Goal: Task Accomplishment & Management: Use online tool/utility

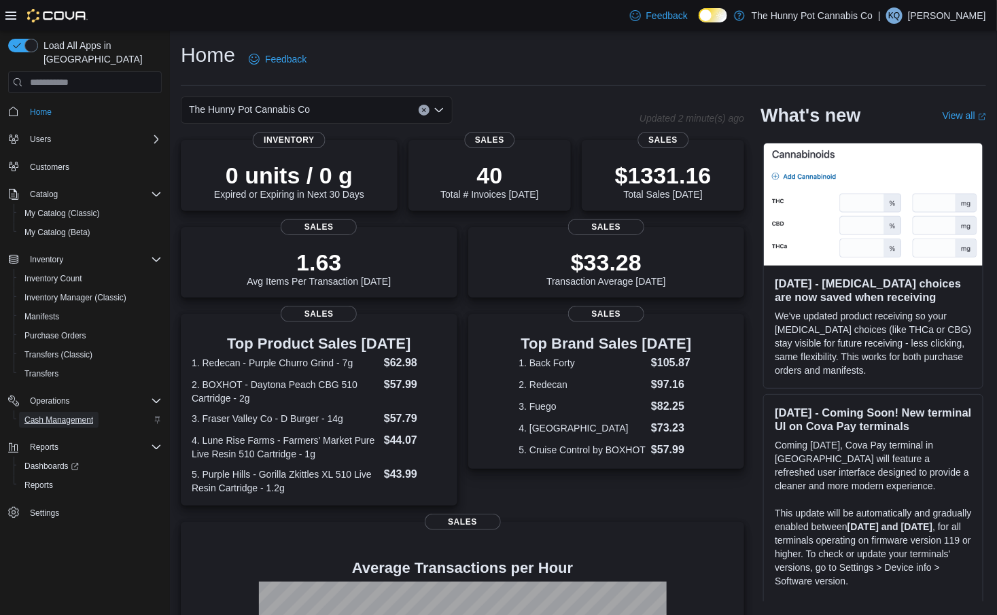
click at [37, 415] on span "Cash Management" at bounding box center [58, 420] width 69 height 11
click at [37, 408] on div "Operations Cash Management" at bounding box center [85, 410] width 154 height 43
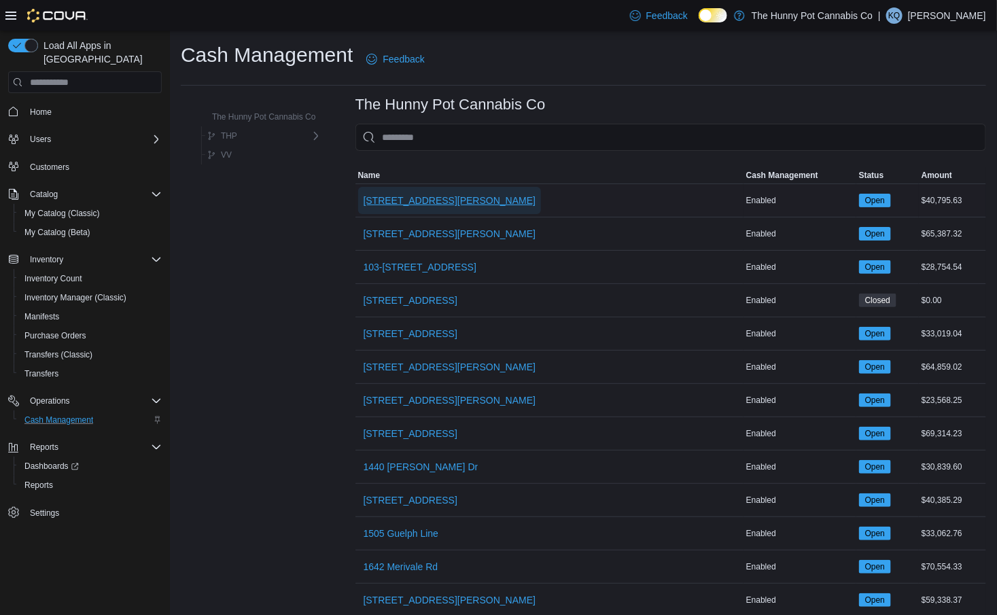
click at [411, 200] on span "[STREET_ADDRESS][PERSON_NAME]" at bounding box center [450, 201] width 173 height 14
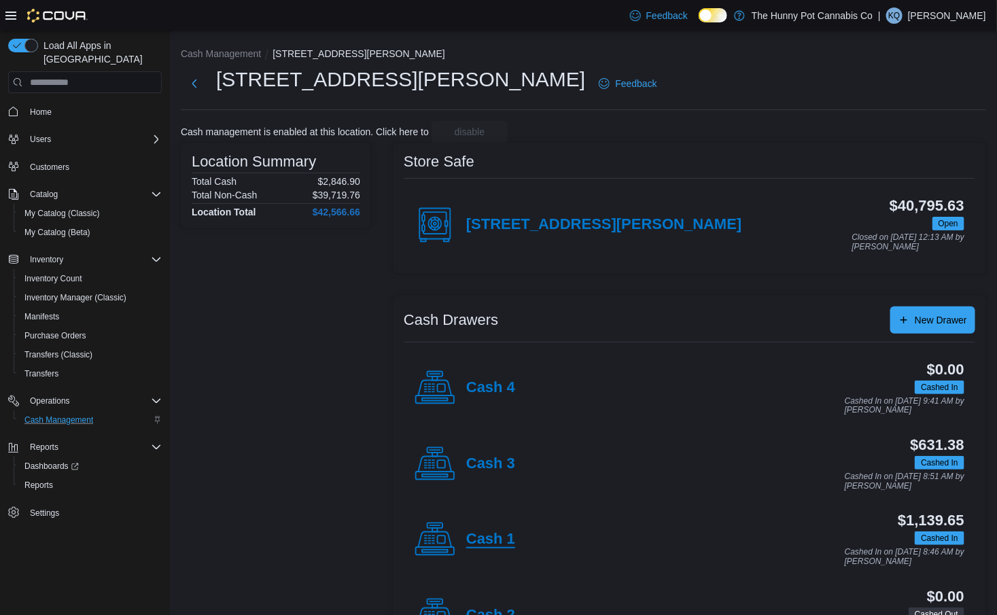
click at [477, 542] on h4 "Cash 1" at bounding box center [490, 540] width 49 height 18
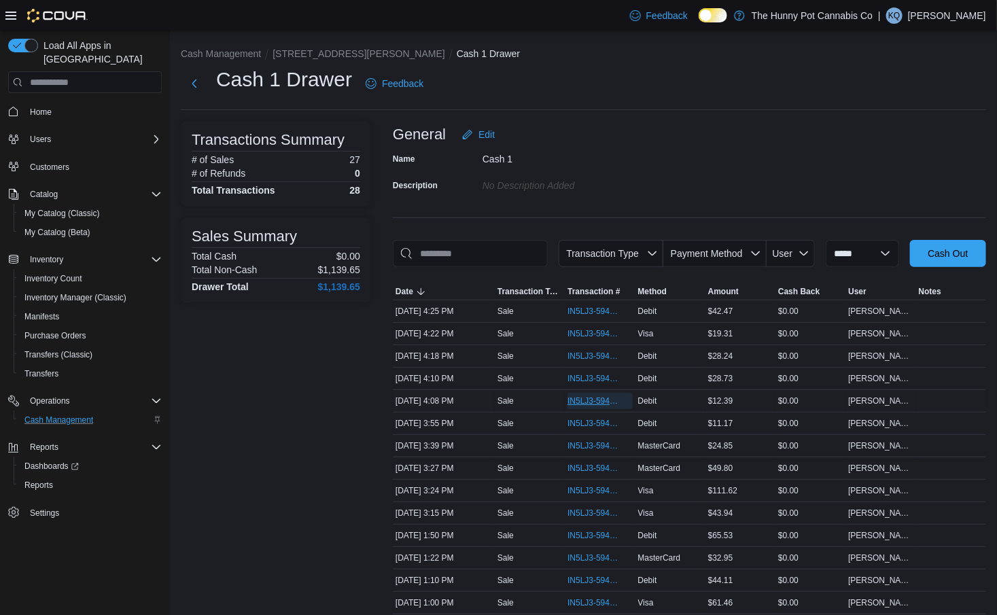
click at [582, 406] on span "IN5LJ3-5948782" at bounding box center [592, 401] width 51 height 11
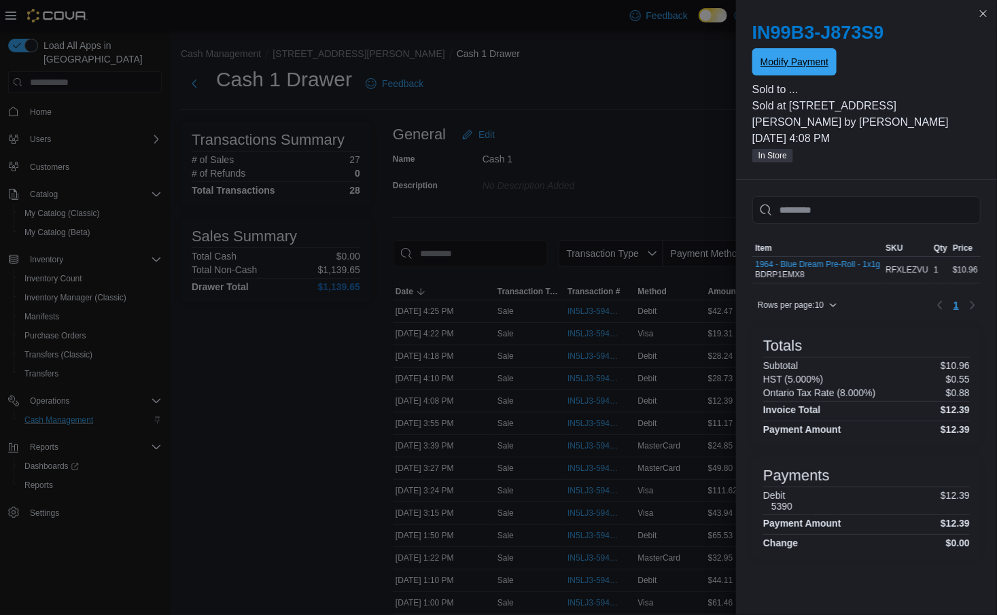
click at [815, 63] on span "Modify Payment" at bounding box center [794, 62] width 68 height 14
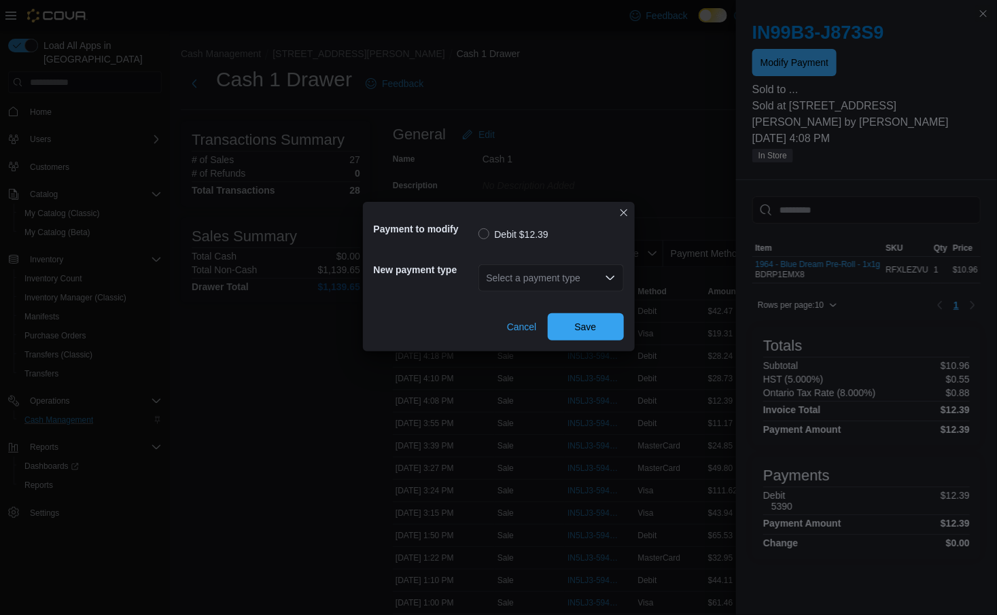
click at [529, 269] on div "Select a payment type" at bounding box center [550, 277] width 145 height 27
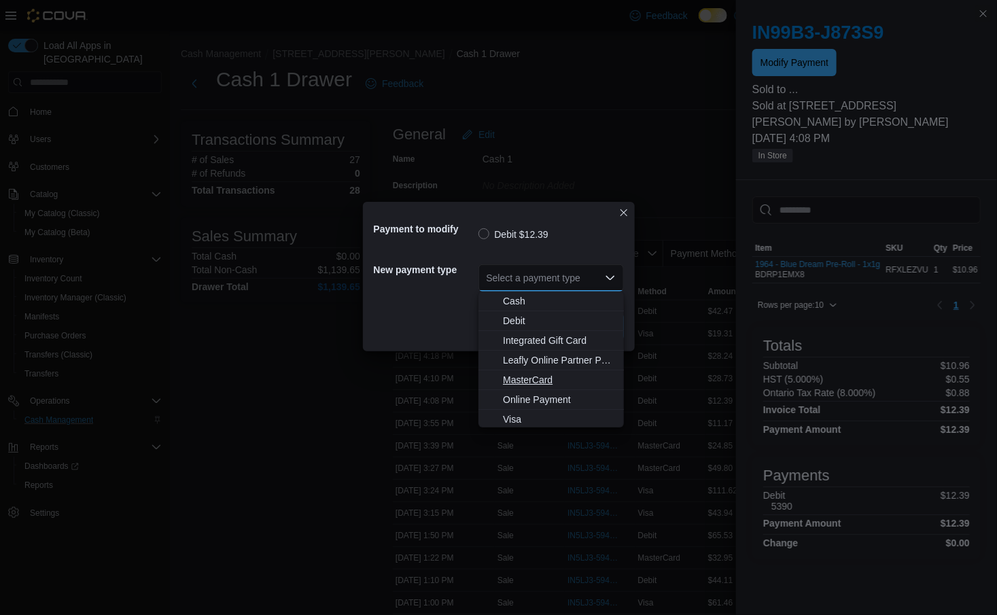
click at [521, 384] on span "MasterCard" at bounding box center [559, 380] width 113 height 14
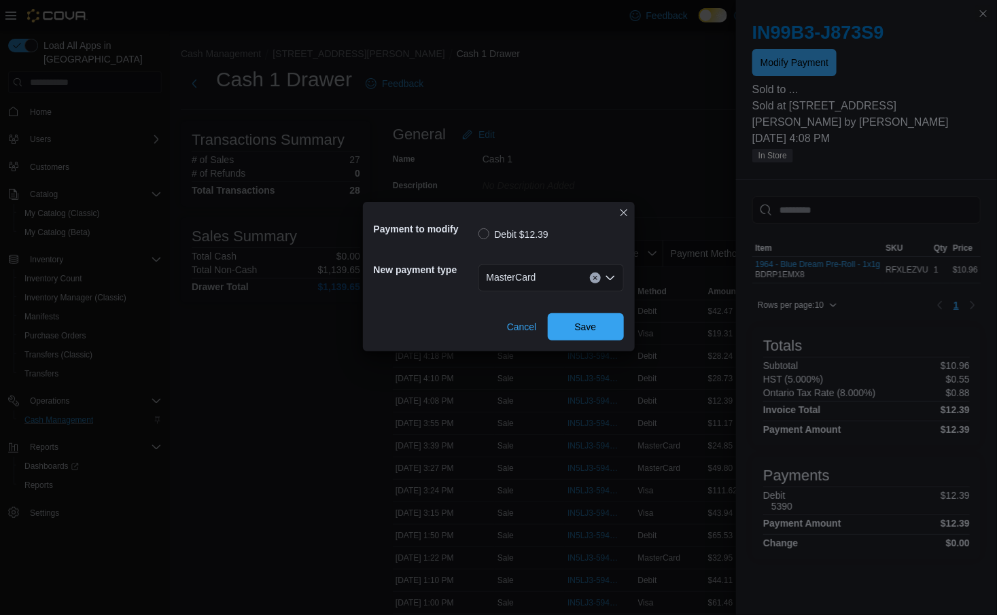
click at [581, 343] on div "Payment to modify Debit $12.39 New payment type MasterCard Cancel Save" at bounding box center [499, 277] width 272 height 150
click at [578, 330] on span "Save" at bounding box center [586, 326] width 22 height 14
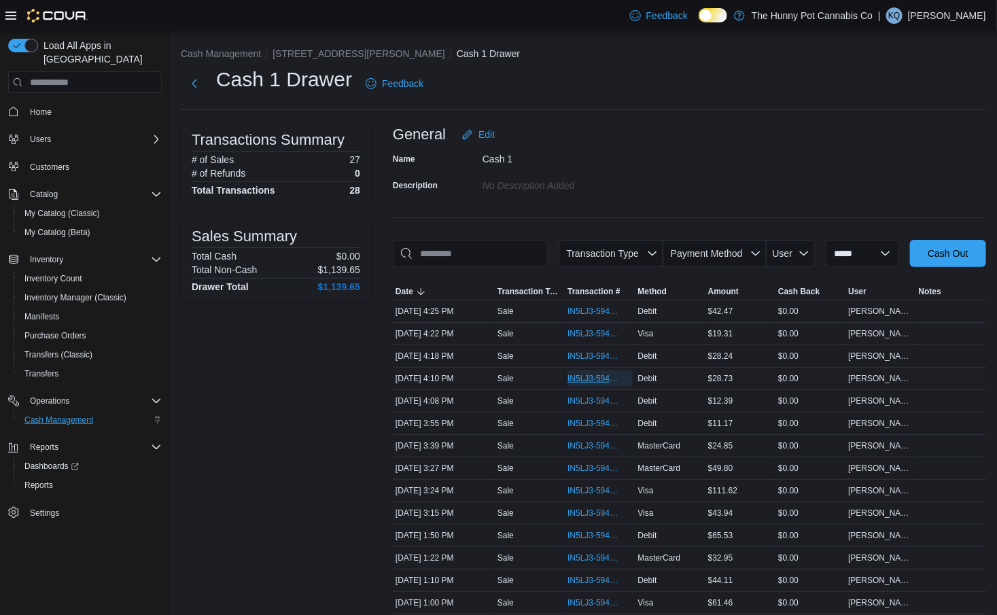
click at [583, 384] on span "IN5LJ3-5948792" at bounding box center [592, 378] width 51 height 11
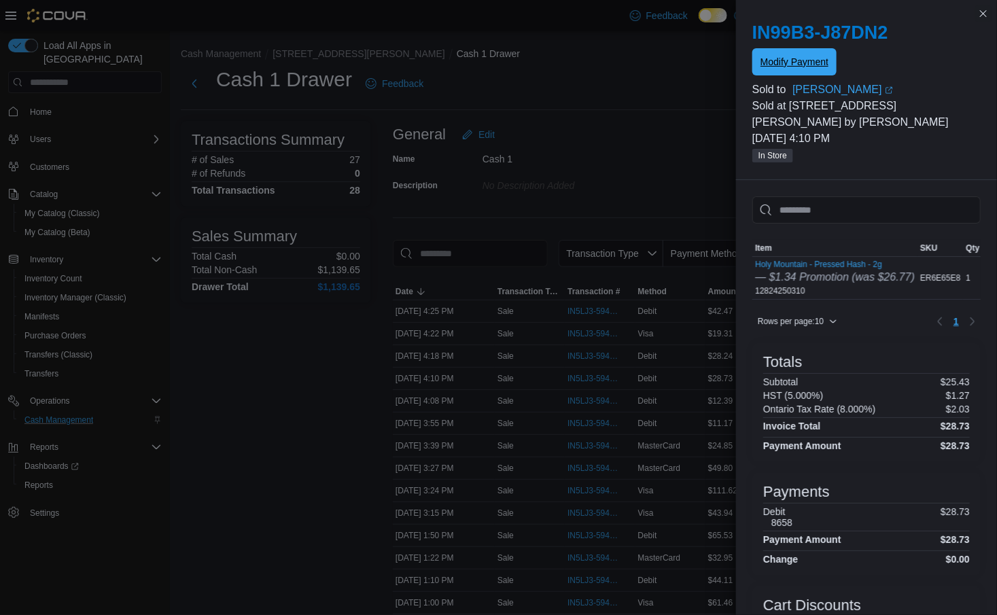
click at [775, 71] on span "Modify Payment" at bounding box center [794, 61] width 68 height 27
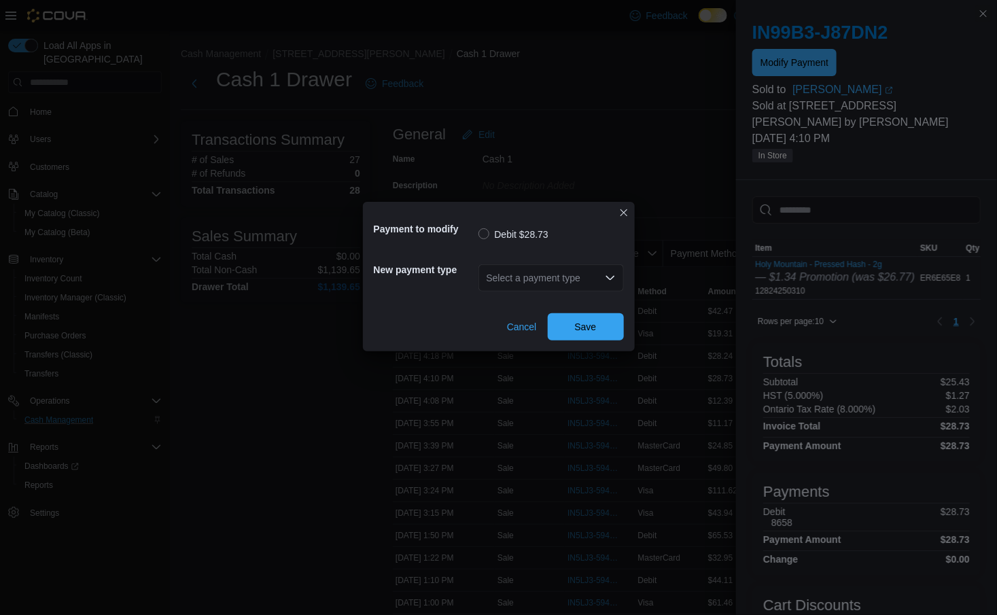
click at [517, 273] on div "Select a payment type" at bounding box center [550, 277] width 145 height 27
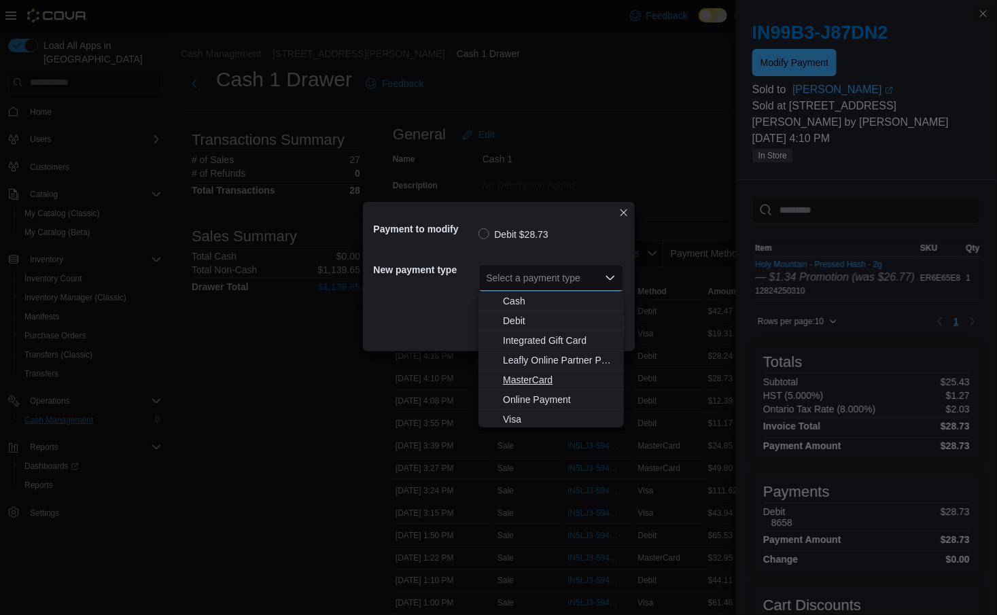
click at [520, 379] on span "MasterCard" at bounding box center [559, 380] width 113 height 14
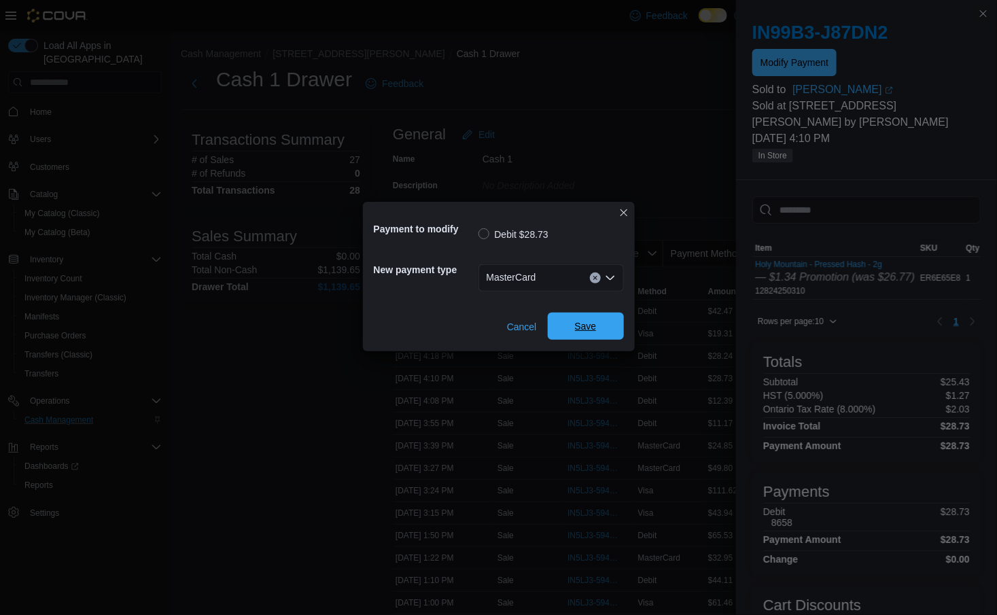
click at [576, 326] on span "Save" at bounding box center [586, 326] width 22 height 14
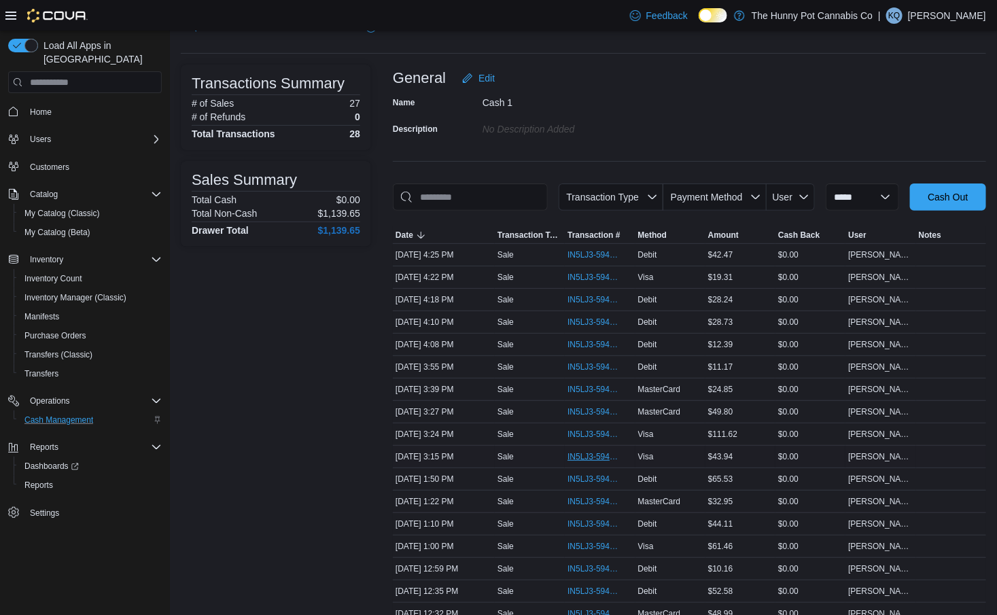
scroll to position [63, 0]
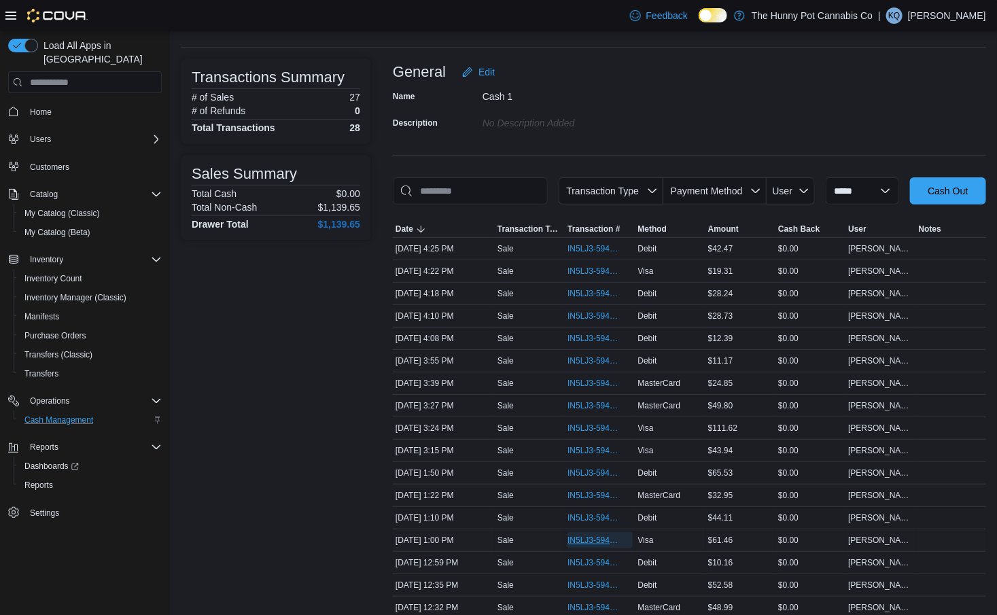
click at [576, 546] on span "IN5LJ3-5947489" at bounding box center [592, 540] width 51 height 11
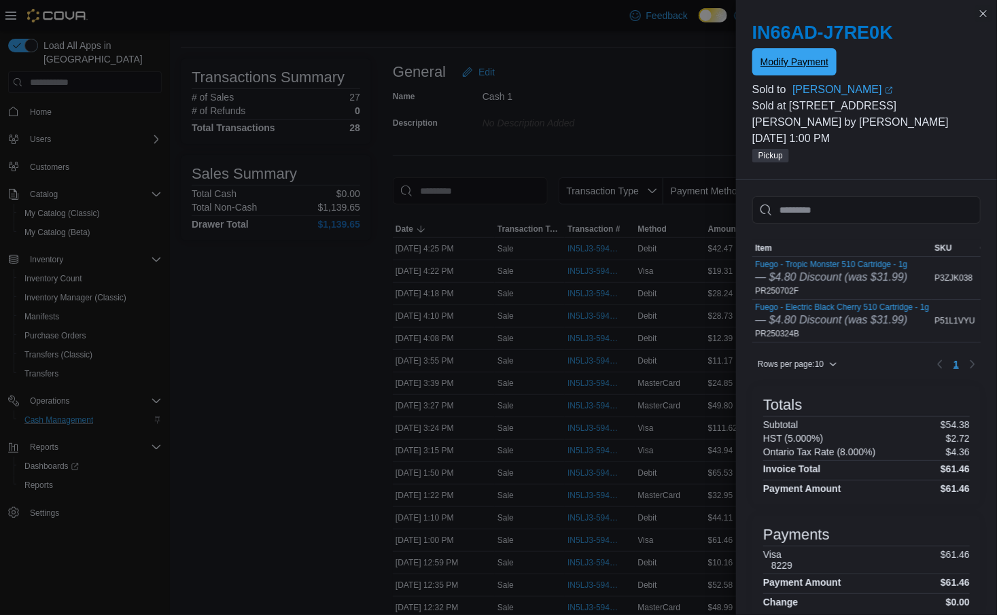
click at [808, 56] on span "Modify Payment" at bounding box center [794, 62] width 68 height 14
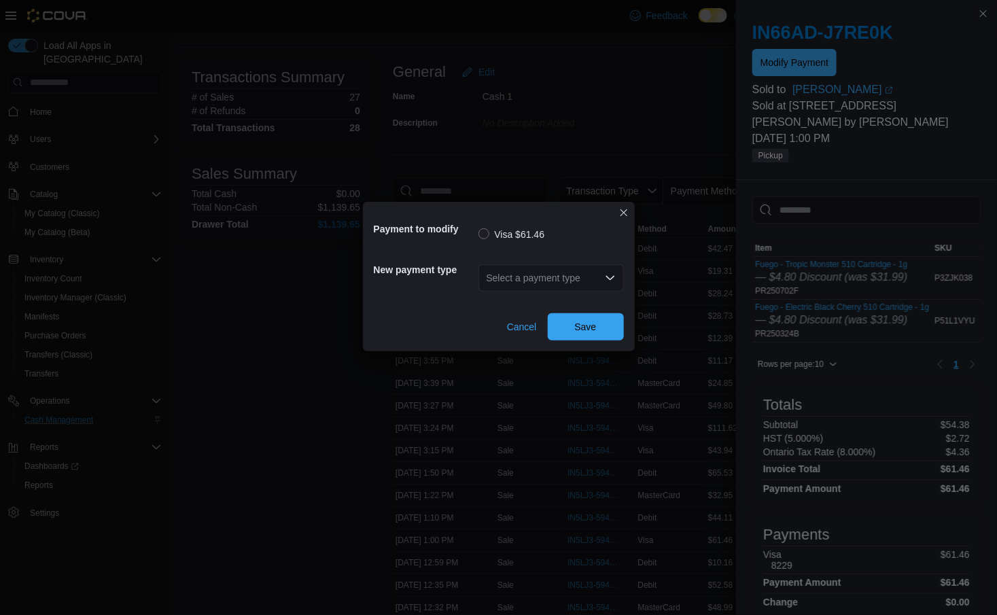
click at [537, 281] on div "Select a payment type" at bounding box center [550, 277] width 145 height 27
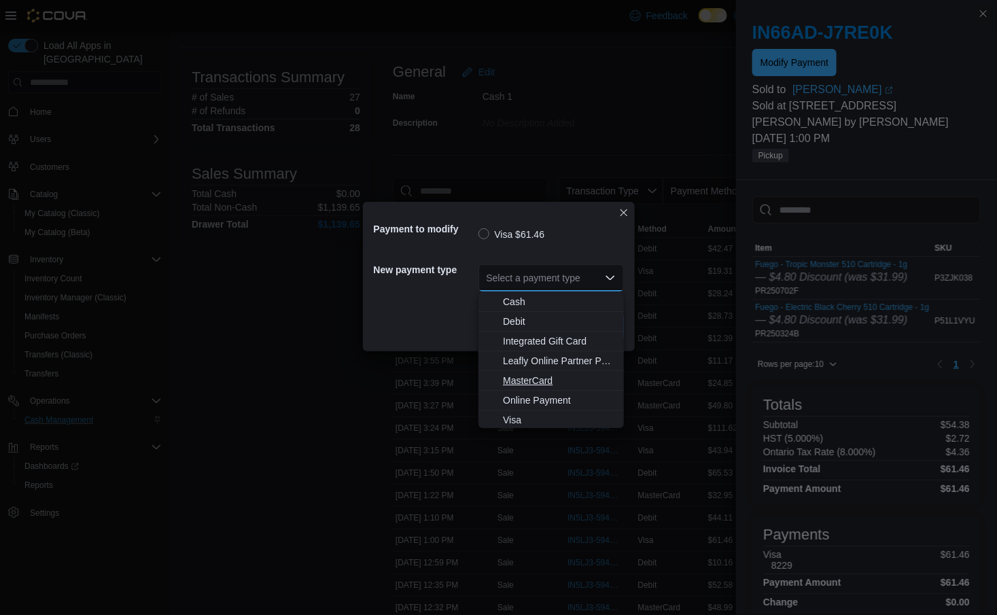
click at [536, 383] on span "MasterCard" at bounding box center [559, 381] width 113 height 14
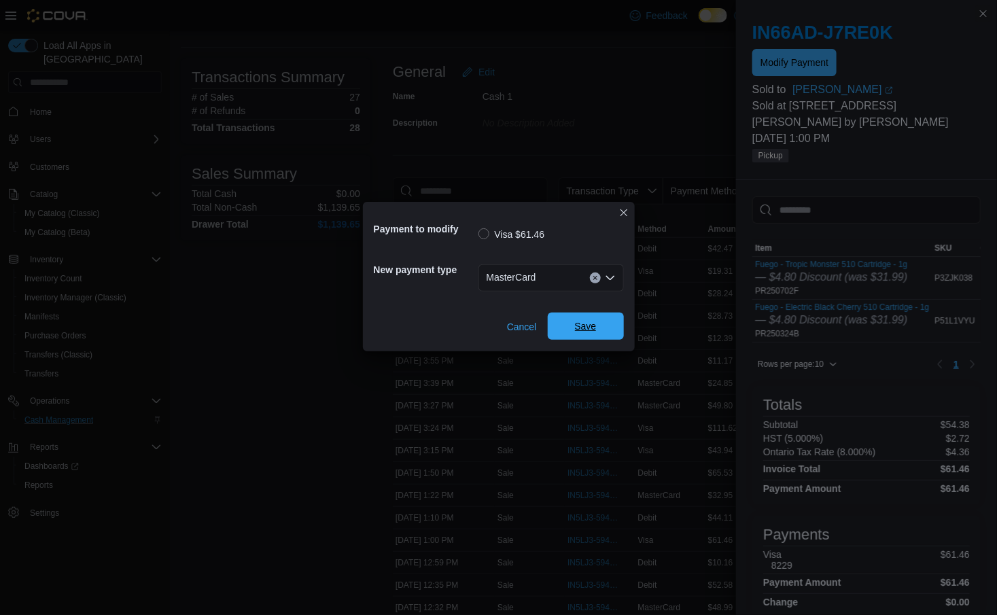
click at [573, 325] on span "Save" at bounding box center [586, 326] width 60 height 27
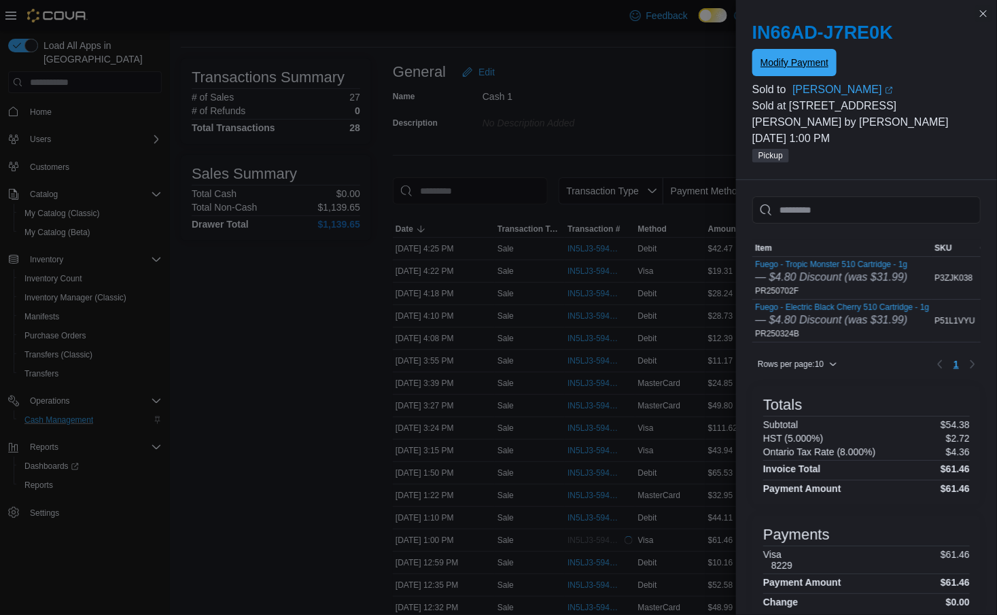
scroll to position [0, 0]
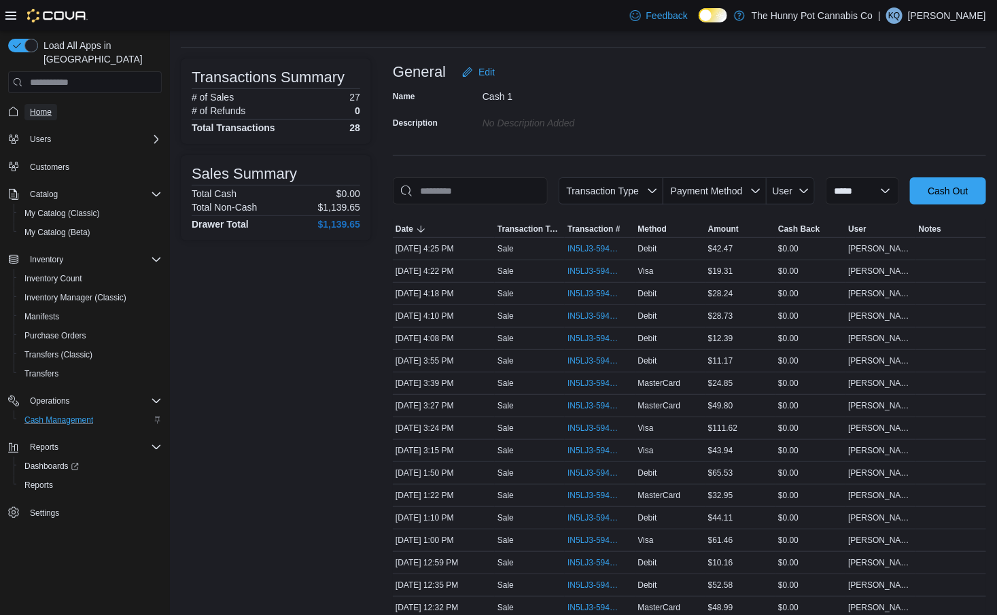
click at [41, 107] on span "Home" at bounding box center [41, 112] width 22 height 11
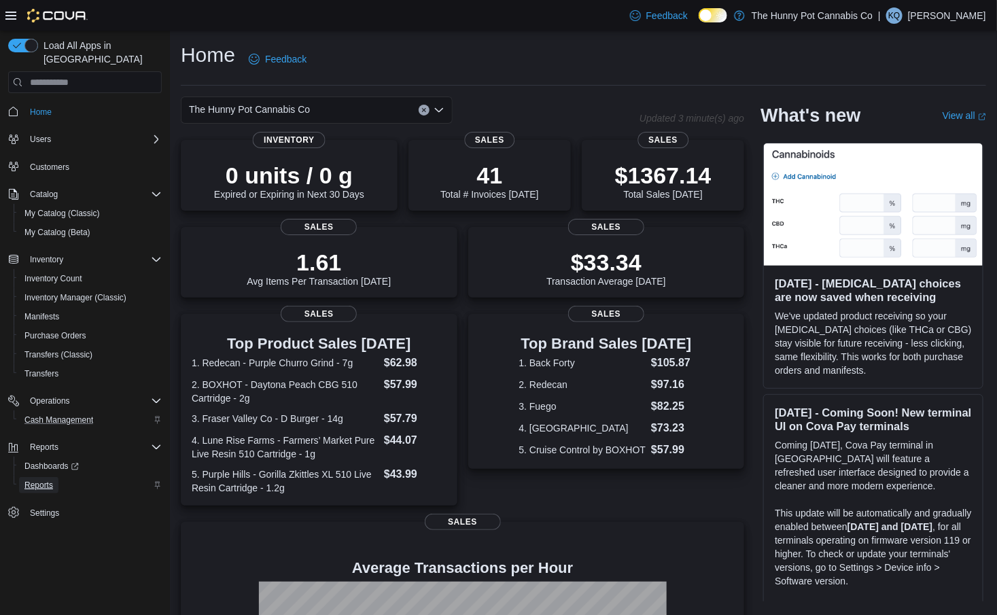
click at [37, 480] on span "Reports" at bounding box center [38, 485] width 29 height 11
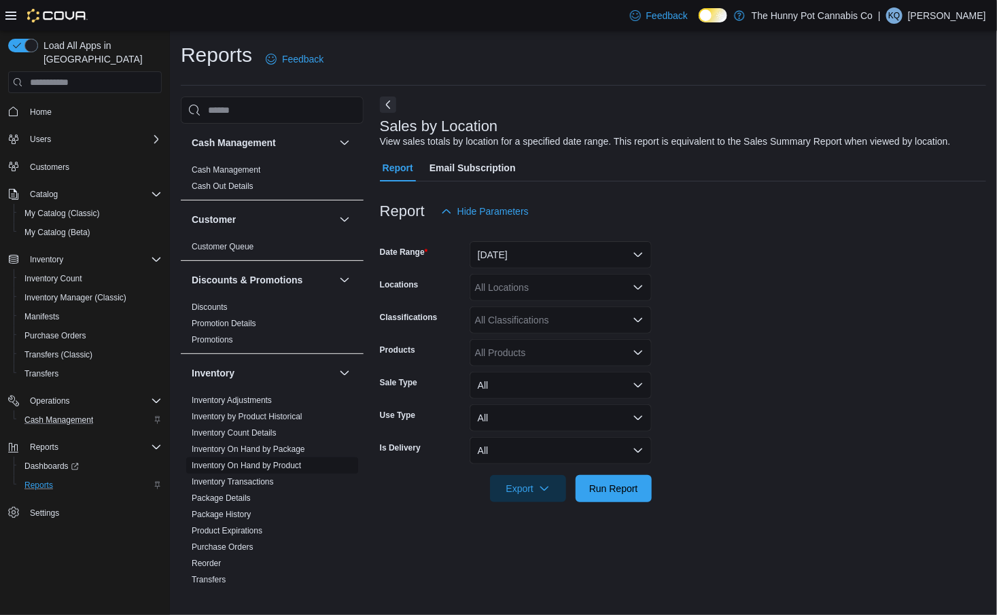
click at [301, 462] on link "Inventory On Hand by Product" at bounding box center [246, 466] width 109 height 10
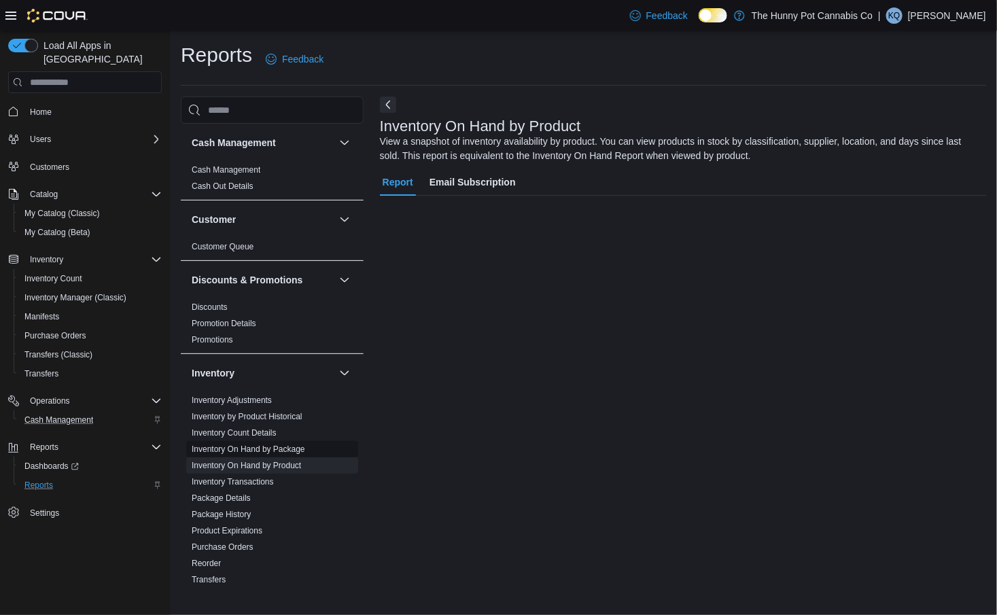
click at [294, 448] on link "Inventory On Hand by Package" at bounding box center [248, 449] width 113 height 10
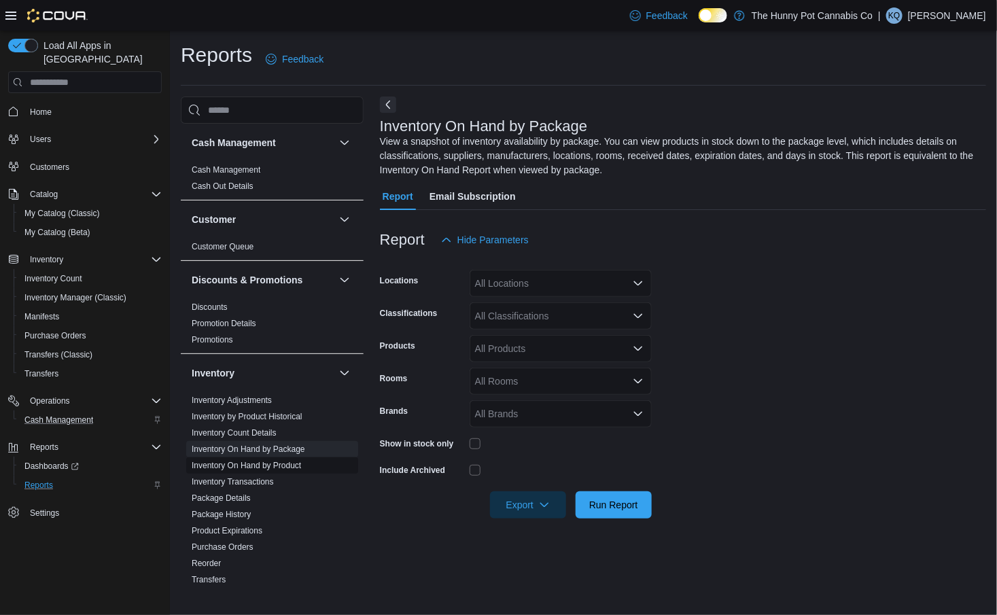
click at [320, 463] on span "Inventory On Hand by Product" at bounding box center [272, 465] width 172 height 16
click at [301, 468] on link "Inventory On Hand by Product" at bounding box center [246, 466] width 109 height 10
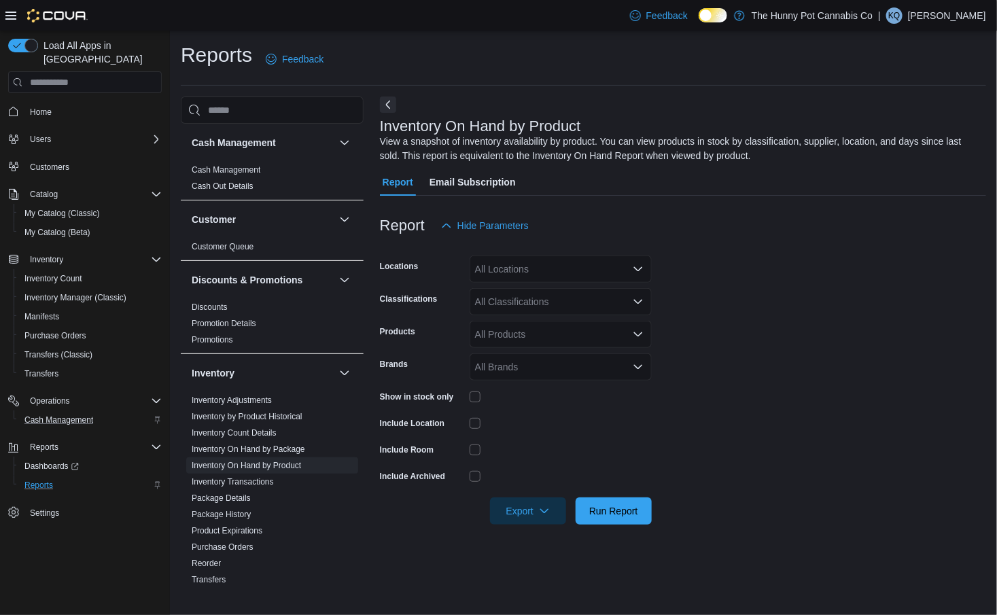
click at [575, 266] on div "All Locations" at bounding box center [561, 269] width 182 height 27
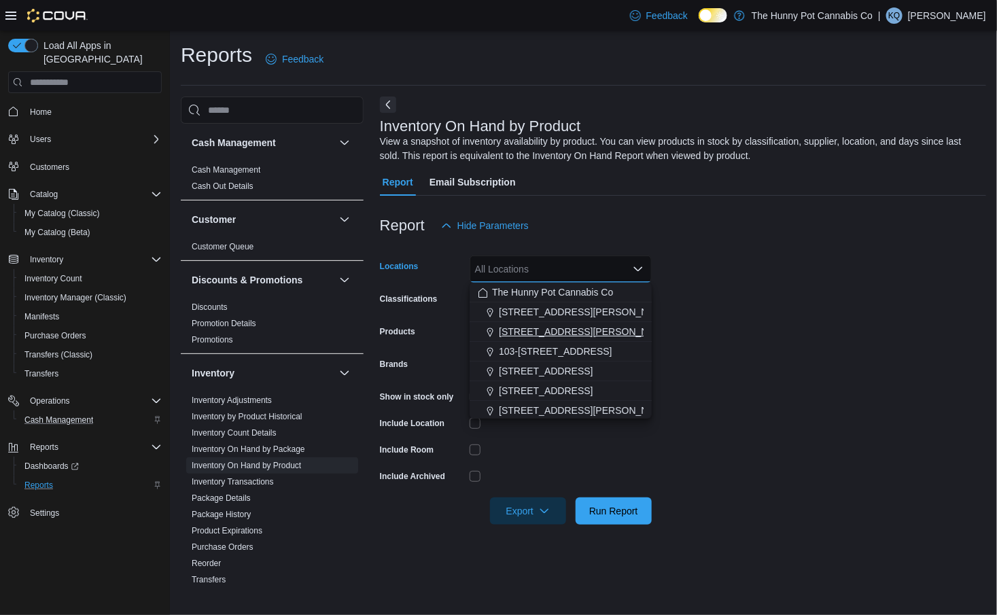
click at [540, 322] on button "[STREET_ADDRESS][PERSON_NAME]" at bounding box center [561, 332] width 182 height 20
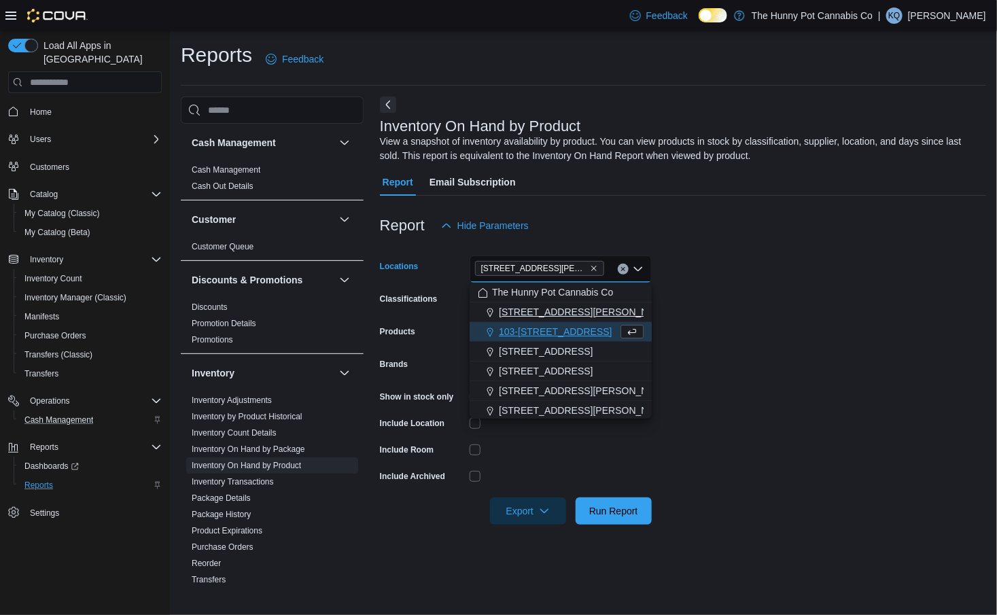
click at [536, 306] on span "[STREET_ADDRESS][PERSON_NAME]" at bounding box center [585, 312] width 173 height 14
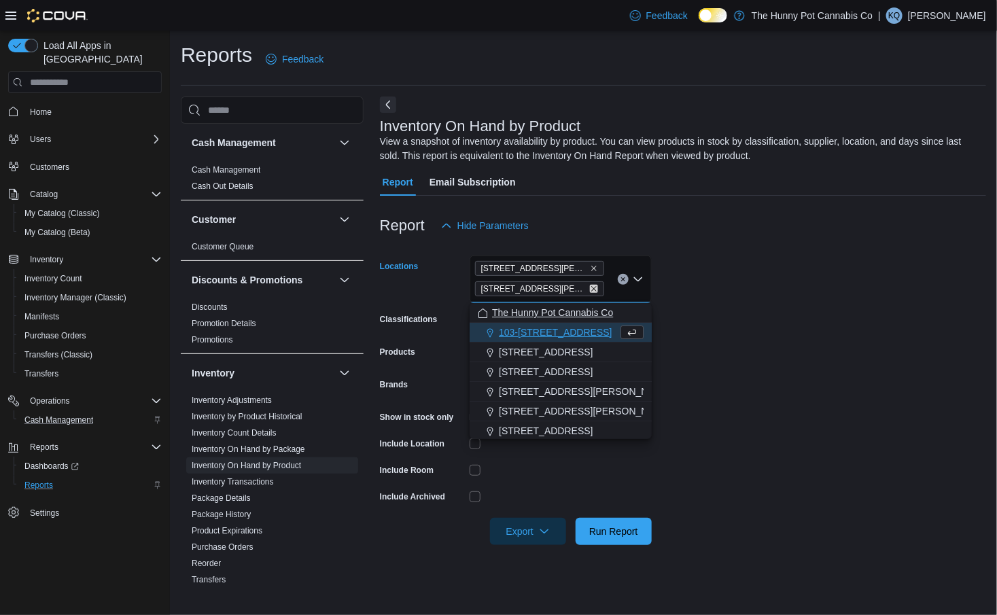
click at [591, 289] on icon "Remove 101 James Snow Pkwy from selection in this group" at bounding box center [593, 288] width 5 height 5
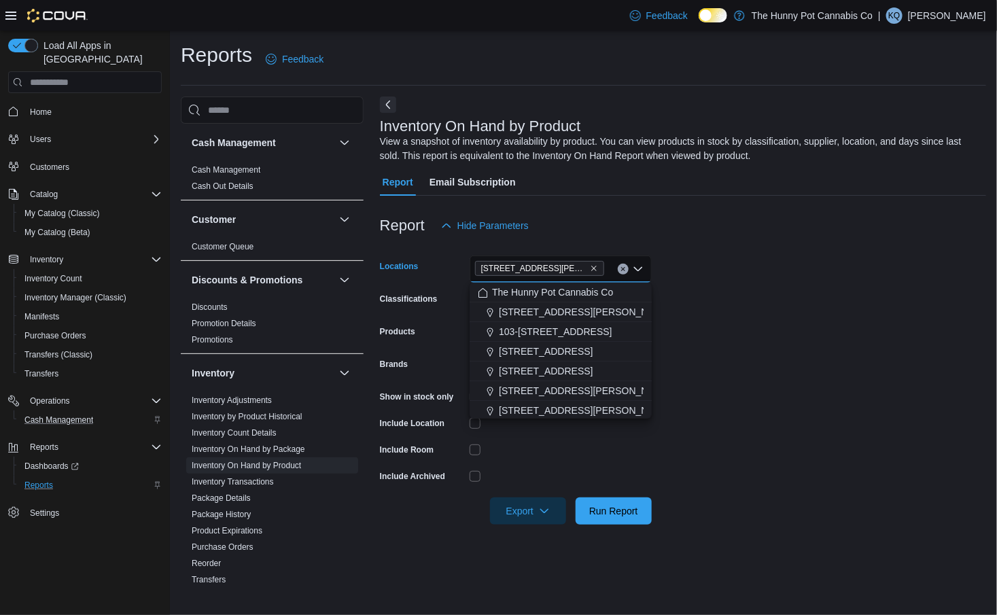
click at [706, 299] on form "Locations [STREET_ADDRESS][PERSON_NAME] Combo box. Selected. [STREET_ADDRESS][P…" at bounding box center [683, 381] width 606 height 285
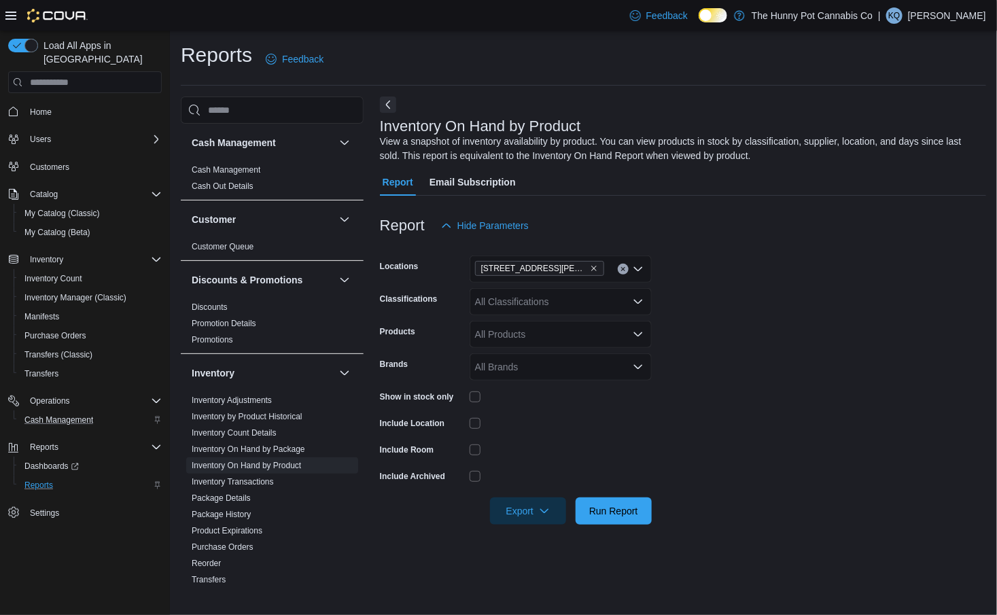
click at [480, 398] on div at bounding box center [561, 396] width 182 height 11
click at [502, 519] on span "Export" at bounding box center [528, 510] width 60 height 27
click at [526, 431] on span "Export to Excel" at bounding box center [528, 427] width 61 height 11
click at [54, 292] on span "Inventory Manager (Classic)" at bounding box center [75, 297] width 102 height 11
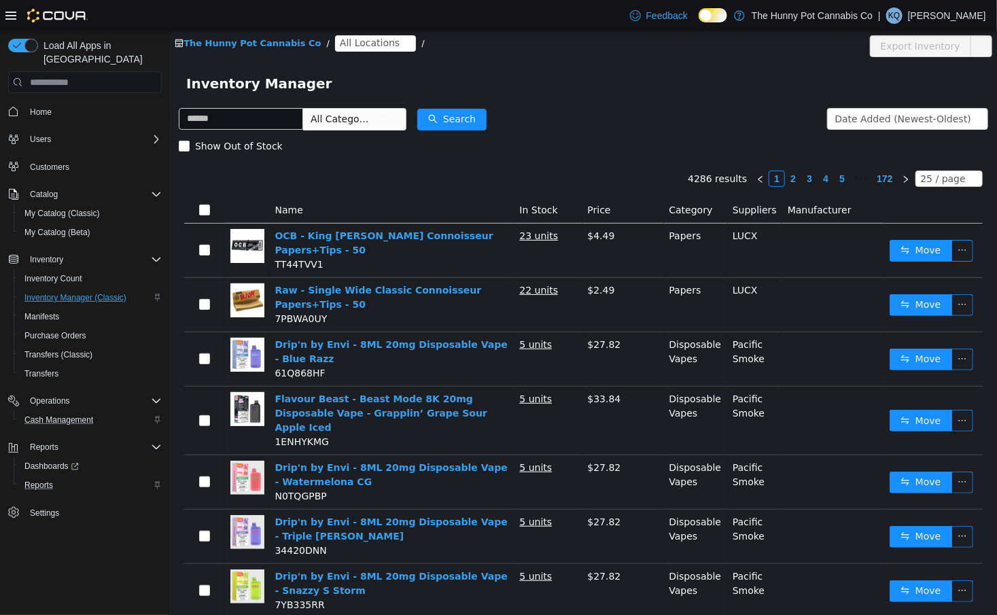
click at [350, 40] on span "All Locations" at bounding box center [369, 42] width 60 height 15
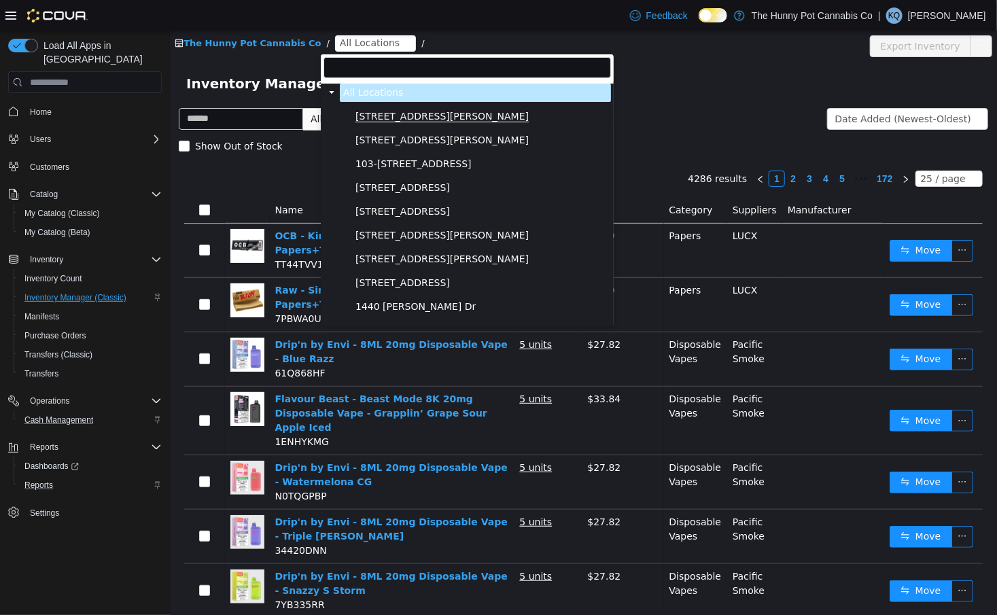
click at [372, 118] on span "[STREET_ADDRESS][PERSON_NAME]" at bounding box center [441, 117] width 173 height 12
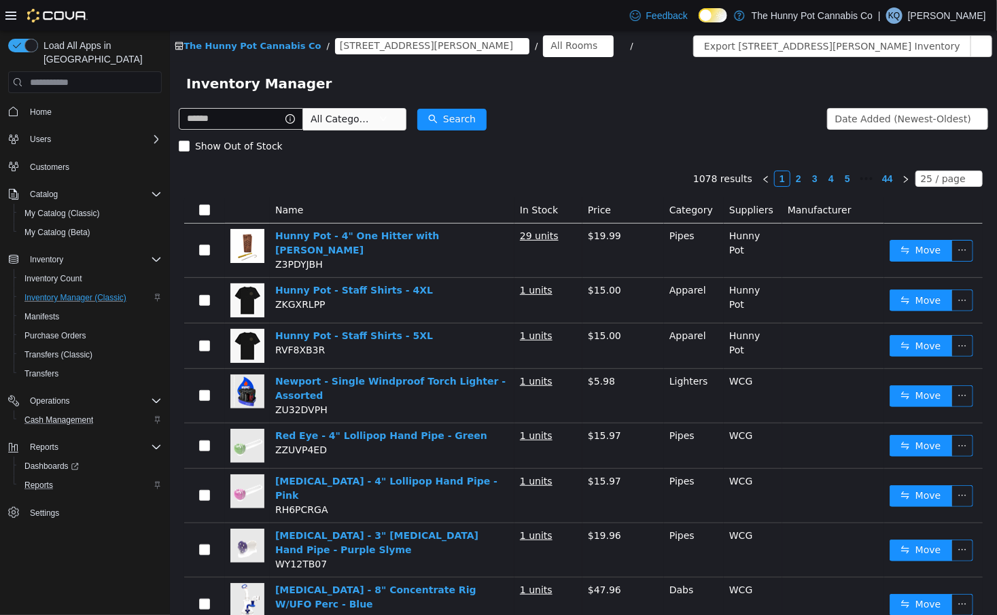
click at [345, 129] on span "All Categories" at bounding box center [344, 119] width 68 height 20
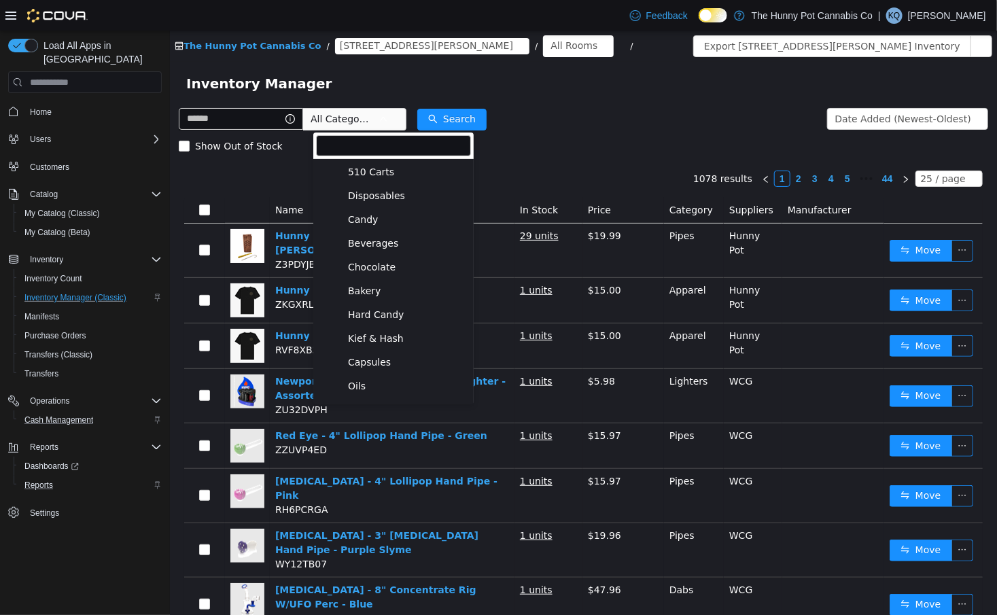
scroll to position [203, 0]
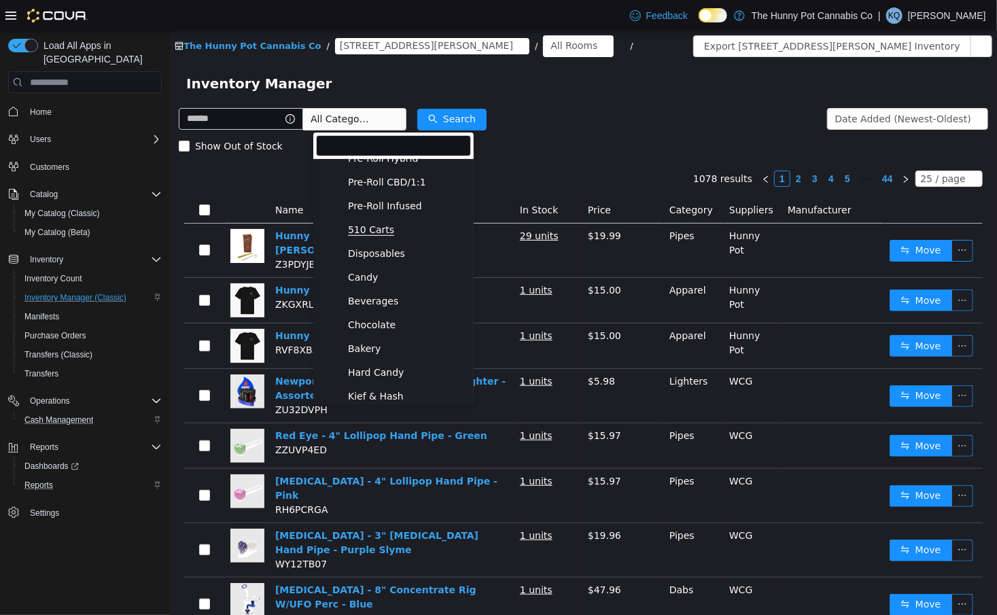
click at [364, 230] on span "510 Carts" at bounding box center [370, 230] width 46 height 12
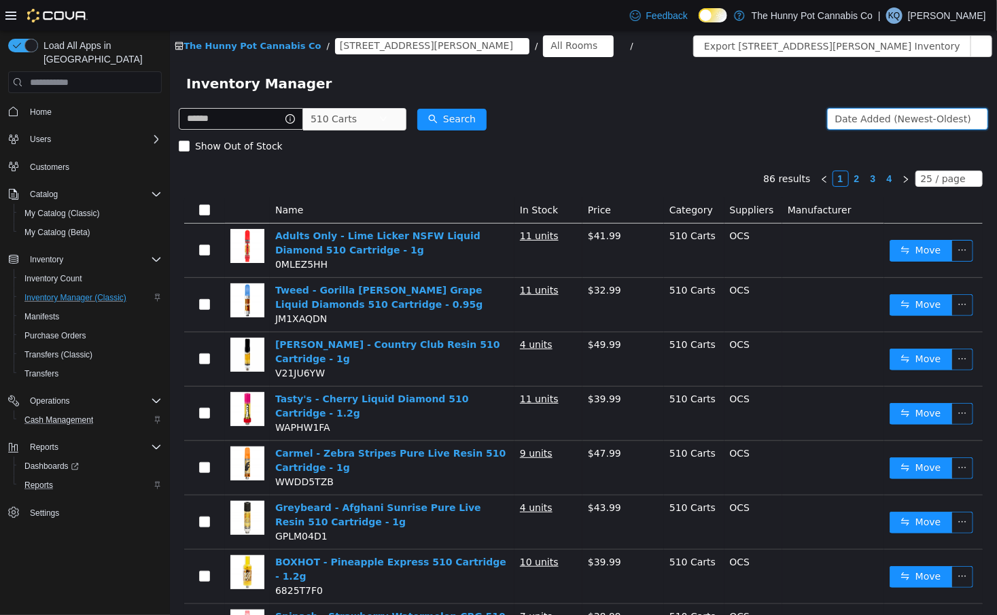
click at [871, 114] on div "Date Added (Newest-Oldest)" at bounding box center [902, 119] width 136 height 20
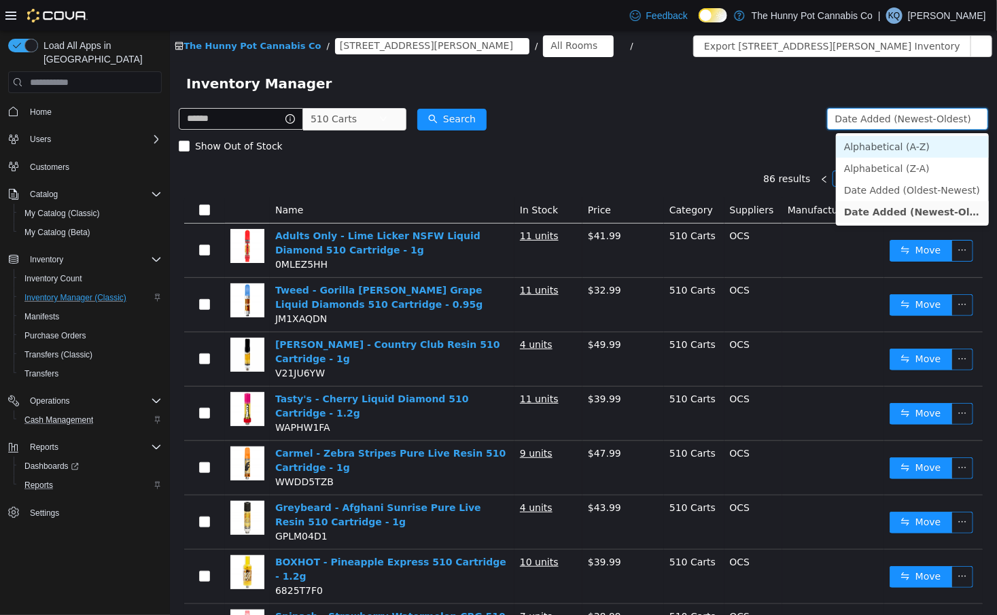
click at [871, 151] on li "Alphabetical (A-Z)" at bounding box center [911, 147] width 153 height 22
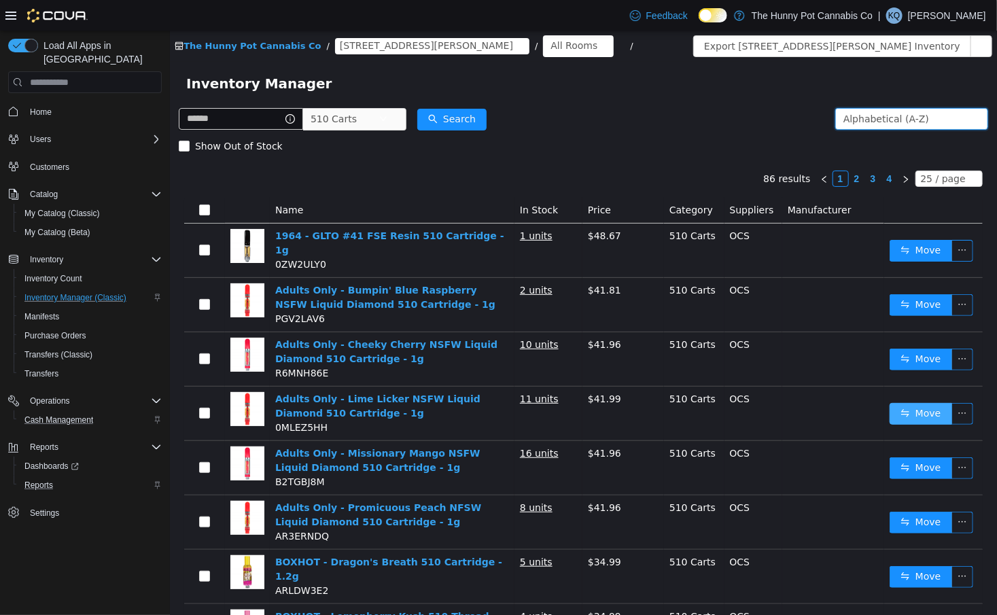
click at [895, 410] on button "Move" at bounding box center [920, 414] width 63 height 22
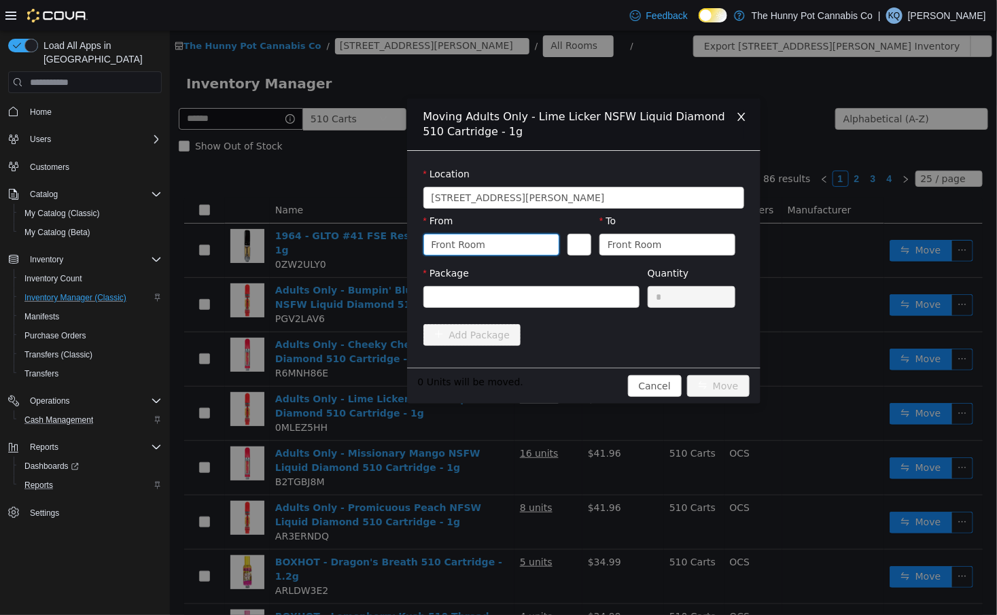
click at [536, 249] on div "Front Room" at bounding box center [486, 244] width 111 height 20
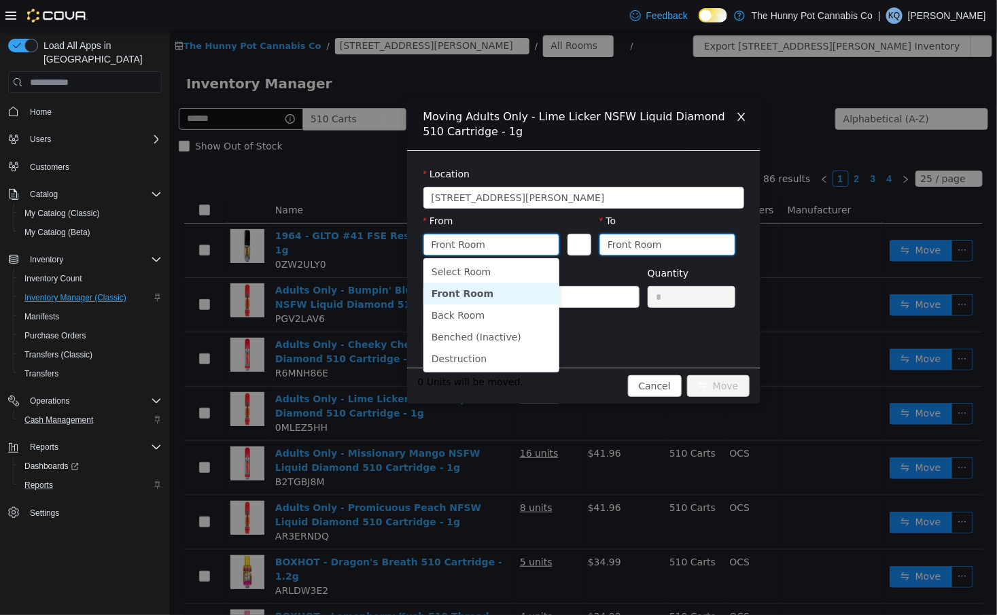
click at [690, 242] on div "Front Room" at bounding box center [662, 244] width 111 height 20
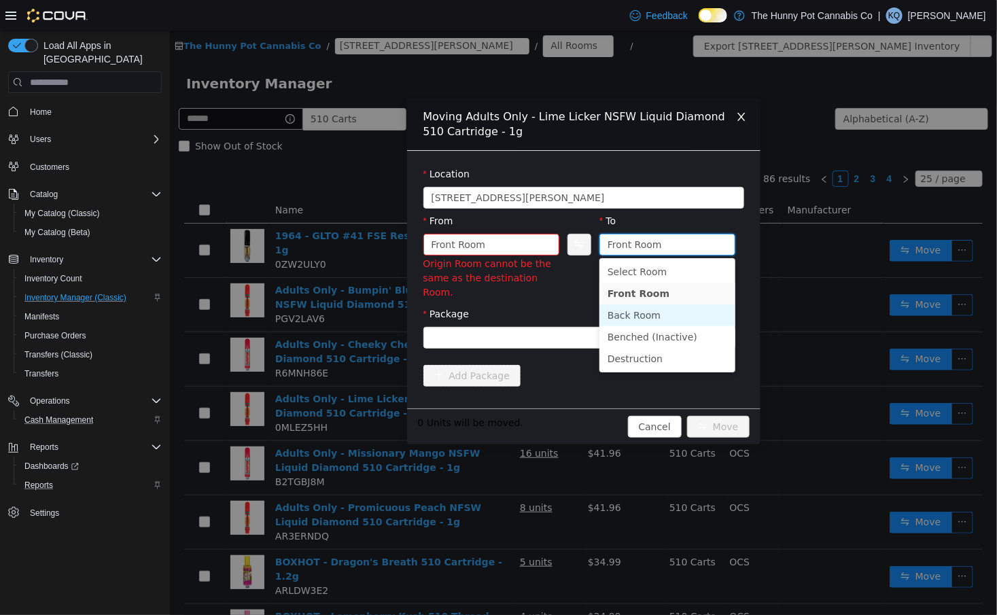
click at [646, 317] on li "Back Room" at bounding box center [667, 315] width 136 height 22
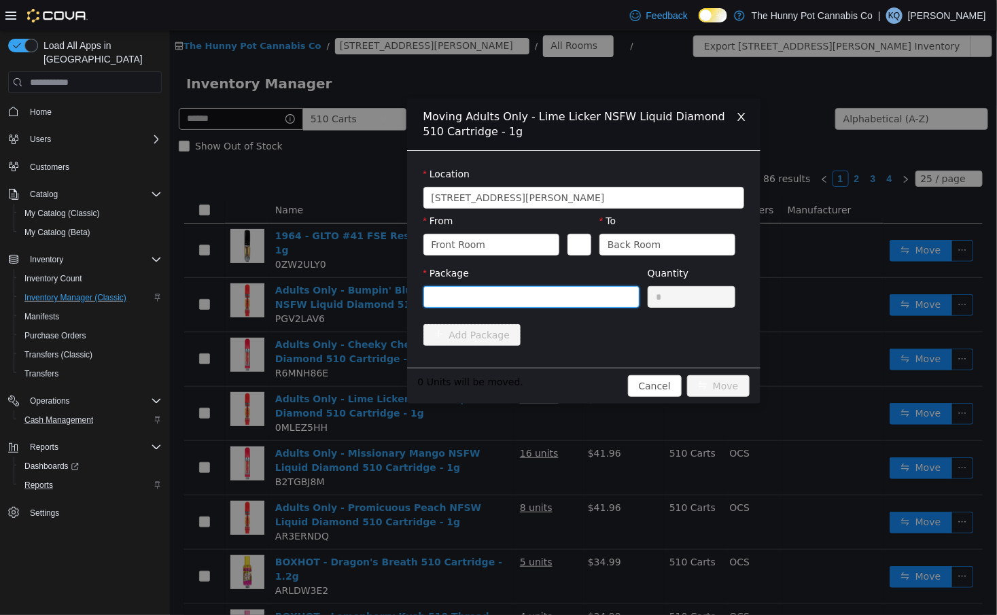
click at [576, 302] on div at bounding box center [526, 297] width 191 height 20
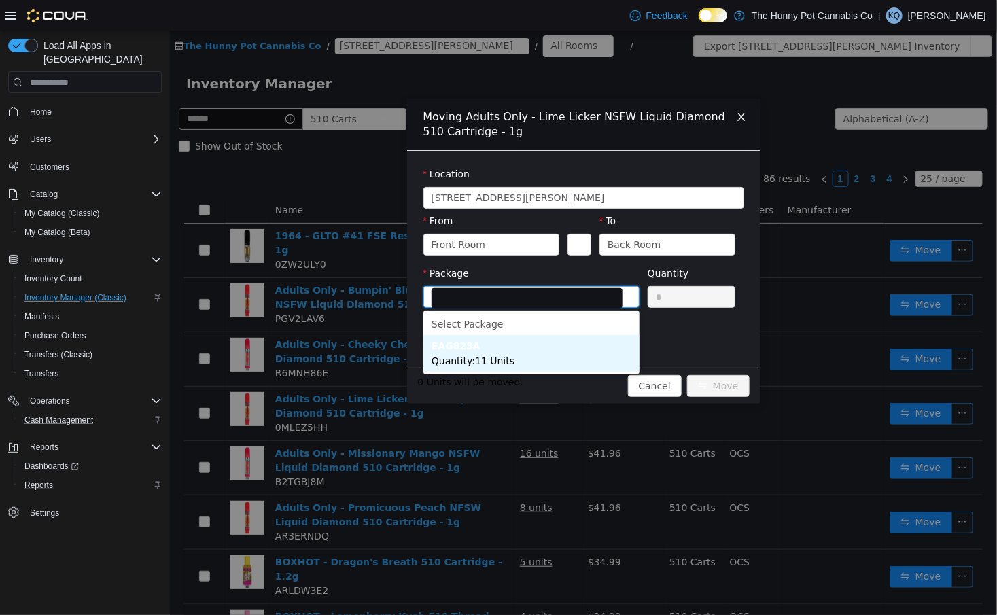
click at [558, 365] on li "EAG823A Quantity : 11 Units" at bounding box center [531, 353] width 216 height 37
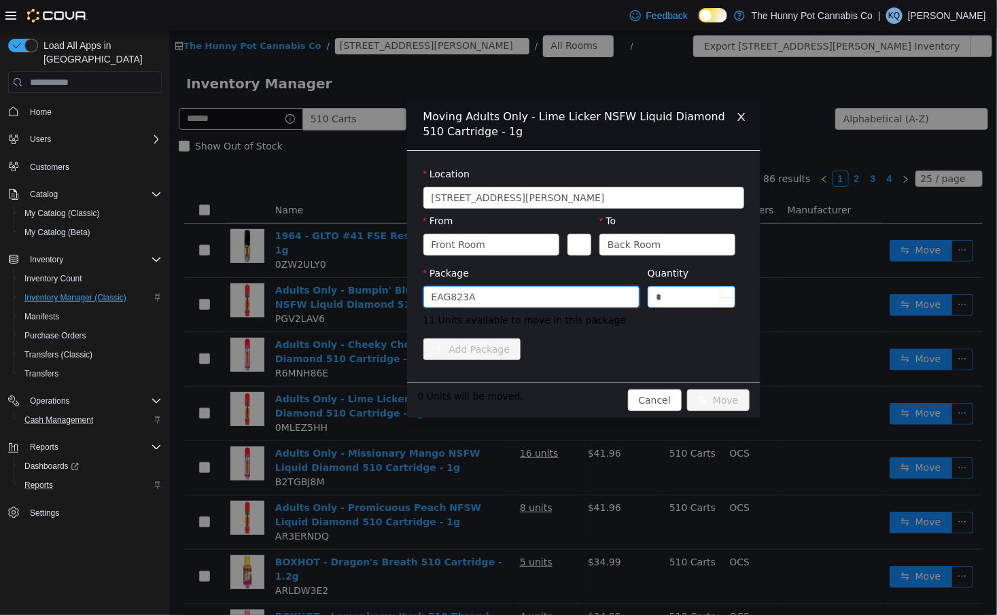
click at [702, 297] on input "*" at bounding box center [691, 297] width 87 height 20
type input "*"
click at [719, 397] on button "Move" at bounding box center [717, 400] width 63 height 22
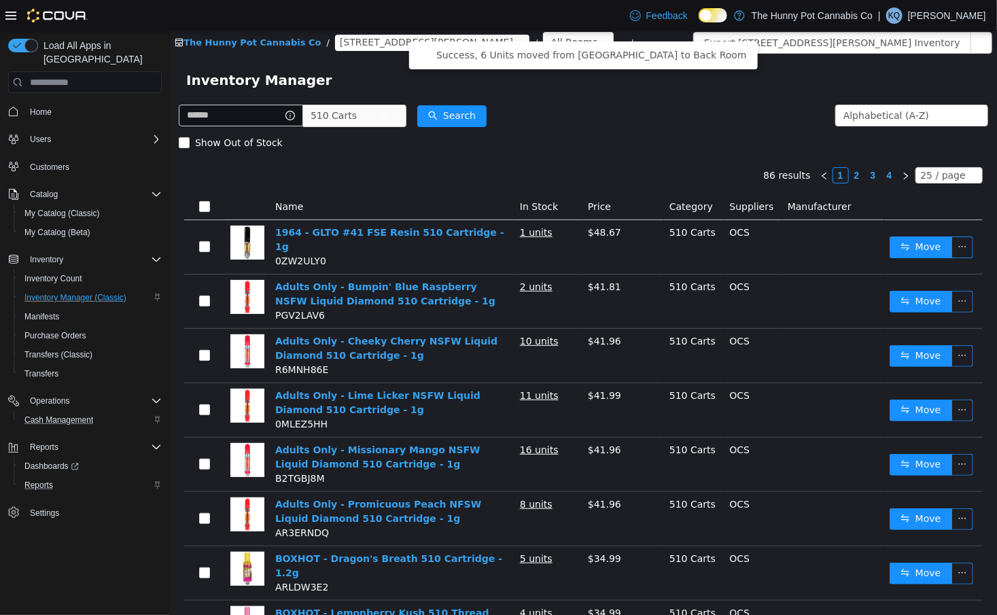
scroll to position [17, 0]
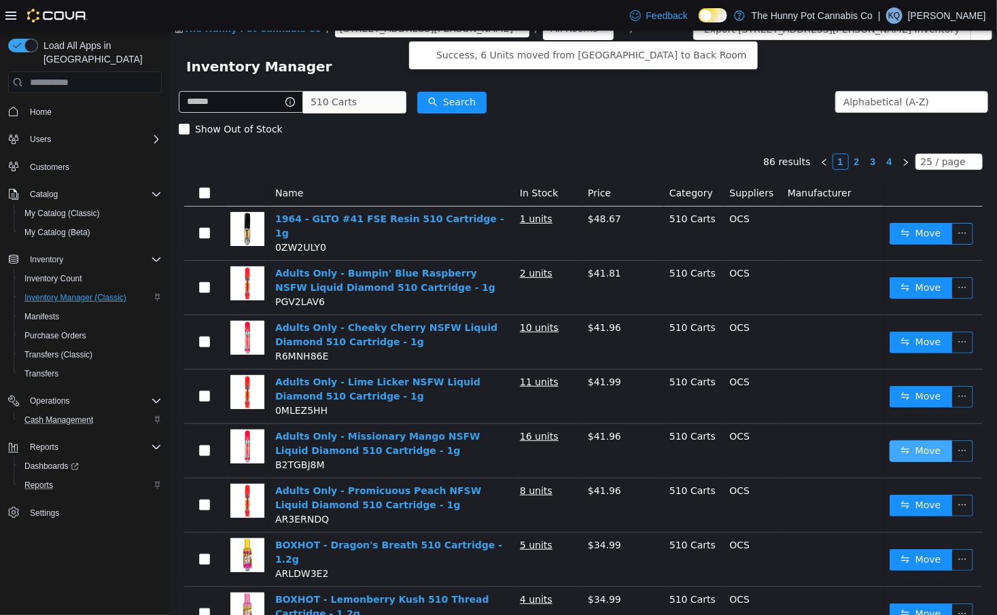
click at [913, 448] on button "Move" at bounding box center [920, 451] width 63 height 22
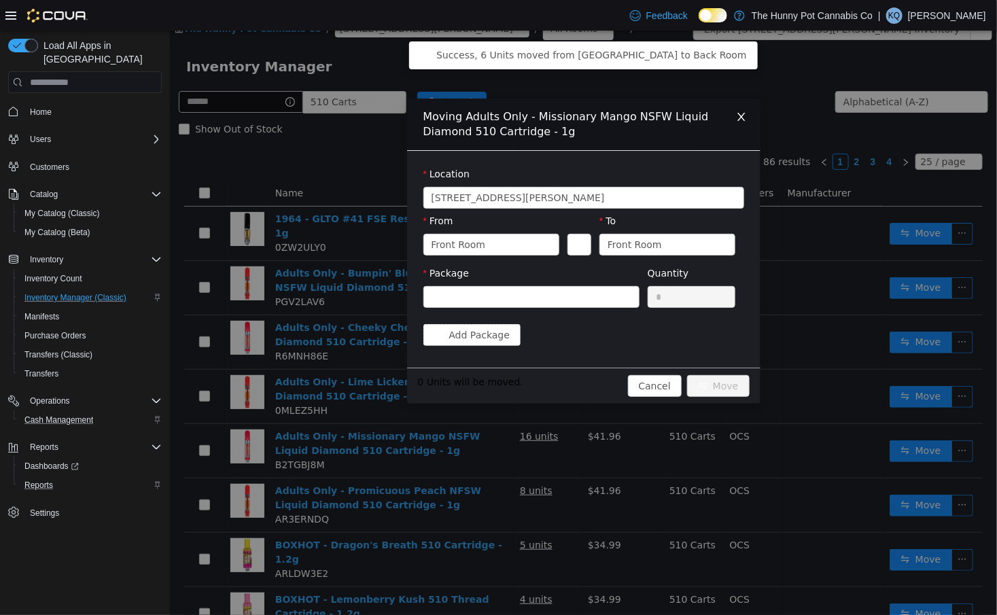
click at [631, 256] on div "To Front Room" at bounding box center [667, 237] width 136 height 47
click at [626, 243] on div "Front Room" at bounding box center [634, 244] width 54 height 20
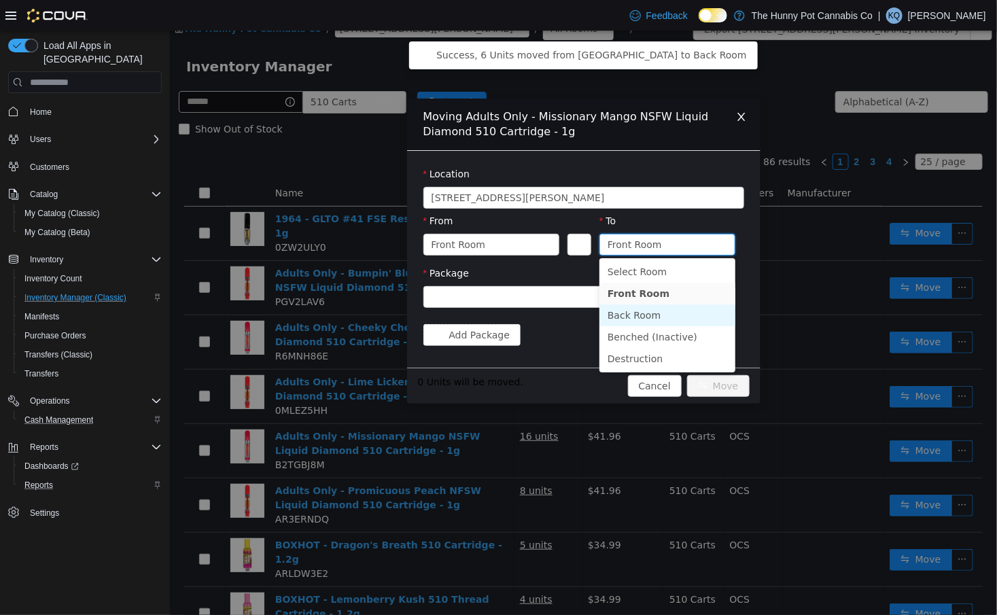
click at [631, 319] on li "Back Room" at bounding box center [667, 315] width 136 height 22
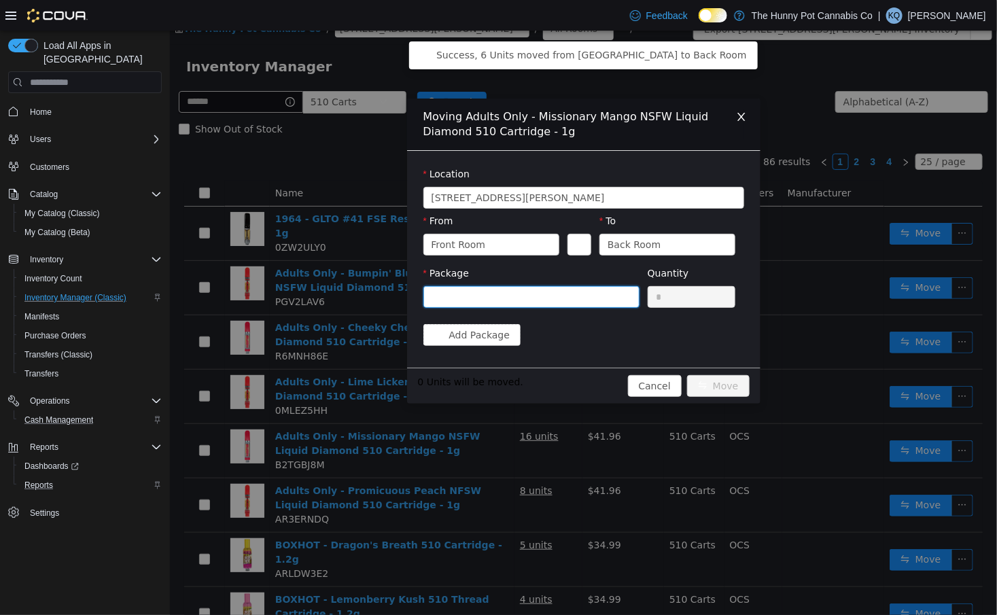
click at [598, 305] on div at bounding box center [526, 297] width 191 height 20
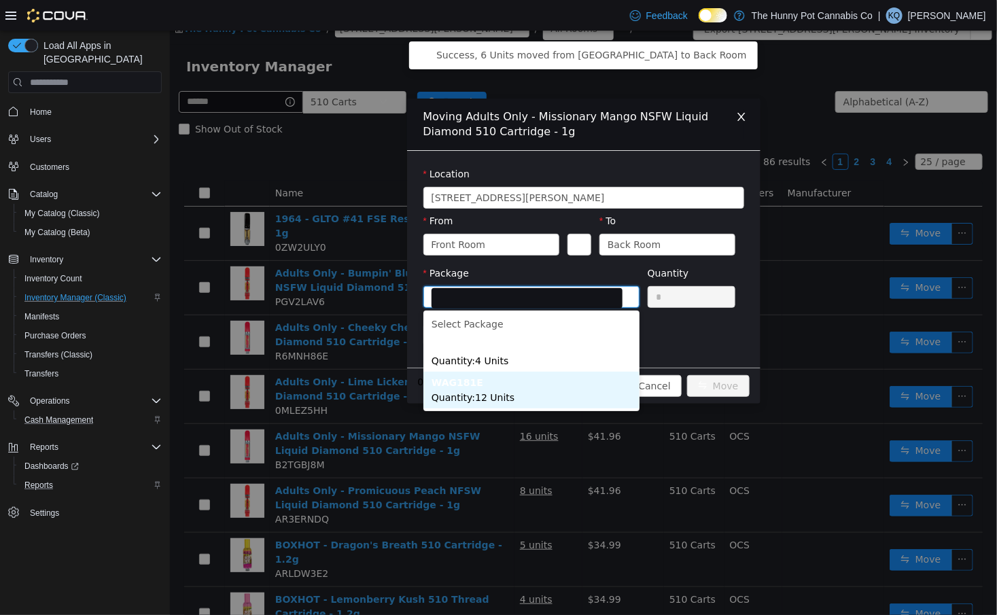
click at [588, 374] on li "WAG181E Quantity : 12 Units" at bounding box center [531, 390] width 216 height 37
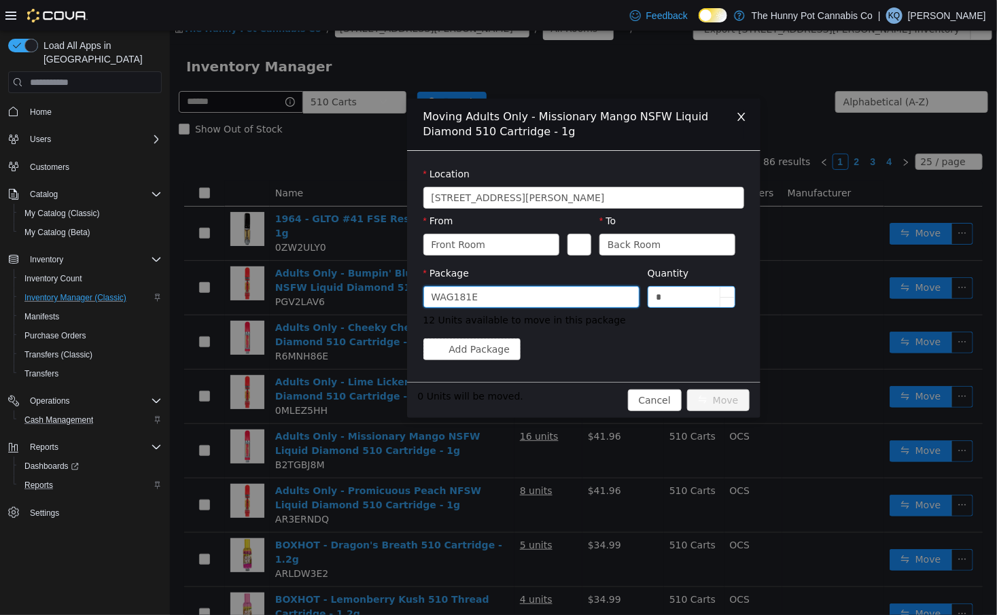
click at [692, 303] on input "*" at bounding box center [691, 297] width 87 height 20
type input "**"
click at [576, 290] on div "WAG181E" at bounding box center [526, 297] width 191 height 20
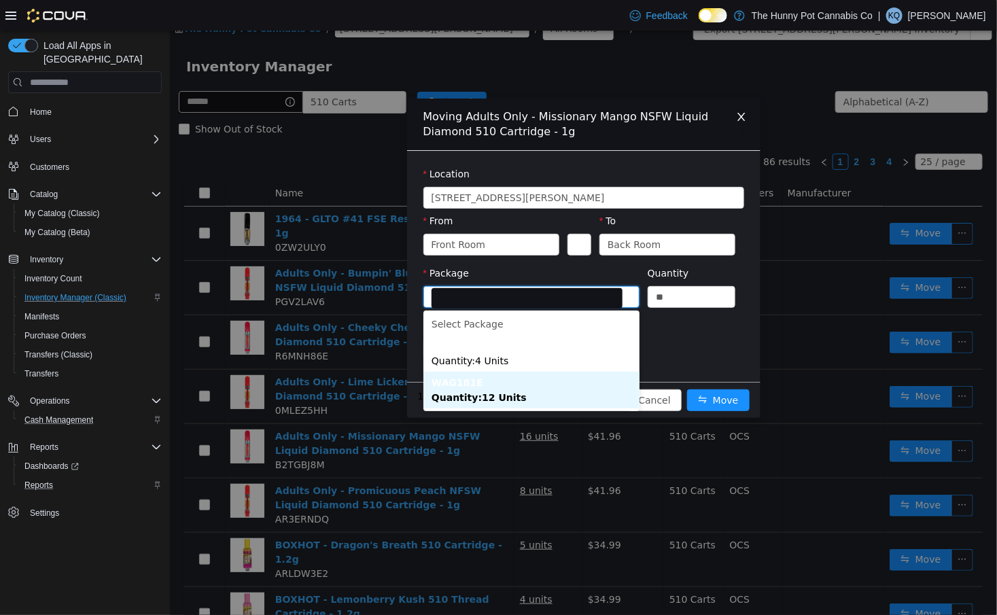
click at [569, 402] on li "WAG181E Quantity : 12 Units" at bounding box center [531, 390] width 216 height 37
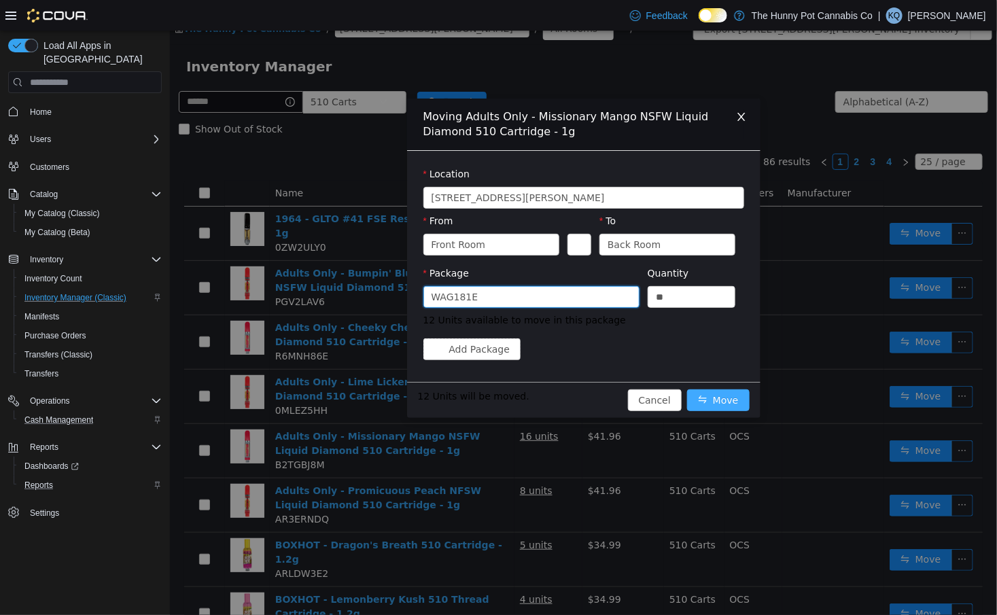
click at [736, 405] on button "Move" at bounding box center [717, 400] width 63 height 22
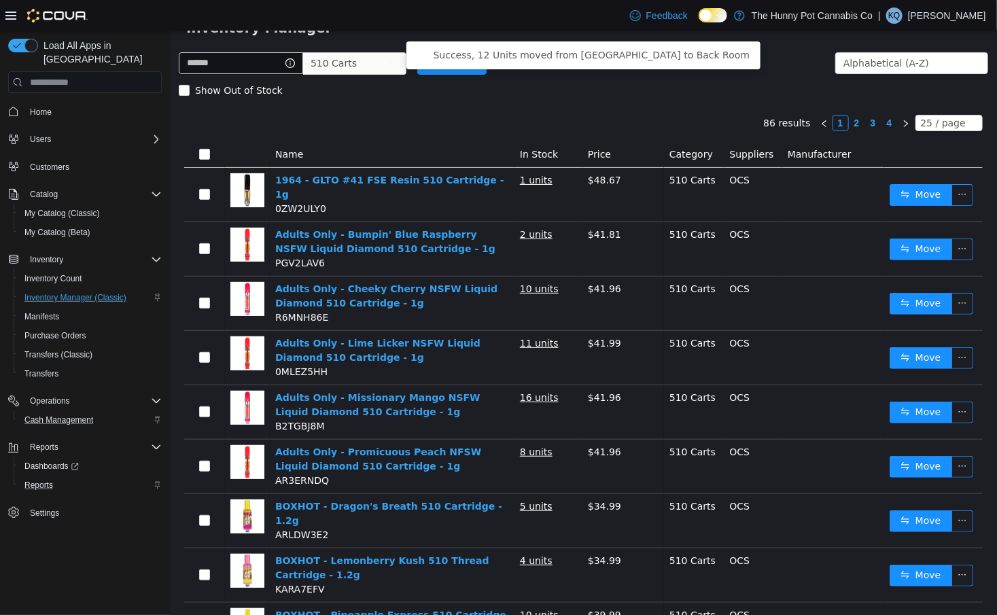
scroll to position [41, 0]
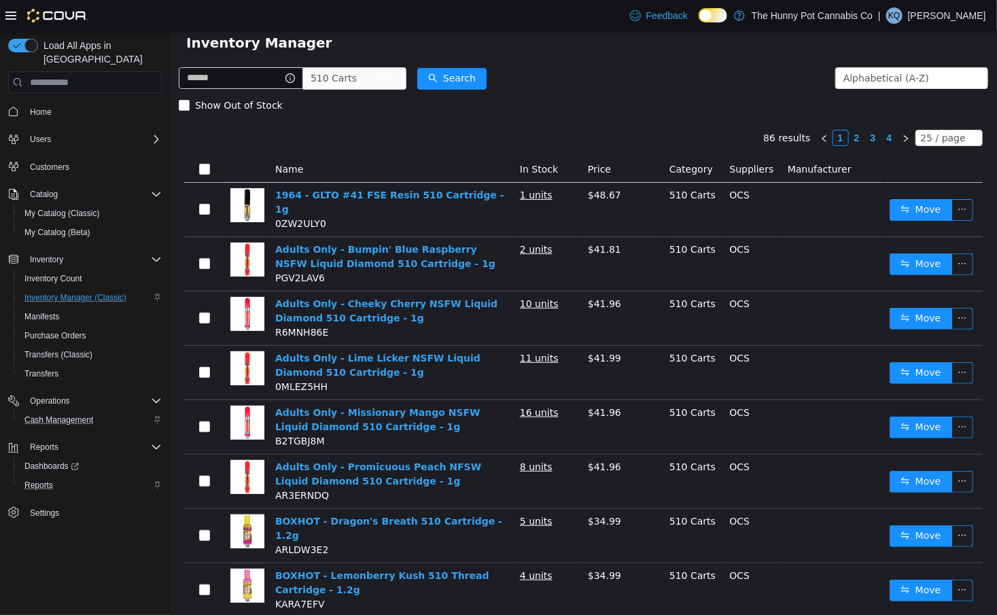
click at [892, 135] on link "4" at bounding box center [888, 137] width 15 height 15
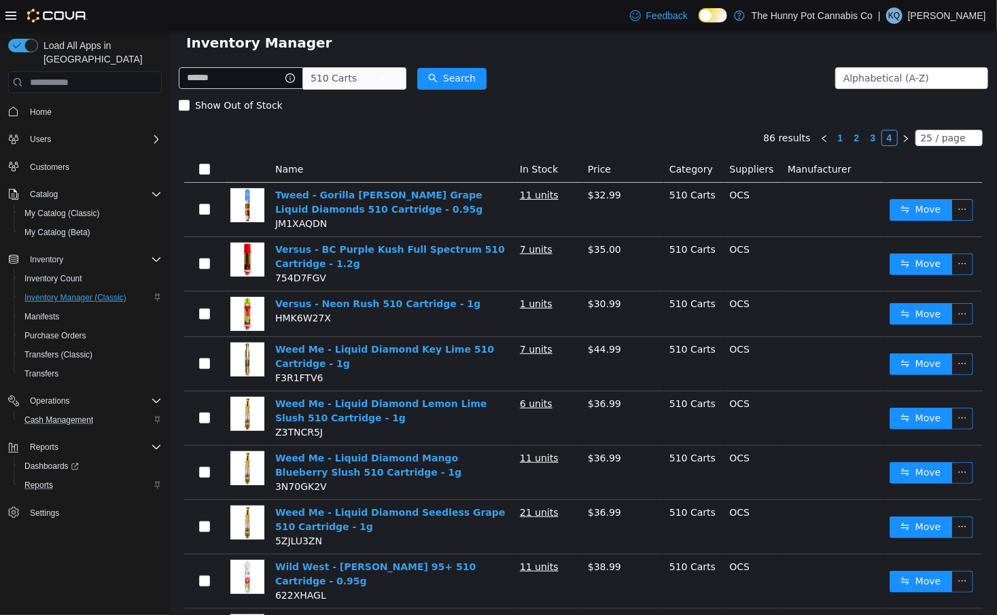
scroll to position [224, 0]
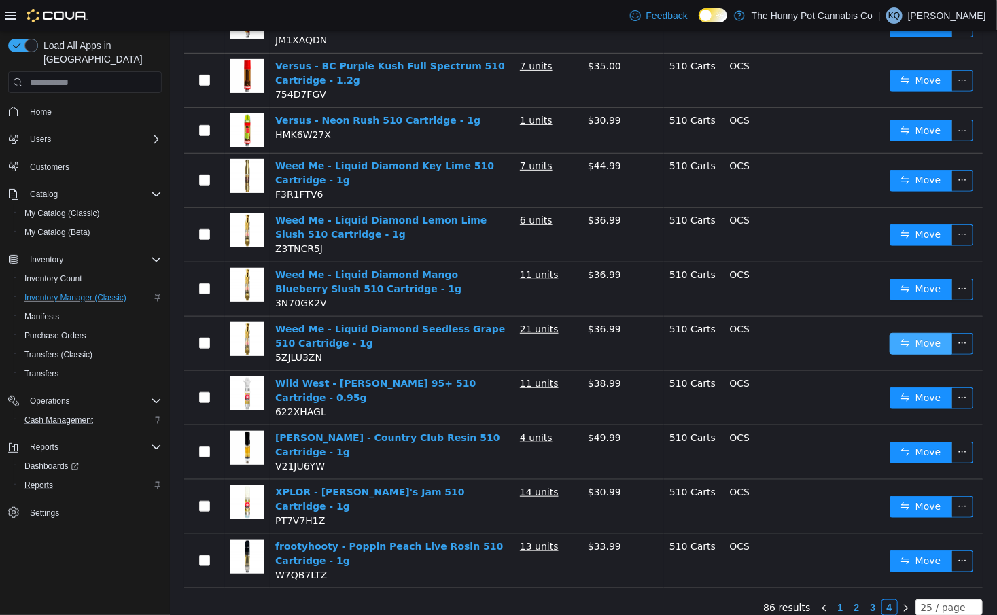
click at [904, 350] on button "Move" at bounding box center [920, 344] width 63 height 22
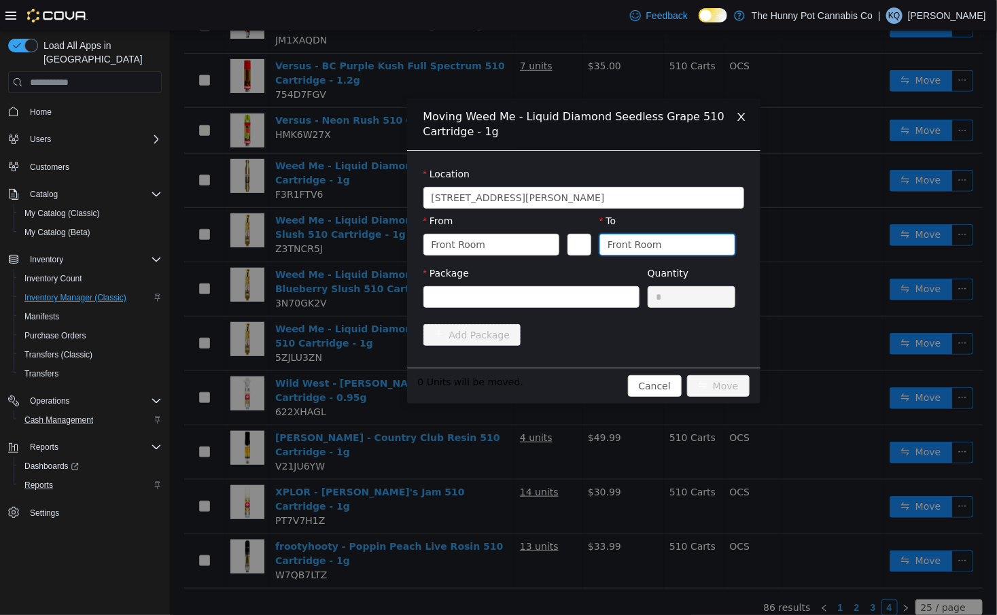
click at [658, 246] on div "Front Room" at bounding box center [662, 244] width 111 height 20
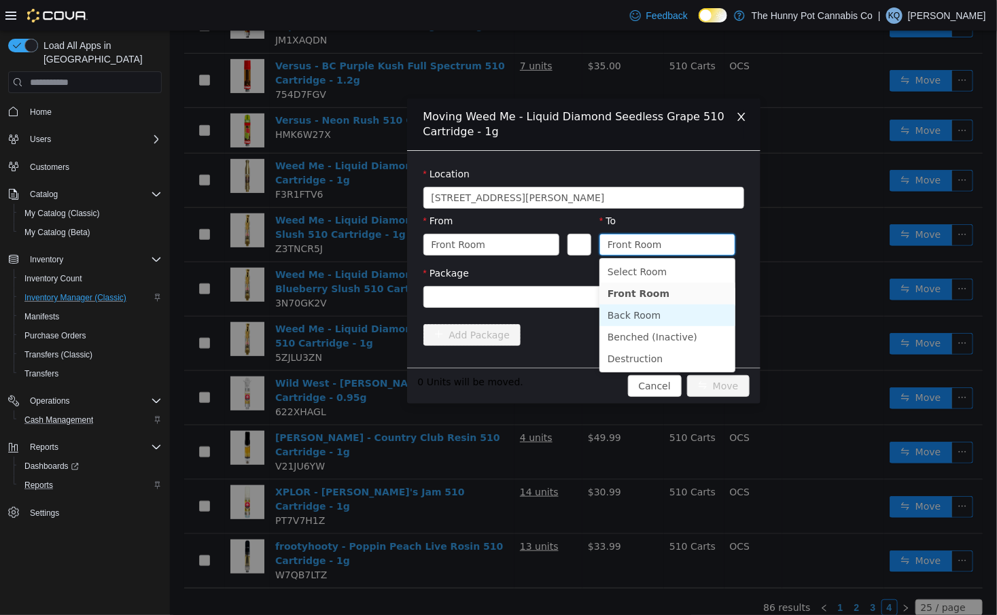
click at [610, 315] on li "Back Room" at bounding box center [667, 315] width 136 height 22
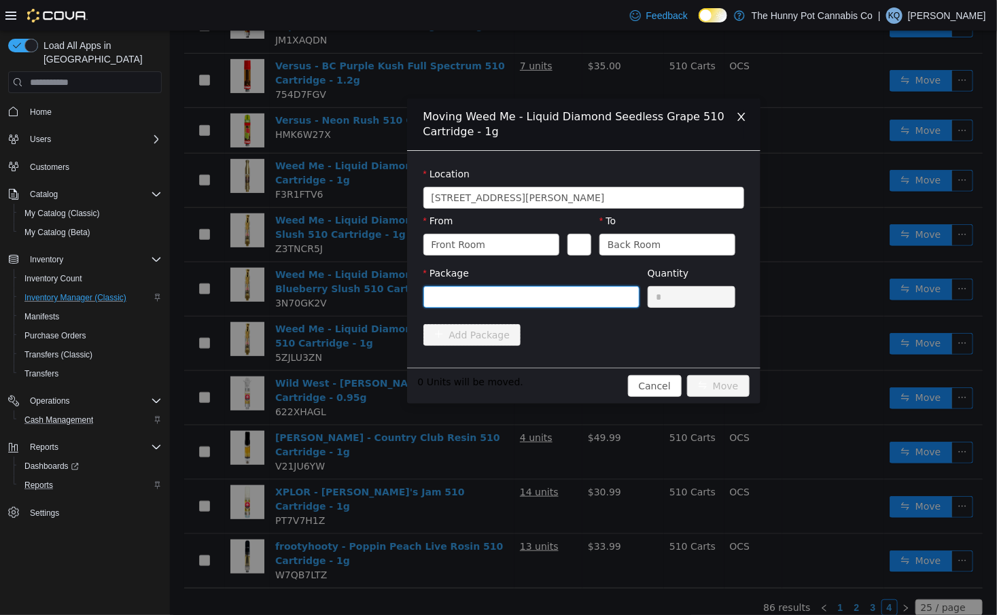
click at [552, 306] on div at bounding box center [531, 297] width 216 height 22
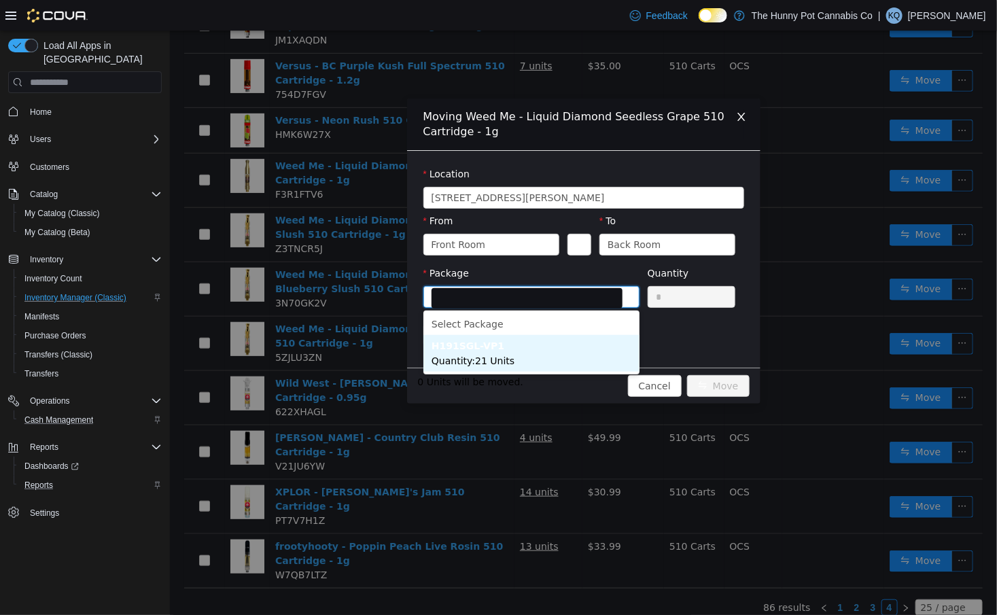
click at [525, 355] on li "H191SGL-VP1 Quantity : 21 Units" at bounding box center [531, 353] width 216 height 37
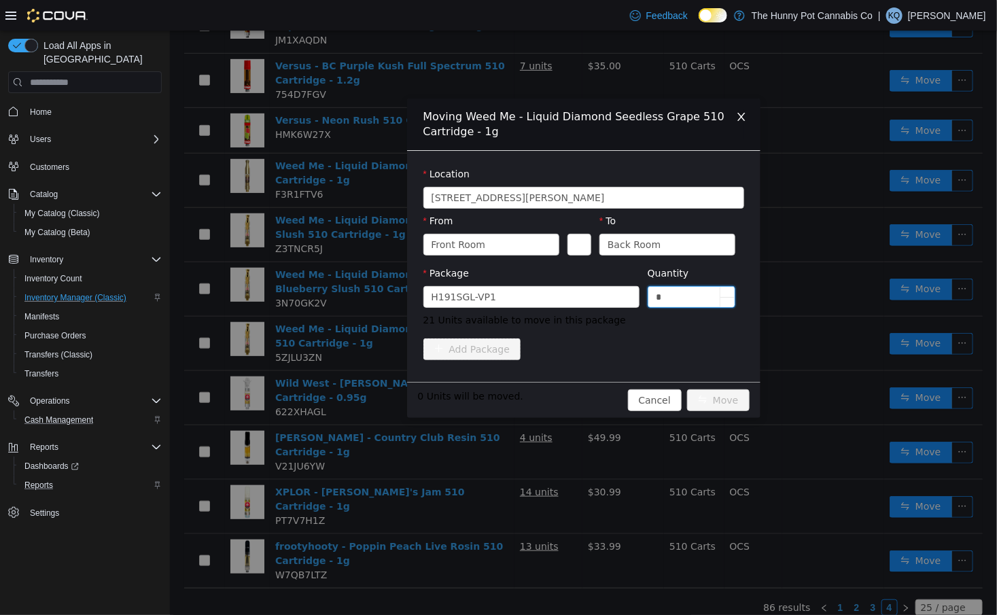
click at [664, 297] on input "*" at bounding box center [691, 297] width 87 height 20
click at [664, 296] on input "*" at bounding box center [691, 297] width 87 height 20
type input "**"
click at [703, 399] on button "Move" at bounding box center [717, 400] width 63 height 22
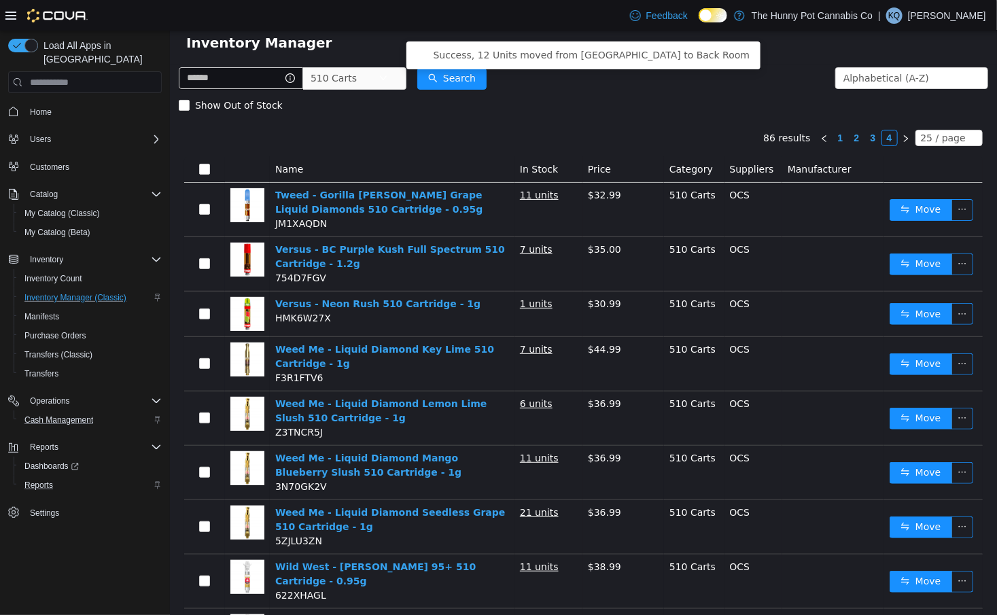
scroll to position [0, 0]
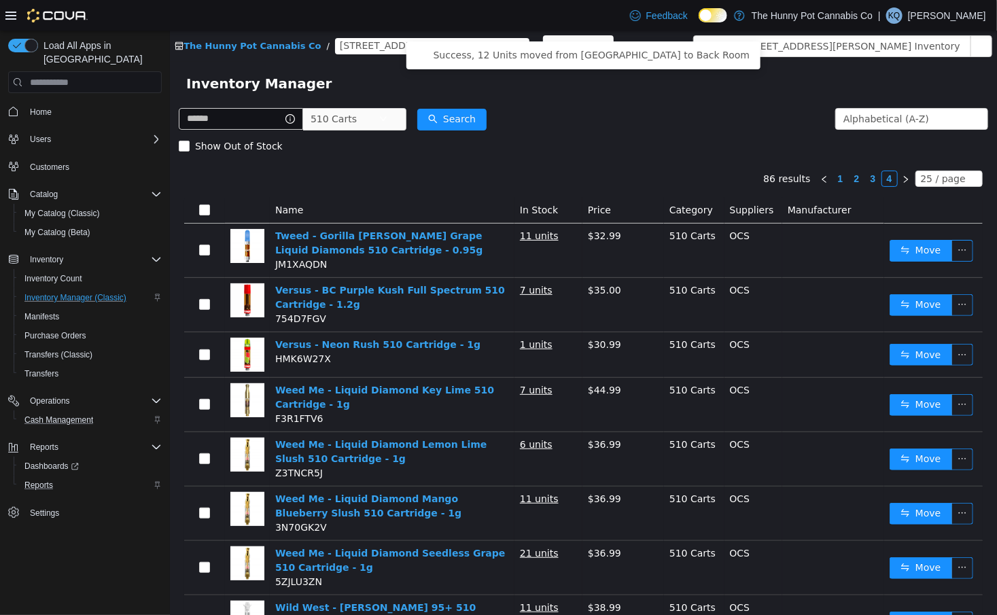
click at [880, 173] on link "3" at bounding box center [872, 178] width 15 height 15
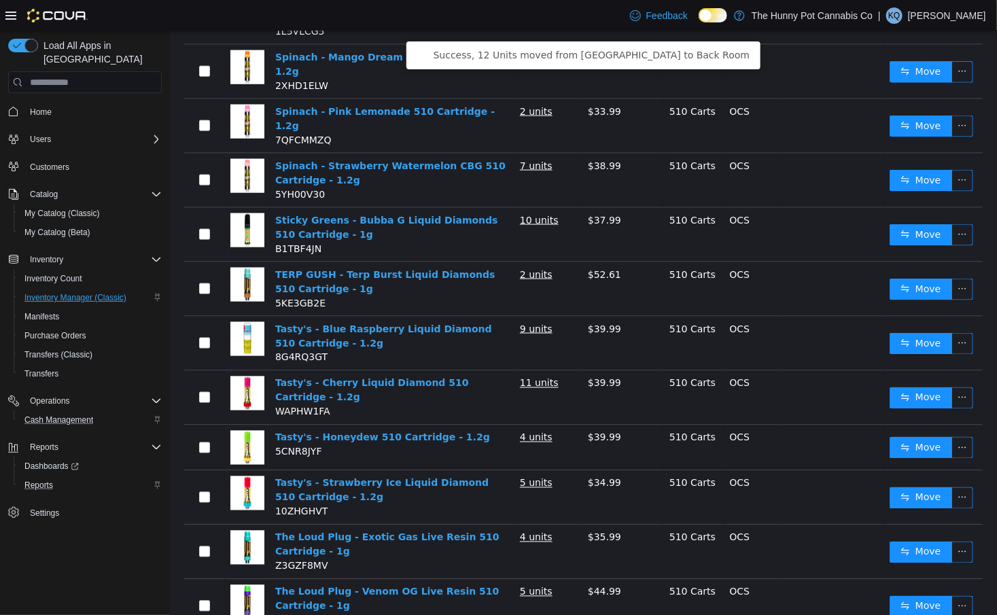
scroll to position [893, 0]
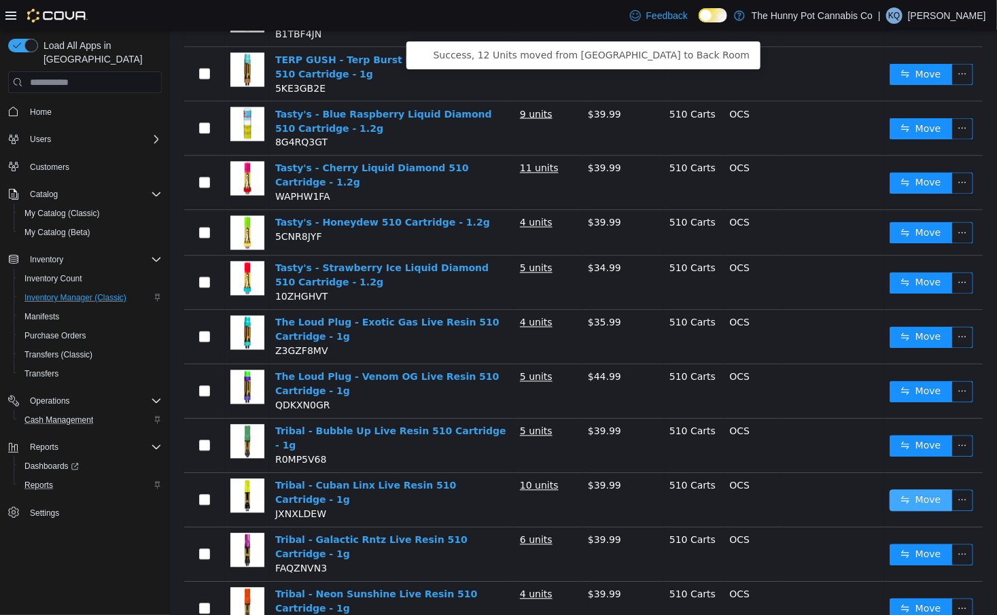
click at [936, 490] on button "Move" at bounding box center [920, 501] width 63 height 22
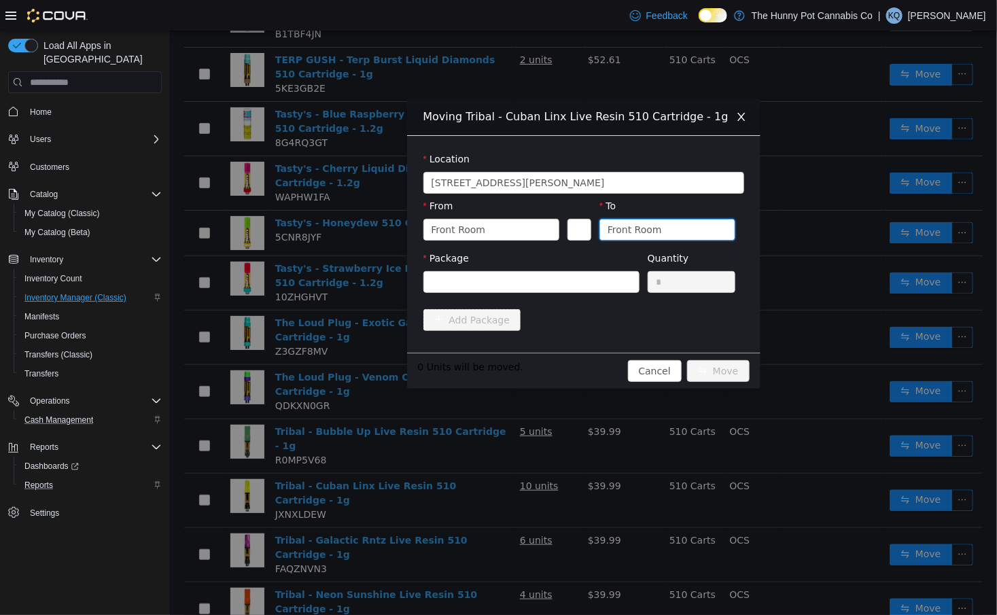
click at [646, 228] on div "Front Room" at bounding box center [634, 229] width 54 height 20
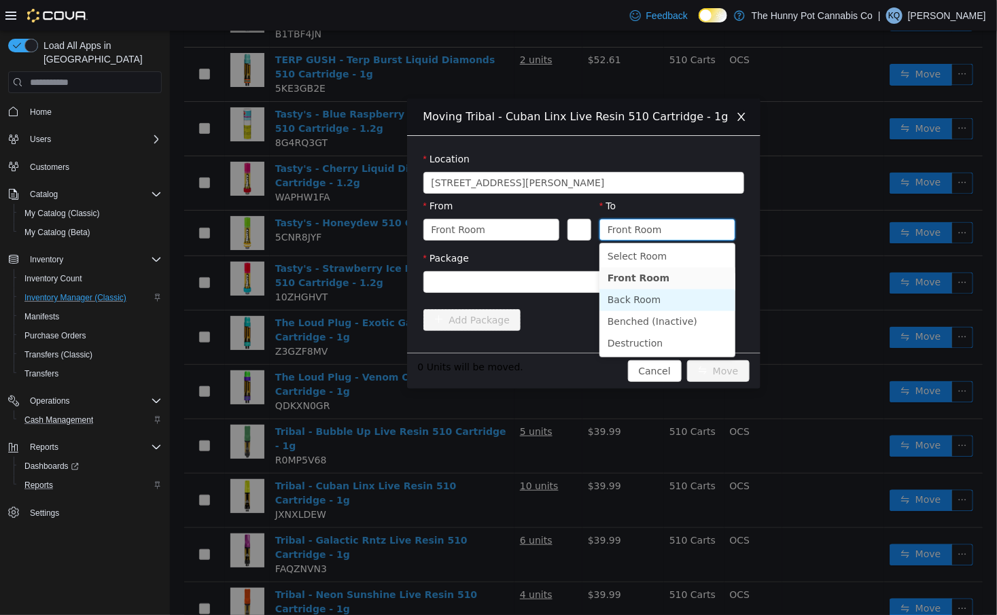
click at [640, 301] on li "Back Room" at bounding box center [667, 300] width 136 height 22
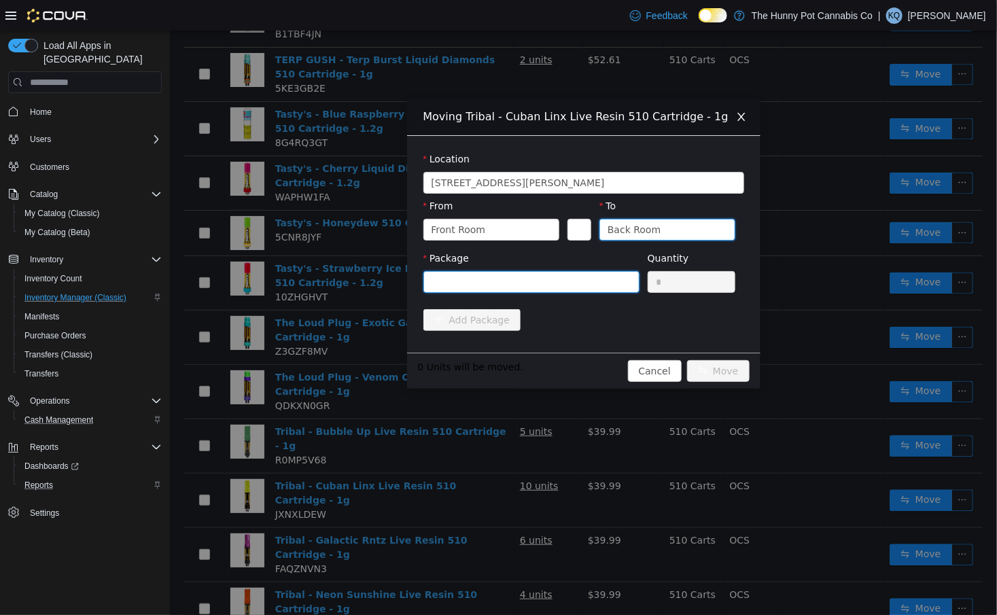
click at [569, 288] on div at bounding box center [526, 282] width 191 height 20
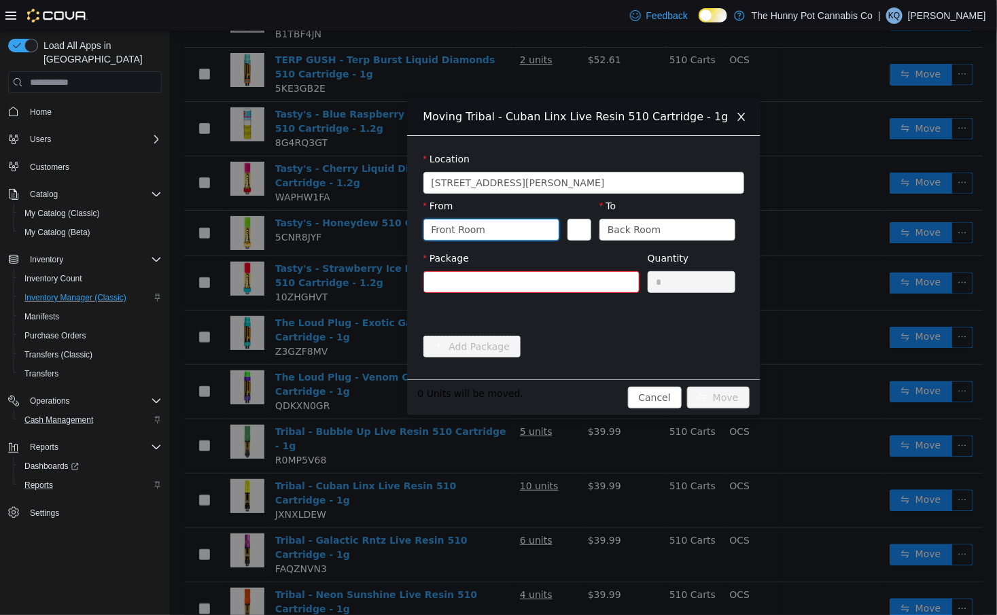
click at [520, 227] on div "Front Room" at bounding box center [486, 229] width 111 height 20
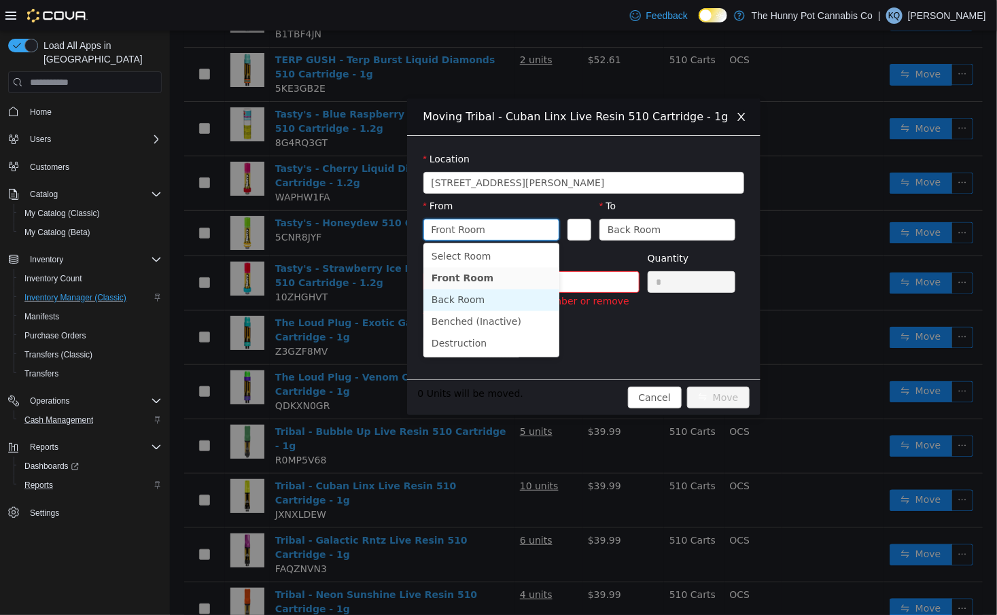
click at [485, 308] on li "Back Room" at bounding box center [491, 300] width 136 height 22
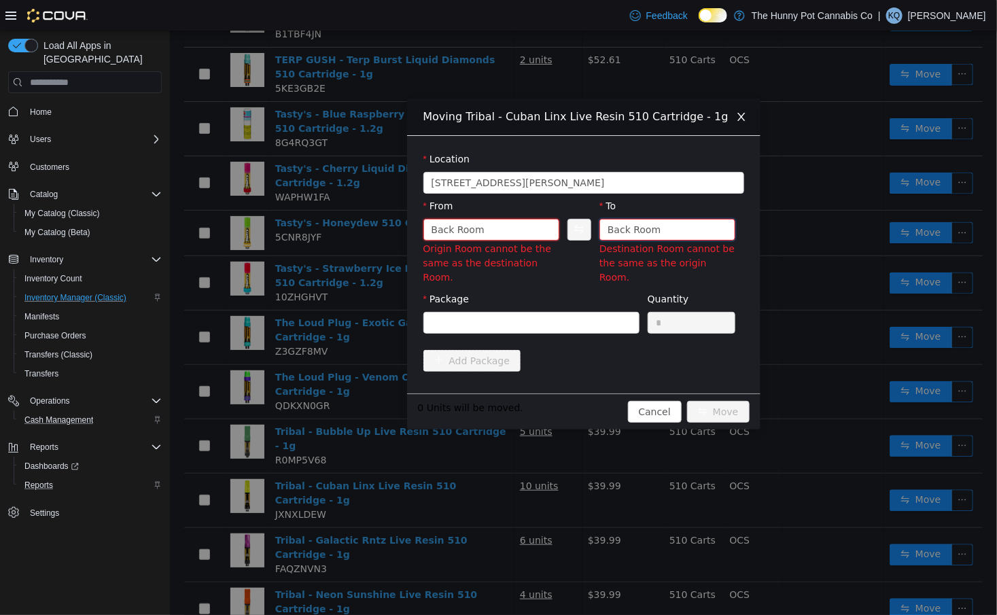
click at [654, 220] on div "Back Room" at bounding box center [633, 229] width 53 height 20
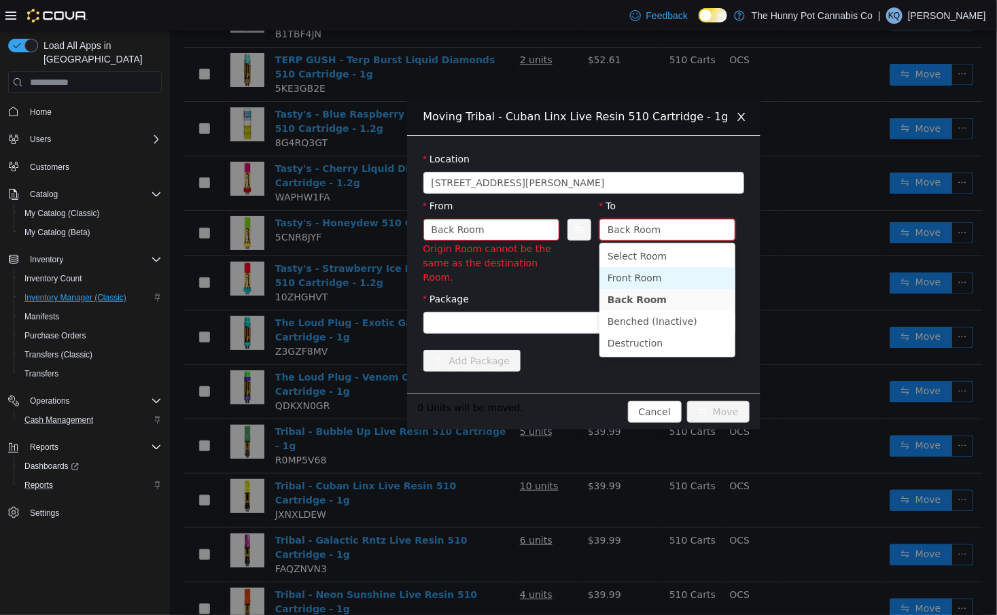
click at [642, 280] on li "Front Room" at bounding box center [667, 279] width 136 height 22
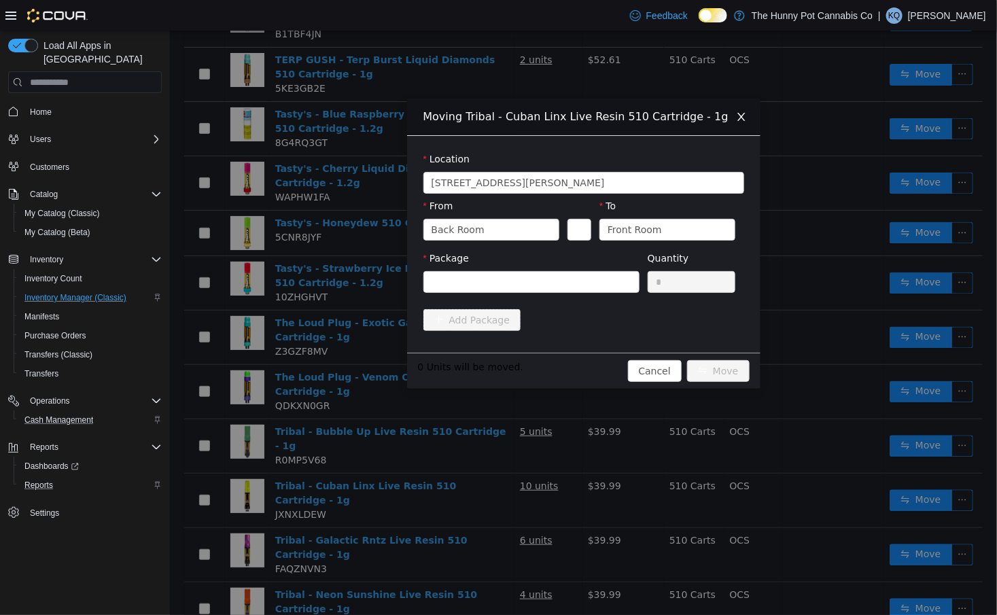
click at [586, 300] on div "Package Quantity *" at bounding box center [583, 277] width 321 height 52
click at [584, 285] on div at bounding box center [526, 282] width 191 height 20
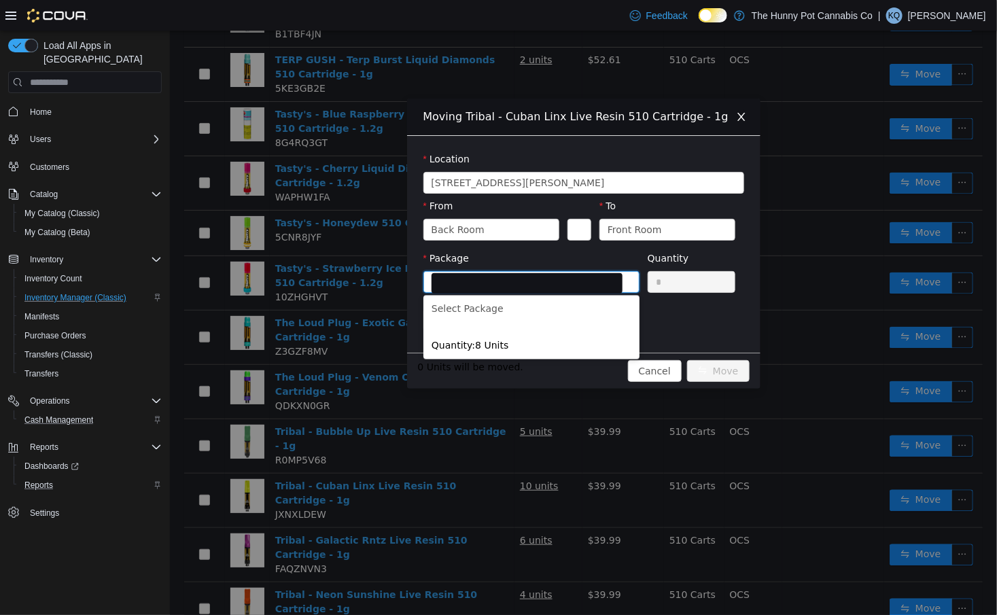
click at [705, 319] on form "Location [STREET_ADDRESS][PERSON_NAME] From Back Room To Front Room Package Qua…" at bounding box center [583, 244] width 321 height 184
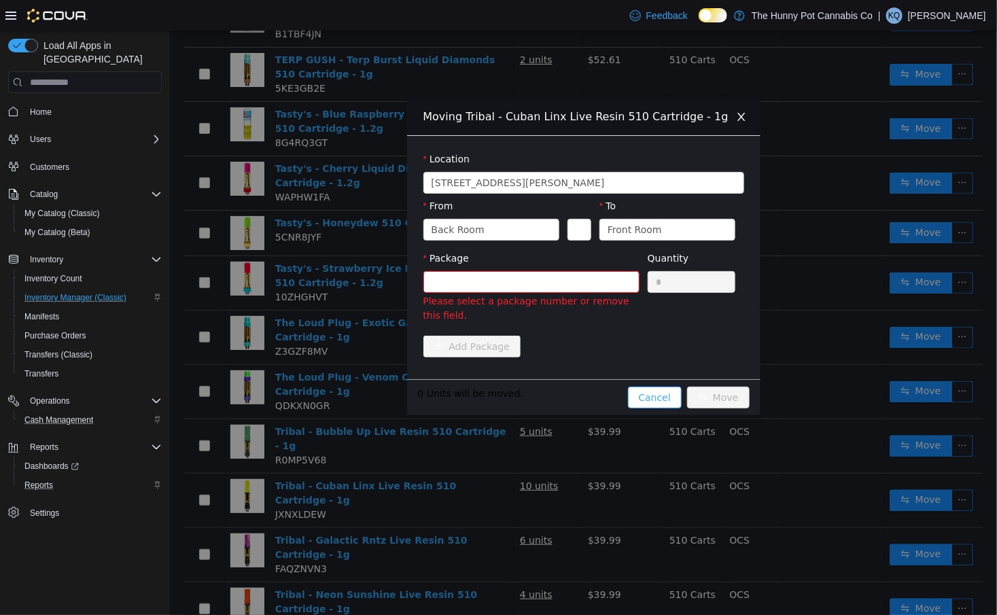
click at [658, 398] on button "Cancel" at bounding box center [654, 398] width 54 height 22
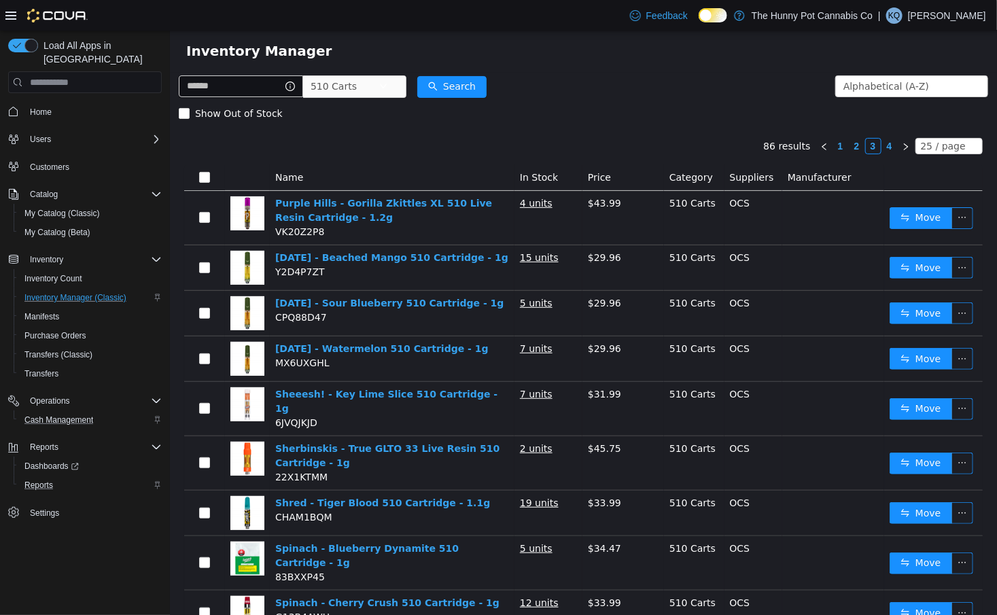
scroll to position [26, 0]
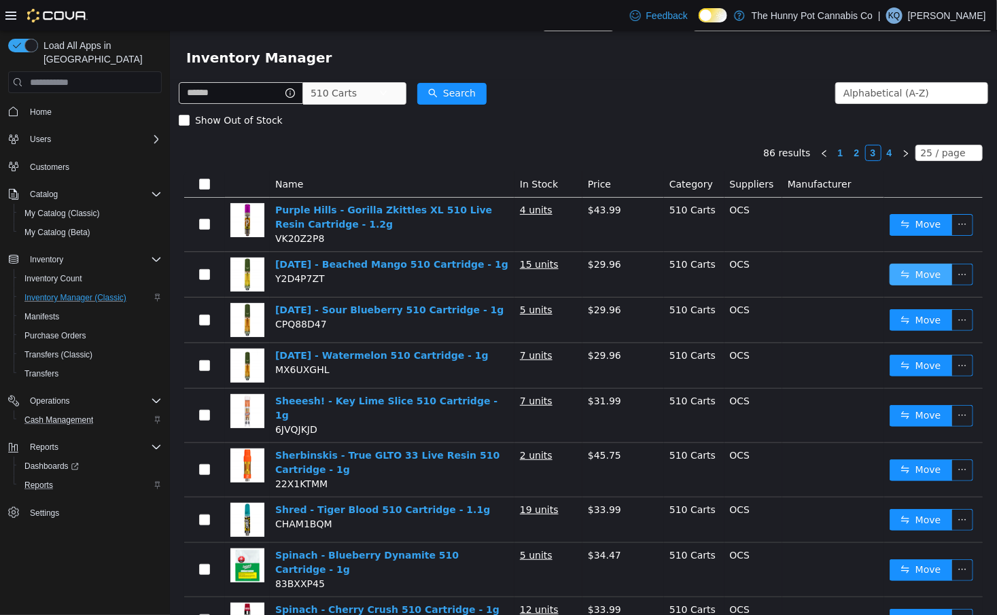
click at [912, 273] on button "Move" at bounding box center [920, 275] width 63 height 22
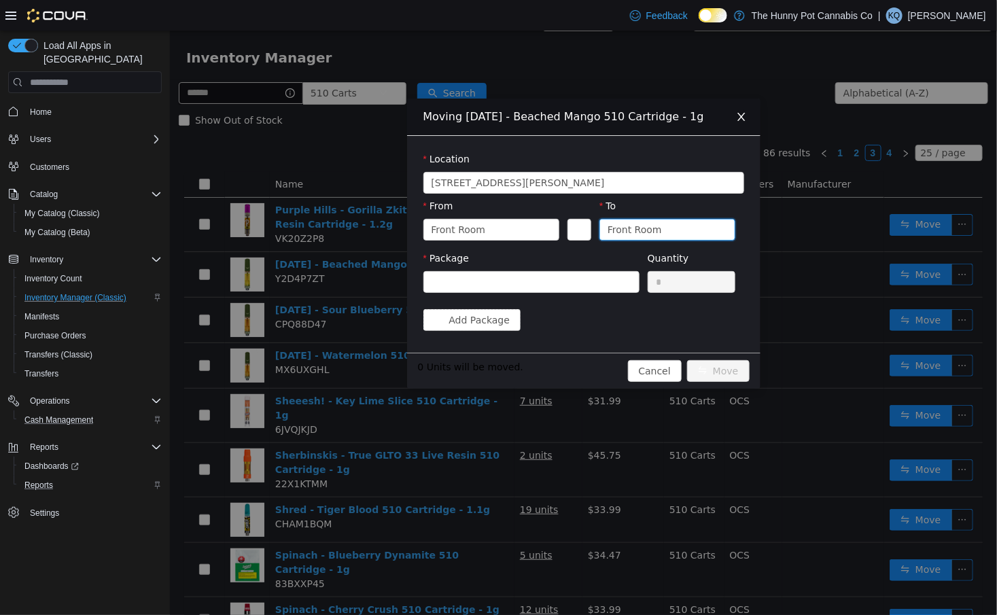
click at [625, 236] on div "Front Room" at bounding box center [634, 229] width 54 height 20
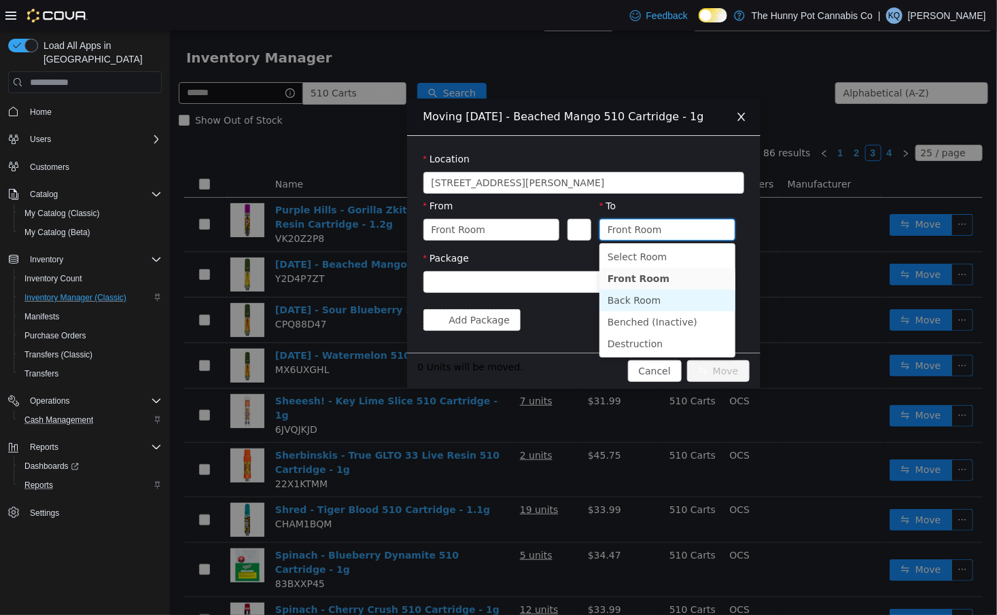
click at [632, 294] on li "Back Room" at bounding box center [667, 300] width 136 height 22
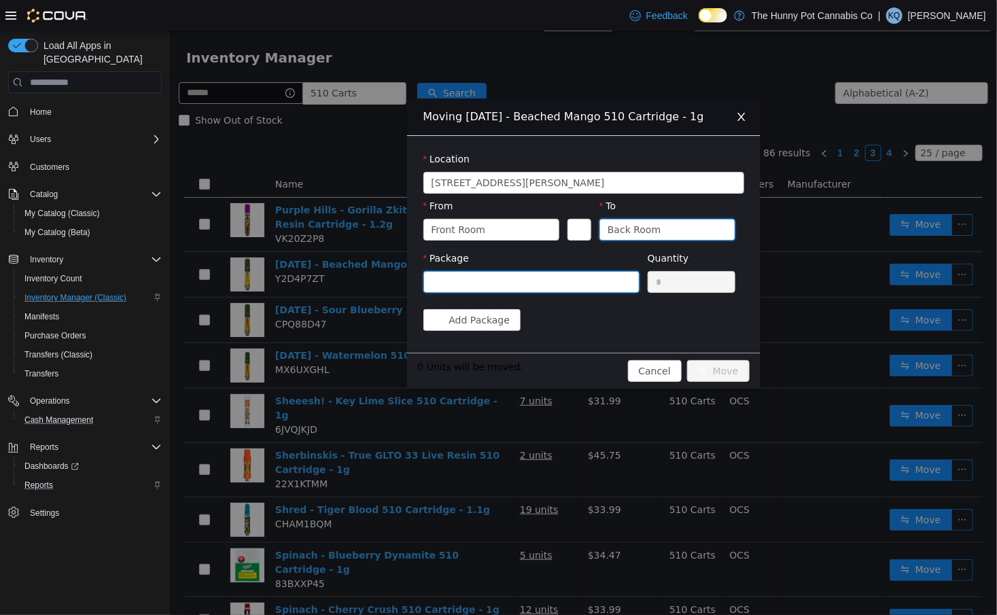
click at [593, 282] on div at bounding box center [526, 282] width 191 height 20
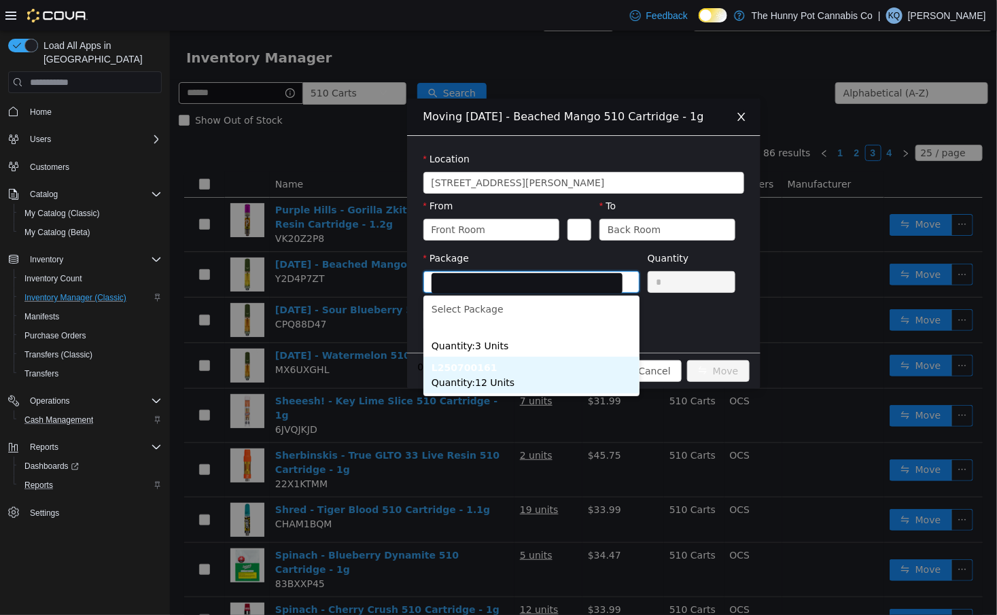
click at [544, 383] on li "L250700161 Quantity : 12 Units" at bounding box center [531, 375] width 216 height 37
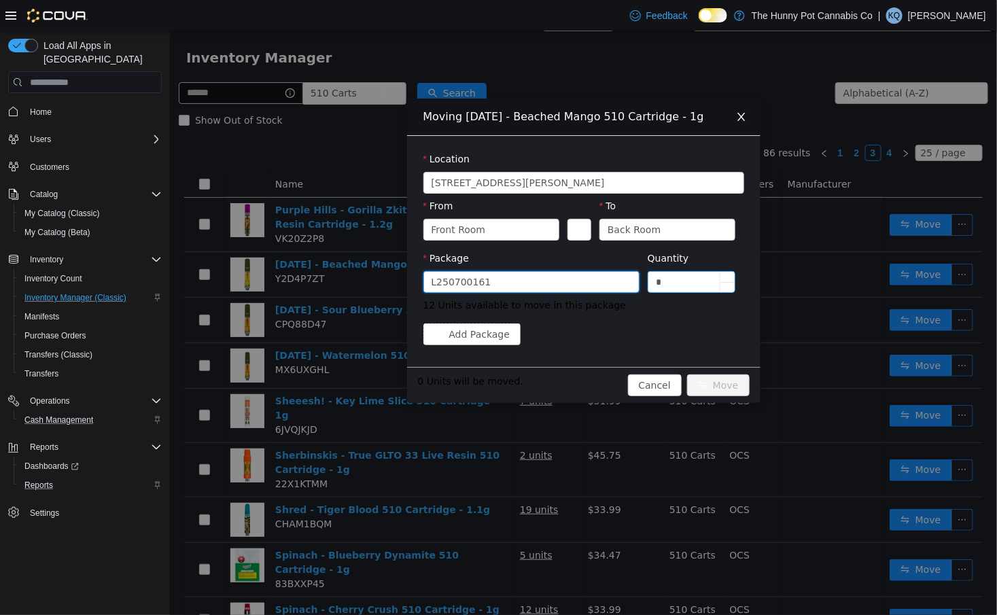
click at [691, 283] on input "*" at bounding box center [691, 282] width 87 height 20
type input "**"
click at [722, 390] on button "Move" at bounding box center [717, 385] width 63 height 22
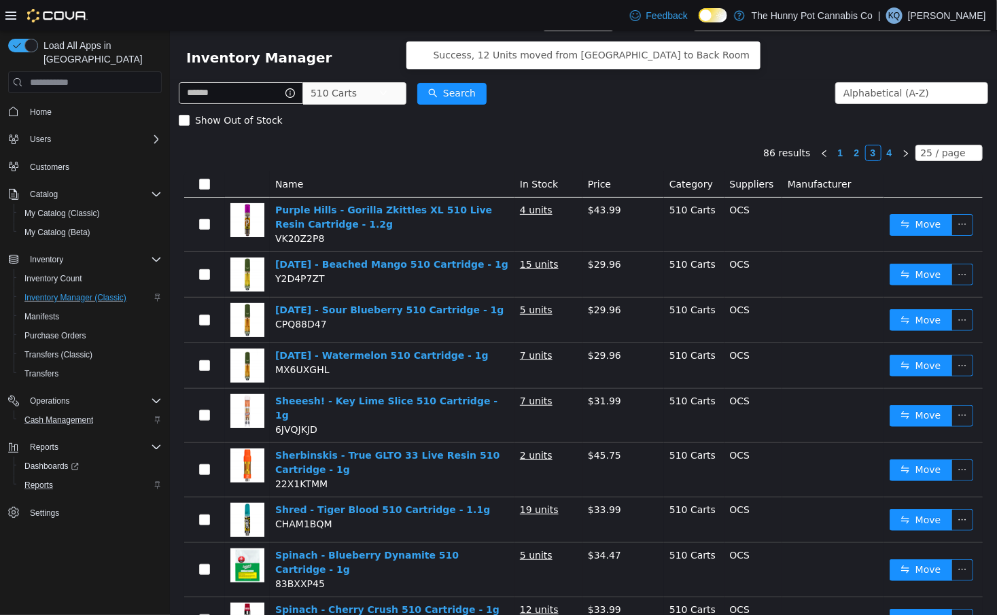
click at [843, 153] on link "1" at bounding box center [839, 152] width 15 height 15
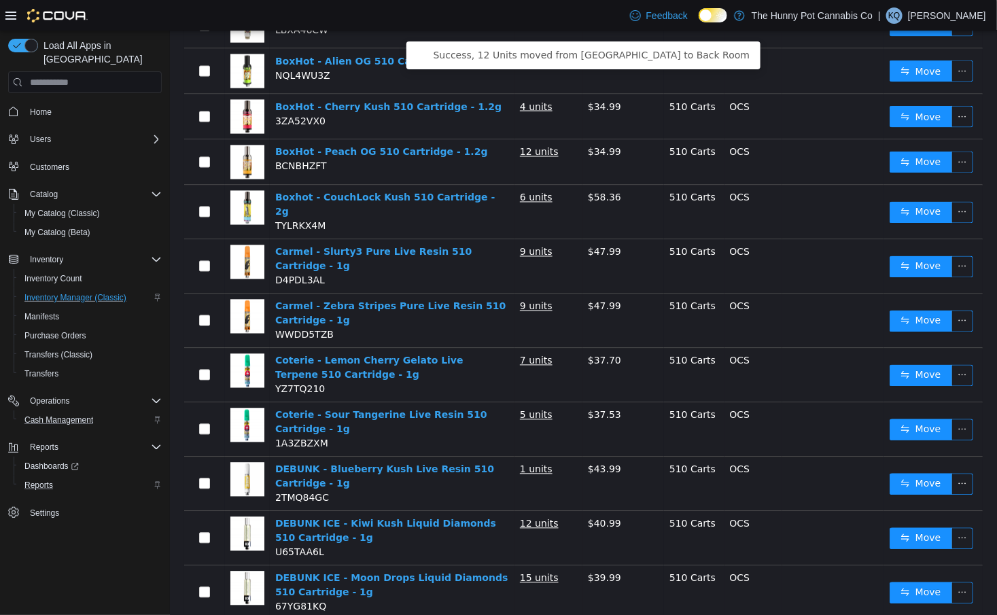
scroll to position [938, 0]
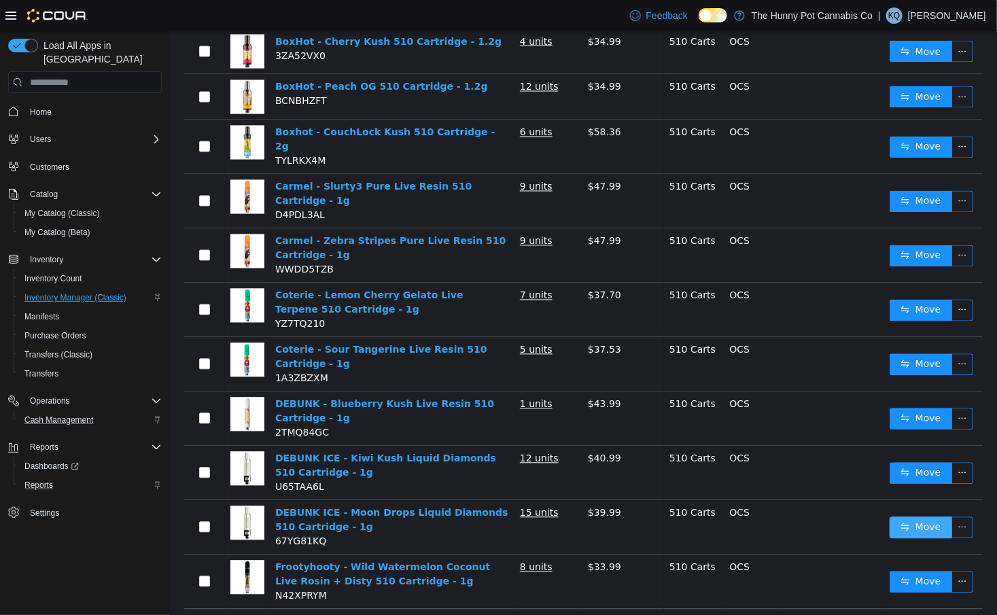
click at [926, 517] on button "Move" at bounding box center [920, 528] width 63 height 22
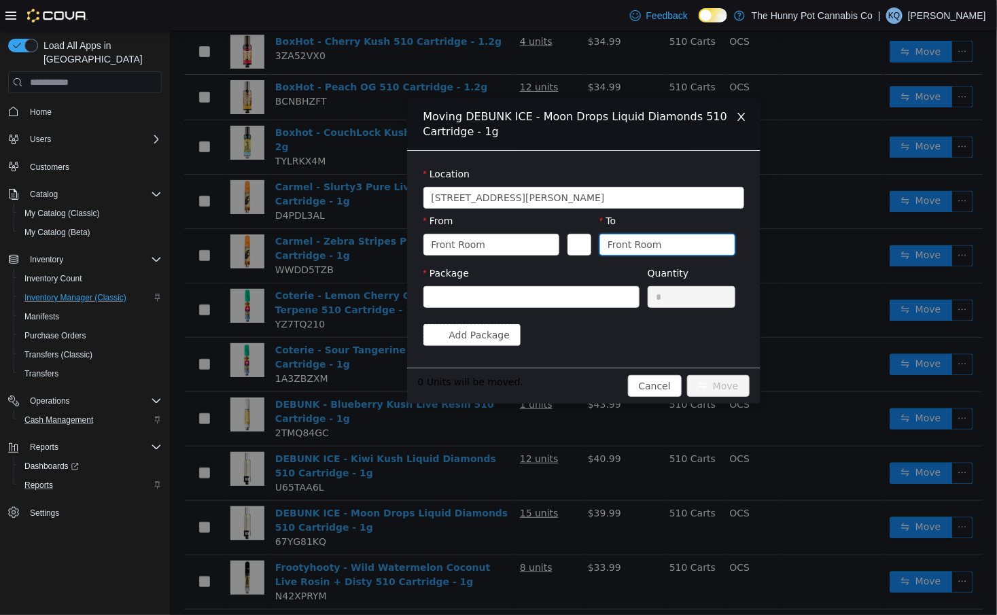
click at [615, 247] on div "Front Room" at bounding box center [634, 244] width 54 height 20
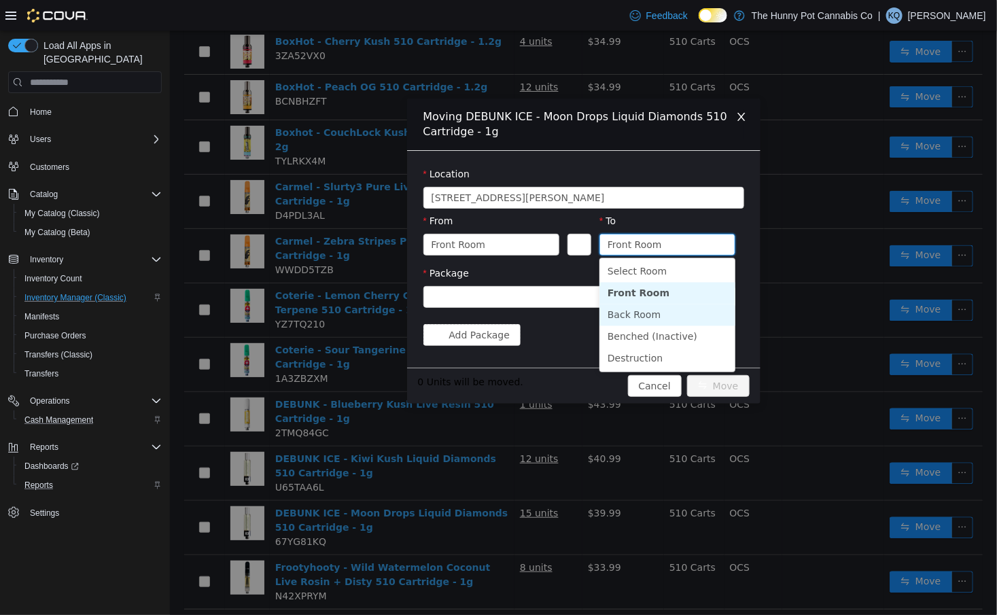
click at [618, 314] on li "Back Room" at bounding box center [667, 315] width 136 height 22
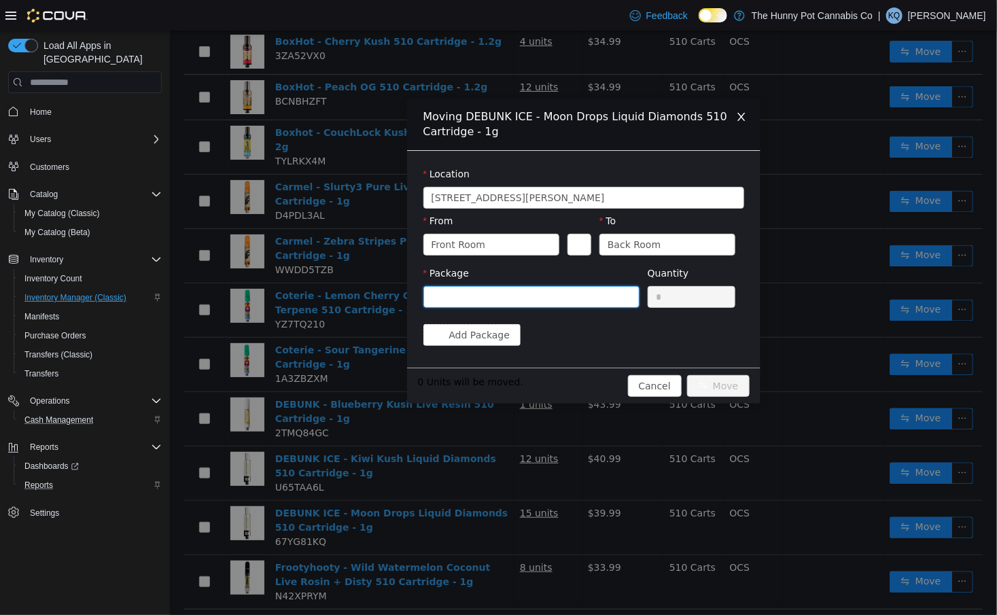
click at [589, 300] on div at bounding box center [526, 297] width 191 height 20
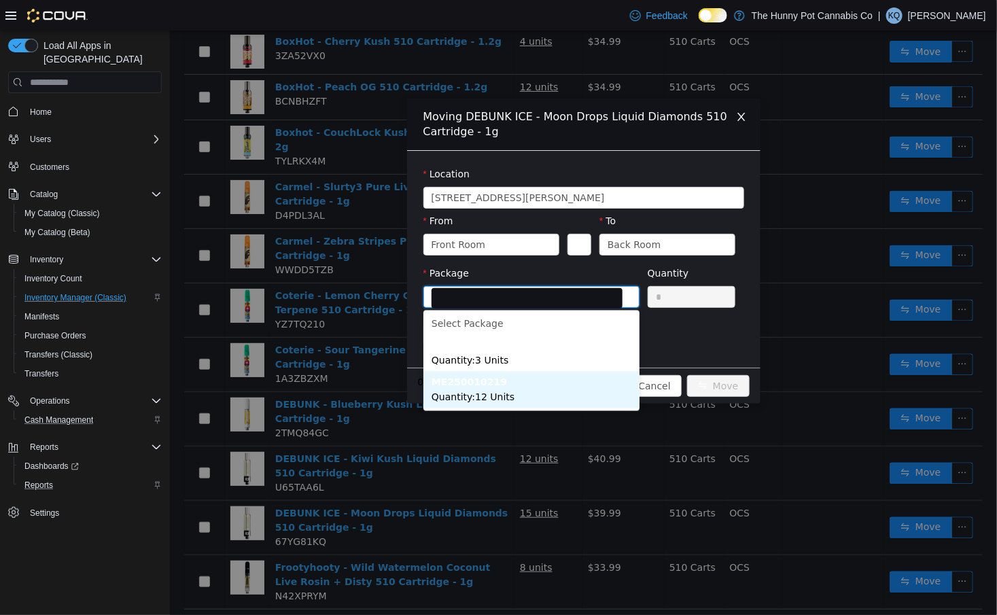
click at [563, 398] on li "ME250010219 Quantity : 12 Units" at bounding box center [531, 390] width 216 height 37
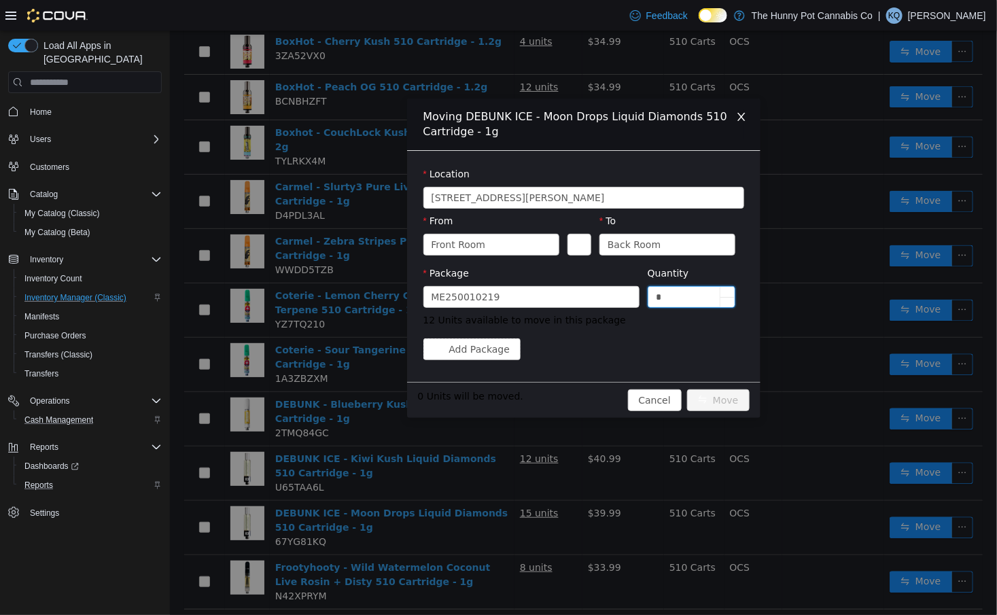
click at [688, 299] on input "*" at bounding box center [691, 297] width 87 height 20
type input "**"
click at [720, 402] on button "Move" at bounding box center [717, 400] width 63 height 22
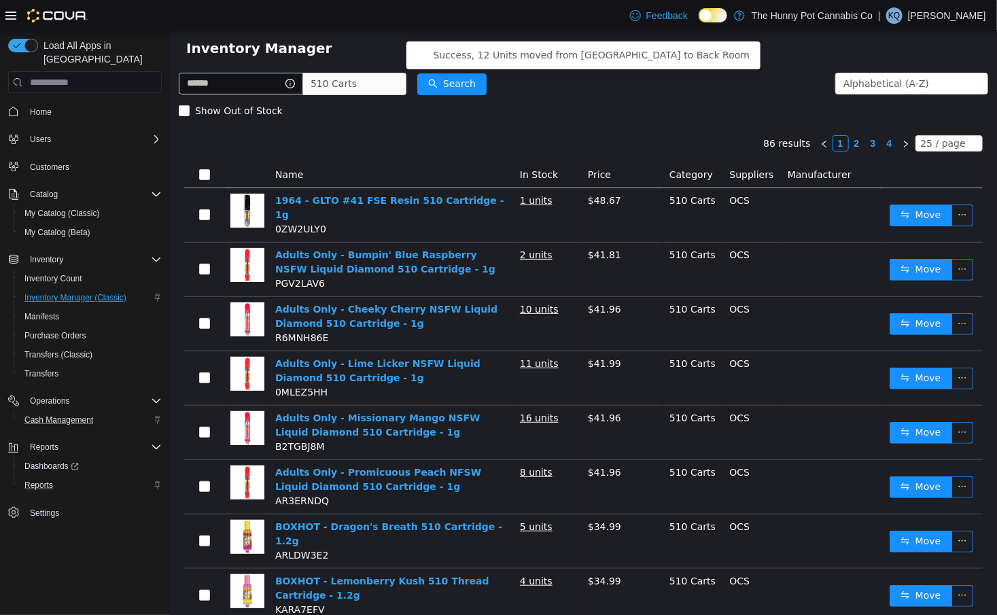
scroll to position [0, 0]
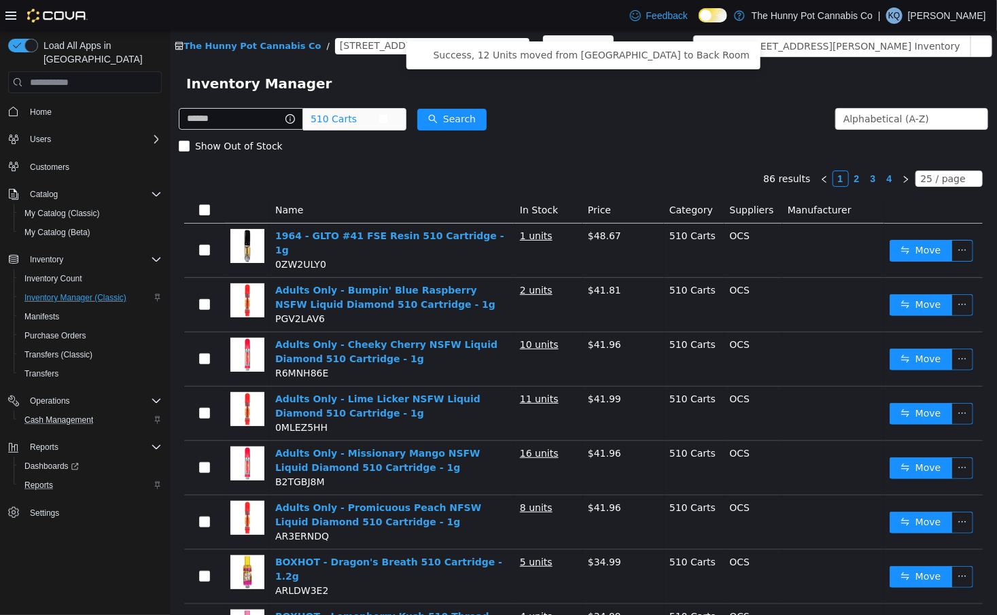
click at [351, 120] on span "510 Carts" at bounding box center [333, 119] width 46 height 20
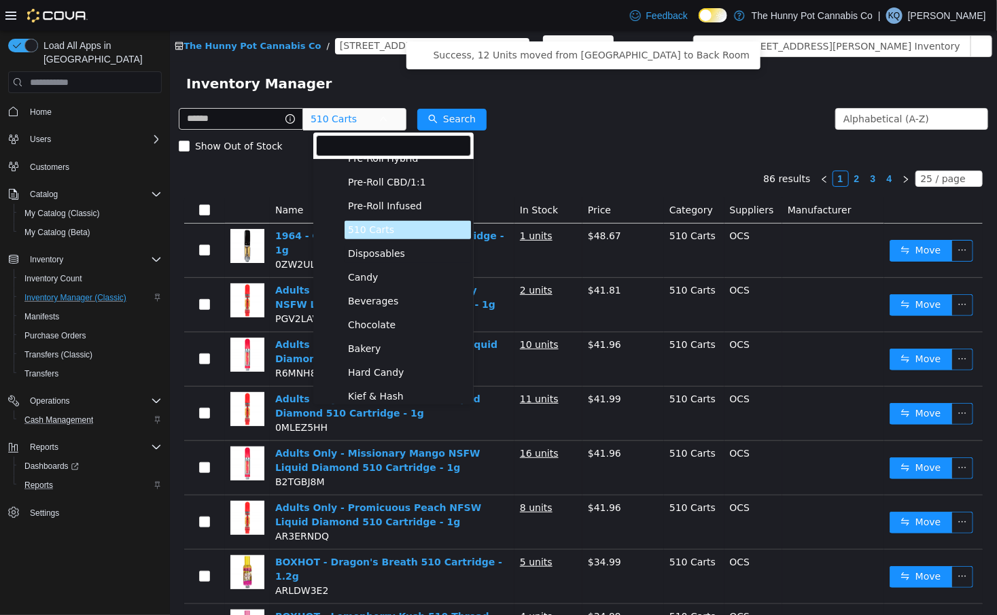
click at [412, 260] on span "Disposables" at bounding box center [407, 254] width 126 height 18
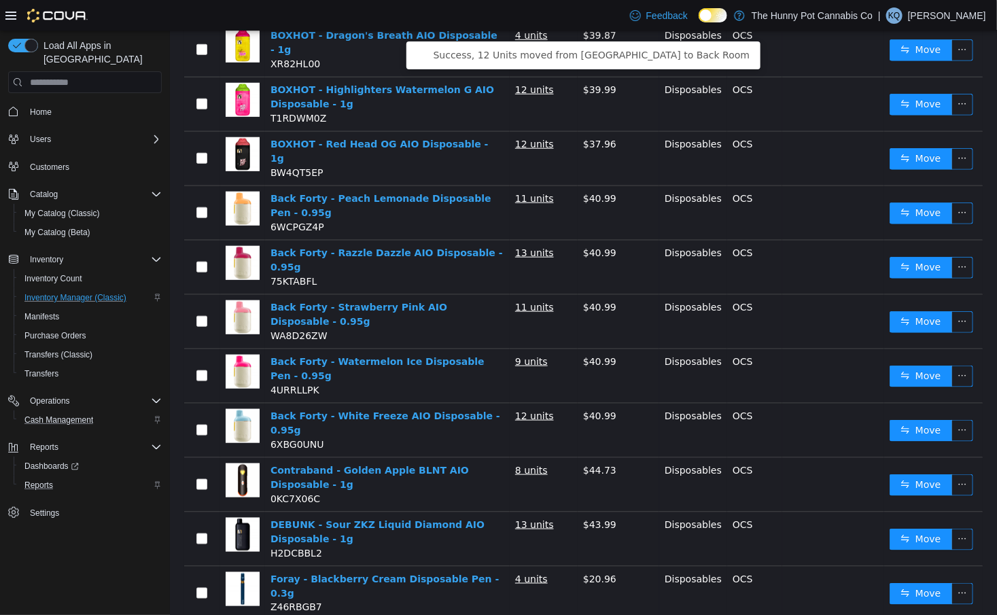
scroll to position [486, 0]
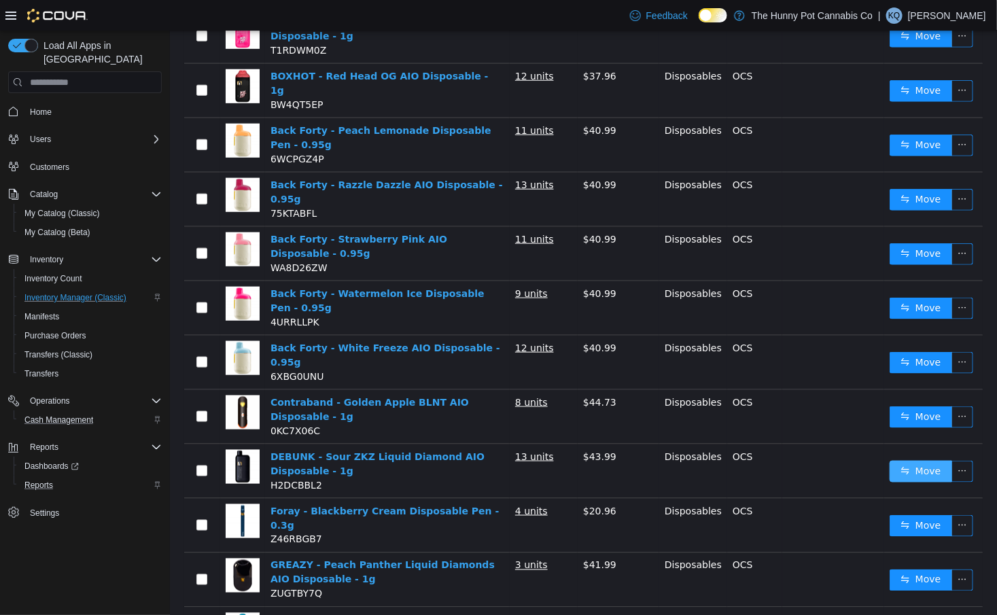
click at [911, 461] on button "Move" at bounding box center [920, 472] width 63 height 22
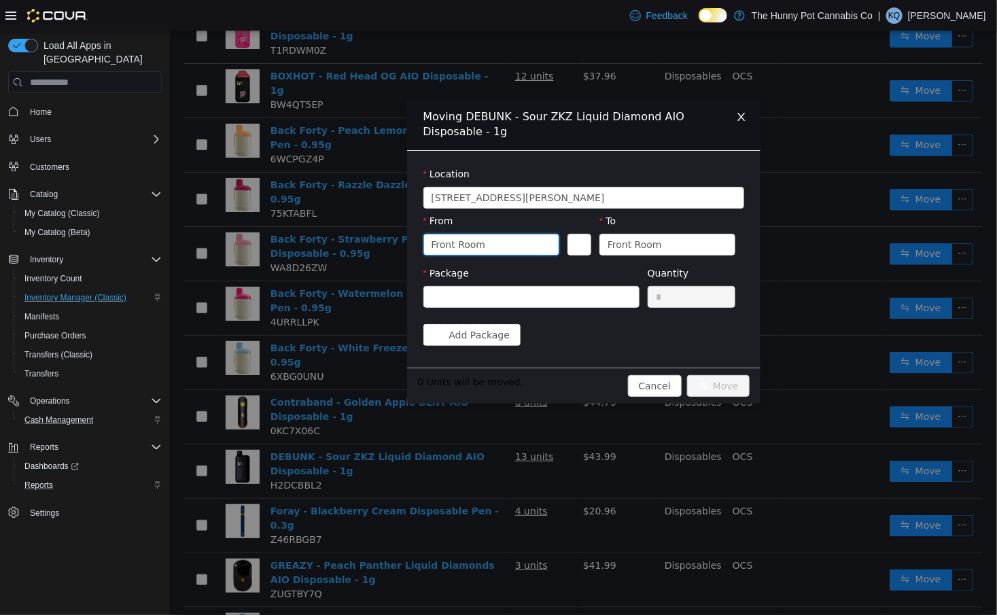
click at [468, 251] on div "Front Room" at bounding box center [458, 244] width 54 height 20
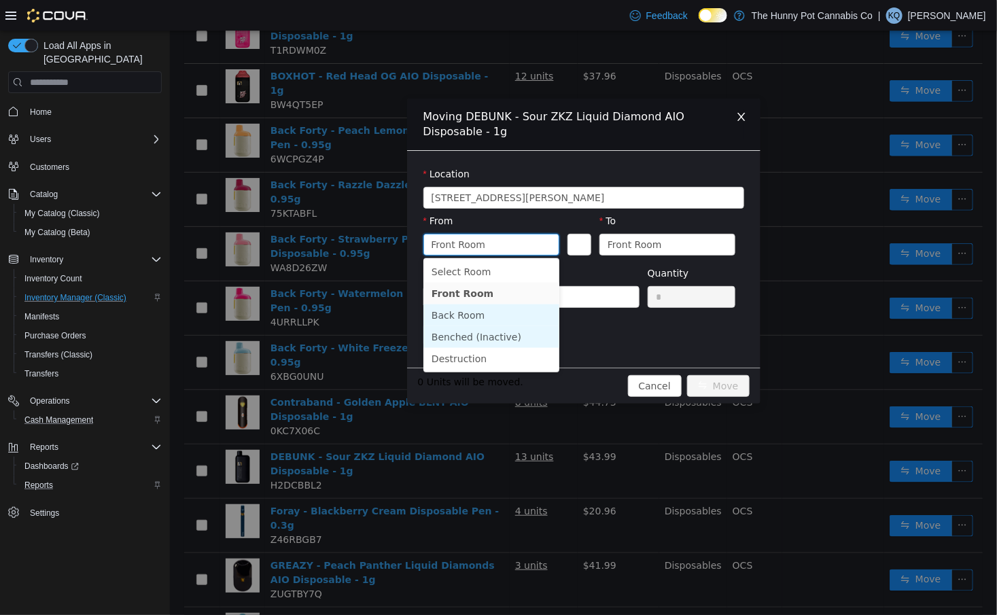
click at [463, 315] on li "Back Room" at bounding box center [491, 315] width 136 height 22
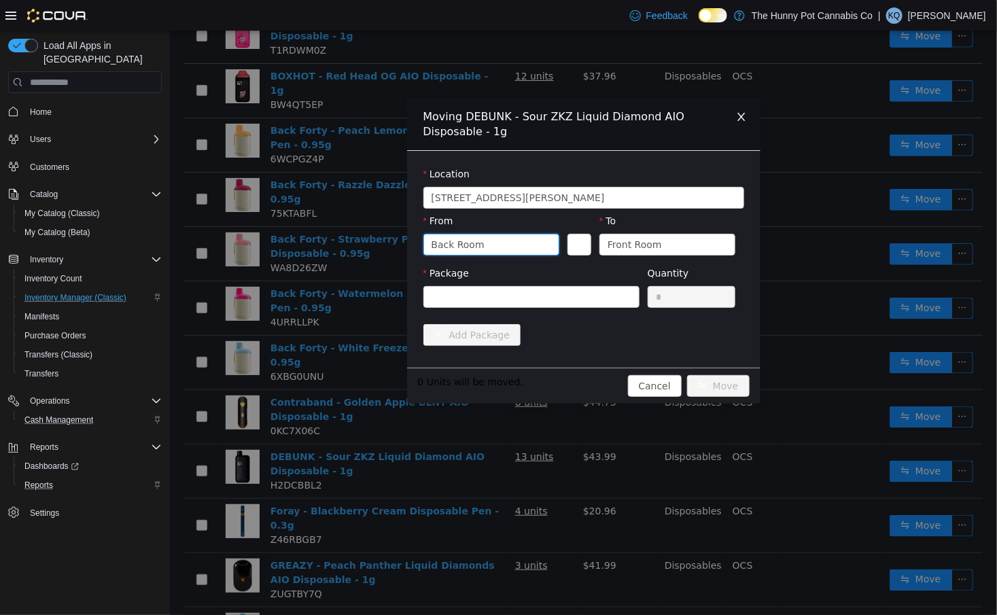
click at [599, 308] on div "Package" at bounding box center [531, 289] width 216 height 47
click at [589, 294] on div at bounding box center [526, 297] width 191 height 20
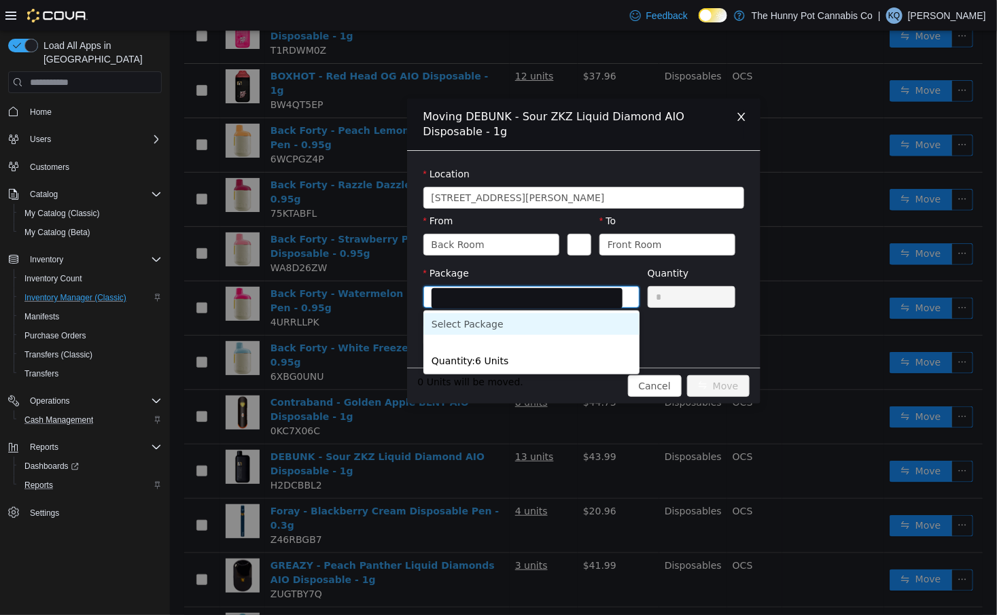
click at [744, 115] on icon "icon: close" at bounding box center [740, 116] width 11 height 11
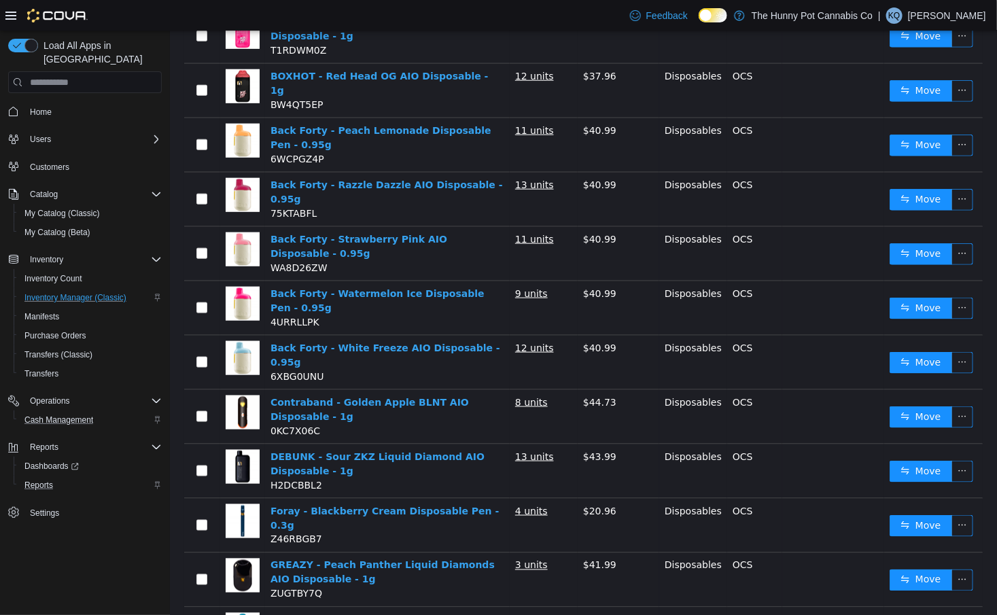
scroll to position [0, 0]
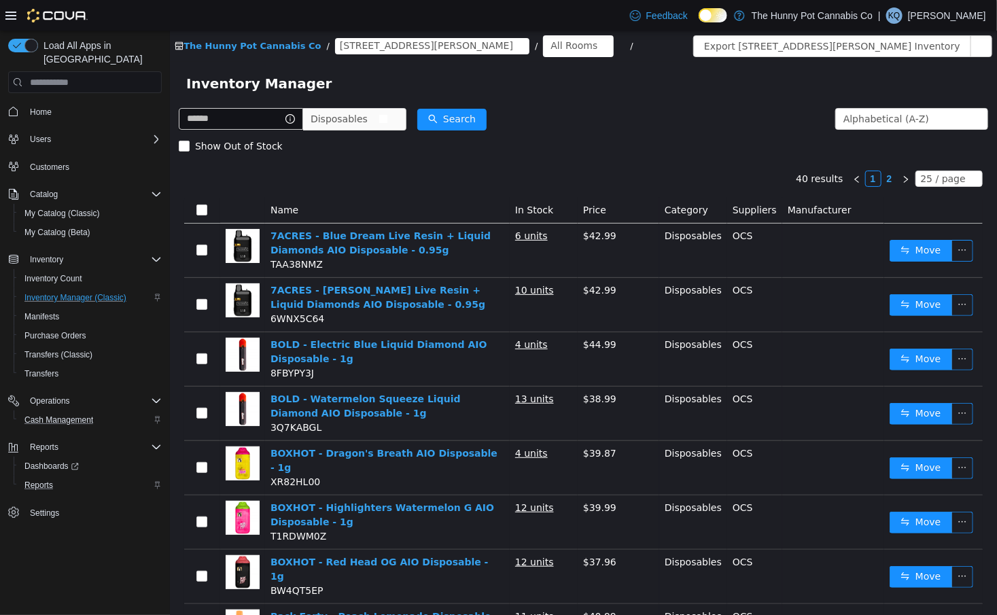
click at [367, 120] on span "Disposables" at bounding box center [338, 119] width 57 height 20
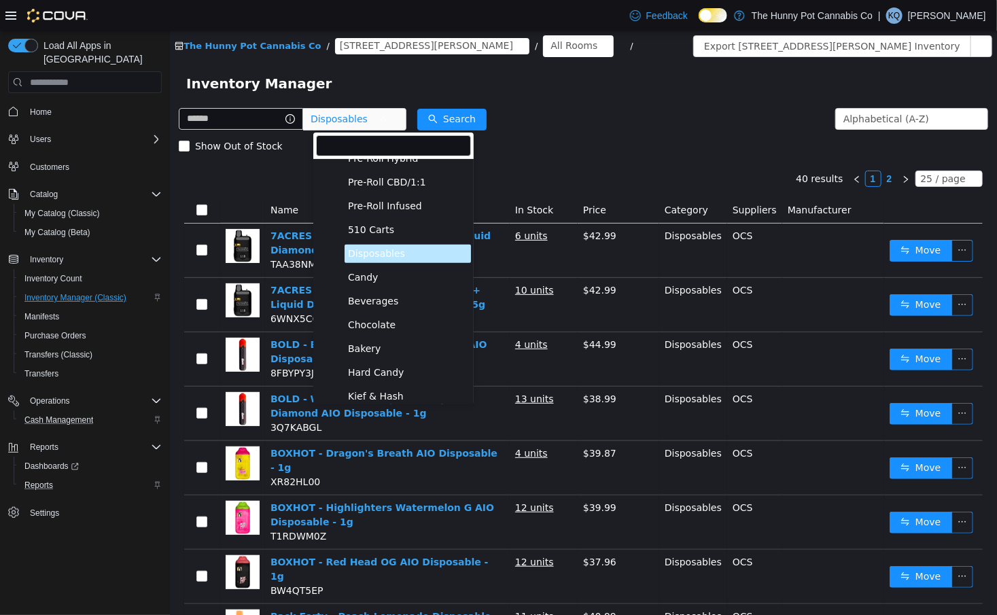
click at [423, 211] on span "Pre-Roll Infused" at bounding box center [407, 206] width 126 height 18
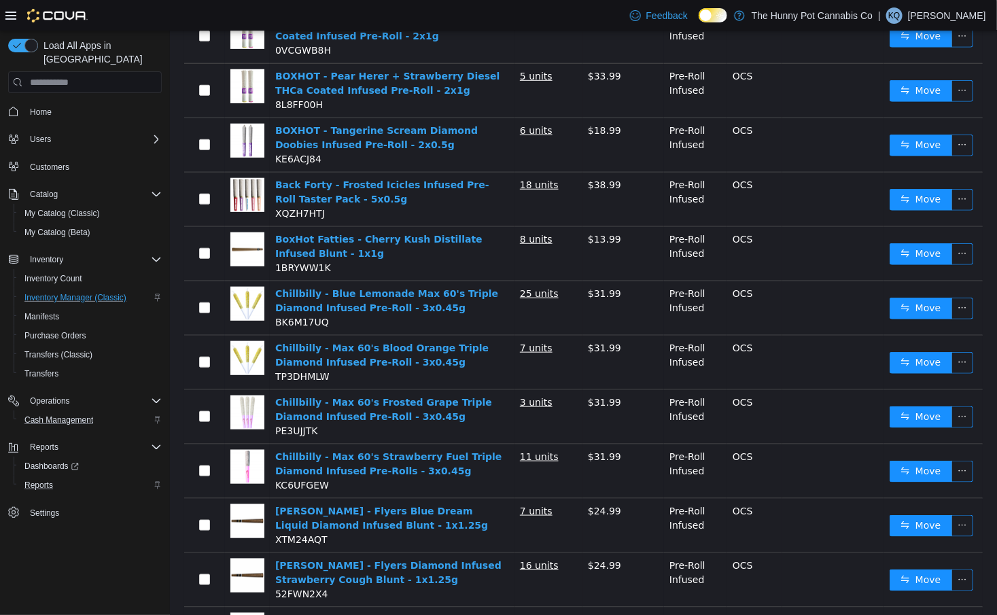
scroll to position [381, 0]
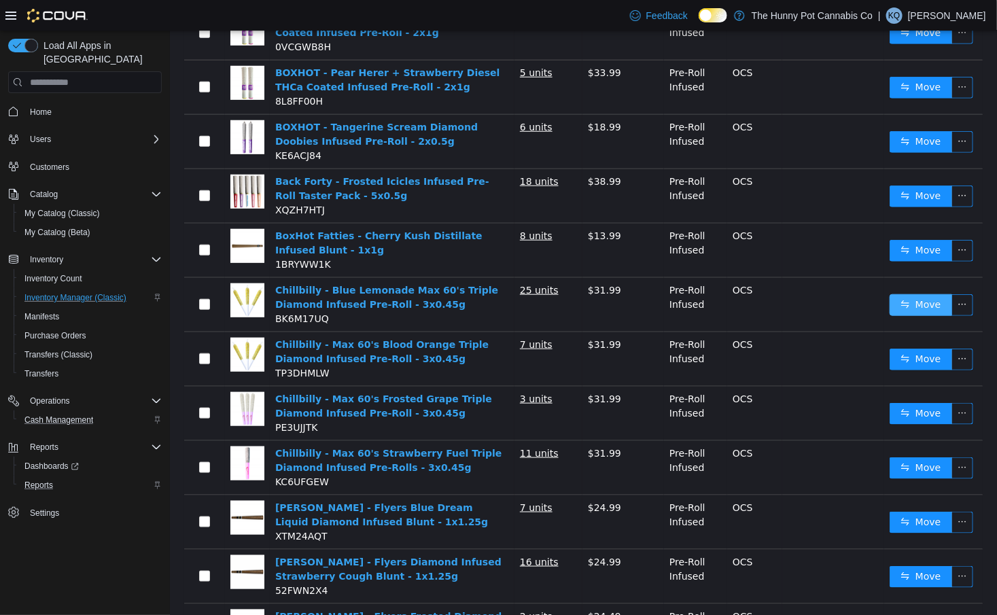
click at [926, 300] on button "Move" at bounding box center [920, 305] width 63 height 22
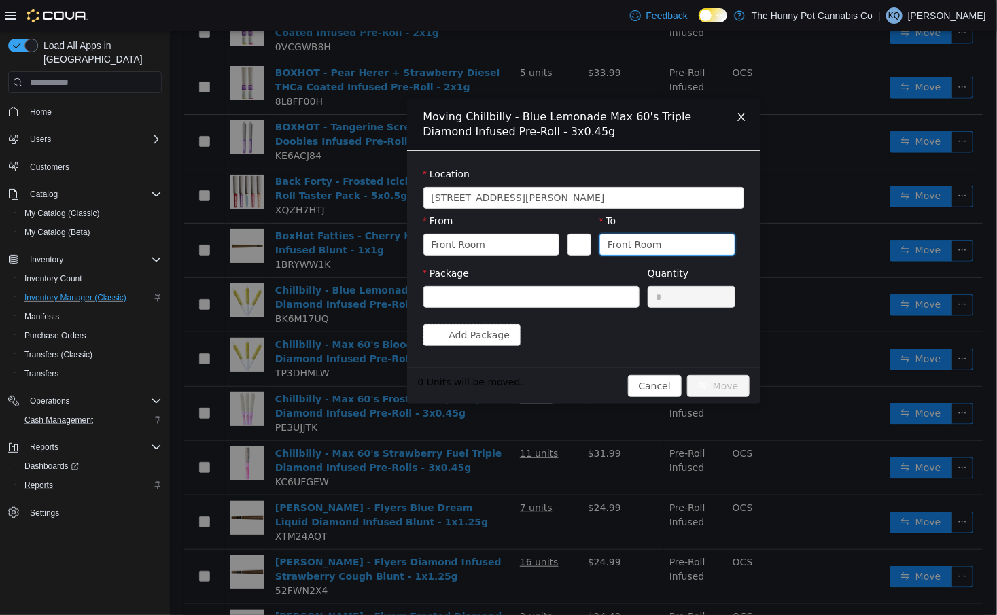
click at [656, 245] on div "Front Room" at bounding box center [634, 244] width 54 height 20
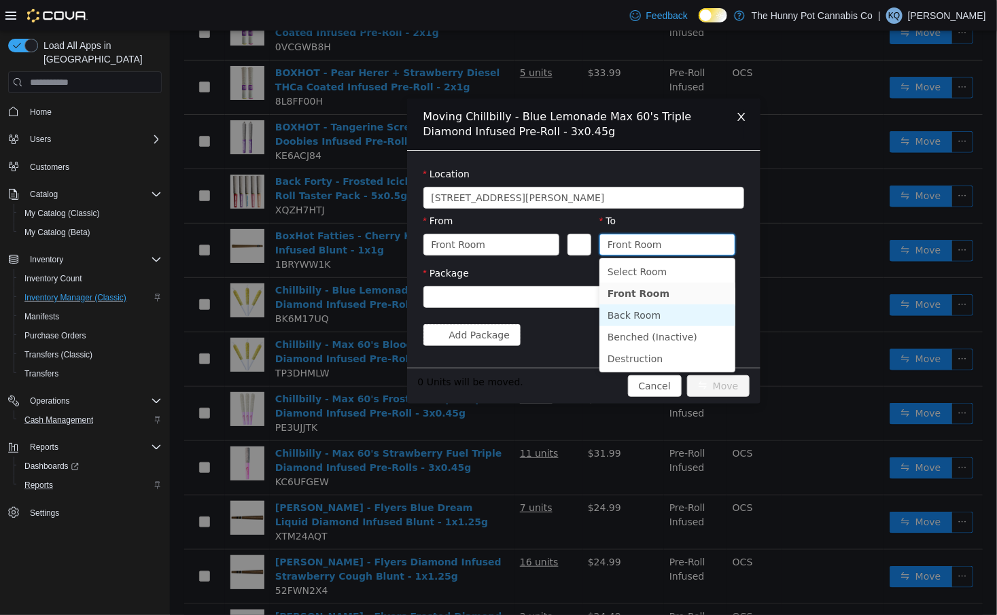
click at [641, 317] on li "Back Room" at bounding box center [667, 315] width 136 height 22
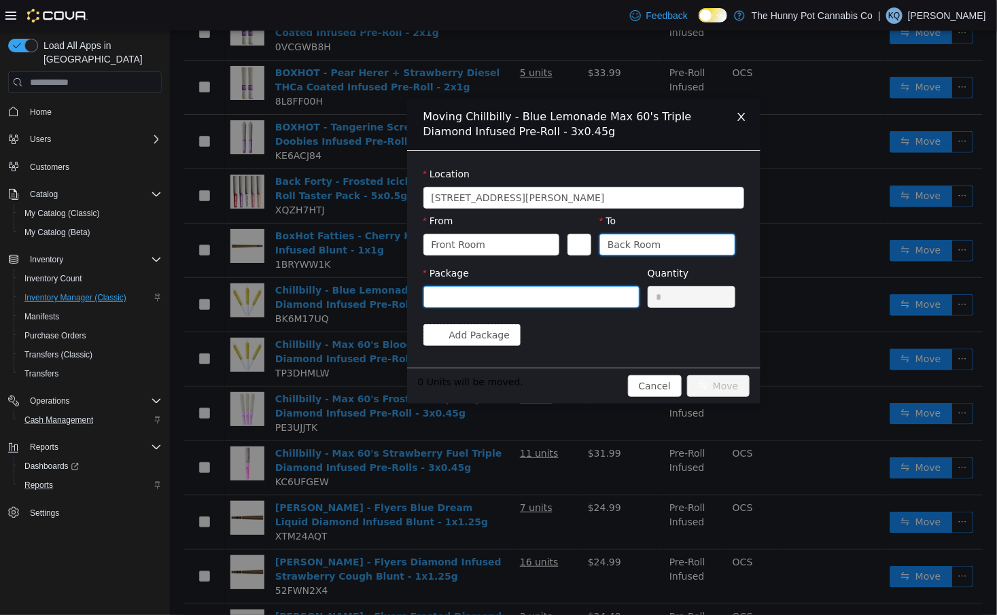
click at [575, 293] on div at bounding box center [526, 297] width 191 height 20
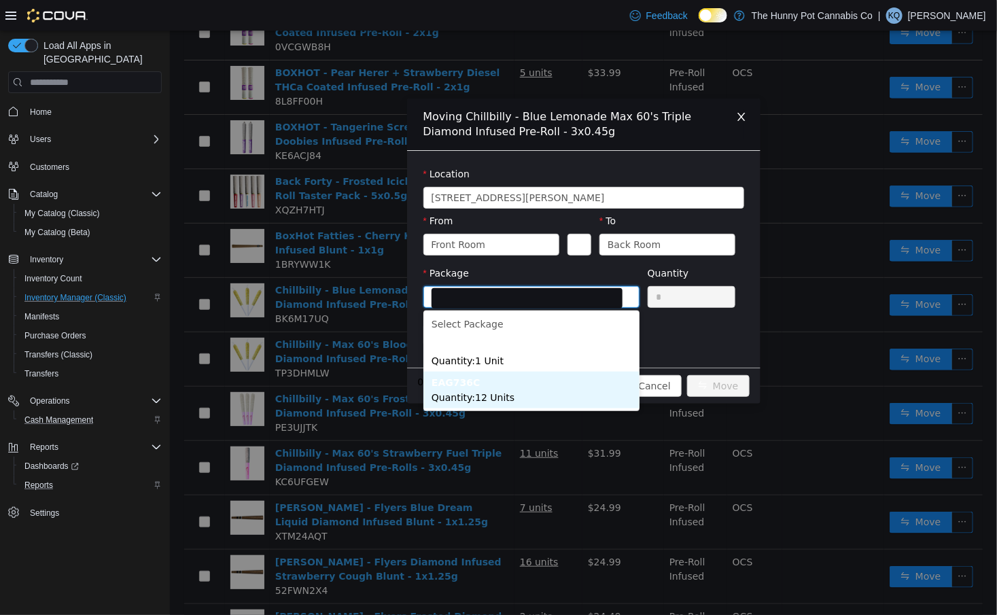
click at [548, 394] on li "EAG736C Quantity : 12 Units" at bounding box center [531, 390] width 216 height 37
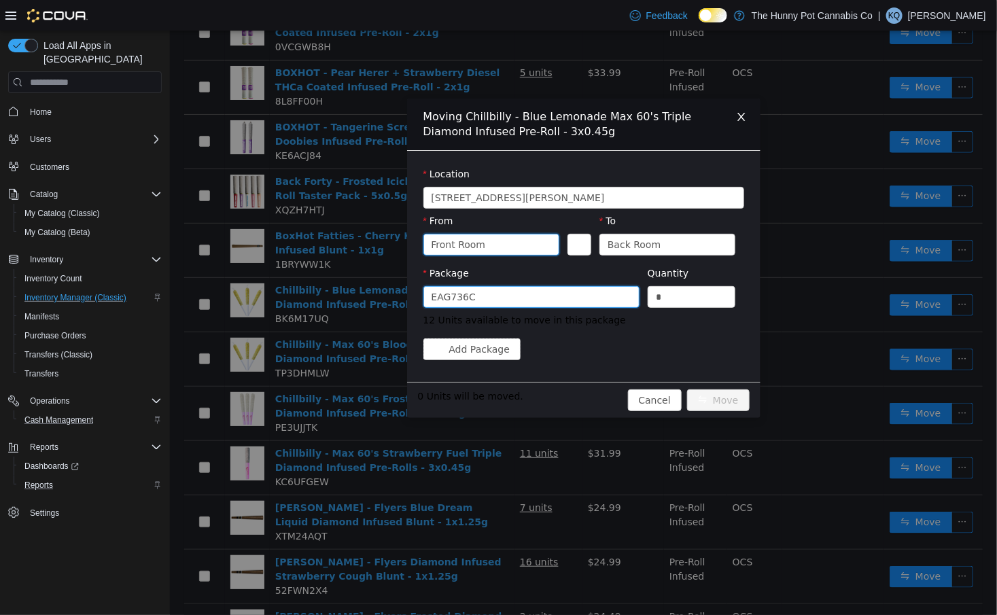
click at [528, 249] on div "Front Room" at bounding box center [486, 244] width 111 height 20
click at [592, 292] on div "EAG736C" at bounding box center [526, 297] width 191 height 20
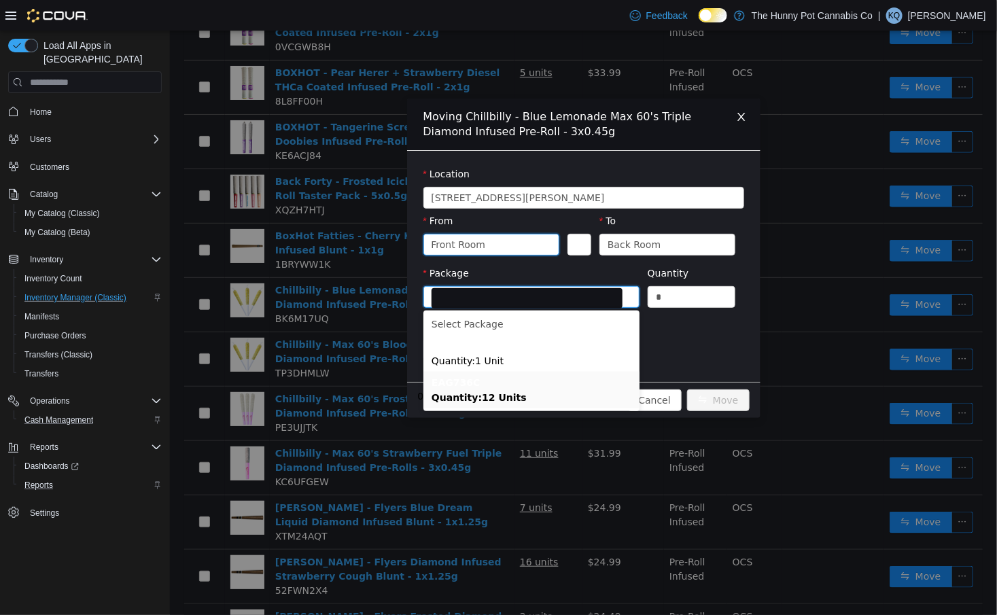
click at [538, 239] on div "Front Room" at bounding box center [486, 244] width 111 height 20
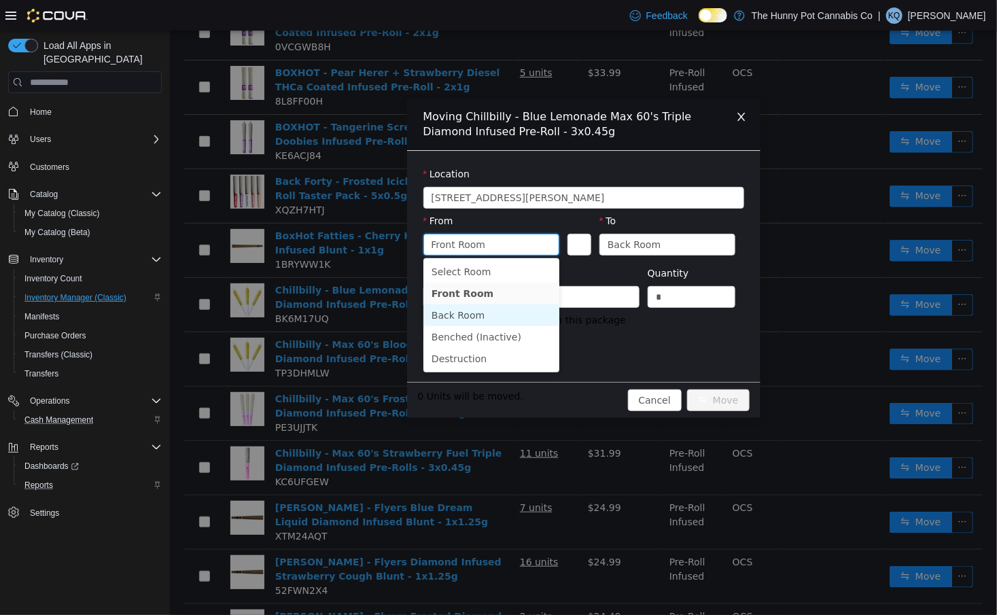
click at [485, 315] on li "Back Room" at bounding box center [491, 315] width 136 height 22
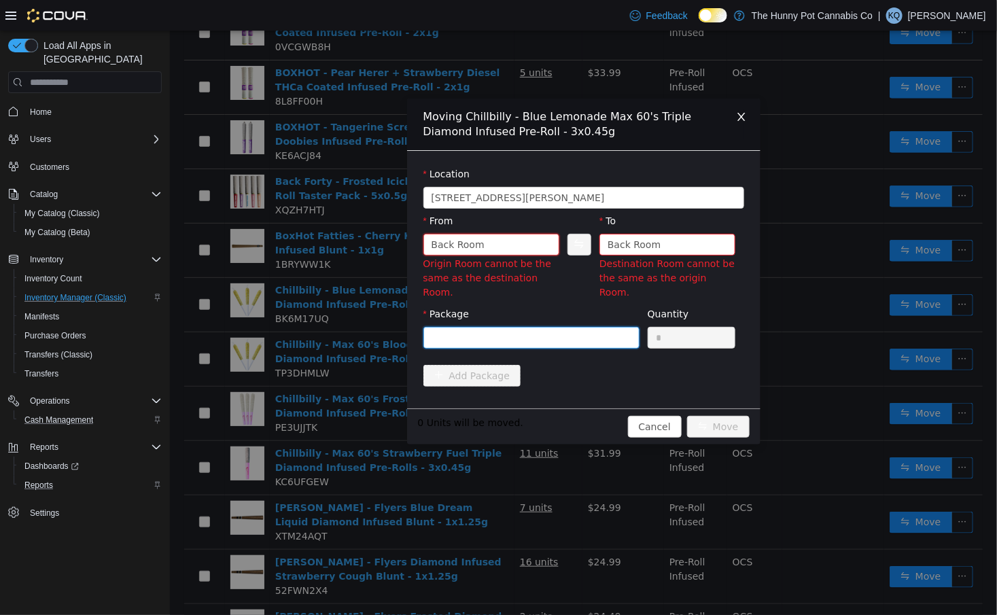
click at [543, 328] on div at bounding box center [526, 338] width 191 height 20
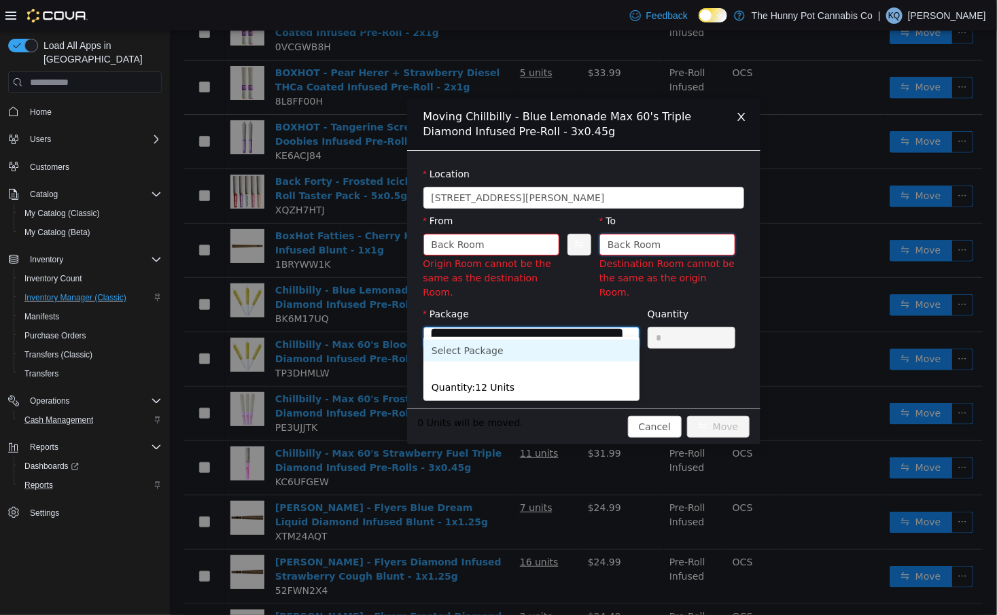
click at [652, 253] on div "Back Room" at bounding box center [633, 244] width 53 height 20
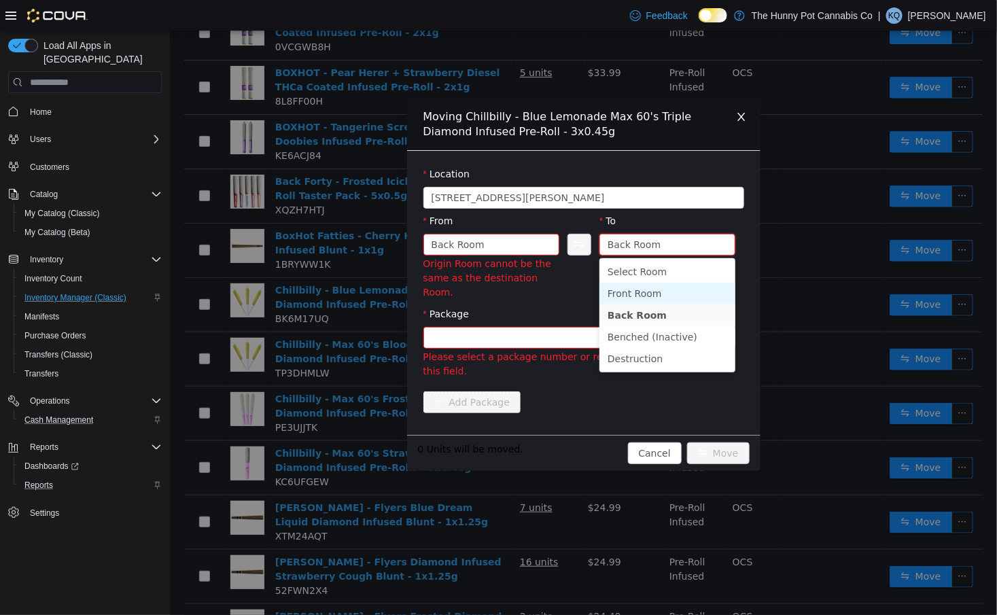
click at [625, 292] on li "Front Room" at bounding box center [667, 294] width 136 height 22
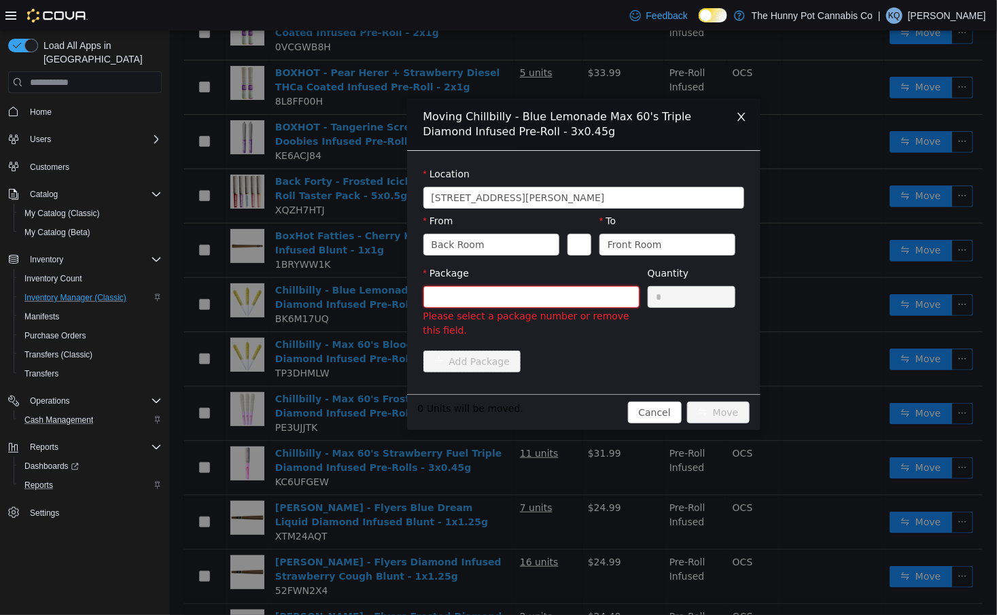
click at [499, 294] on div at bounding box center [526, 297] width 191 height 20
click at [735, 116] on span "Close" at bounding box center [741, 118] width 38 height 38
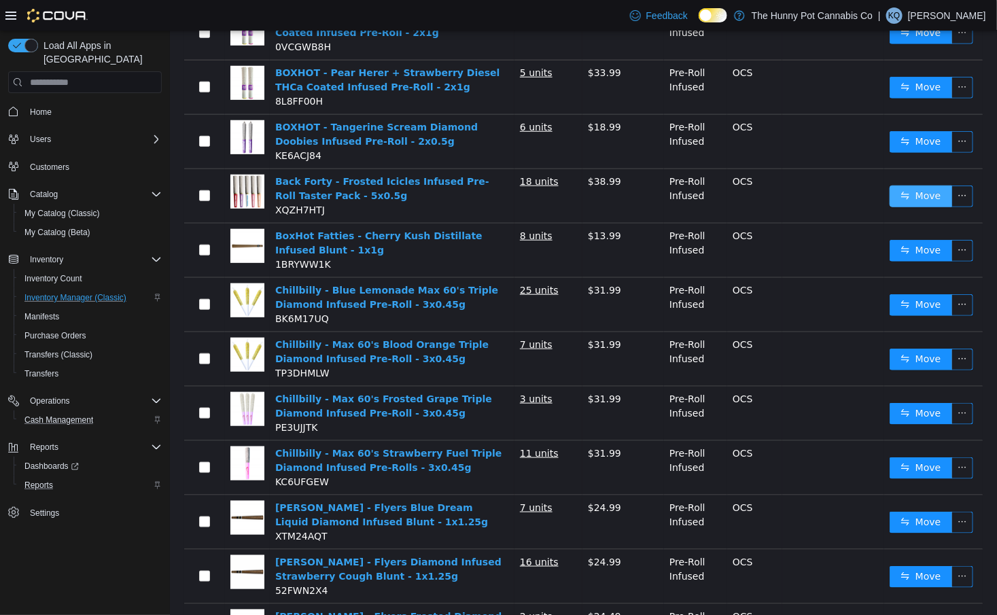
click at [924, 190] on button "Move" at bounding box center [920, 197] width 63 height 22
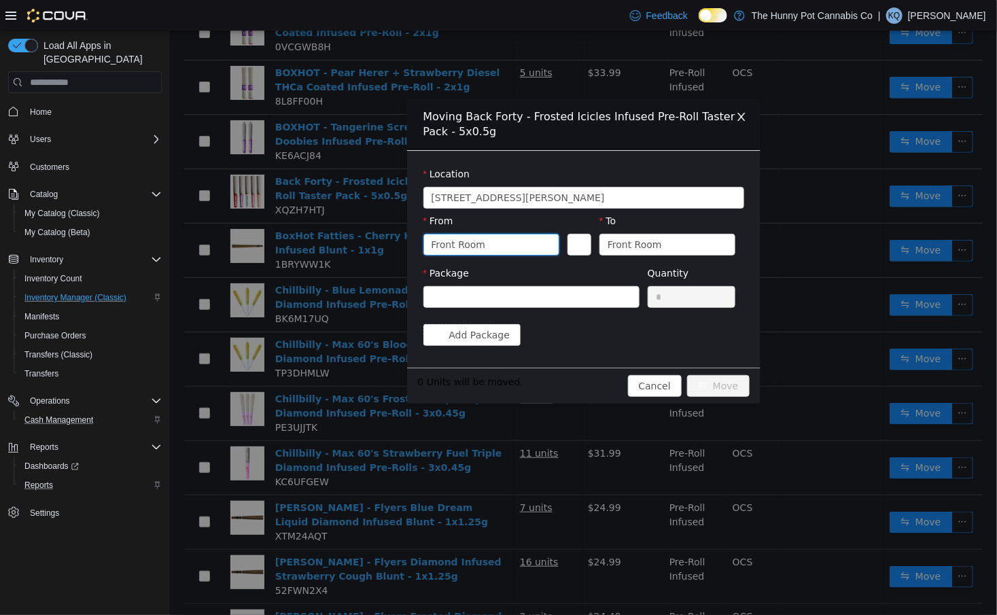
click at [527, 238] on div "Front Room" at bounding box center [486, 244] width 111 height 20
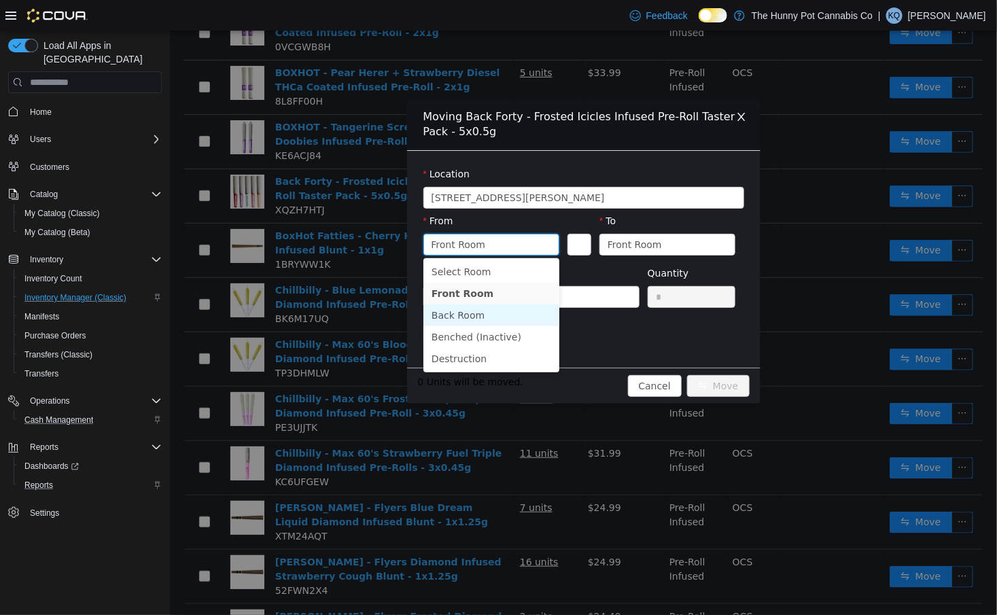
click at [502, 314] on li "Back Room" at bounding box center [491, 315] width 136 height 22
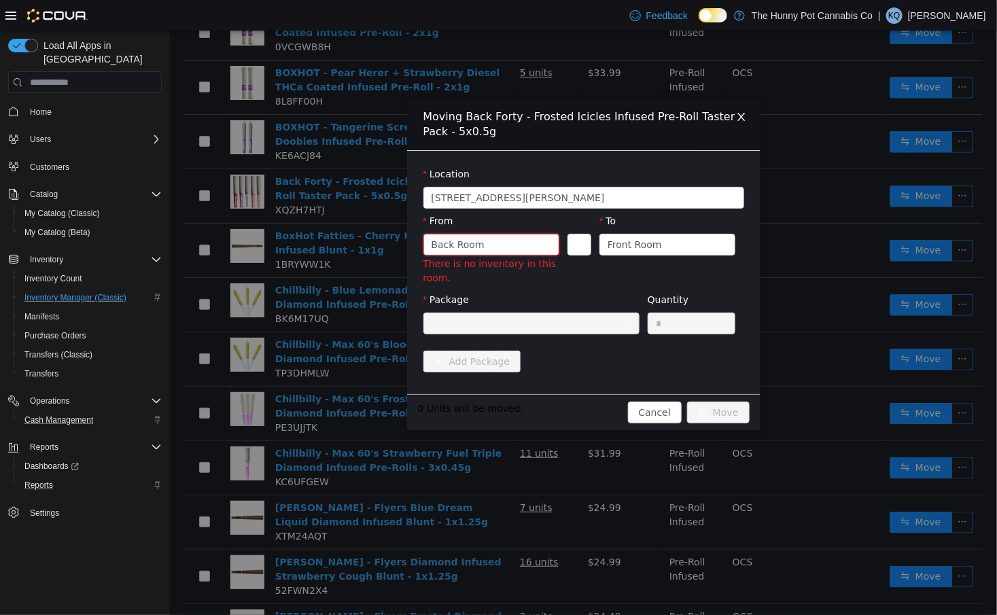
click at [568, 321] on div at bounding box center [526, 323] width 191 height 20
click at [530, 222] on div "From" at bounding box center [491, 224] width 136 height 20
click at [527, 239] on div "Back Room" at bounding box center [486, 244] width 111 height 20
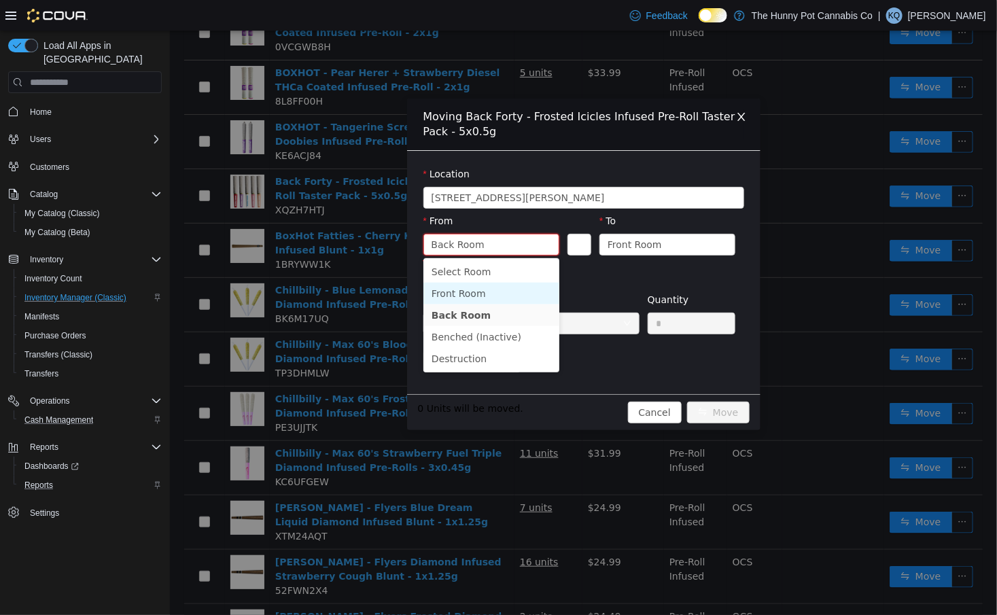
click at [497, 296] on li "Front Room" at bounding box center [491, 294] width 136 height 22
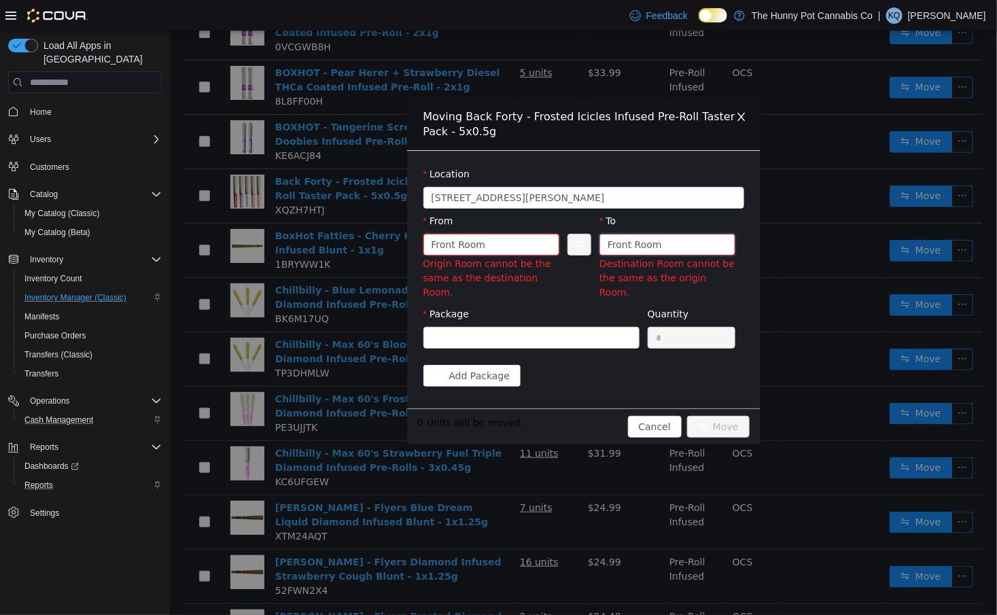
click at [646, 250] on div "Front Room" at bounding box center [634, 244] width 54 height 20
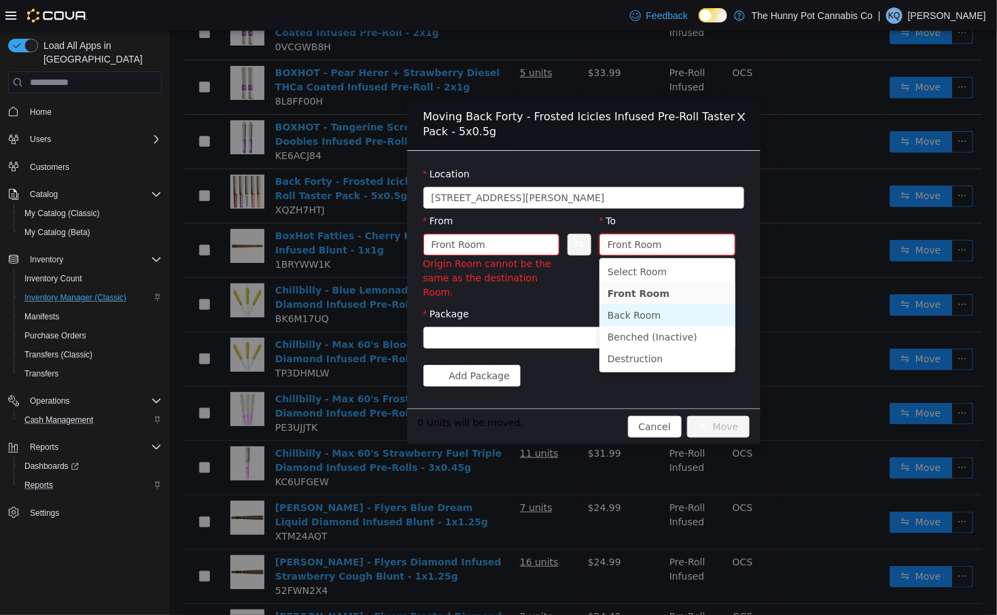
click at [626, 319] on li "Back Room" at bounding box center [667, 315] width 136 height 22
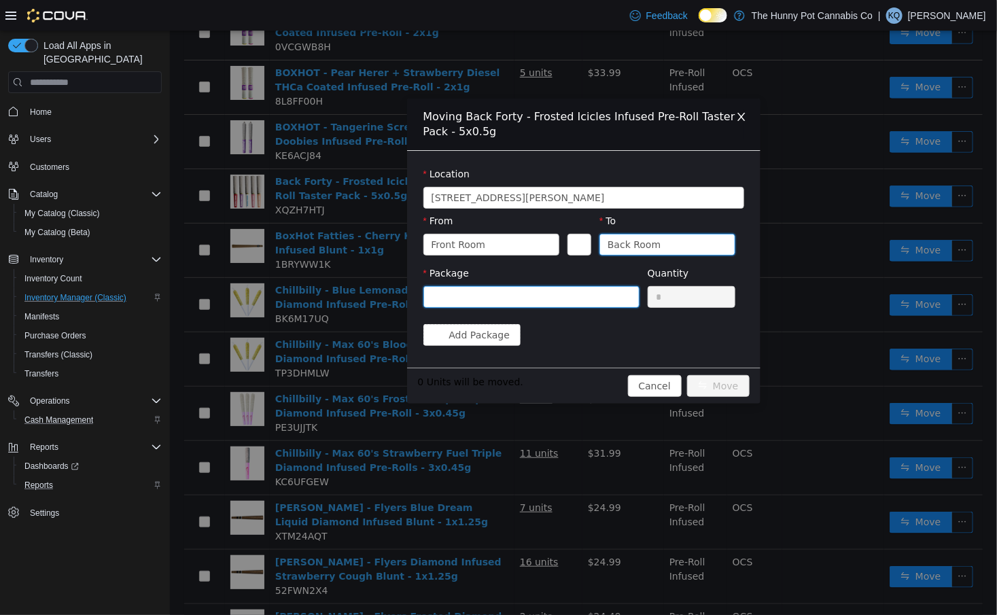
click at [570, 294] on div at bounding box center [526, 297] width 191 height 20
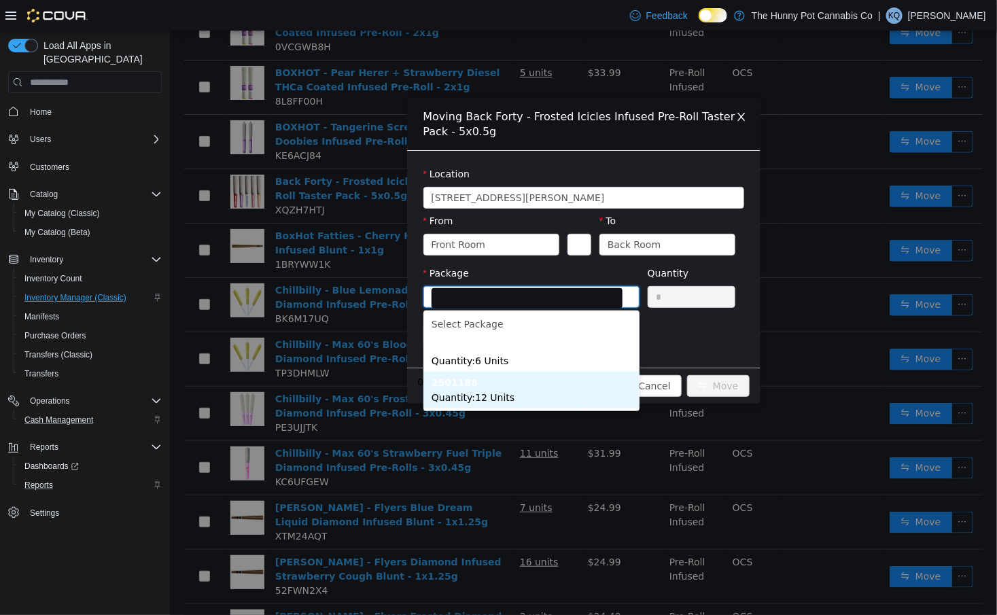
click at [552, 395] on li "2501188 Quantity : 12 Units" at bounding box center [531, 390] width 216 height 37
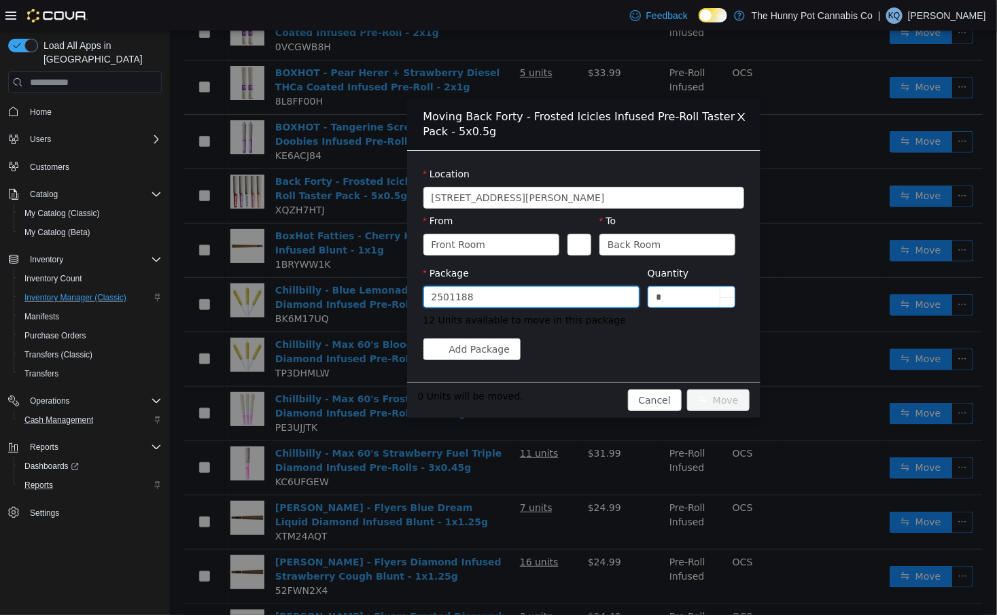
click at [671, 304] on input "*" at bounding box center [691, 297] width 87 height 20
type input "**"
click at [710, 393] on button "Move" at bounding box center [717, 400] width 63 height 22
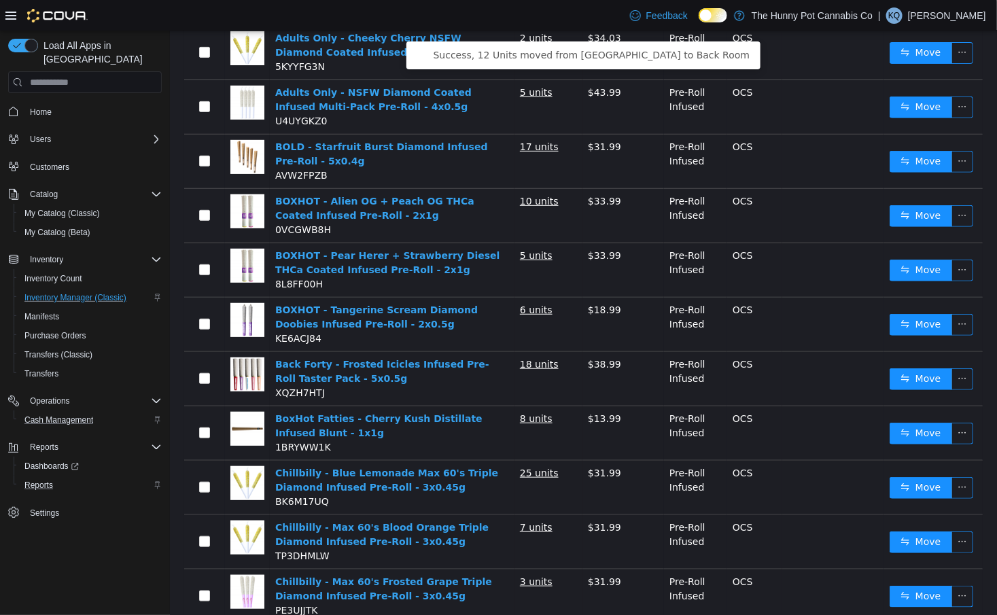
scroll to position [177, 0]
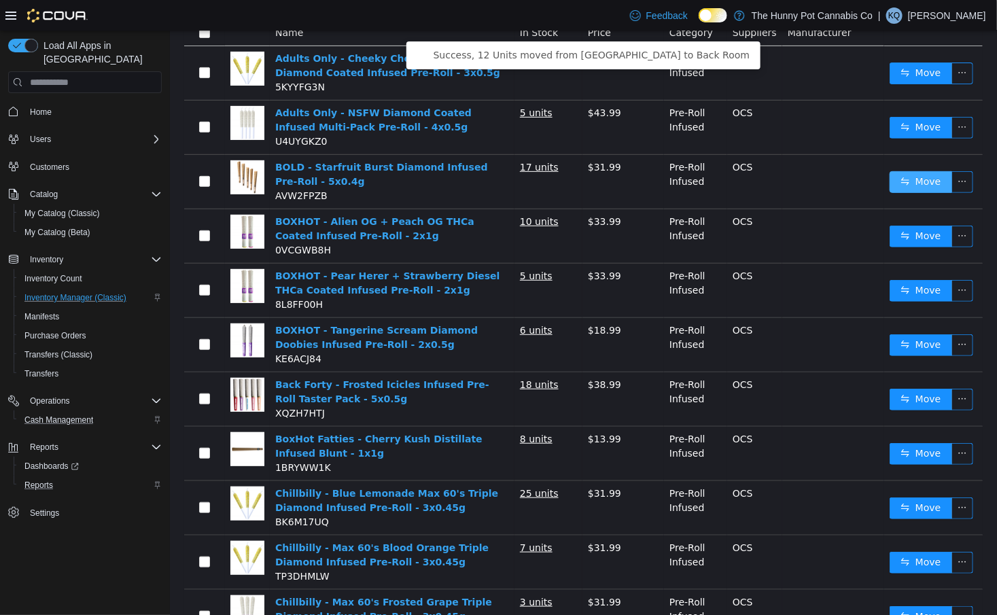
click at [917, 177] on button "Move" at bounding box center [920, 182] width 63 height 22
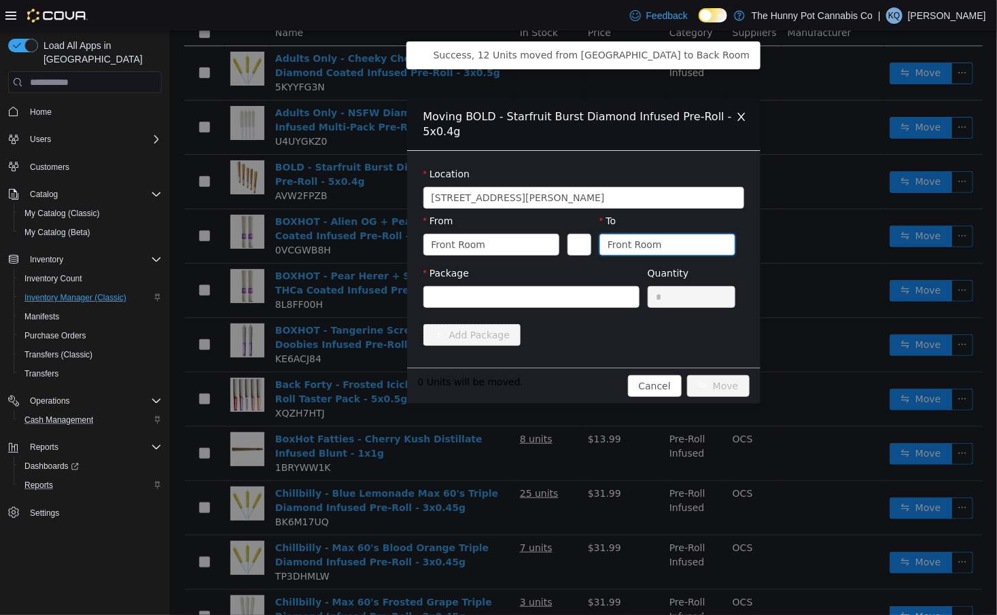
click at [613, 245] on div "Front Room" at bounding box center [634, 244] width 54 height 20
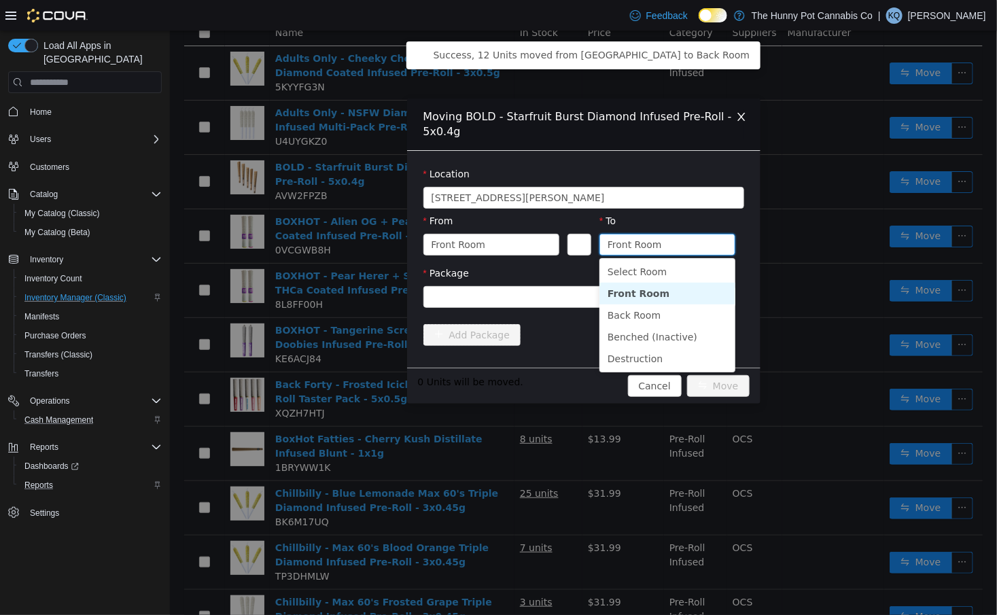
click at [625, 303] on li "Front Room" at bounding box center [667, 294] width 136 height 22
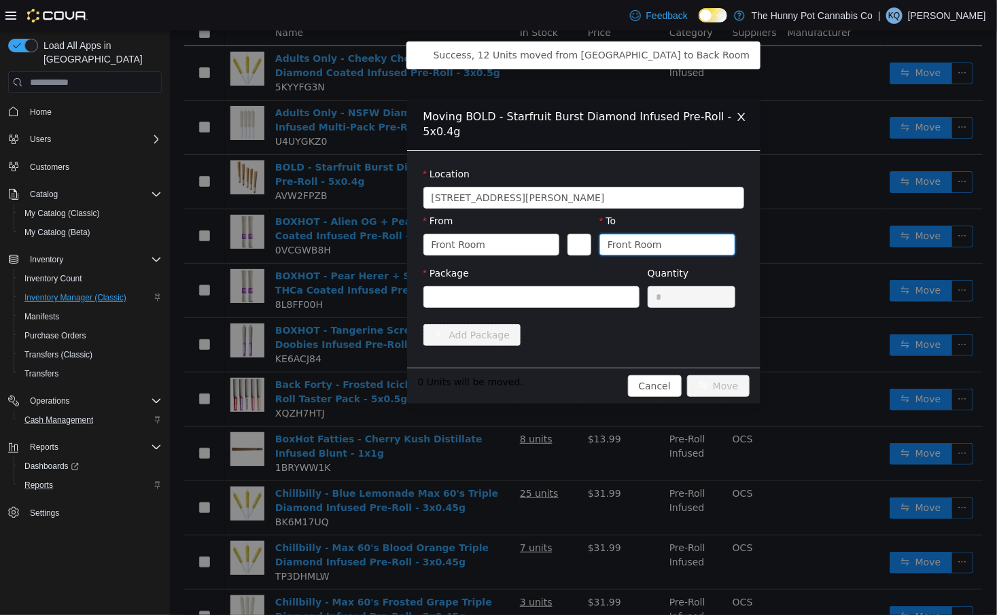
click at [603, 284] on form "Location [STREET_ADDRESS][PERSON_NAME] From Front Room To Front Room Package Qu…" at bounding box center [583, 259] width 321 height 184
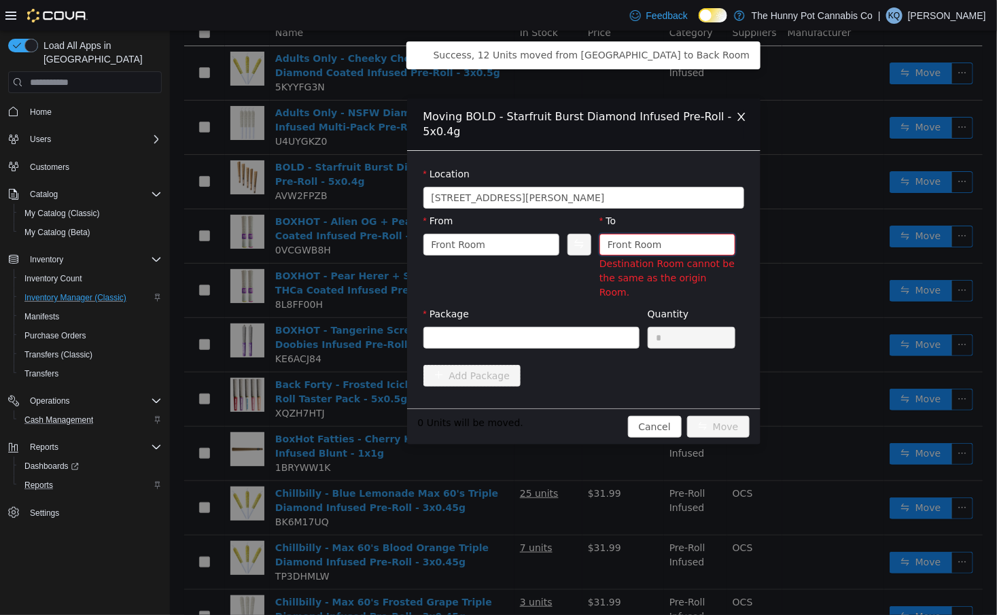
click at [644, 239] on div "Front Room" at bounding box center [634, 244] width 54 height 20
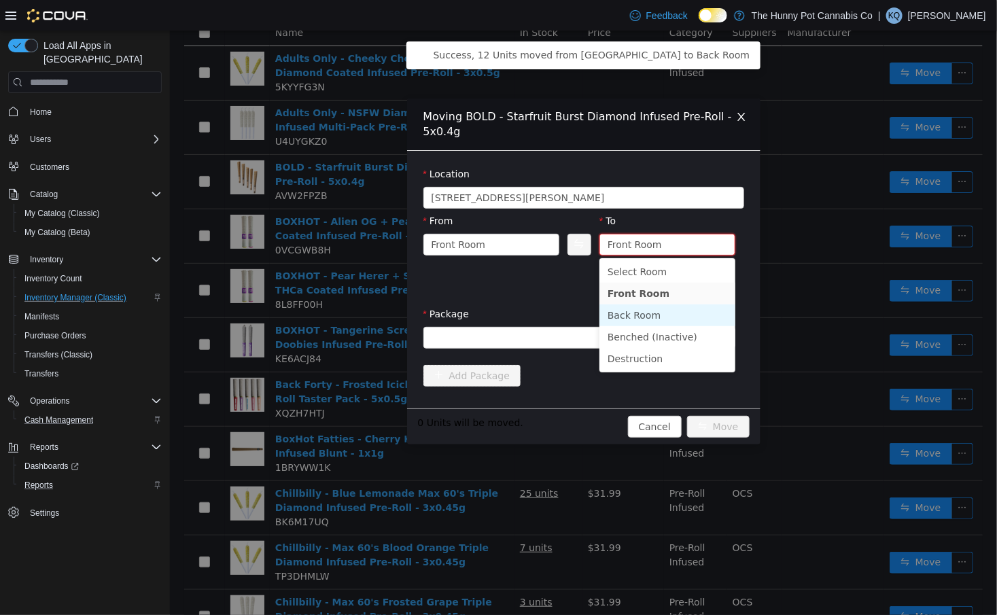
click at [639, 323] on li "Back Room" at bounding box center [667, 315] width 136 height 22
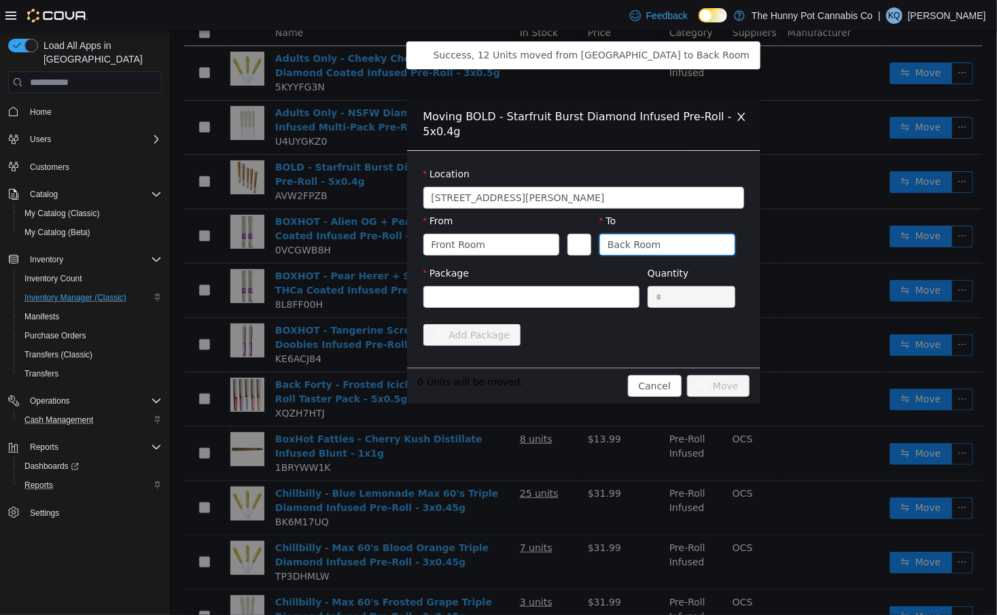
click at [613, 318] on div "Package Quantity *" at bounding box center [583, 295] width 321 height 58
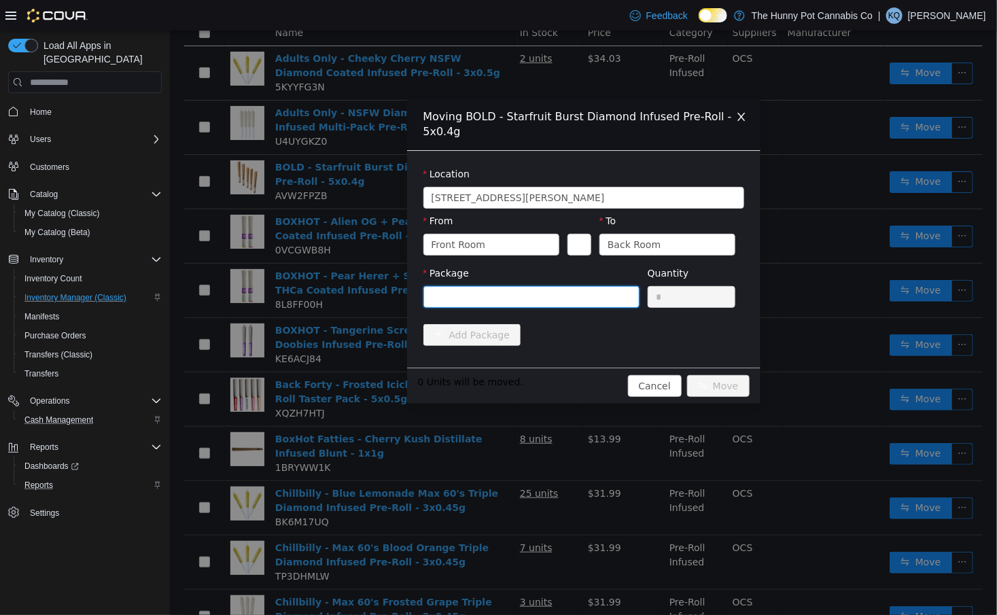
click at [605, 303] on div at bounding box center [526, 297] width 191 height 20
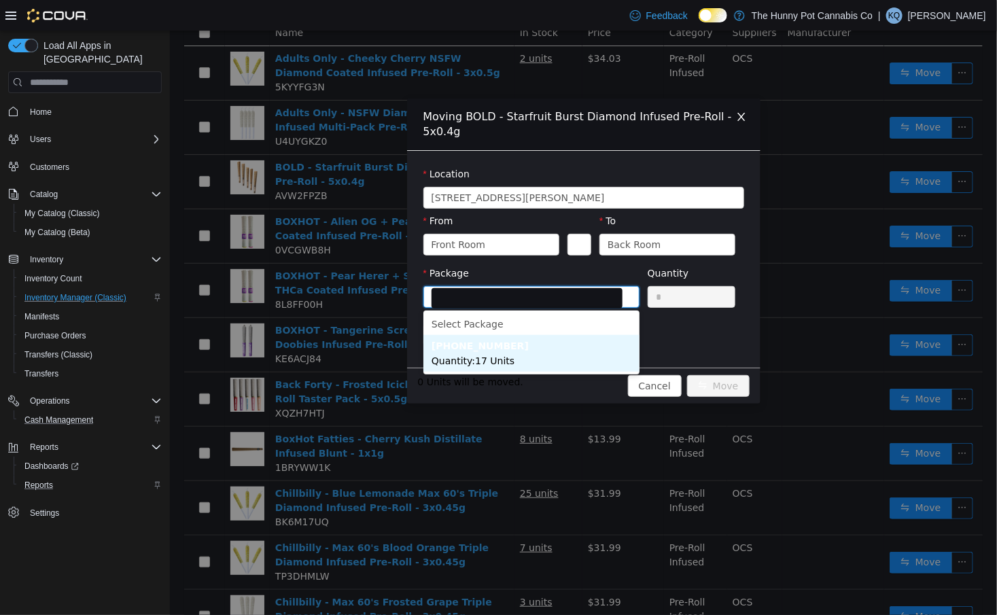
click at [595, 351] on li "[PHONE_NUMBER] Quantity : 17 Units" at bounding box center [531, 353] width 216 height 37
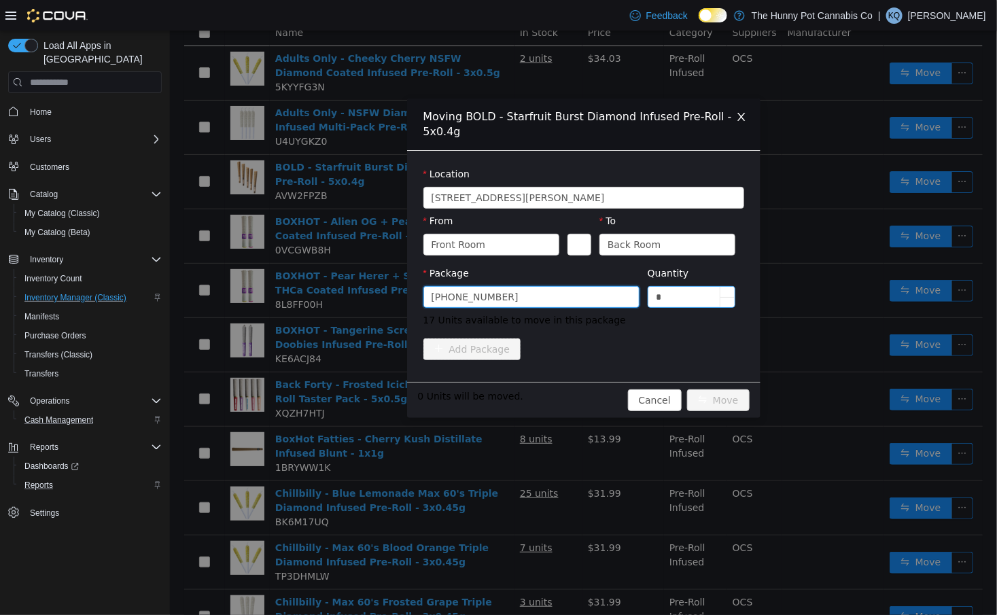
click at [708, 288] on input "*" at bounding box center [691, 297] width 87 height 20
type input "**"
click at [722, 399] on button "Move" at bounding box center [717, 400] width 63 height 22
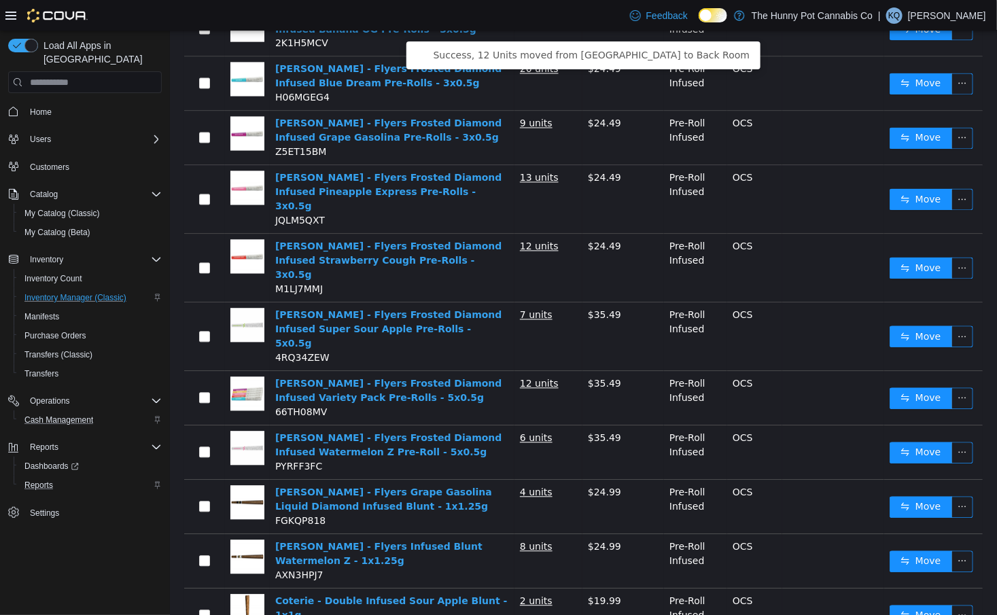
scroll to position [991, 0]
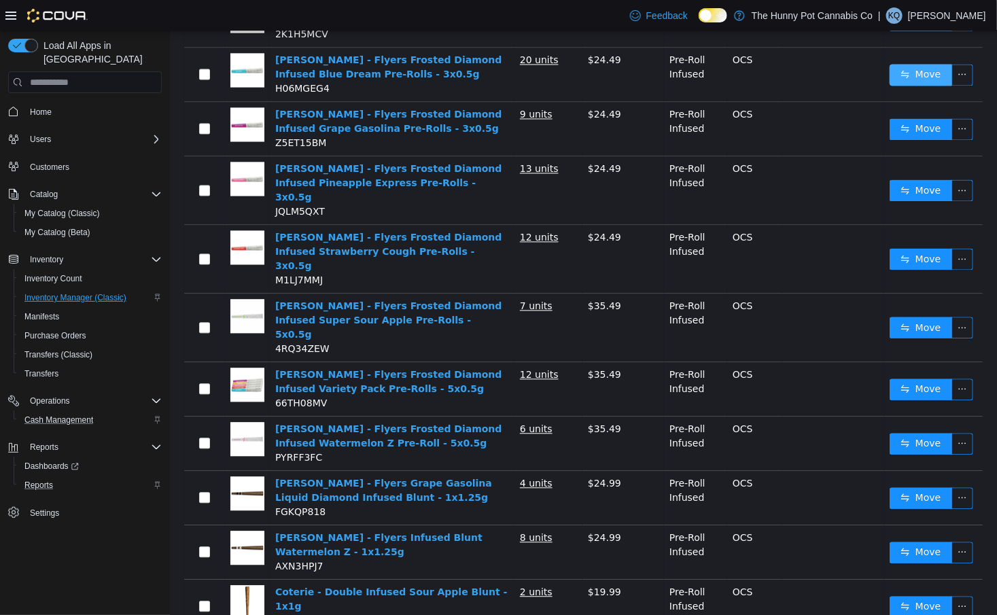
click at [913, 71] on button "Move" at bounding box center [920, 76] width 63 height 22
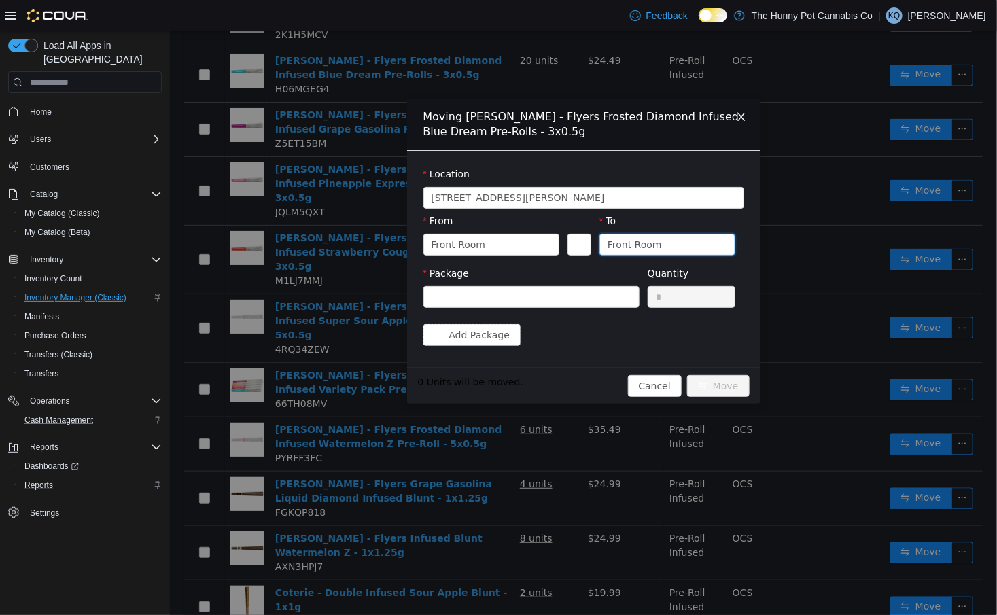
click at [637, 242] on div "Front Room" at bounding box center [634, 244] width 54 height 20
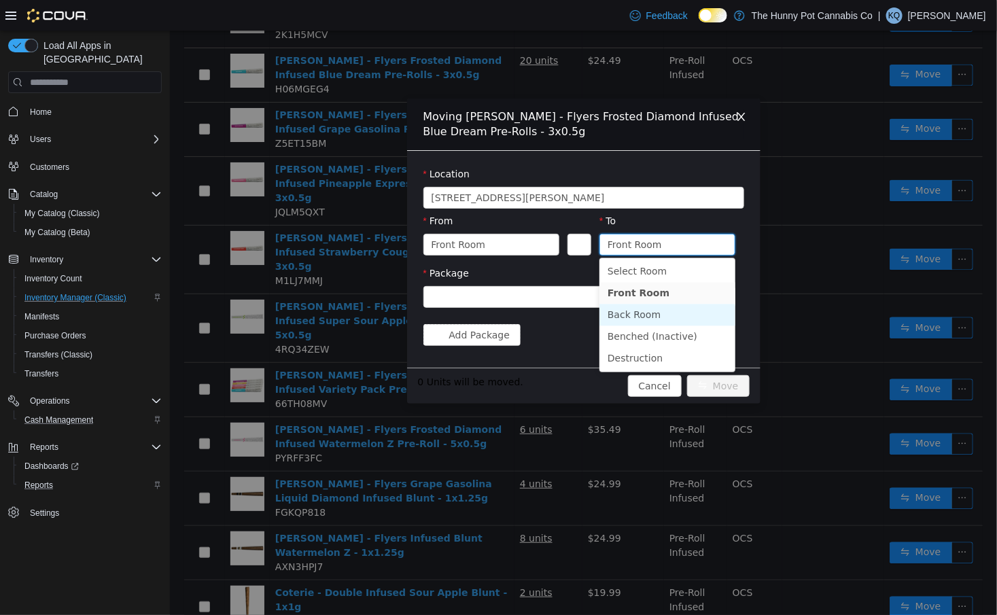
click at [627, 316] on li "Back Room" at bounding box center [667, 315] width 136 height 22
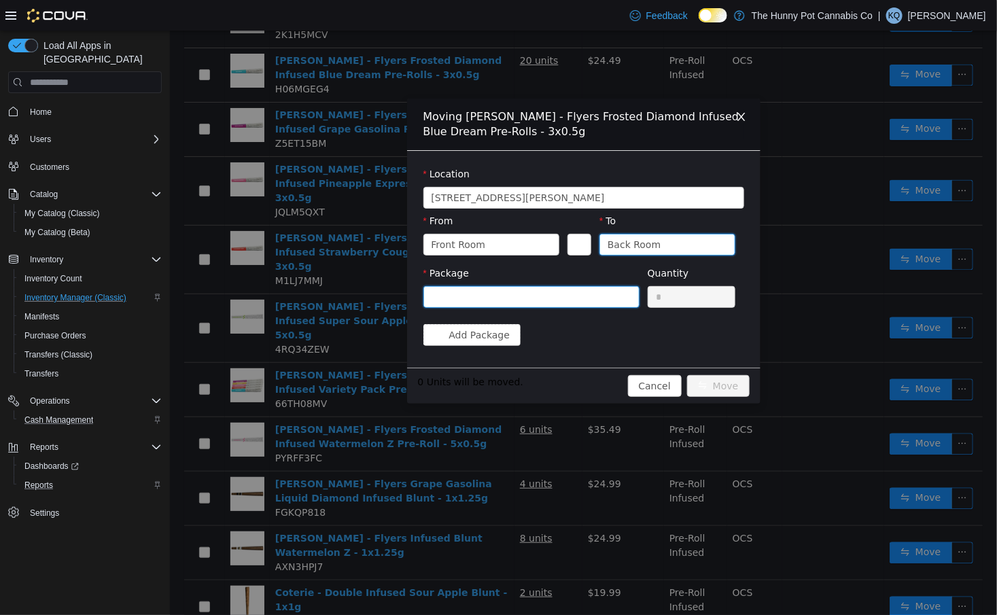
click at [591, 288] on div at bounding box center [526, 297] width 191 height 20
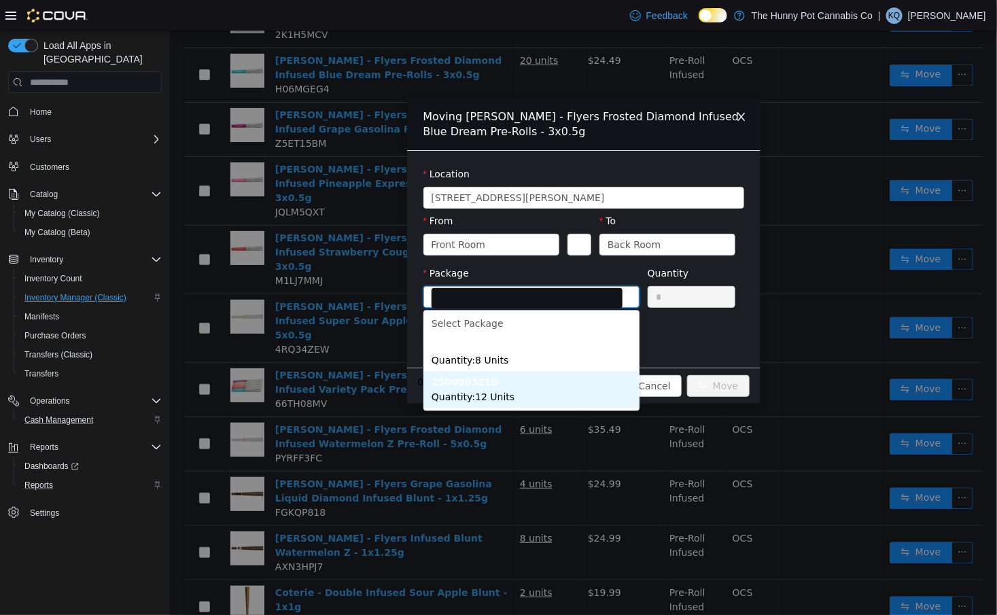
click at [531, 393] on li "2500003210 Quantity : 12 Units" at bounding box center [531, 390] width 216 height 37
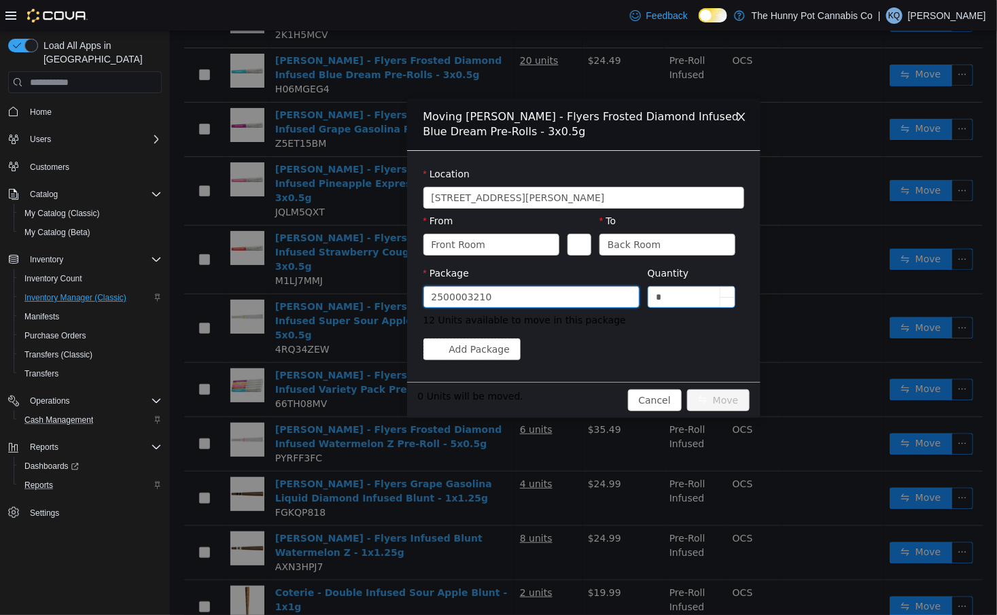
click at [692, 302] on input "*" at bounding box center [691, 297] width 87 height 20
type input "**"
click at [716, 397] on button "Move" at bounding box center [717, 400] width 63 height 22
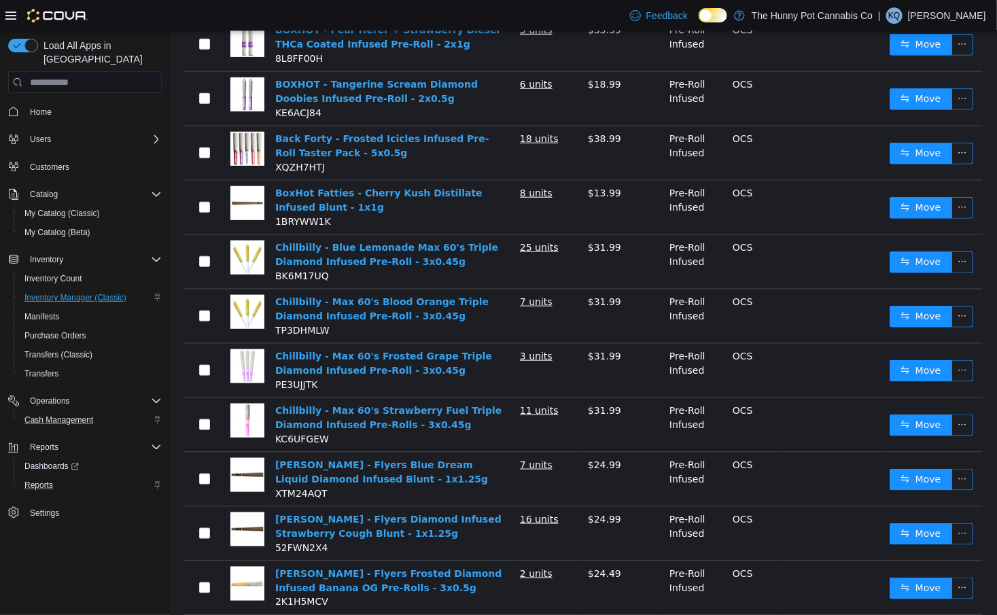
scroll to position [0, 0]
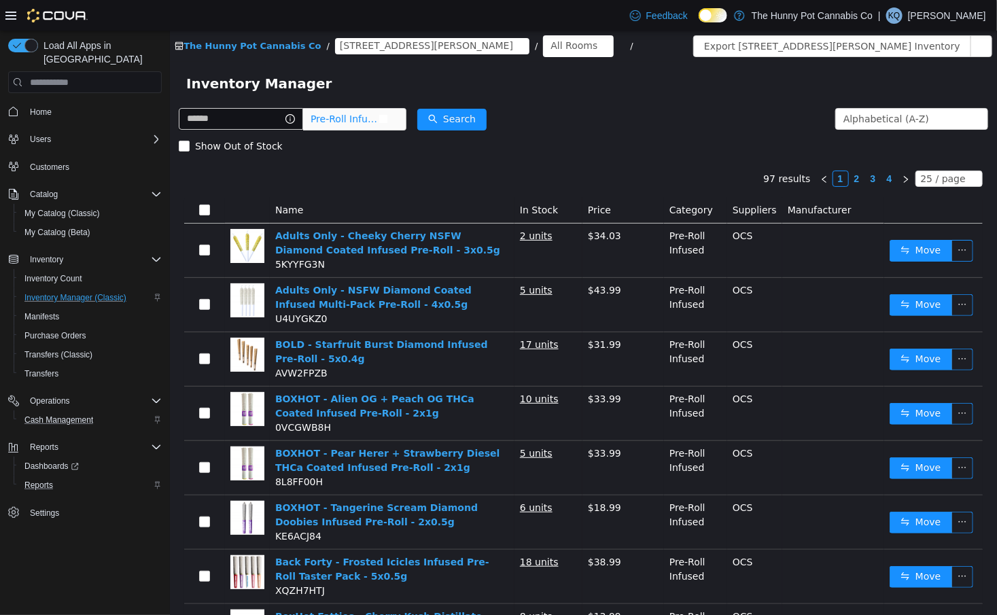
click at [395, 119] on span "Pre-Roll Infused" at bounding box center [348, 119] width 93 height 22
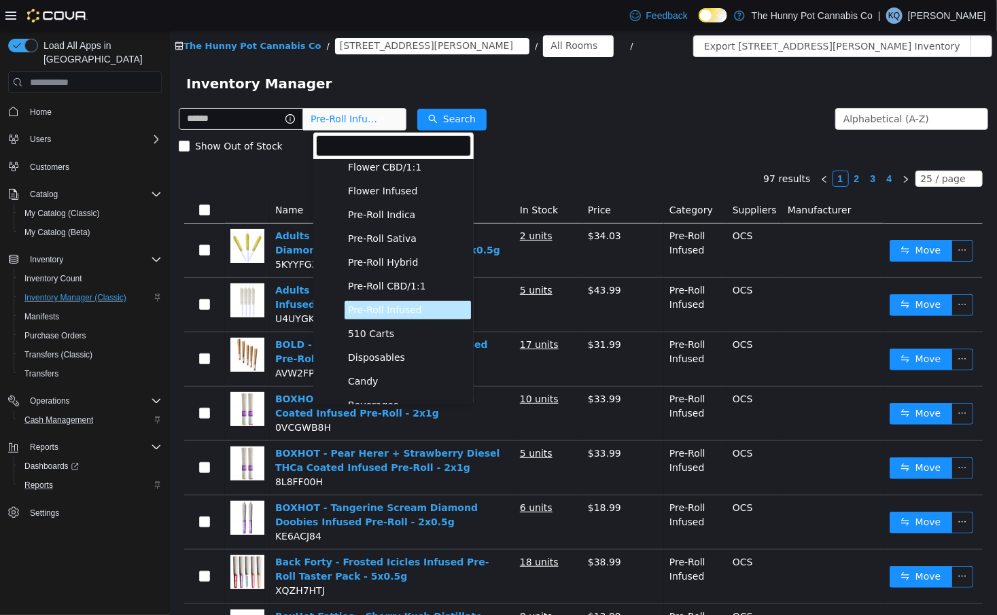
scroll to position [52, 0]
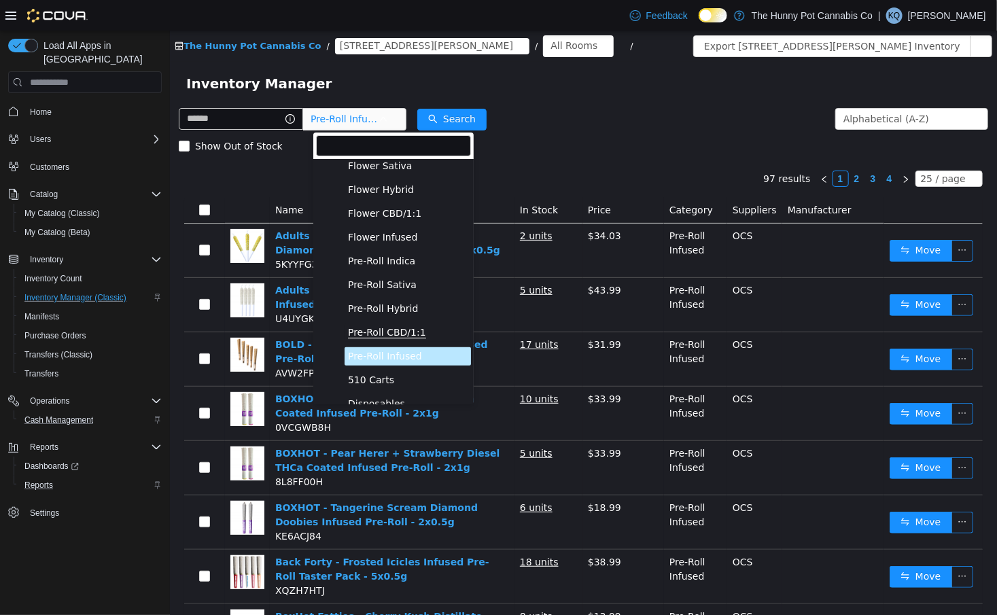
click at [375, 331] on span "Pre-Roll CBD/1:1" at bounding box center [386, 333] width 78 height 12
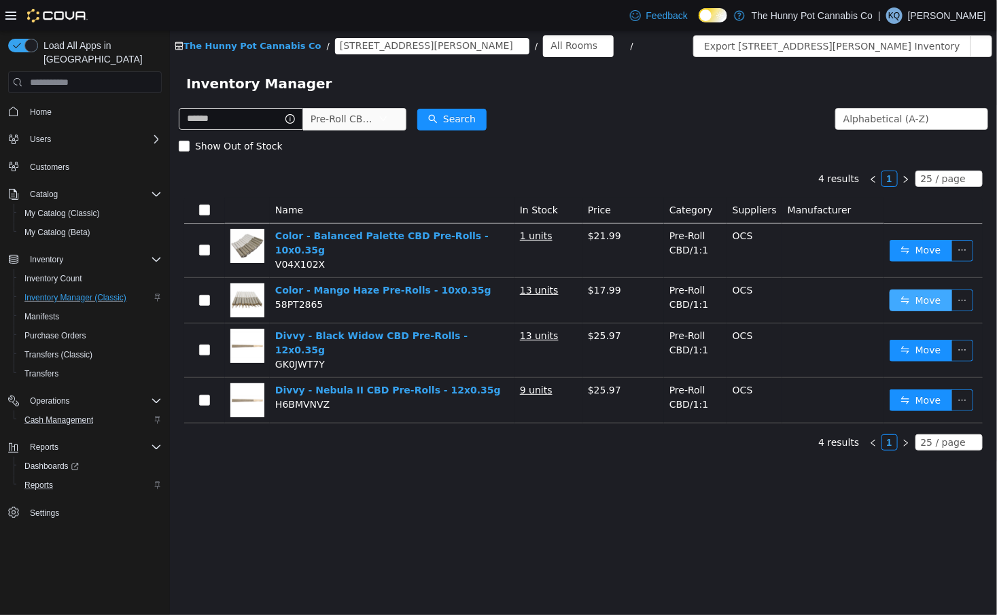
click at [926, 308] on button "Move" at bounding box center [920, 300] width 63 height 22
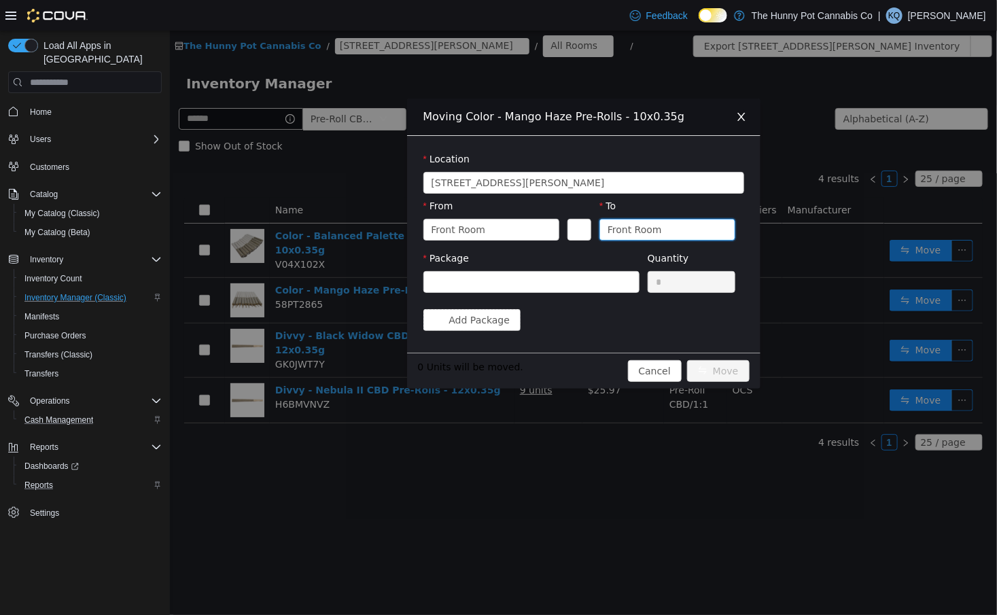
click at [633, 224] on div "Front Room" at bounding box center [634, 229] width 54 height 20
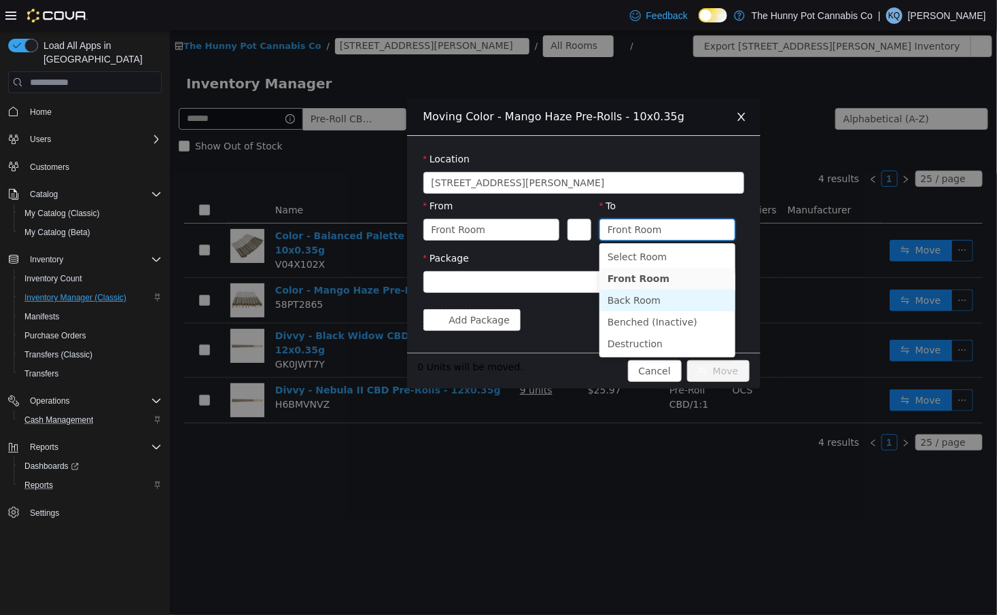
click at [636, 302] on li "Back Room" at bounding box center [667, 300] width 136 height 22
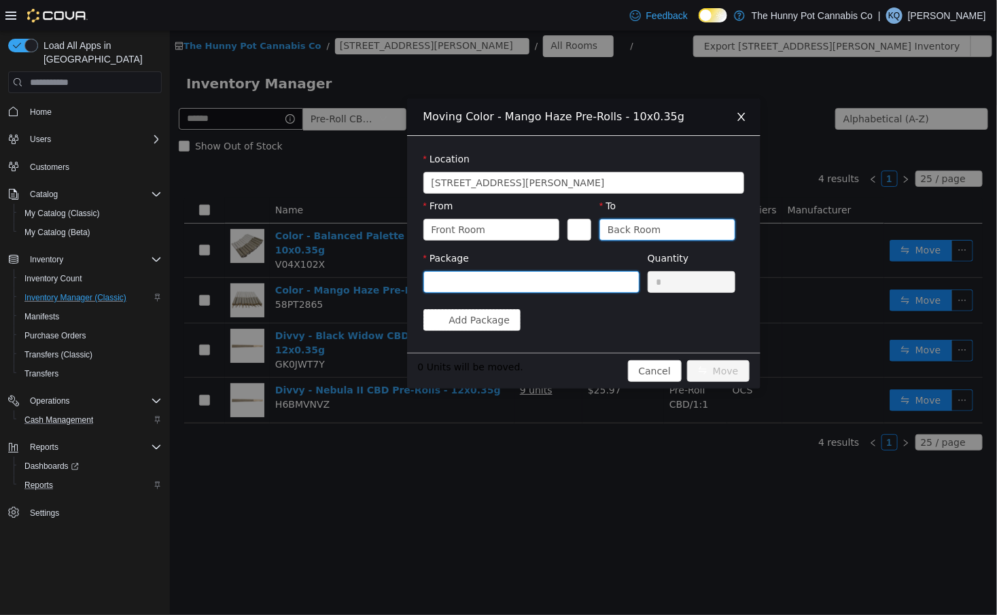
click at [580, 275] on div at bounding box center [526, 282] width 191 height 20
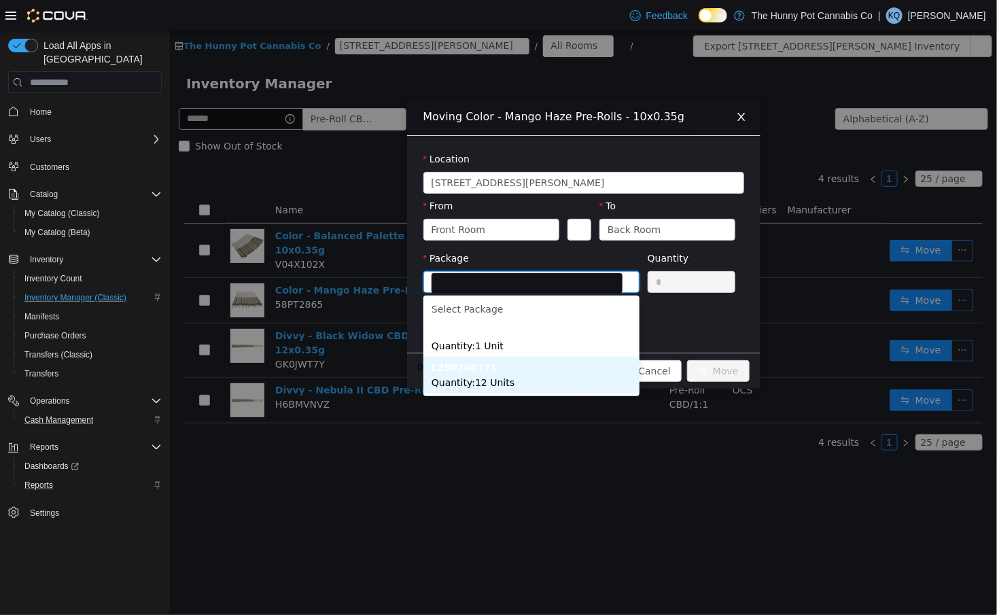
click at [544, 375] on li "L250700171 Quantity : 12 Units" at bounding box center [531, 375] width 216 height 37
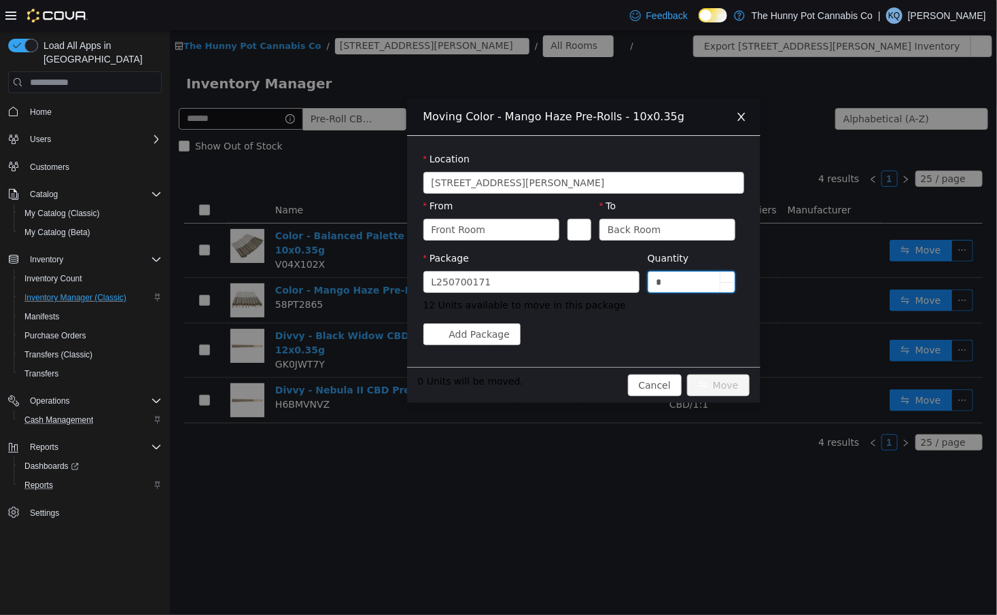
click at [684, 282] on input "*" at bounding box center [691, 282] width 87 height 20
click at [684, 281] on input "*" at bounding box center [691, 282] width 87 height 20
type input "**"
click at [701, 391] on button "Move" at bounding box center [717, 385] width 63 height 22
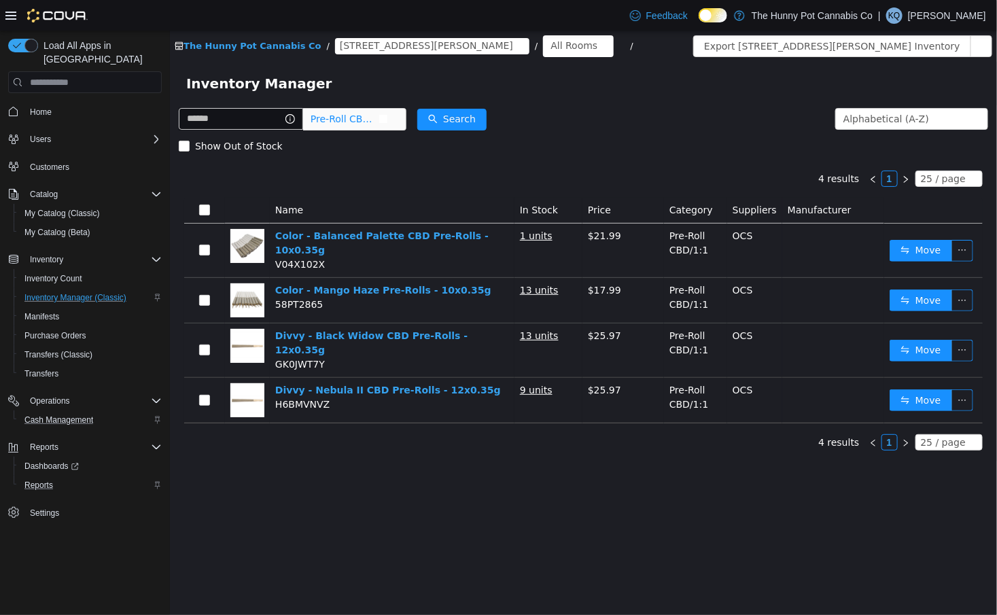
click at [368, 128] on span "Pre-Roll CBD/1:1" at bounding box center [344, 119] width 68 height 20
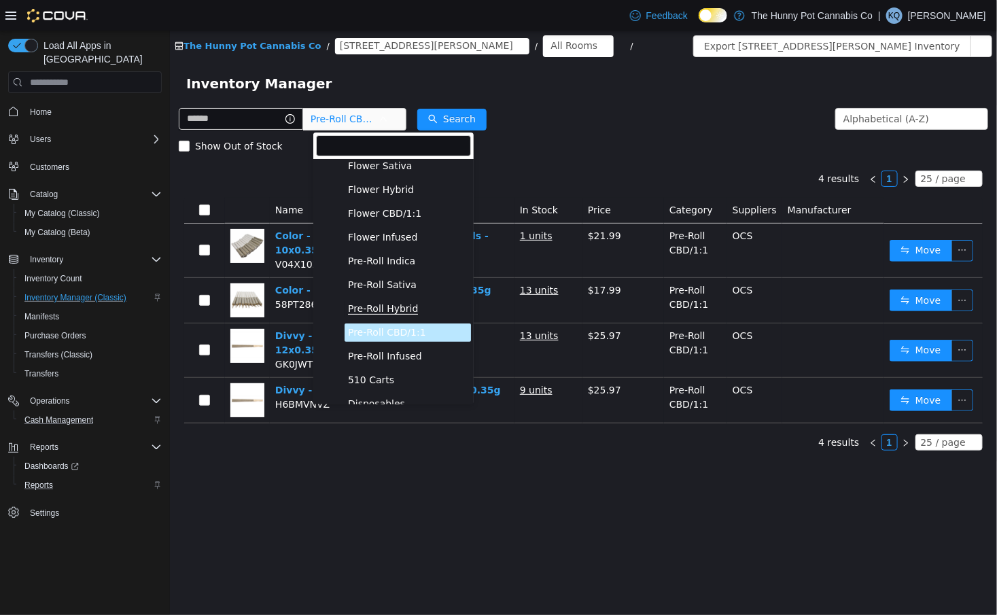
click at [374, 309] on span "Pre-Roll Hybrid" at bounding box center [382, 309] width 70 height 12
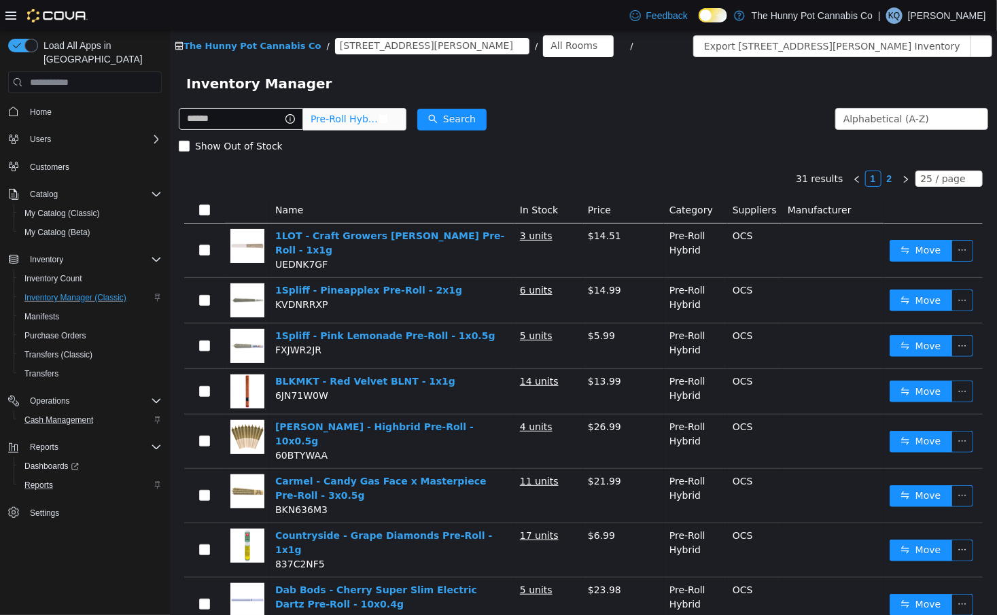
click at [387, 122] on icon "icon: close-circle" at bounding box center [383, 119] width 8 height 8
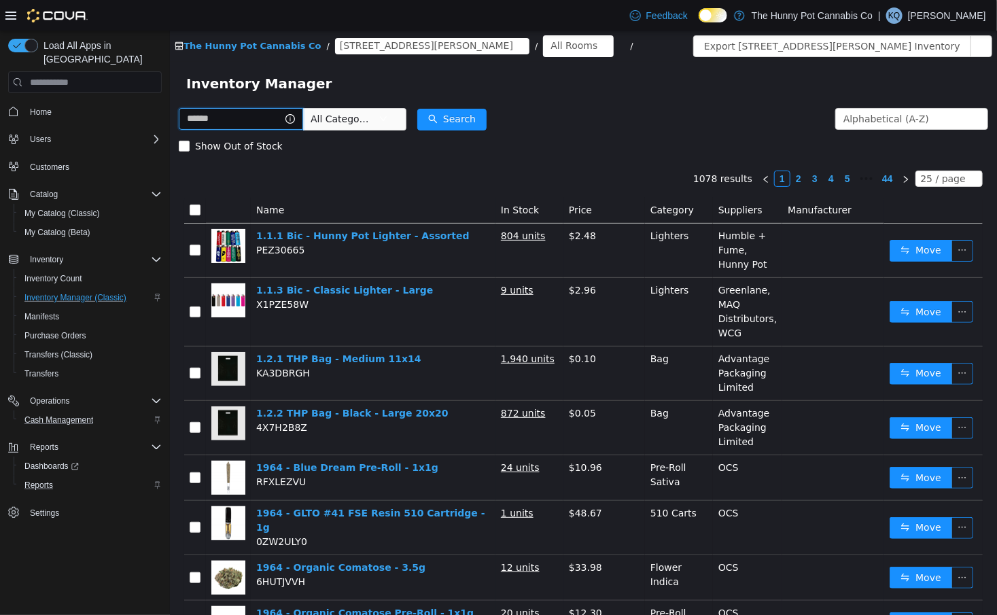
click at [272, 122] on input "text" at bounding box center [240, 119] width 124 height 22
type input "********"
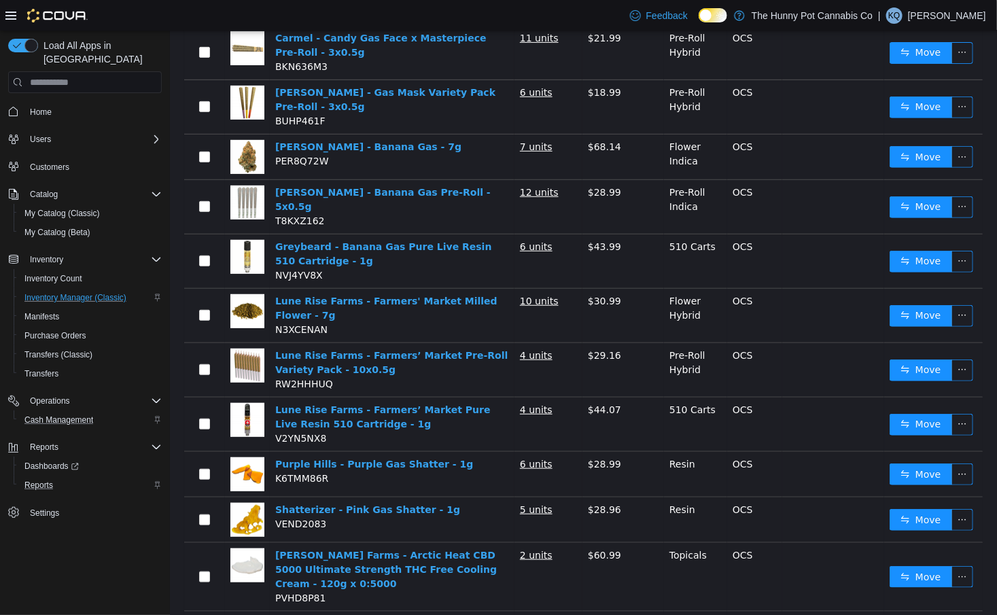
scroll to position [410, 0]
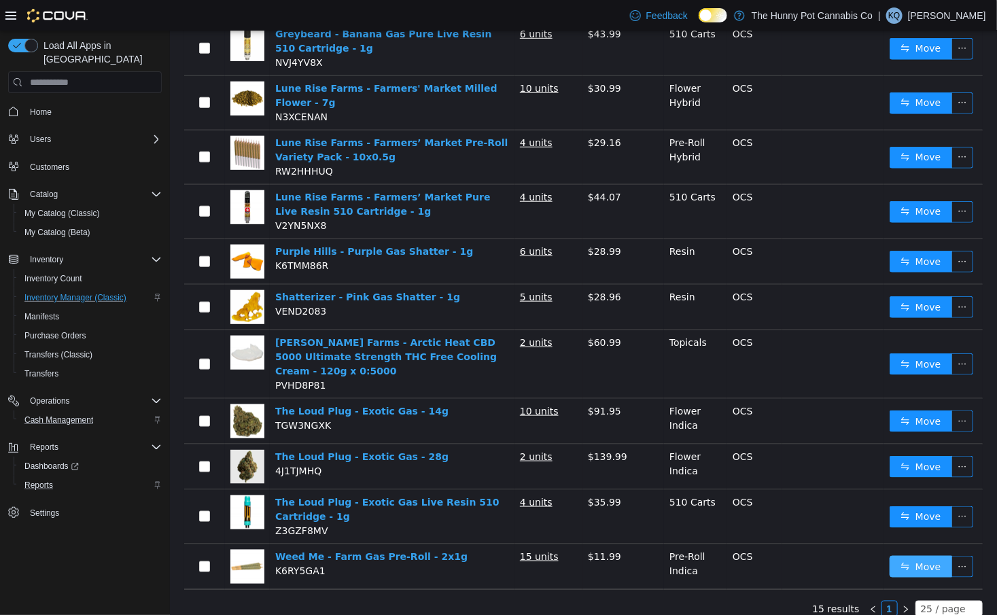
click at [938, 557] on button "Move" at bounding box center [920, 567] width 63 height 22
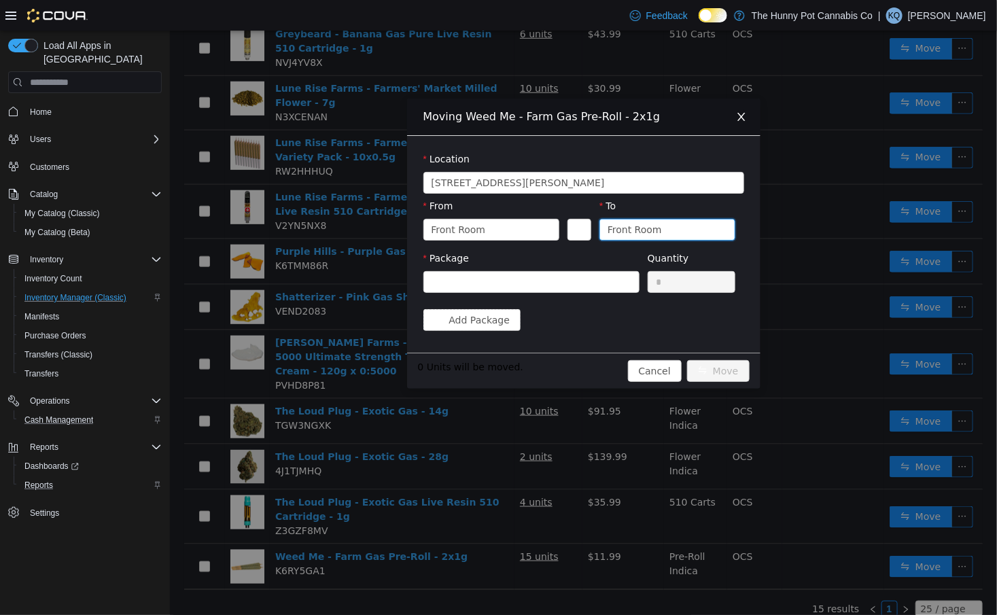
click at [666, 229] on div "Front Room" at bounding box center [662, 229] width 111 height 20
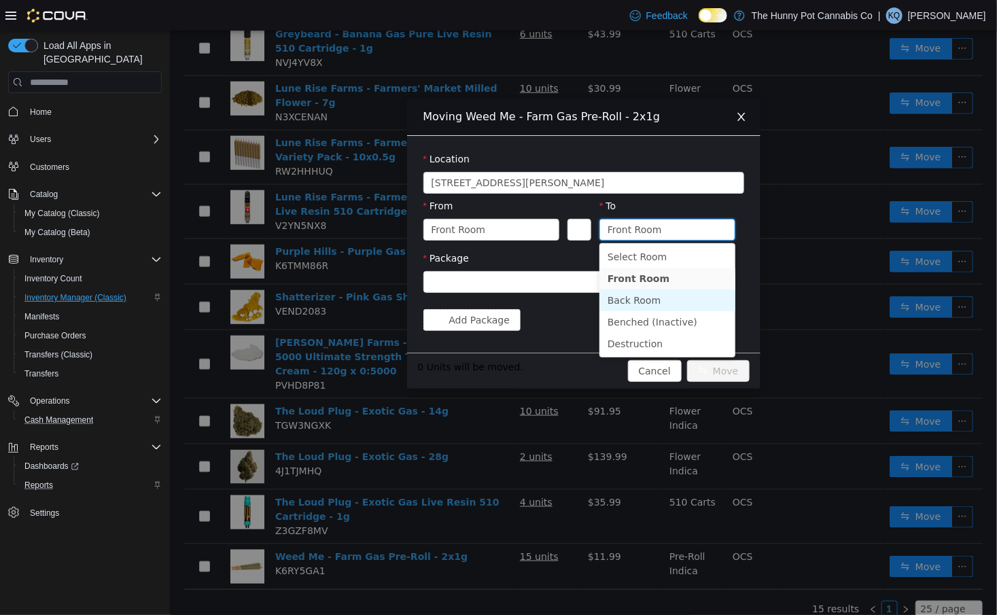
click at [652, 298] on li "Back Room" at bounding box center [667, 300] width 136 height 22
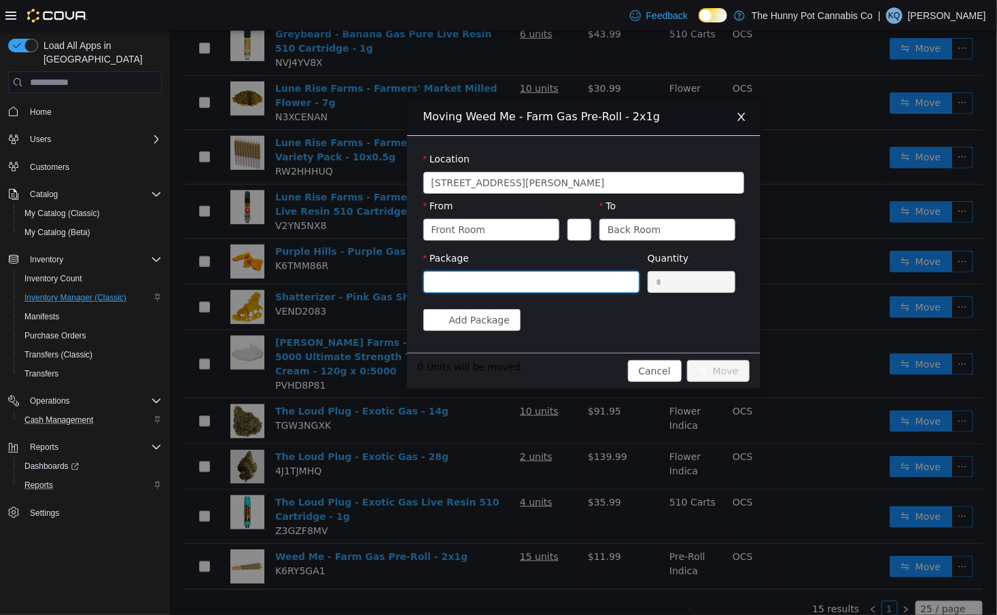
click at [573, 285] on div at bounding box center [526, 282] width 191 height 20
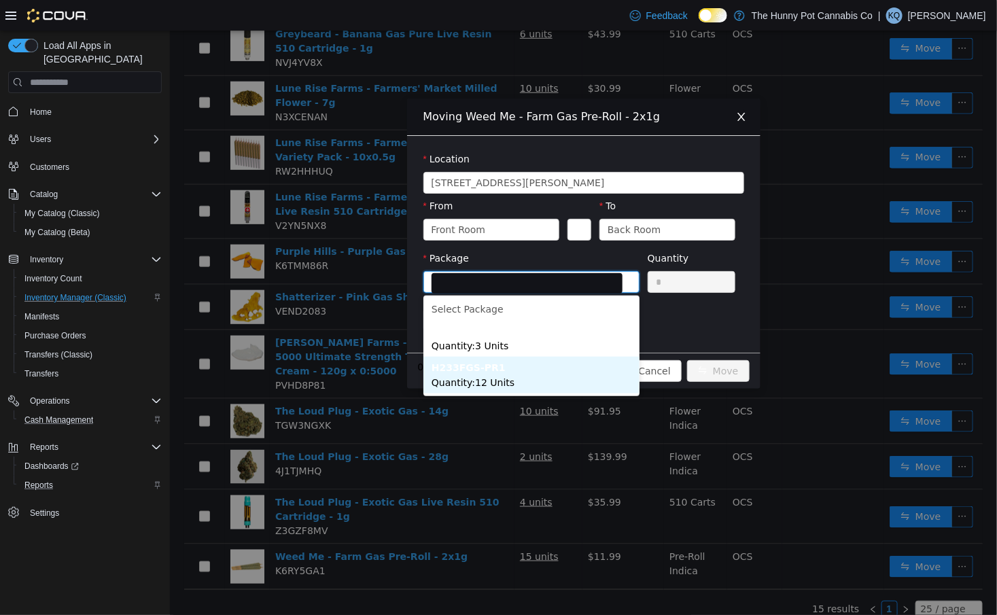
click at [567, 373] on li "H233FGS-PR1 Quantity : 12 Units" at bounding box center [531, 375] width 216 height 37
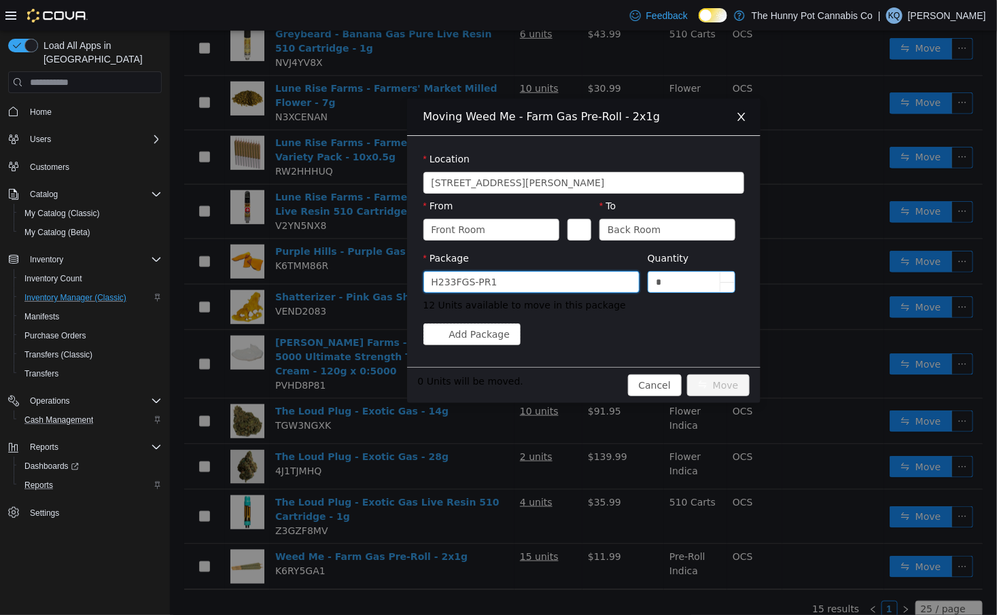
click at [692, 283] on input "*" at bounding box center [691, 282] width 87 height 20
type input "**"
click at [728, 376] on button "Move" at bounding box center [717, 385] width 63 height 22
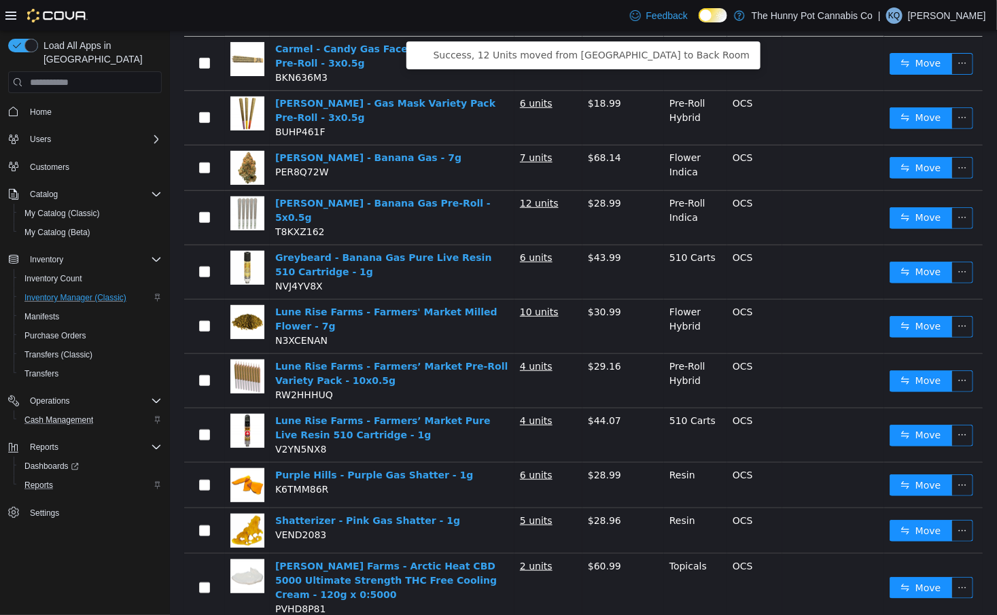
scroll to position [0, 0]
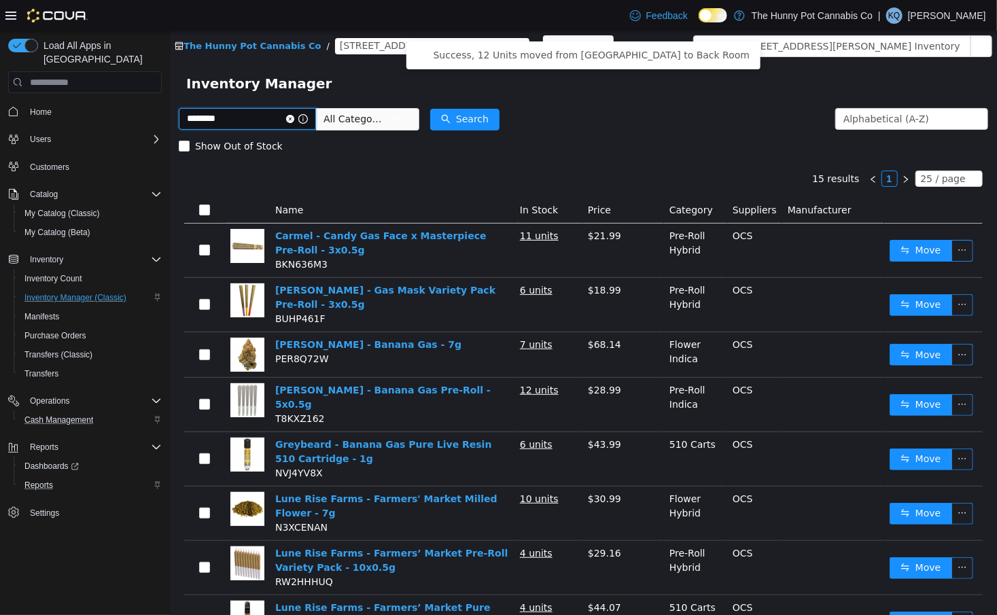
click at [260, 123] on input "********" at bounding box center [246, 119] width 137 height 22
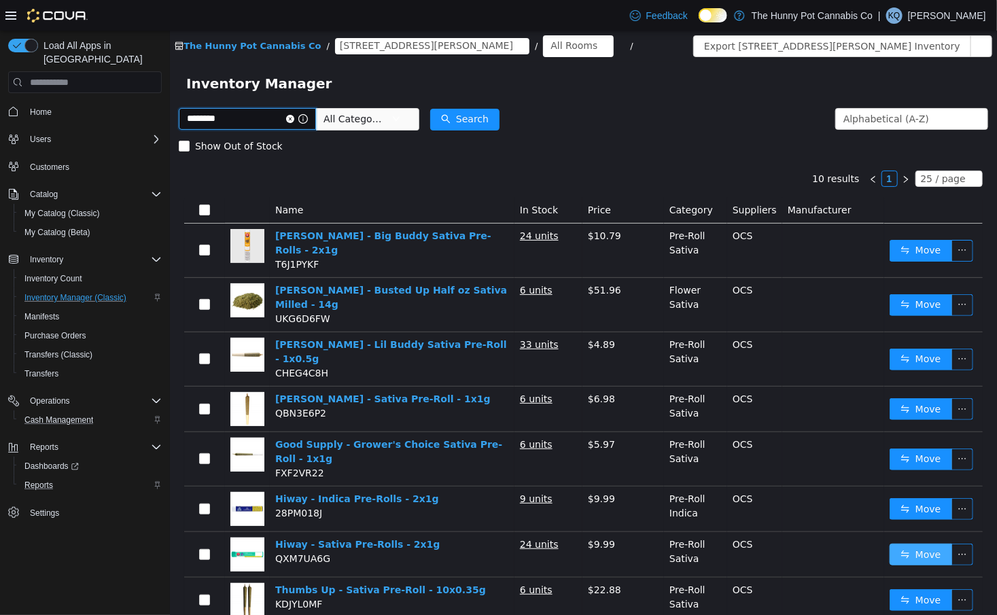
type input "********"
click at [947, 559] on button "Move" at bounding box center [920, 555] width 63 height 22
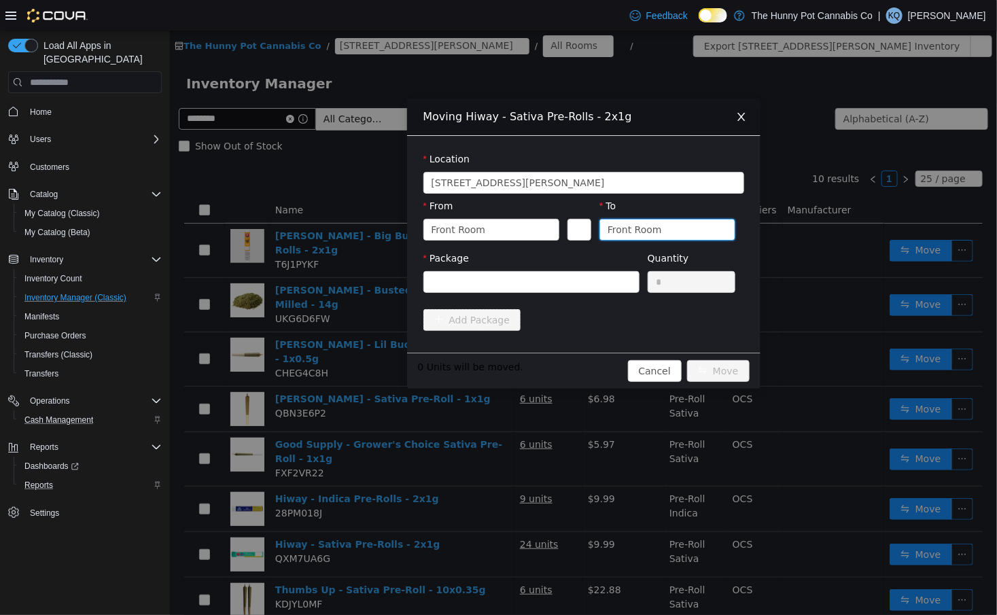
click at [663, 226] on div "Front Room" at bounding box center [662, 229] width 111 height 20
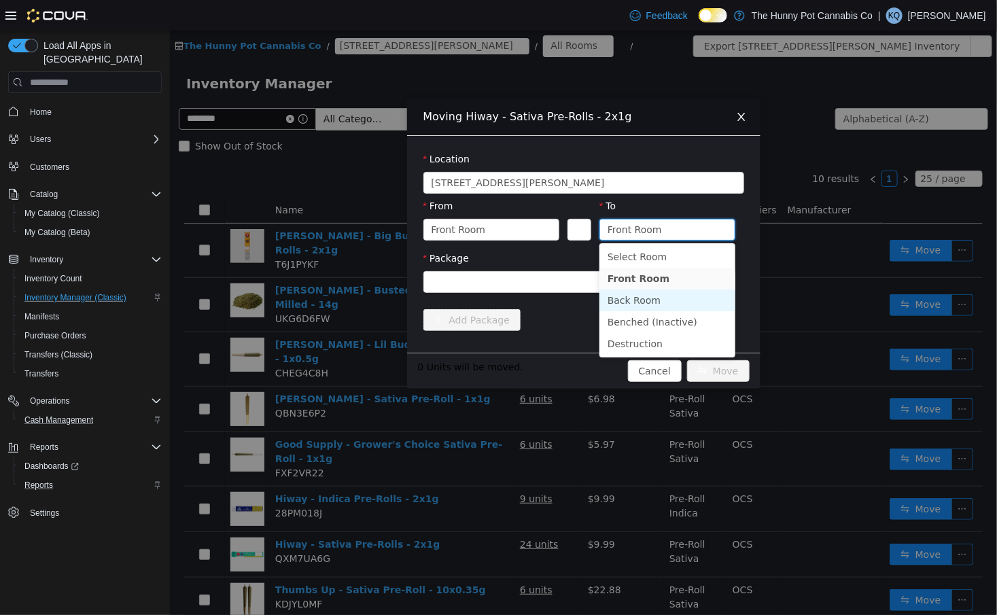
click at [631, 300] on li "Back Room" at bounding box center [667, 300] width 136 height 22
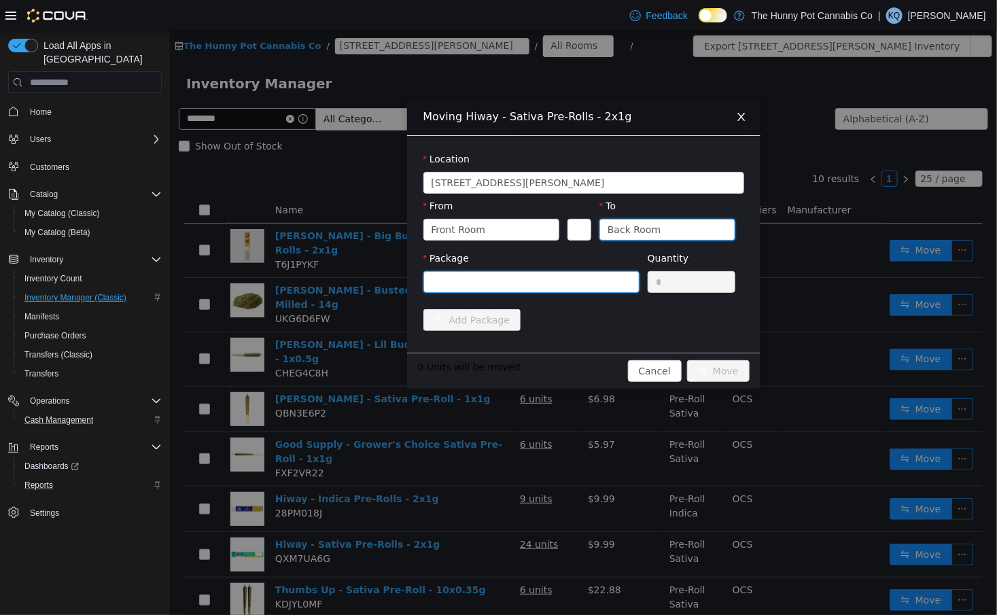
click at [575, 283] on div at bounding box center [526, 282] width 191 height 20
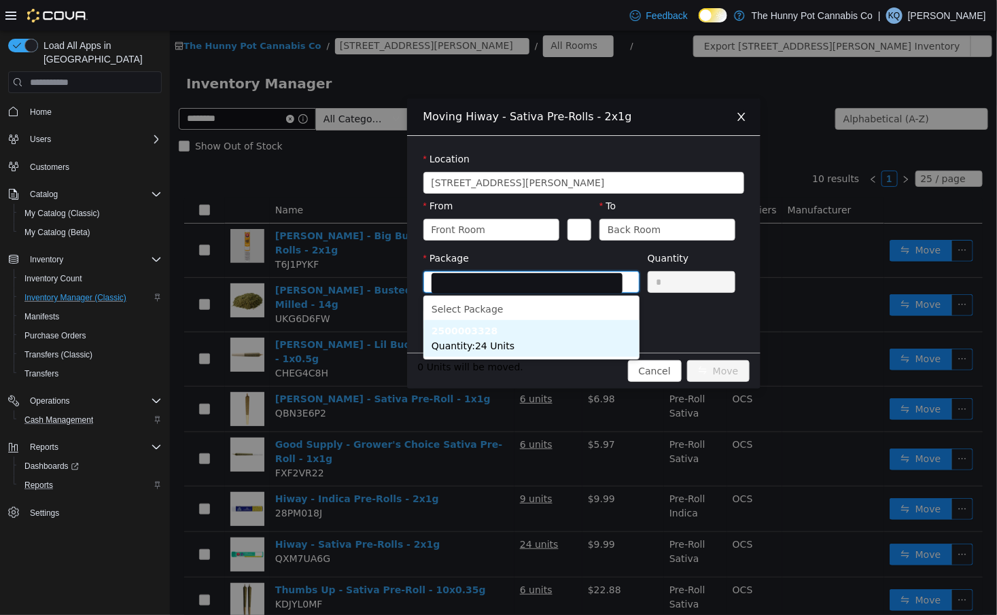
click at [563, 340] on li "2500003328 Quantity : 24 Units" at bounding box center [531, 338] width 216 height 37
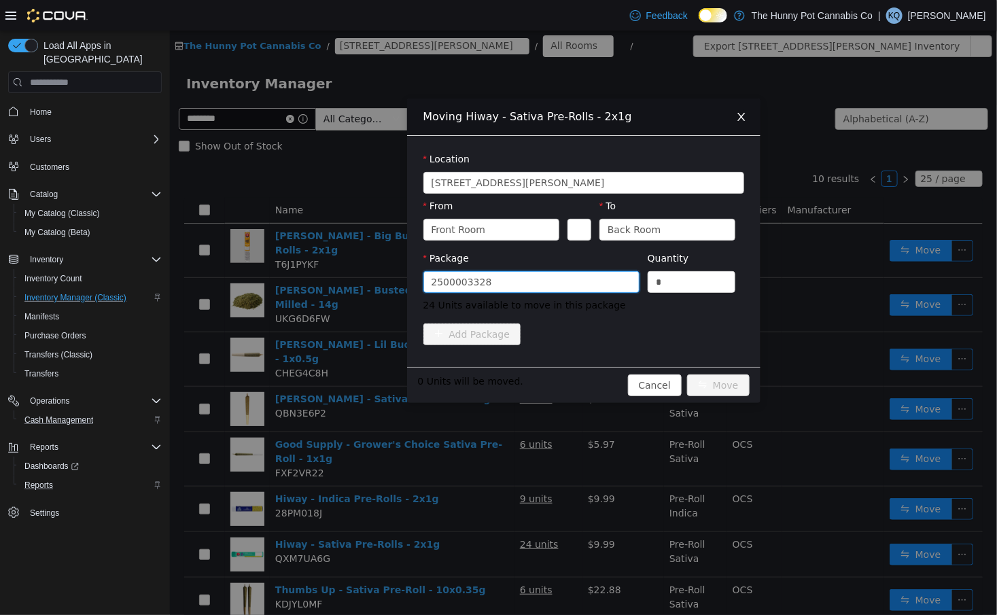
click at [660, 308] on span "24 Units available to move in this package" at bounding box center [583, 305] width 321 height 14
click at [675, 286] on input "*" at bounding box center [691, 282] width 87 height 20
type input "**"
click at [723, 393] on button "Move" at bounding box center [717, 385] width 63 height 22
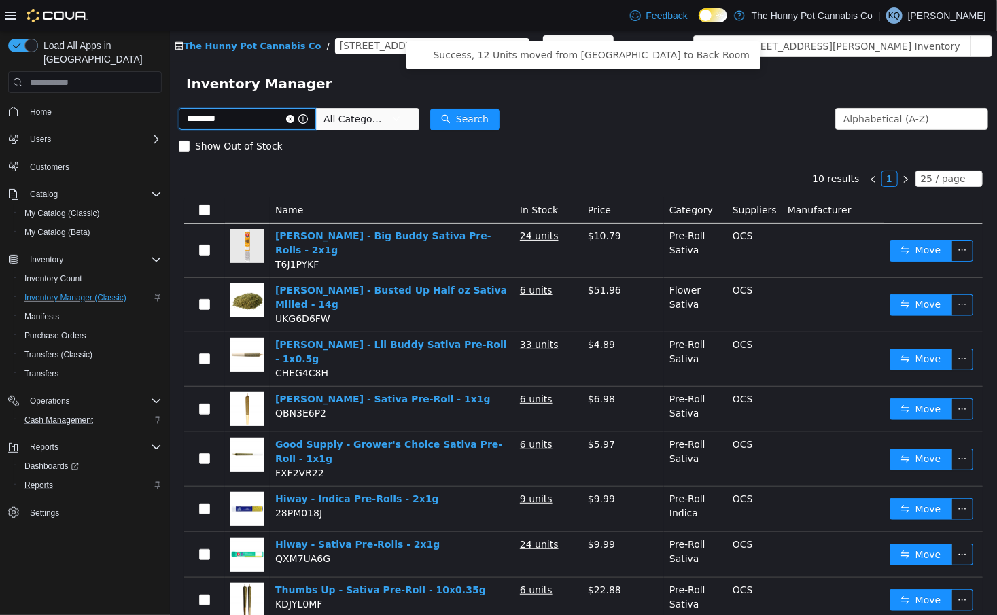
click at [266, 122] on input "********" at bounding box center [246, 119] width 137 height 22
type input "**********"
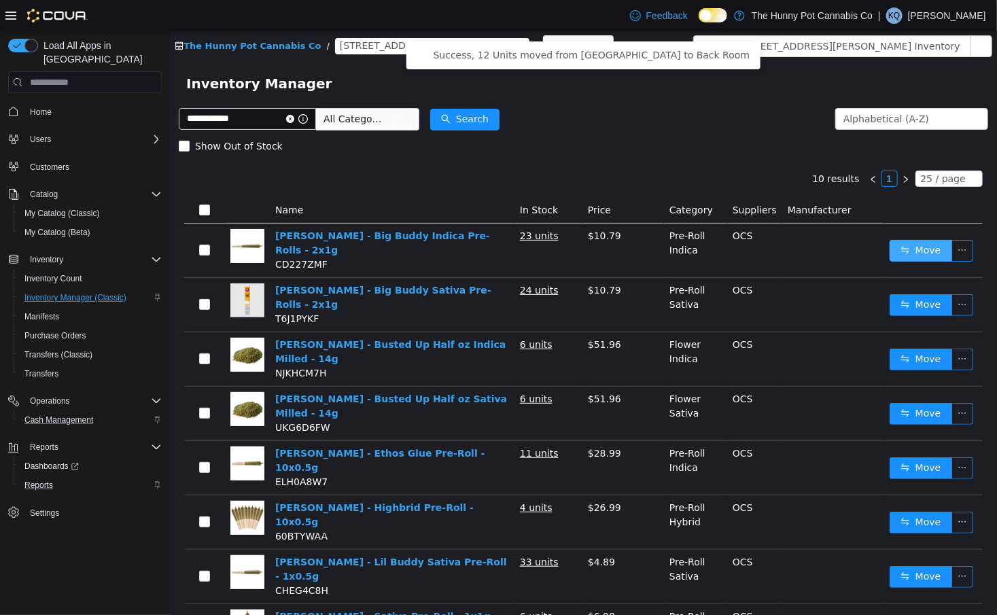
click at [915, 254] on button "Move" at bounding box center [920, 251] width 63 height 22
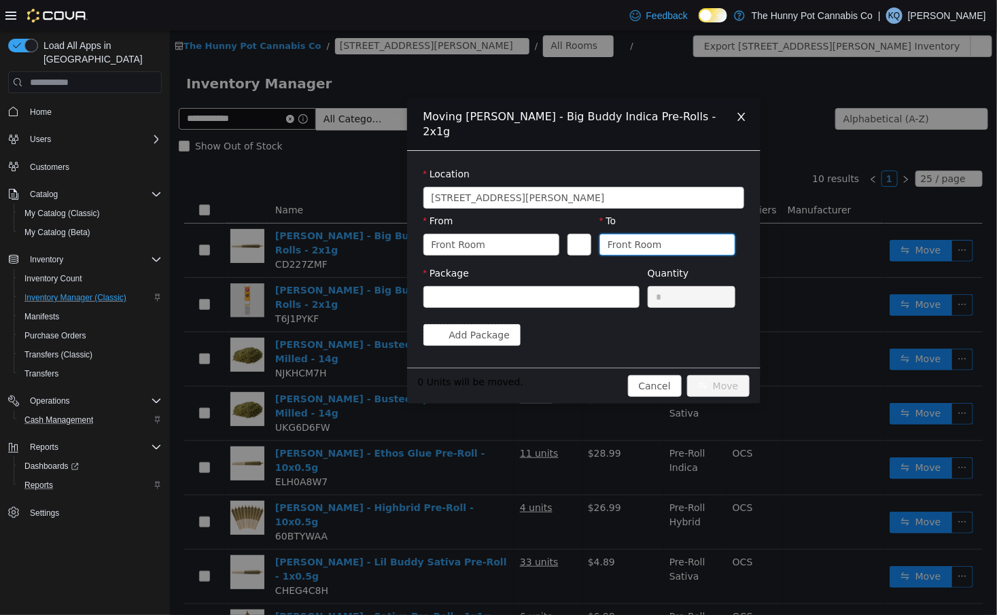
click at [622, 234] on div "Front Room" at bounding box center [634, 244] width 54 height 20
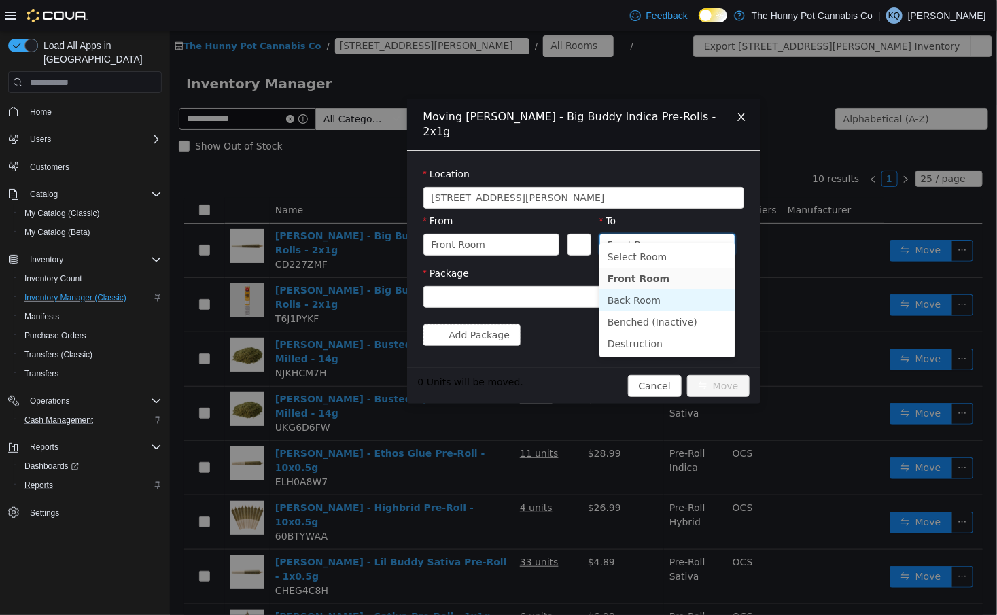
click at [616, 303] on li "Back Room" at bounding box center [667, 300] width 136 height 22
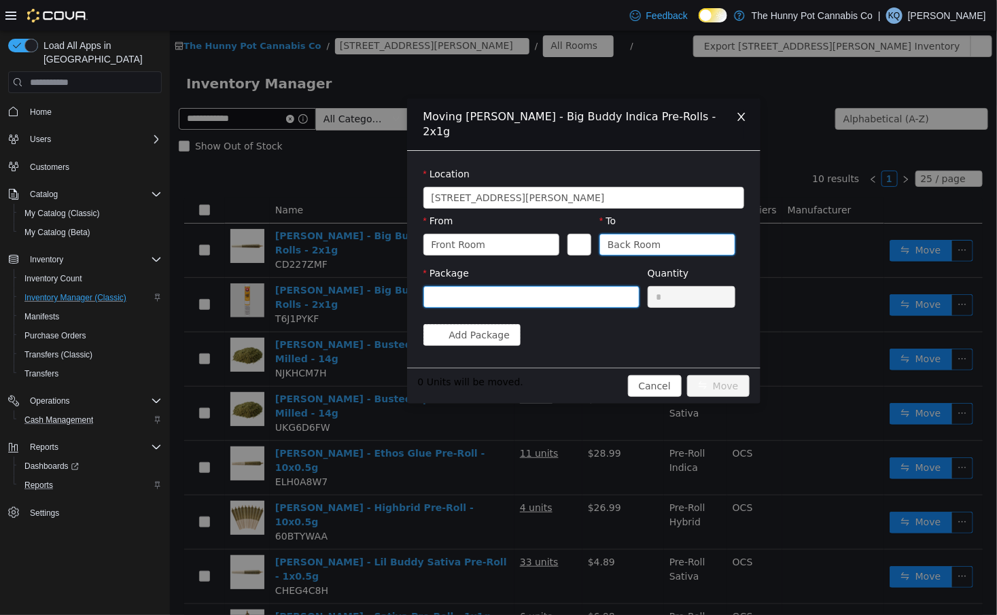
click at [562, 287] on div at bounding box center [526, 297] width 191 height 20
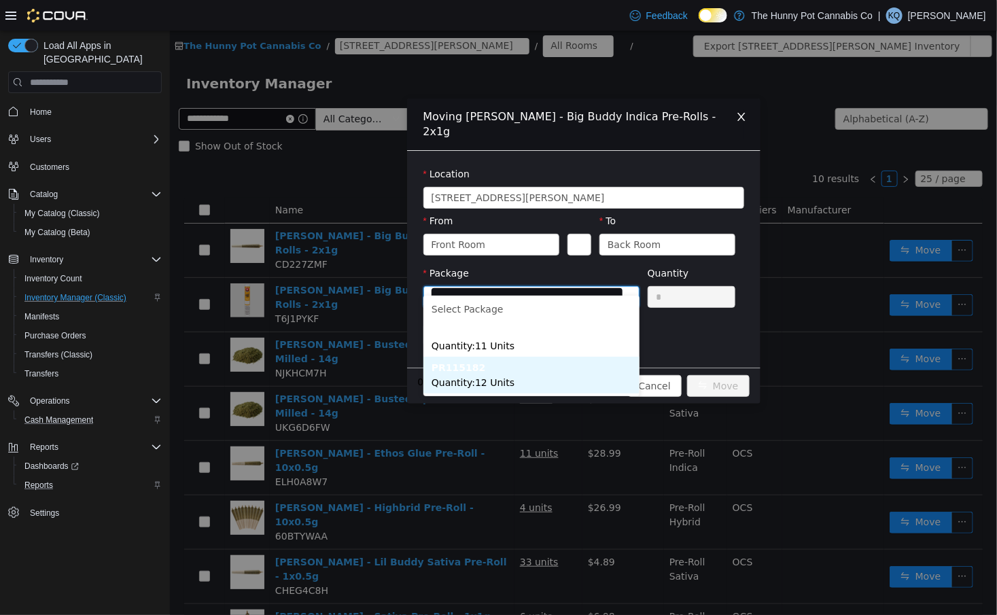
click at [561, 378] on li "PR115182 Quantity : 12 Units" at bounding box center [531, 375] width 216 height 37
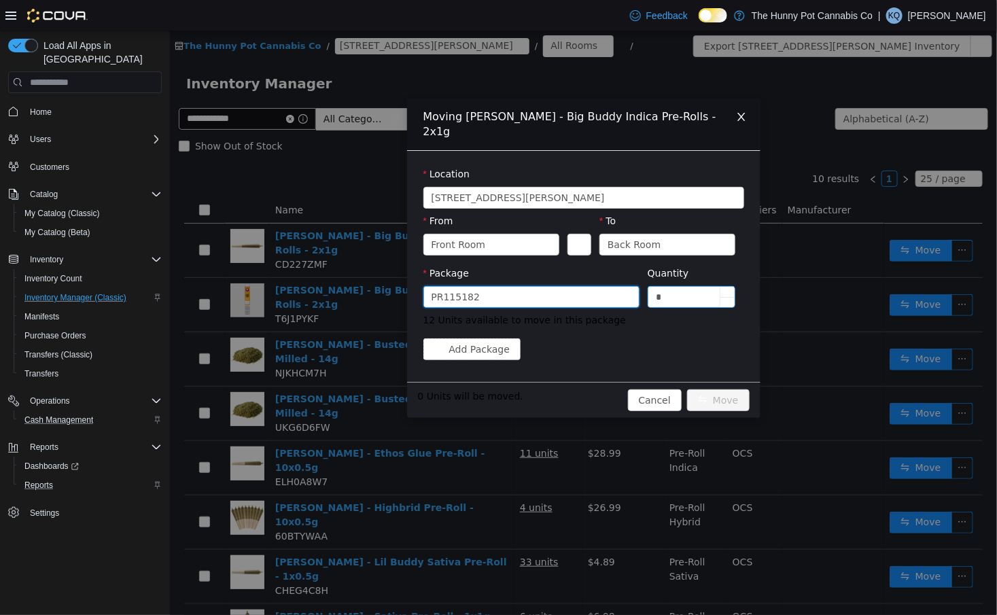
click at [670, 287] on input "*" at bounding box center [691, 297] width 87 height 20
type input "**"
click at [722, 395] on button "Move" at bounding box center [717, 400] width 63 height 22
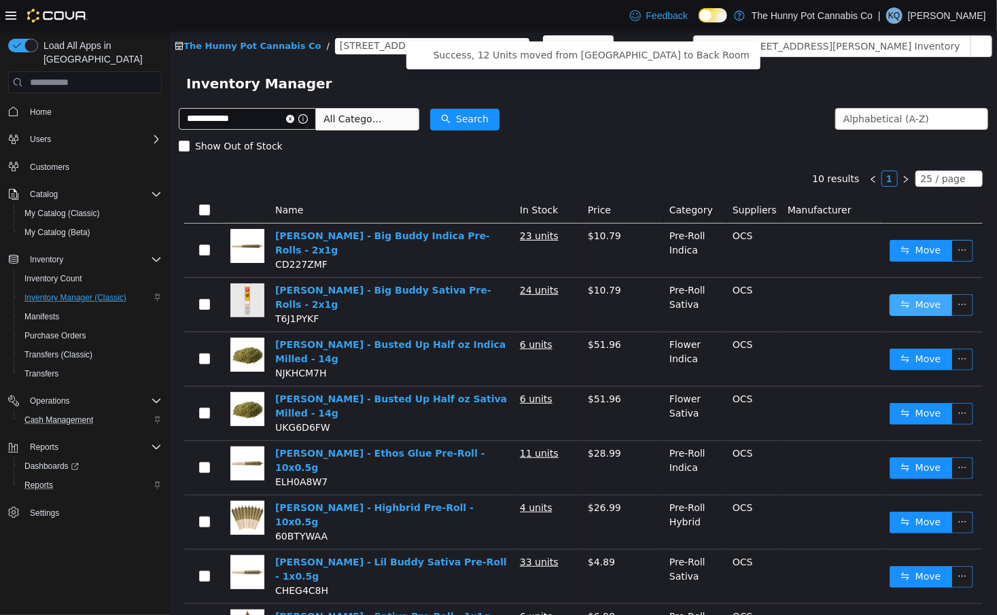
click at [917, 302] on button "Move" at bounding box center [920, 305] width 63 height 22
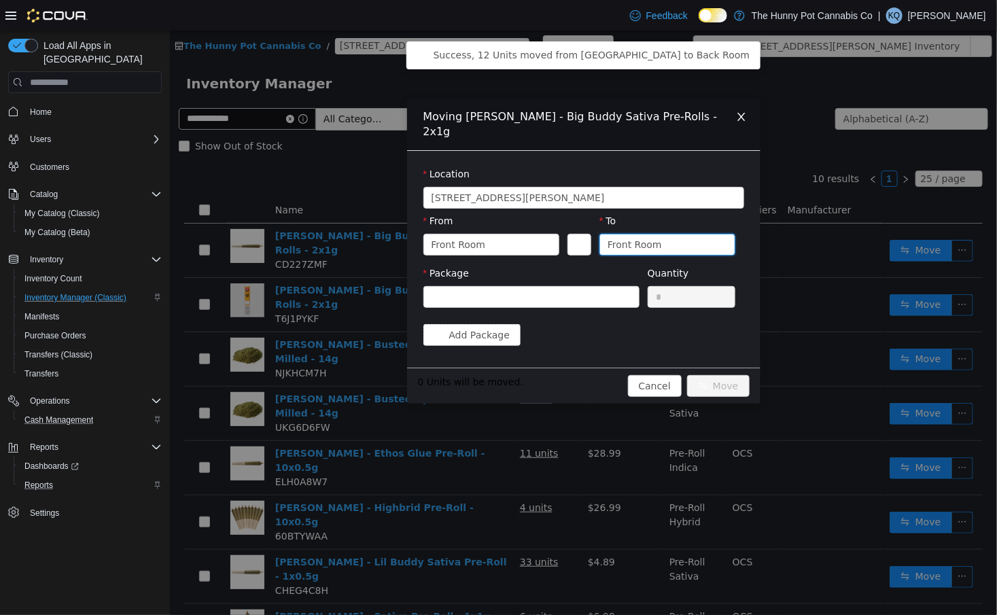
click at [644, 234] on div "Front Room" at bounding box center [634, 244] width 54 height 20
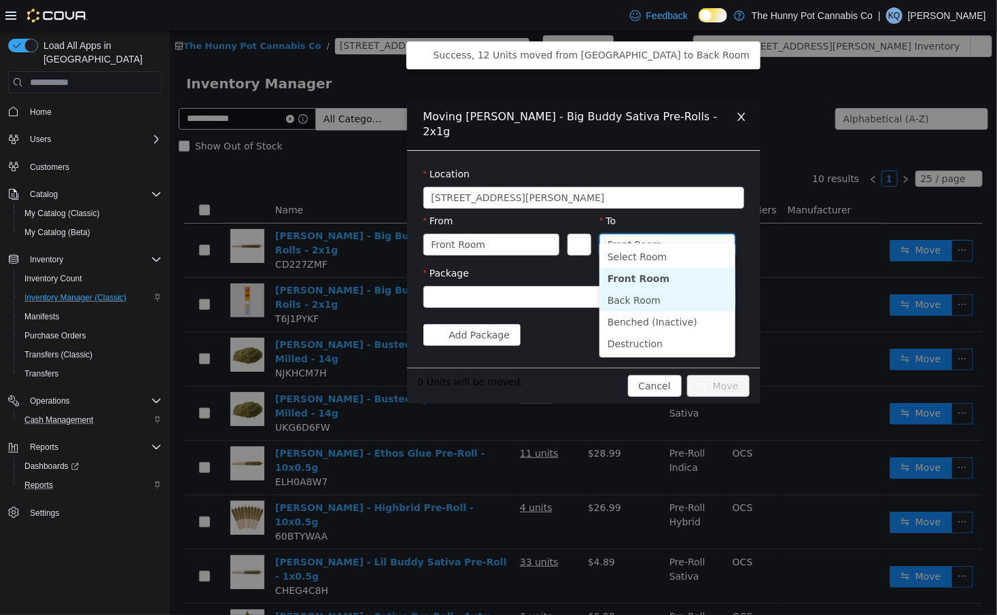
click at [642, 295] on li "Back Room" at bounding box center [667, 300] width 136 height 22
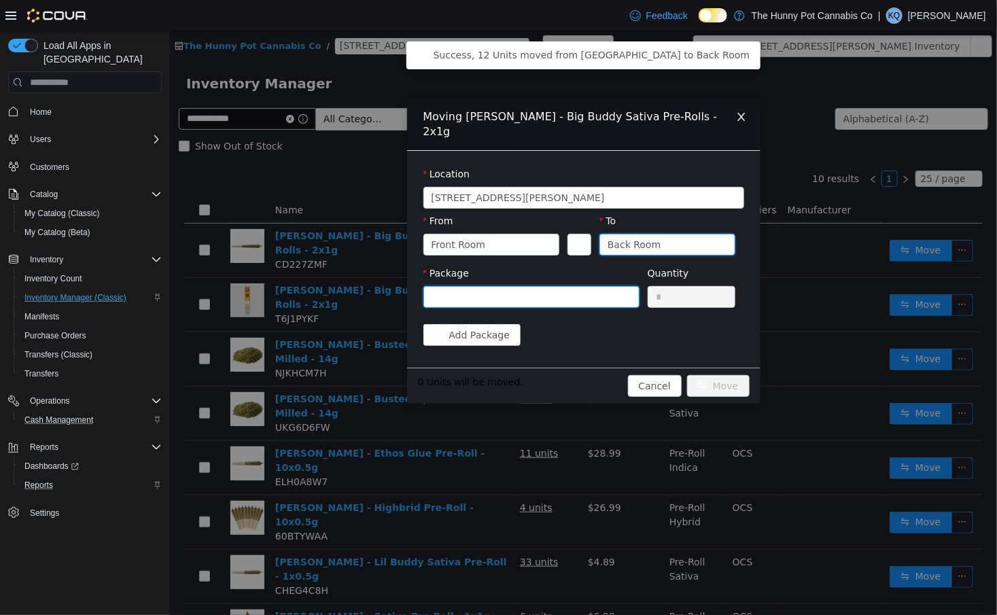
click at [569, 287] on div at bounding box center [526, 297] width 191 height 20
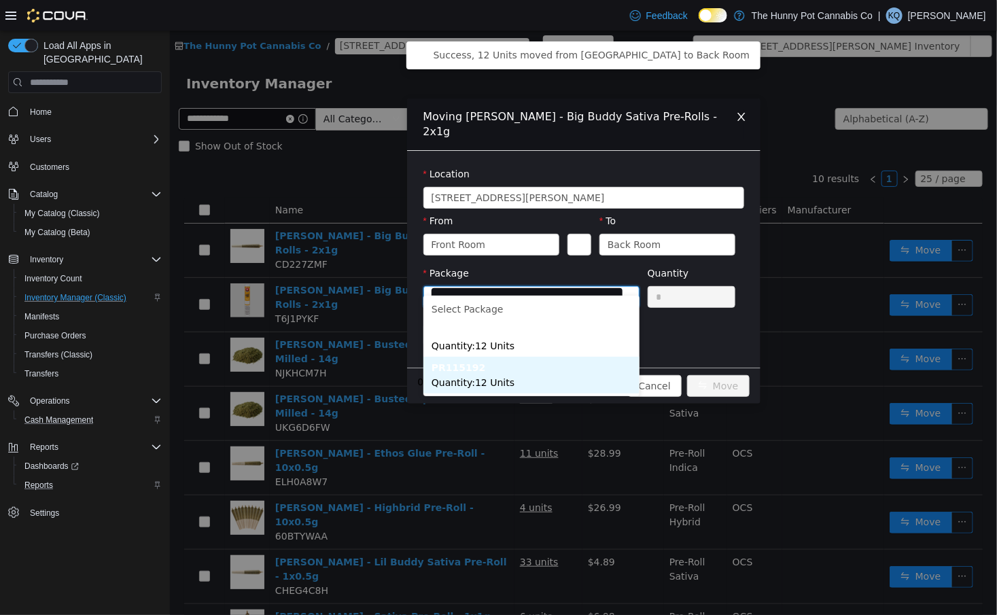
click at [531, 384] on li "PR115192 Quantity : 12 Units" at bounding box center [531, 375] width 216 height 37
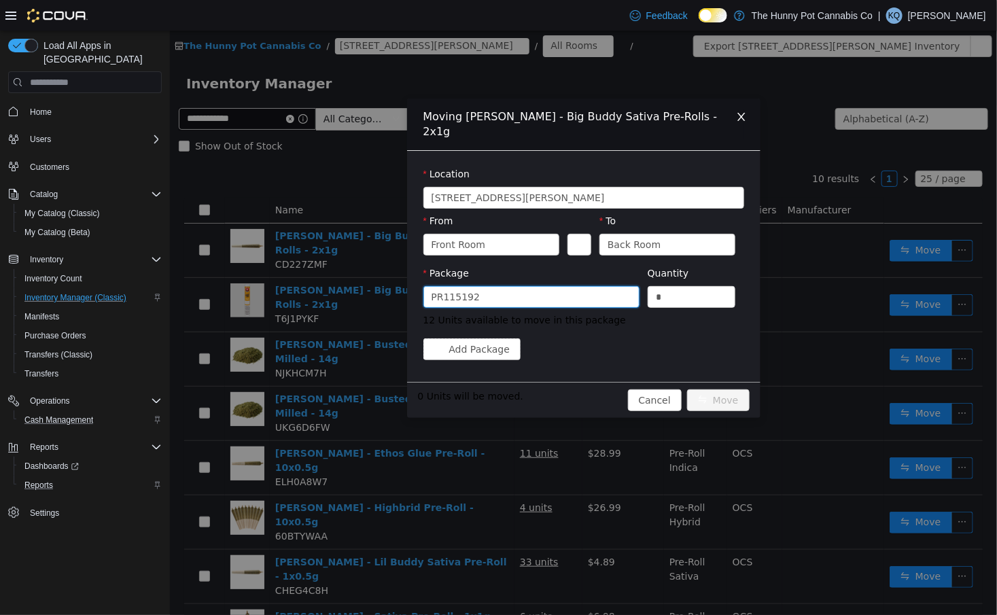
click at [479, 287] on div "PR115192" at bounding box center [526, 297] width 191 height 20
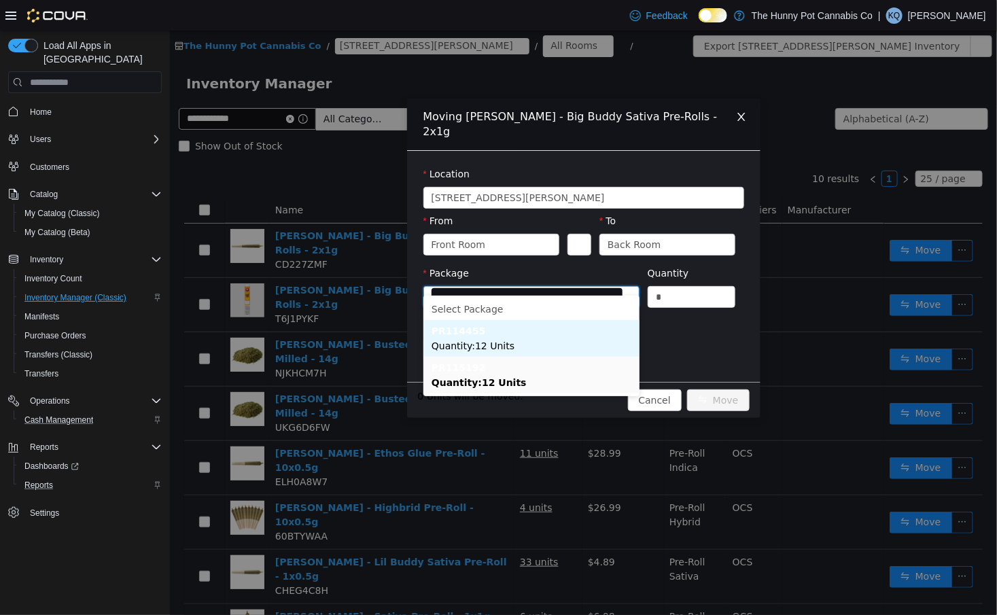
click at [483, 349] on span "Quantity : 12 Units" at bounding box center [472, 345] width 83 height 11
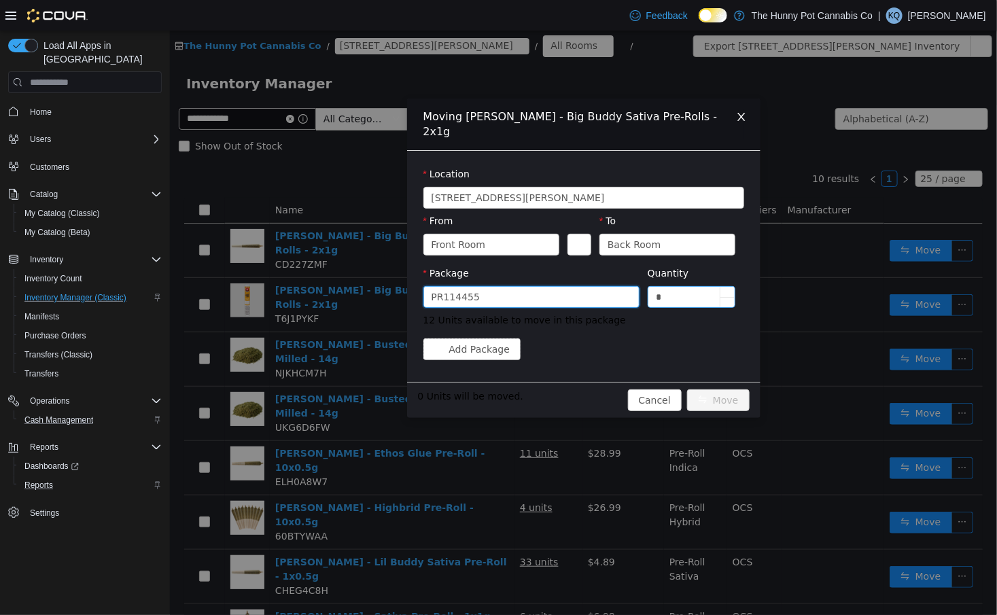
click at [668, 287] on input "*" at bounding box center [691, 297] width 87 height 20
type input "**"
click at [719, 389] on button "Move" at bounding box center [717, 400] width 63 height 22
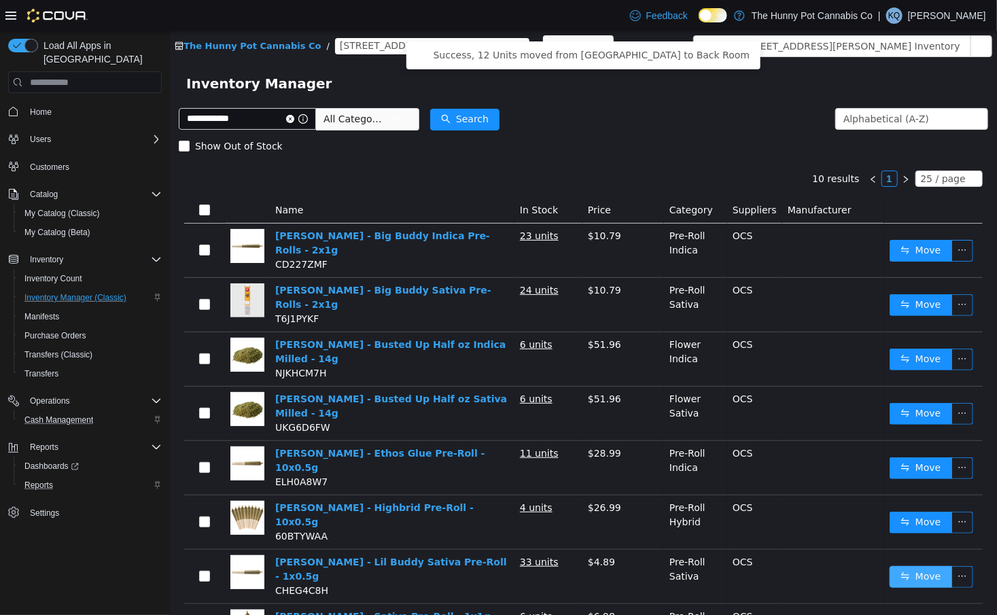
click at [926, 566] on button "Move" at bounding box center [920, 577] width 63 height 22
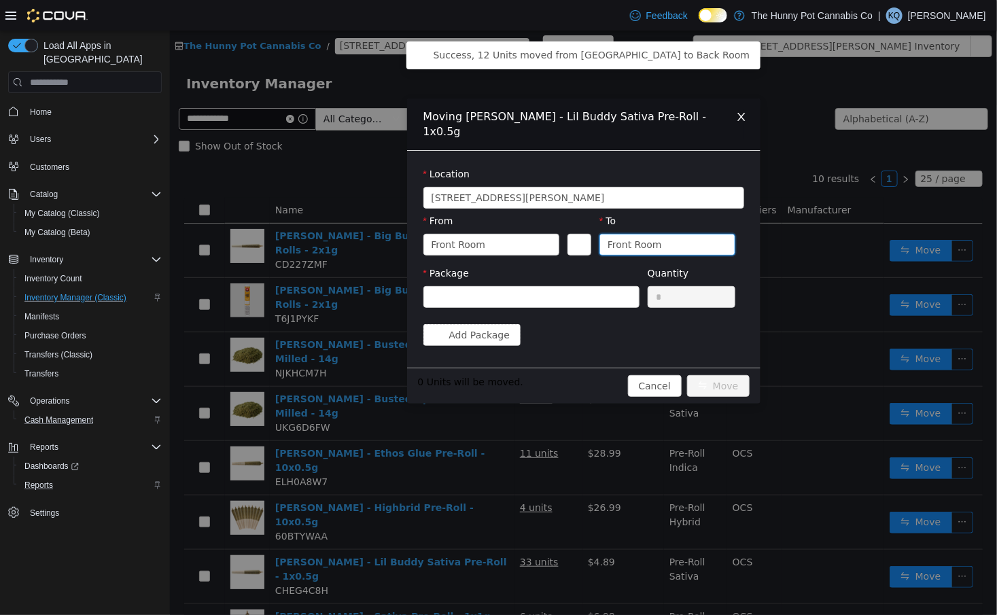
click at [637, 234] on div "Front Room" at bounding box center [634, 244] width 54 height 20
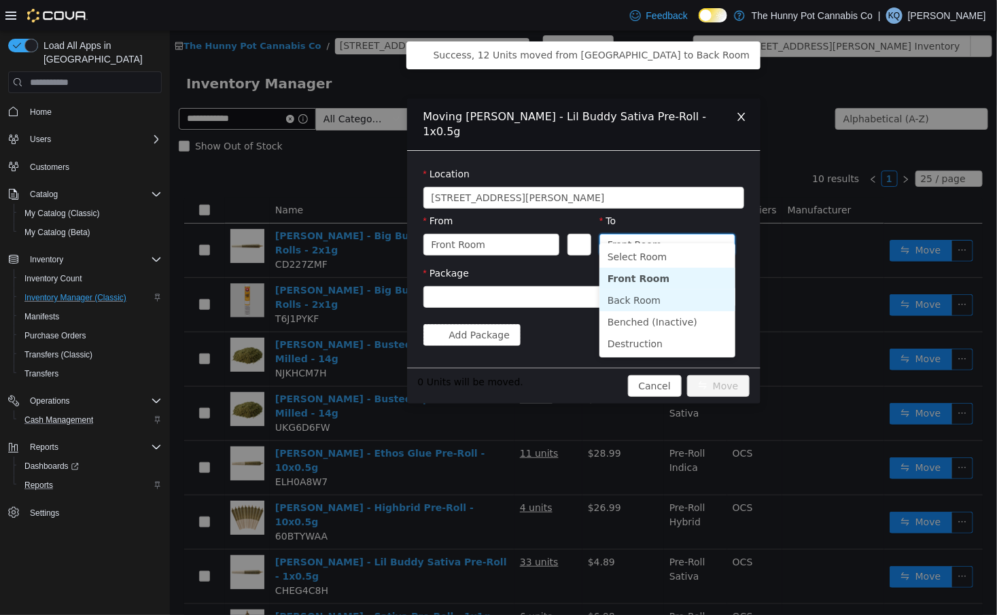
click at [650, 295] on li "Back Room" at bounding box center [667, 300] width 136 height 22
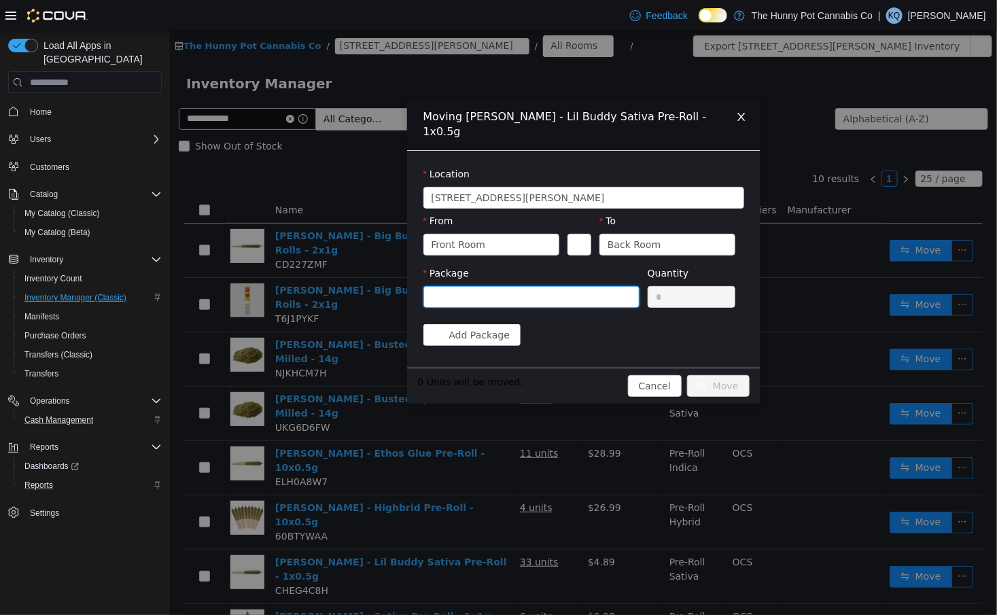
click at [610, 287] on div at bounding box center [526, 297] width 191 height 20
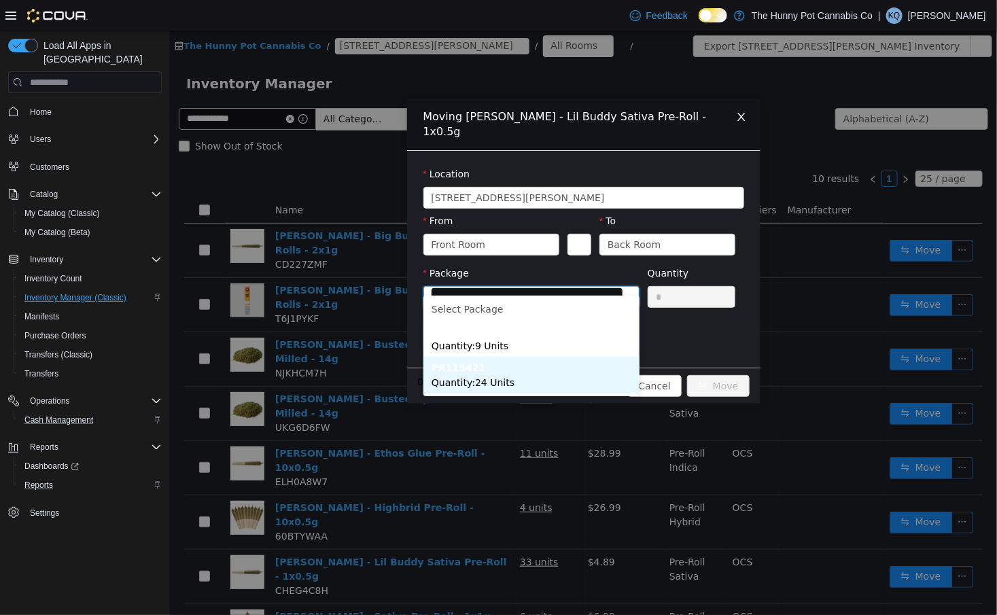
click at [574, 373] on li "PR115421 Quantity : 24 Units" at bounding box center [531, 375] width 216 height 37
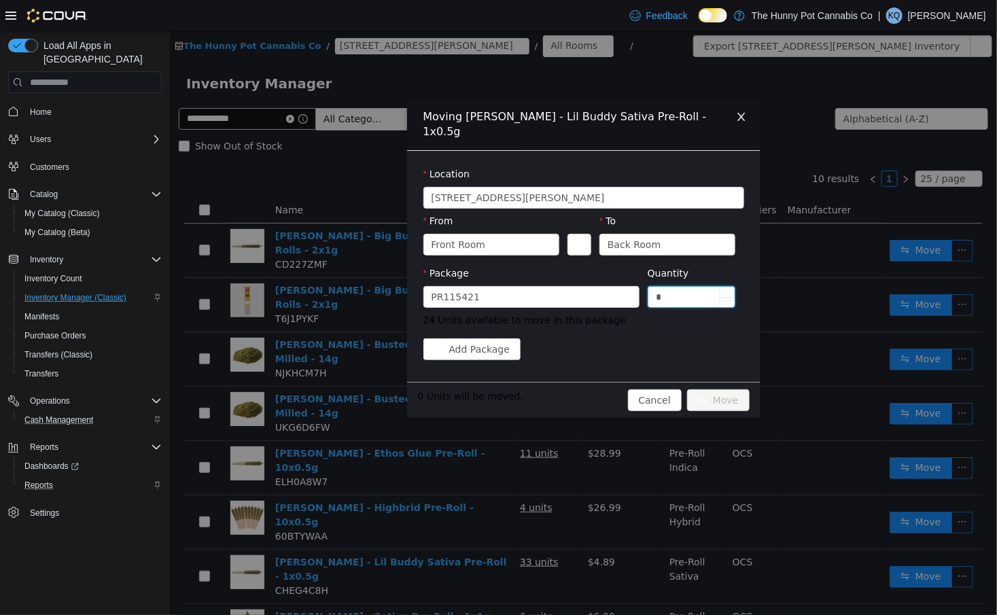
click at [674, 287] on input "*" at bounding box center [691, 297] width 87 height 20
type input "**"
click at [711, 391] on button "Move" at bounding box center [717, 400] width 63 height 22
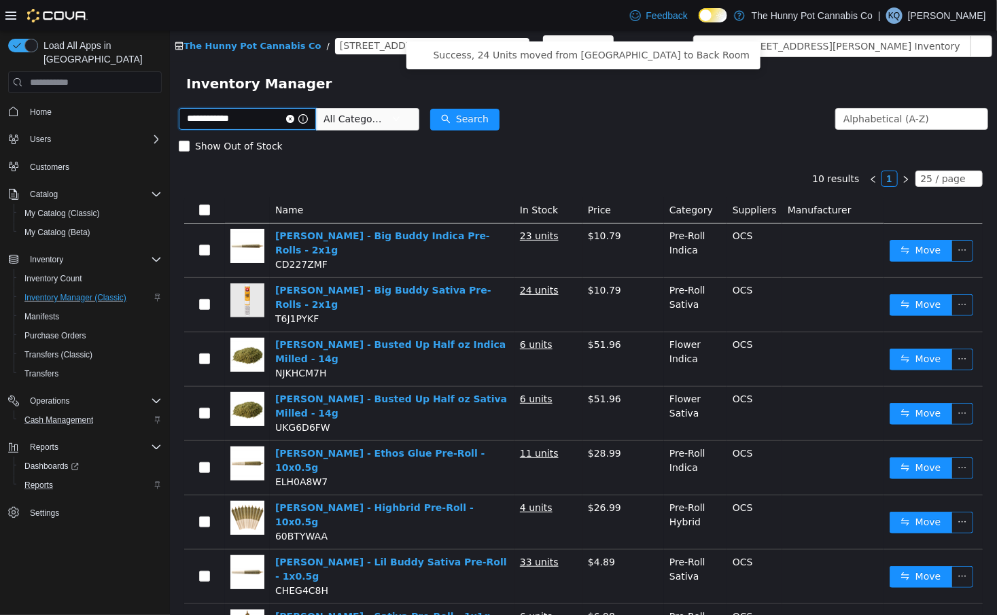
click at [264, 115] on input "**********" at bounding box center [246, 119] width 137 height 22
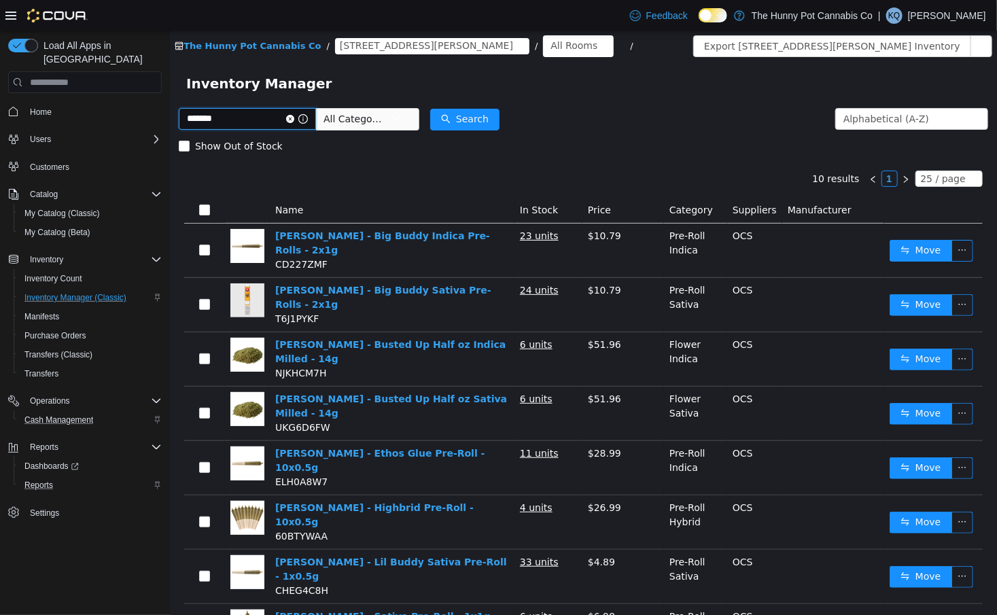
type input "*******"
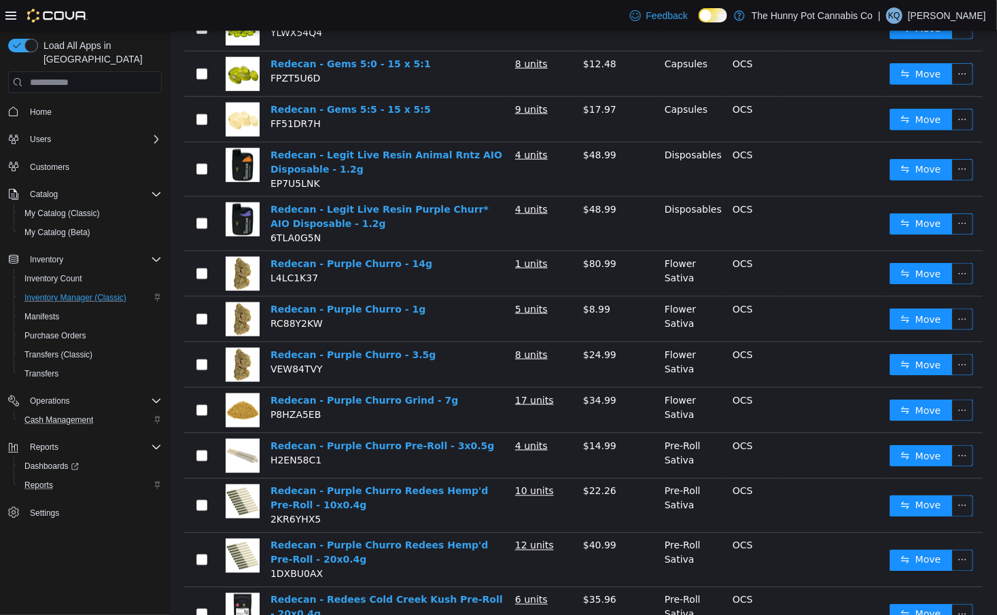
scroll to position [561, 0]
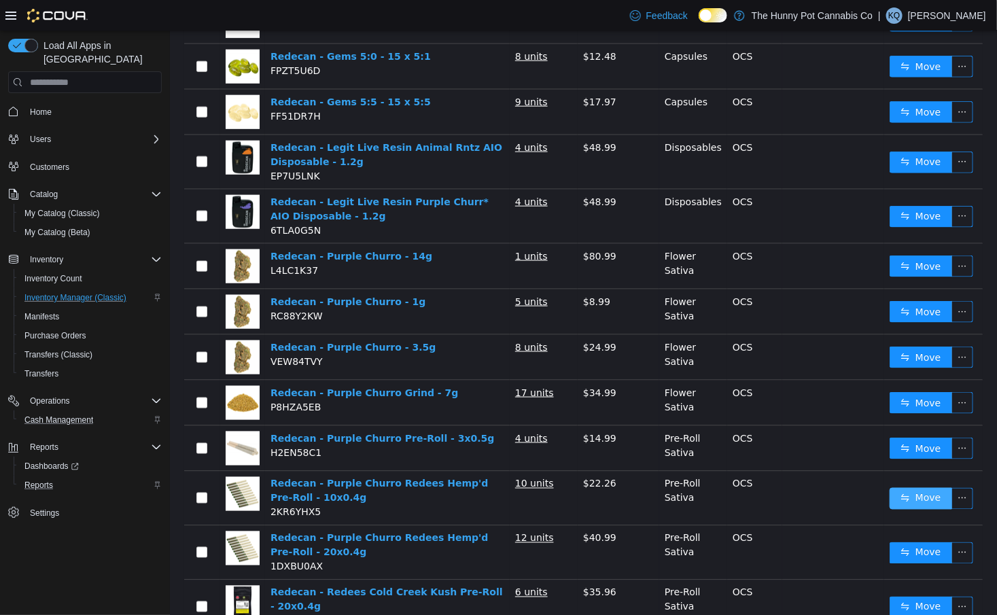
click at [914, 488] on button "Move" at bounding box center [920, 499] width 63 height 22
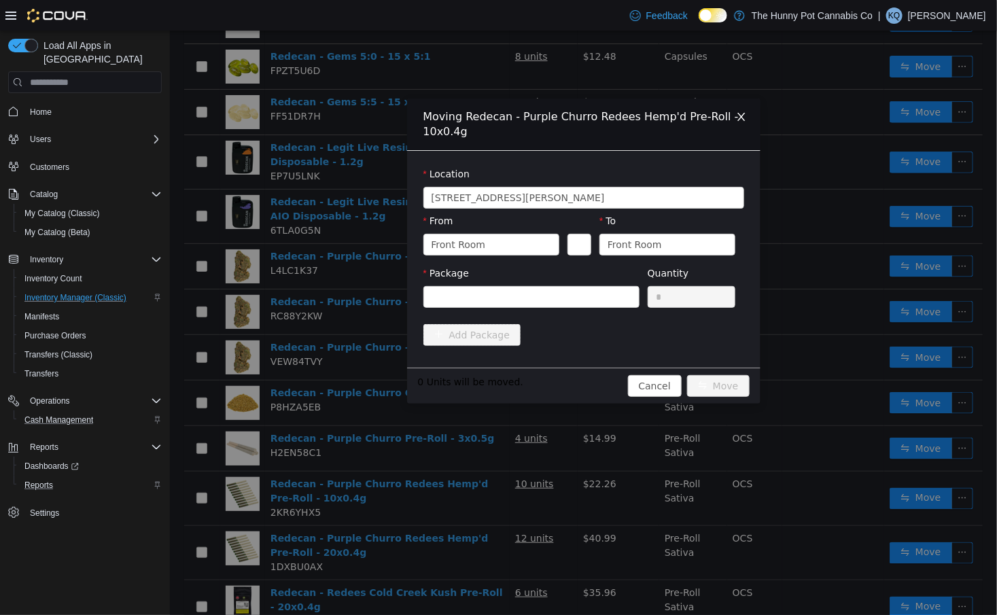
click at [786, 342] on div "Moving Redecan - Purple Churro Redees Hemp'd Pre-Roll - 10x0.4g Location [STREE…" at bounding box center [582, 323] width 827 height 584
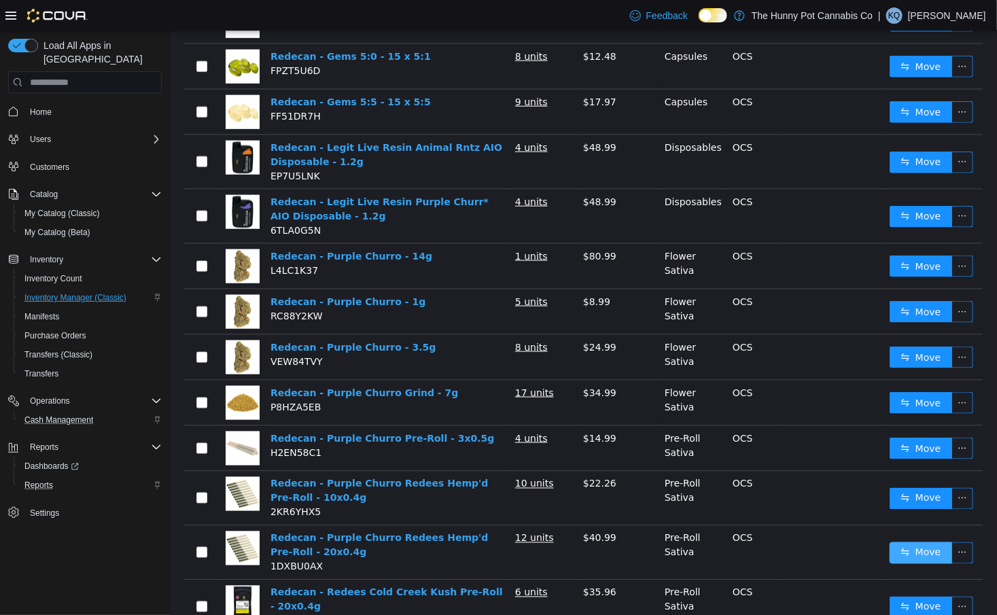
click at [929, 542] on button "Move" at bounding box center [920, 553] width 63 height 22
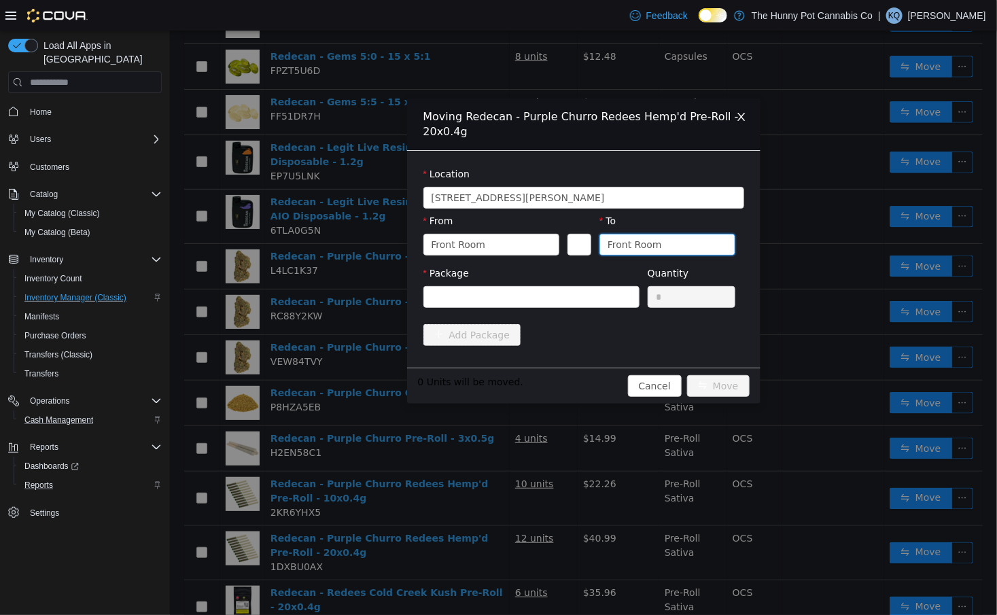
click at [653, 249] on div "Front Room" at bounding box center [634, 244] width 54 height 20
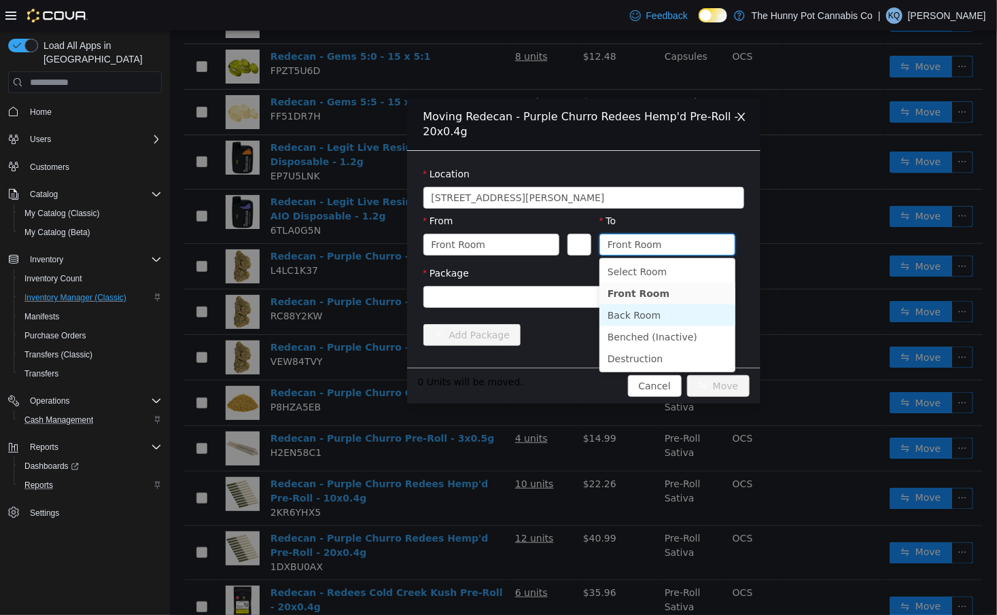
click at [656, 314] on li "Back Room" at bounding box center [667, 315] width 136 height 22
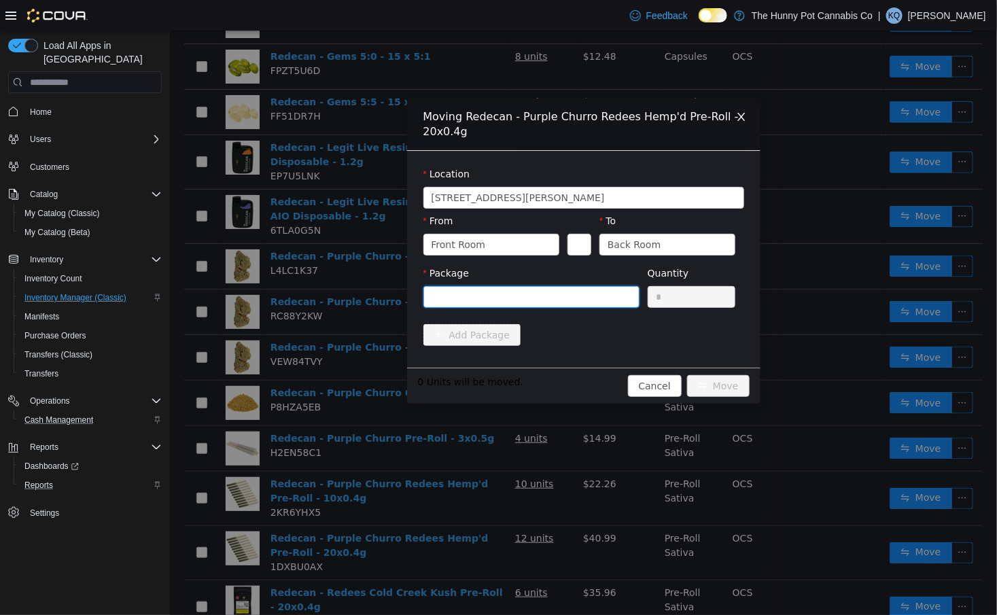
click at [583, 286] on div at bounding box center [531, 297] width 216 height 22
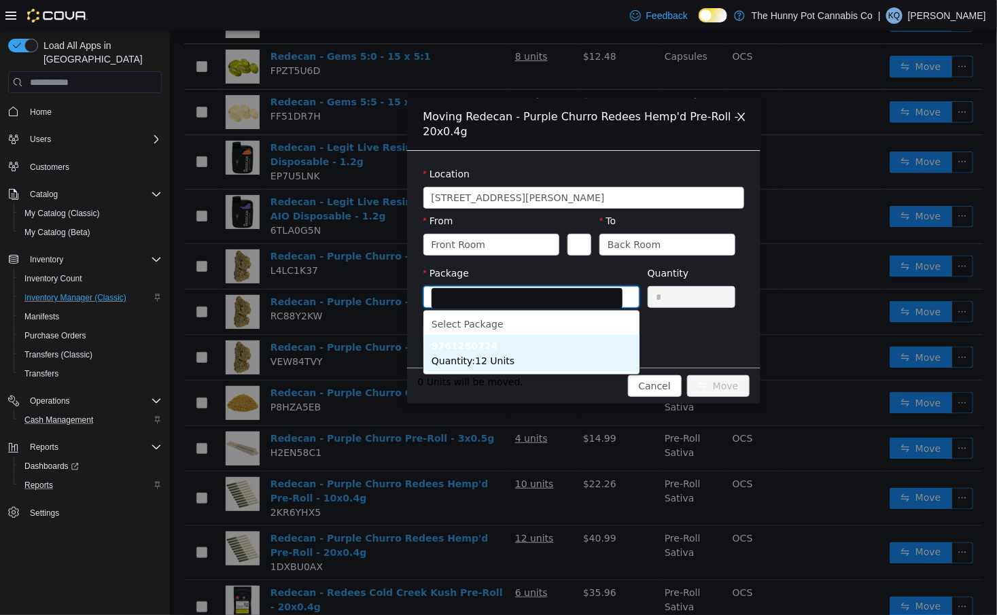
click at [572, 359] on li "9761250724 Quantity : 12 Units" at bounding box center [531, 353] width 216 height 37
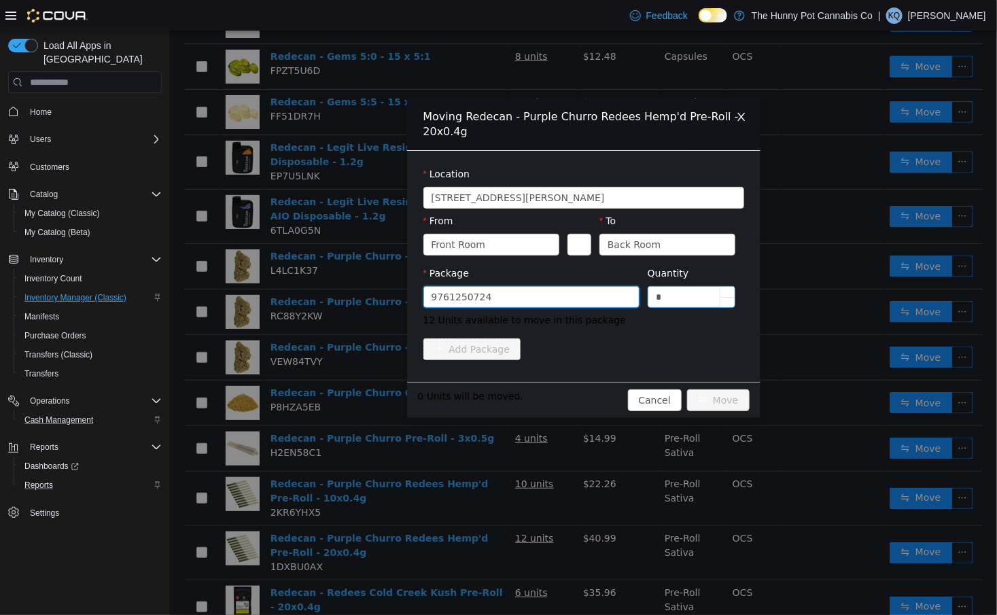
click at [667, 297] on input "*" at bounding box center [691, 297] width 87 height 20
type input "*"
click at [720, 393] on button "Move" at bounding box center [717, 400] width 63 height 22
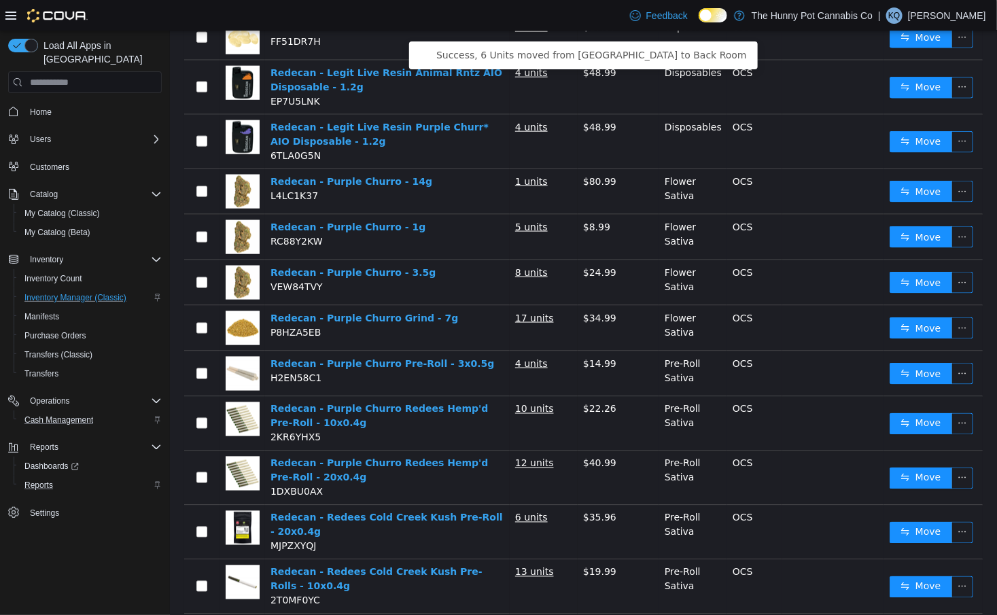
scroll to position [858, 0]
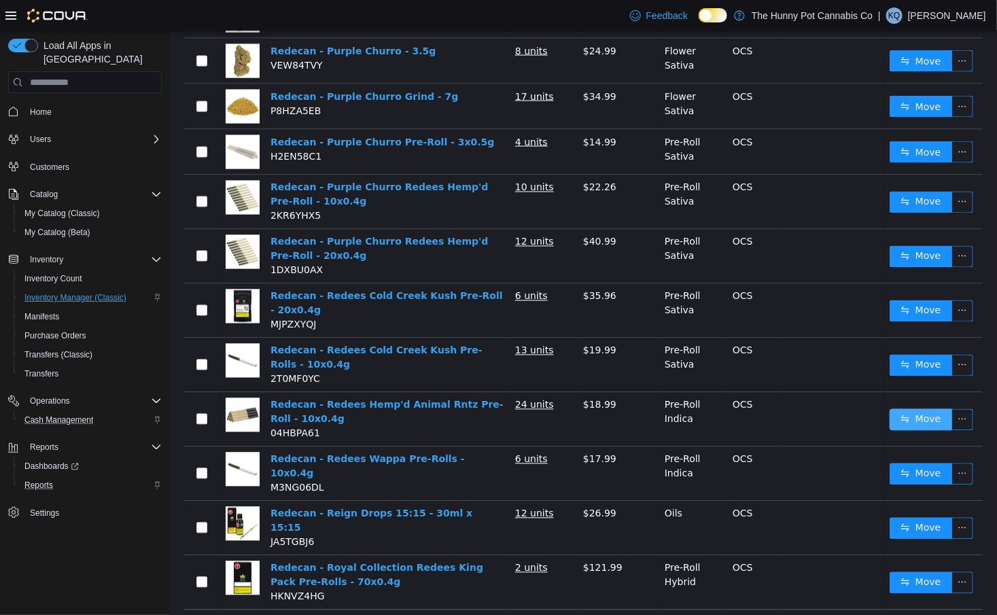
click at [919, 409] on button "Move" at bounding box center [920, 420] width 63 height 22
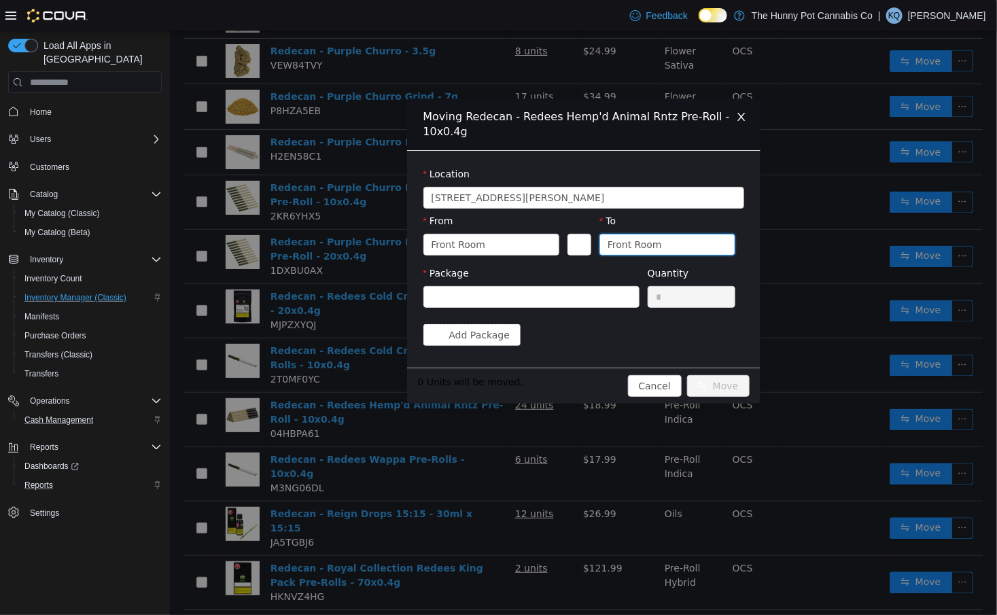
click at [666, 237] on div "Front Room" at bounding box center [662, 244] width 111 height 20
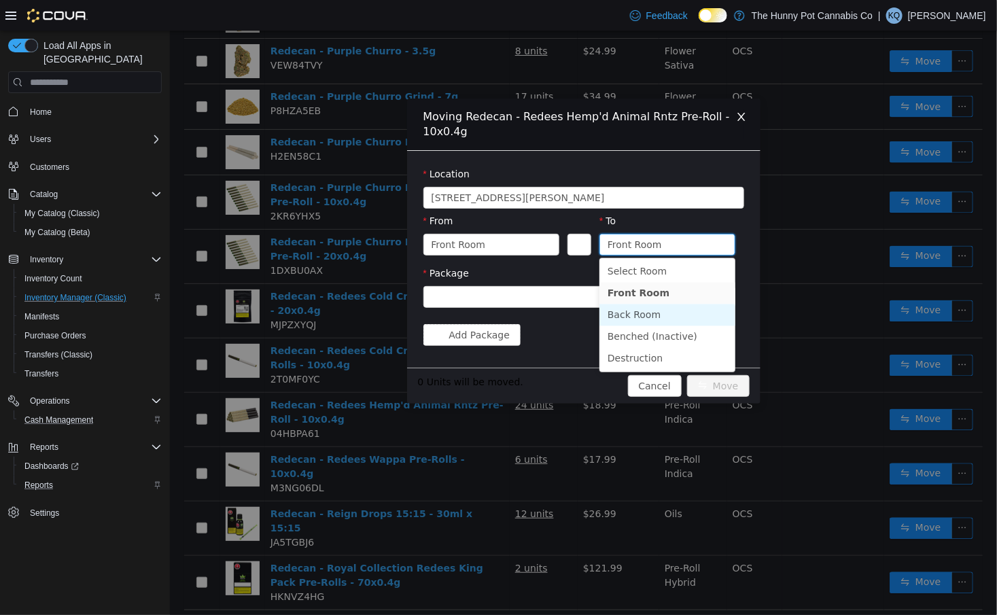
click at [661, 309] on li "Back Room" at bounding box center [667, 315] width 136 height 22
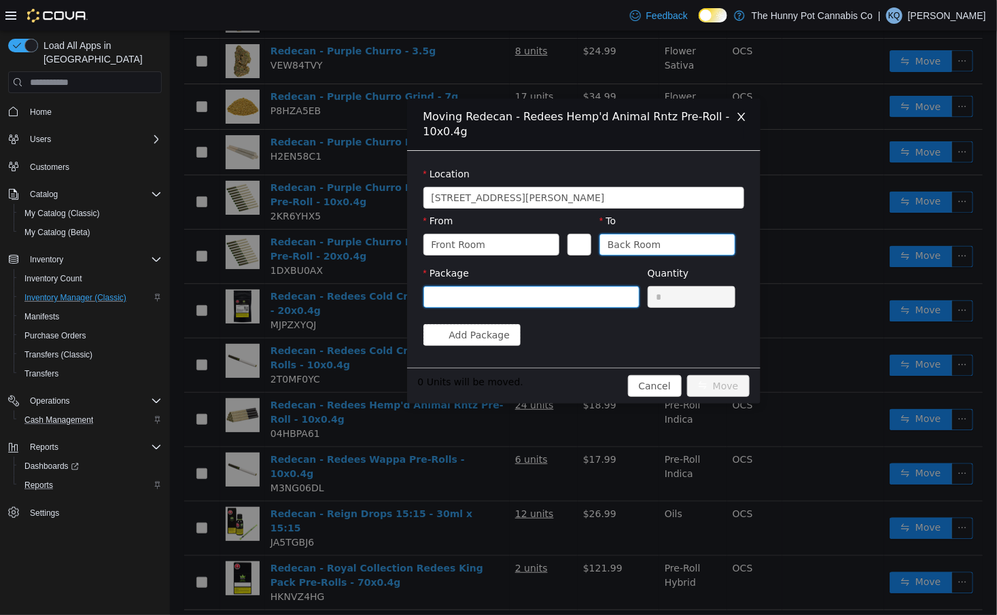
click at [577, 288] on div at bounding box center [526, 297] width 191 height 20
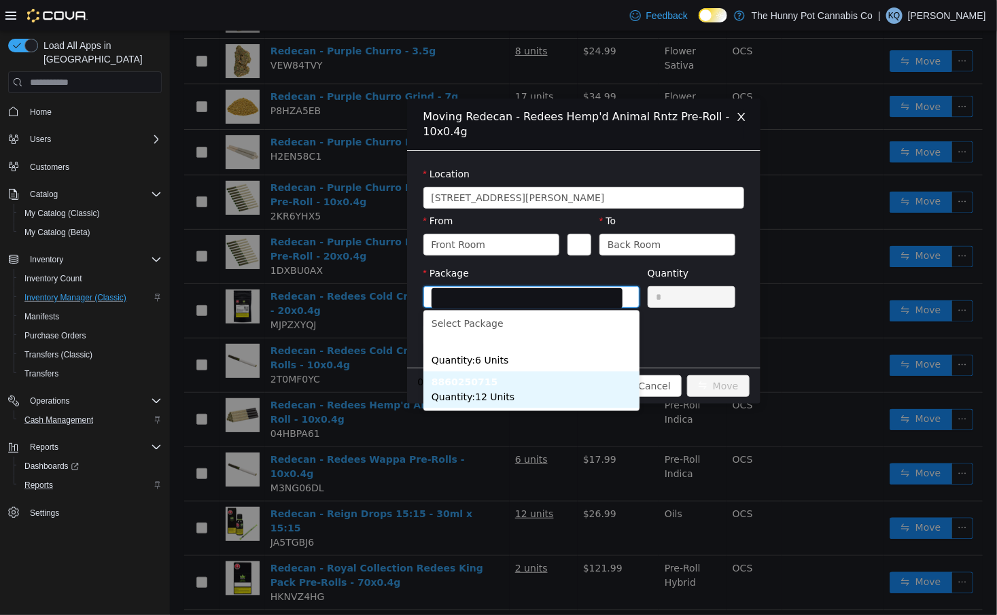
click at [542, 387] on li "8860250715 Quantity : 12 Units" at bounding box center [531, 390] width 216 height 37
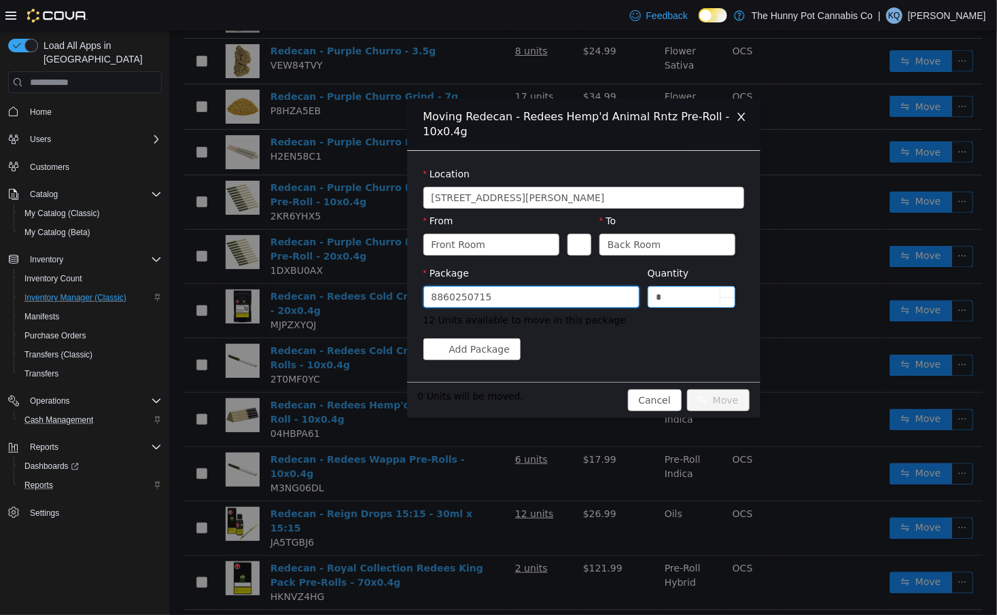
click at [672, 289] on input "*" at bounding box center [691, 297] width 87 height 20
type input "**"
click at [716, 404] on button "Move" at bounding box center [717, 400] width 63 height 22
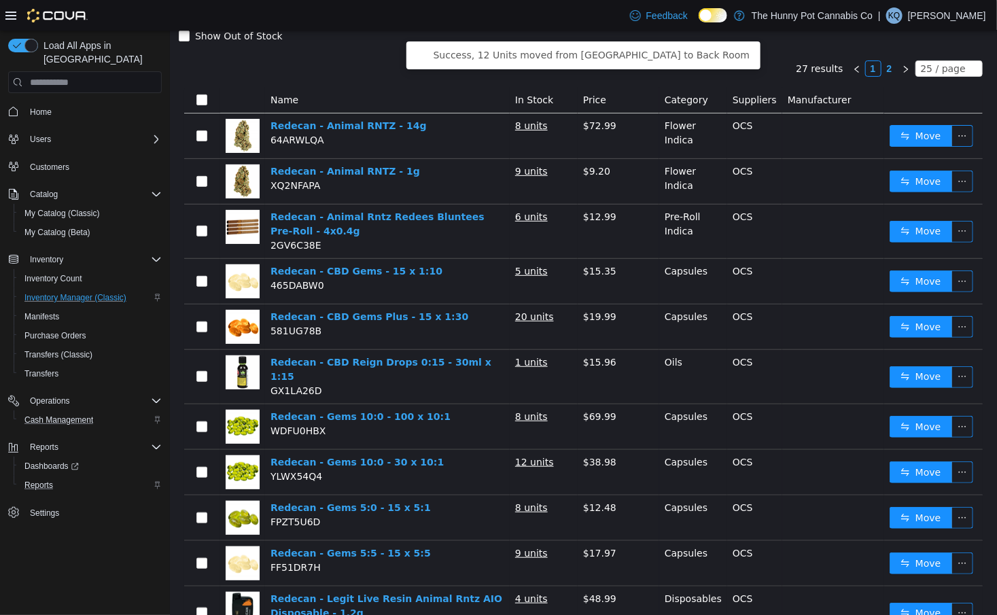
scroll to position [0, 0]
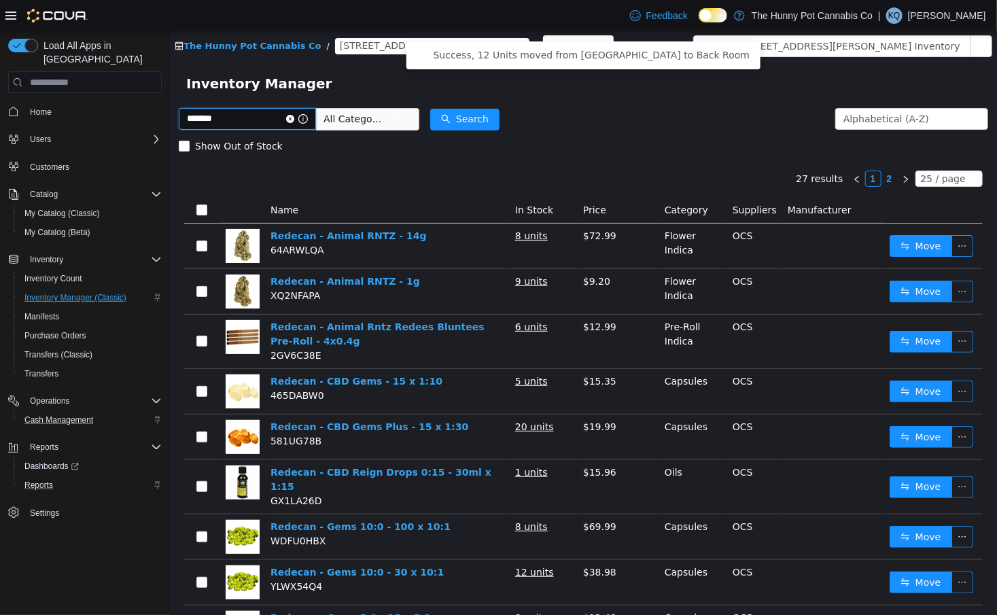
click at [272, 123] on input "*******" at bounding box center [246, 119] width 137 height 22
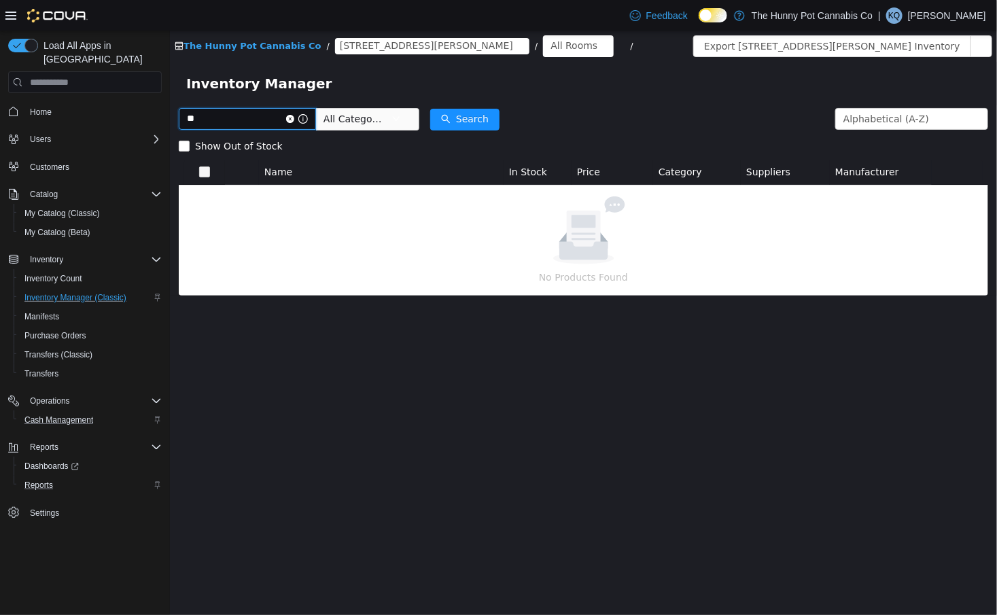
type input "*"
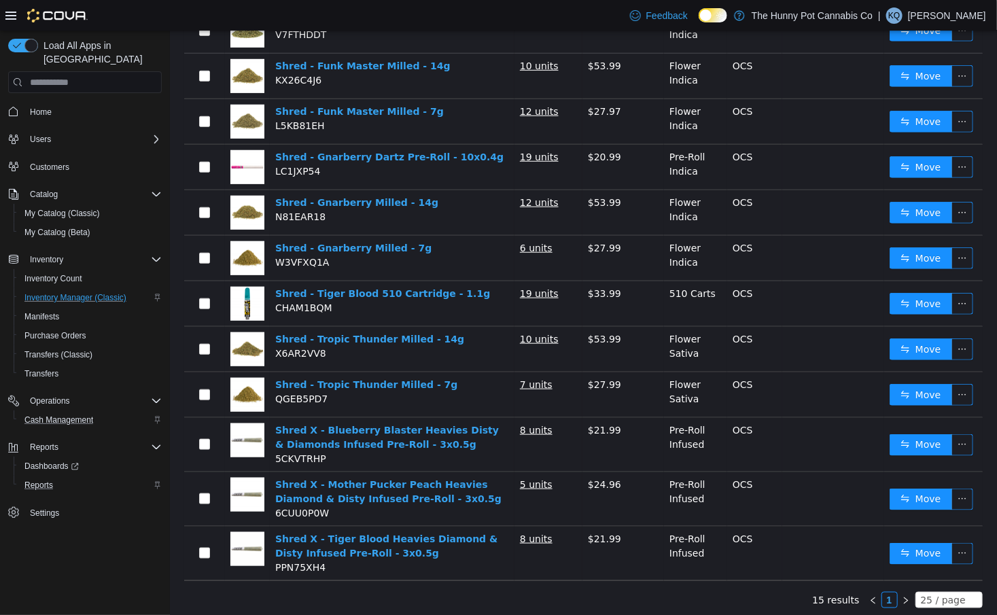
scroll to position [323, 0]
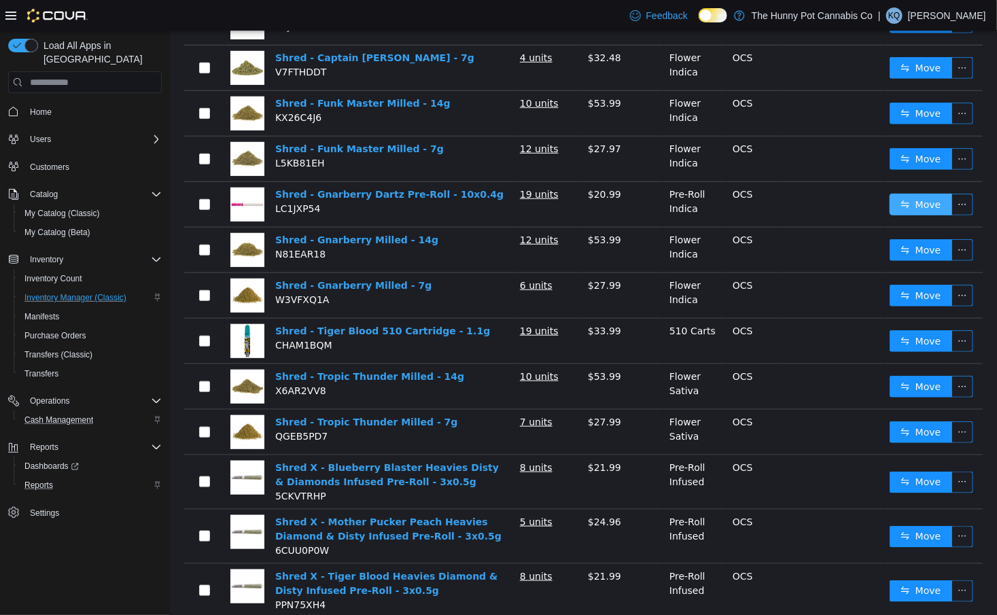
click at [946, 203] on button "Move" at bounding box center [920, 205] width 63 height 22
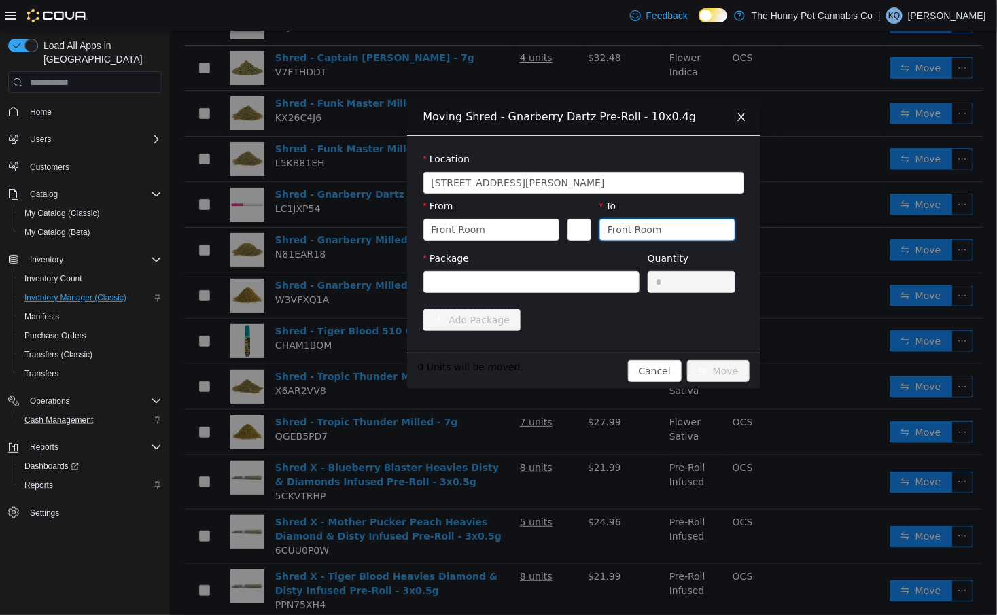
click at [641, 228] on div "Front Room" at bounding box center [634, 229] width 54 height 20
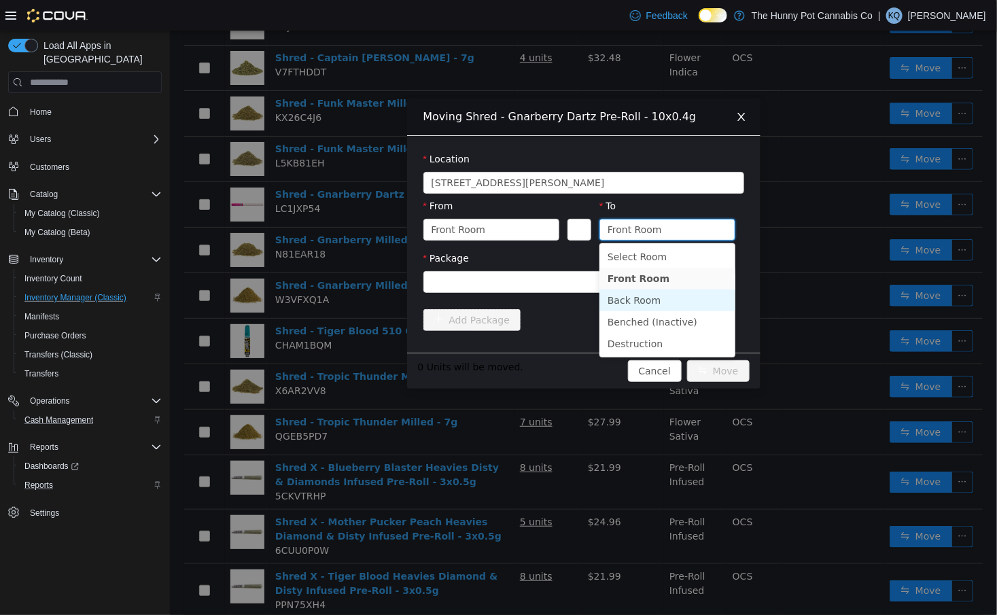
click at [634, 304] on li "Back Room" at bounding box center [667, 300] width 136 height 22
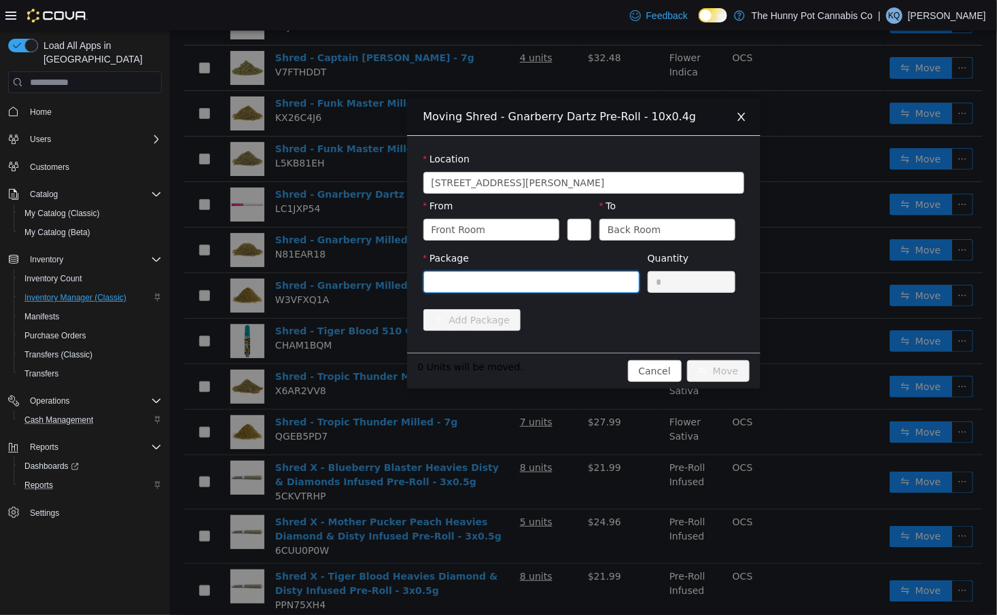
click at [600, 285] on div at bounding box center [526, 282] width 191 height 20
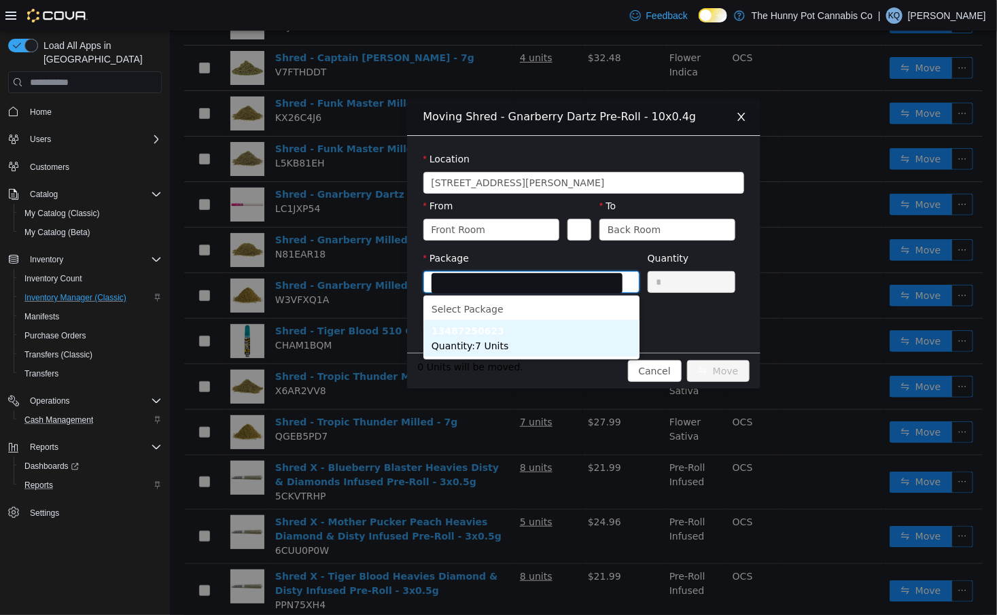
click at [578, 340] on li "13487250623 Quantity : 7 Units" at bounding box center [531, 338] width 216 height 37
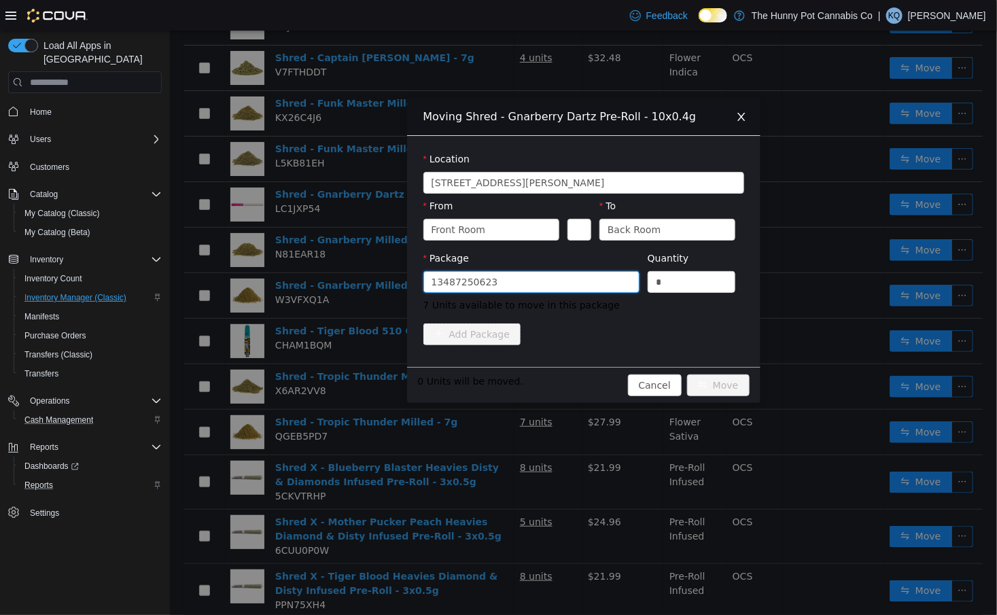
click at [743, 113] on icon "icon: close" at bounding box center [740, 116] width 11 height 11
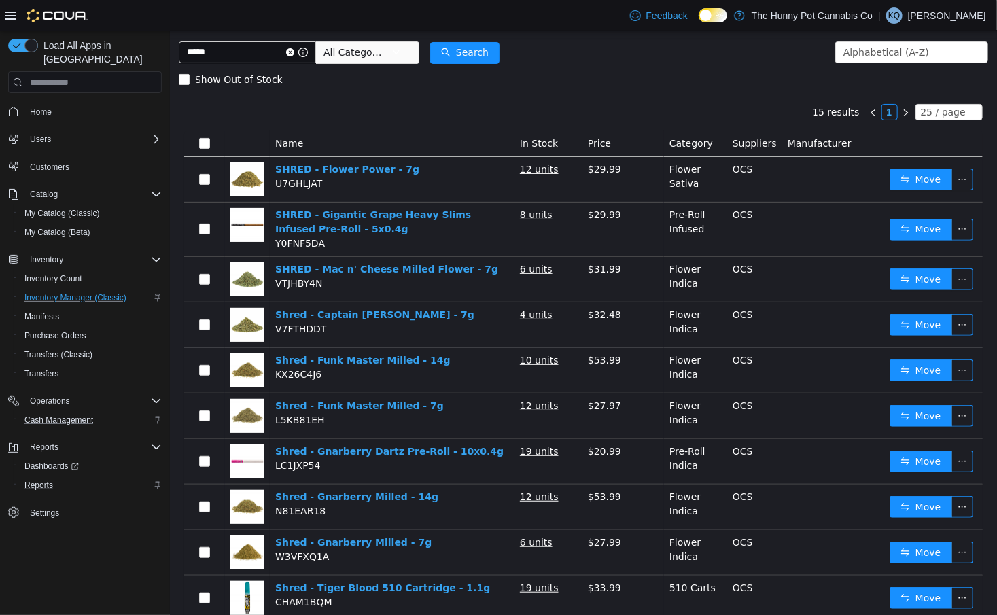
scroll to position [0, 0]
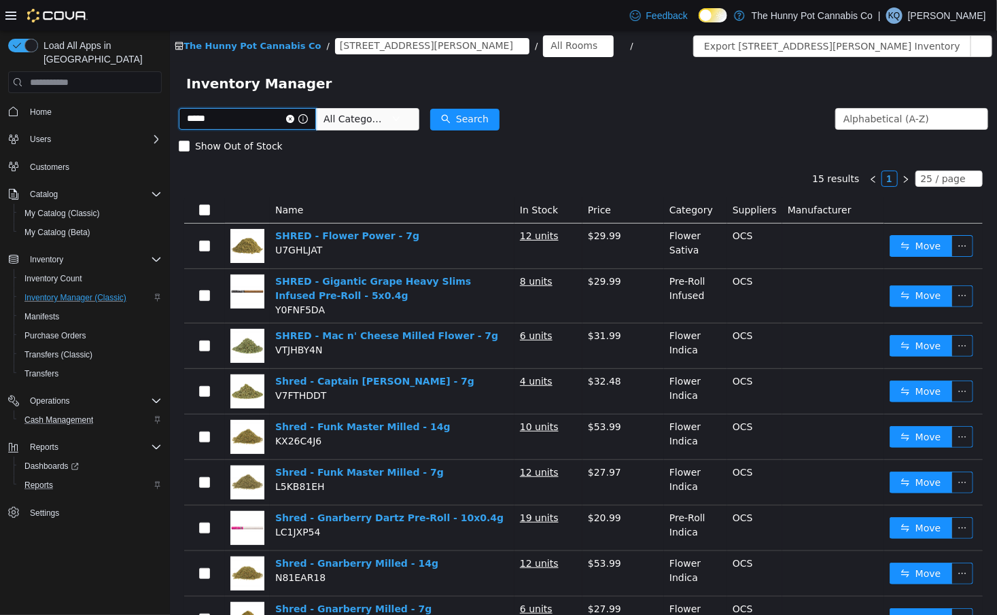
click at [280, 120] on input "*****" at bounding box center [246, 119] width 137 height 22
type input "**********"
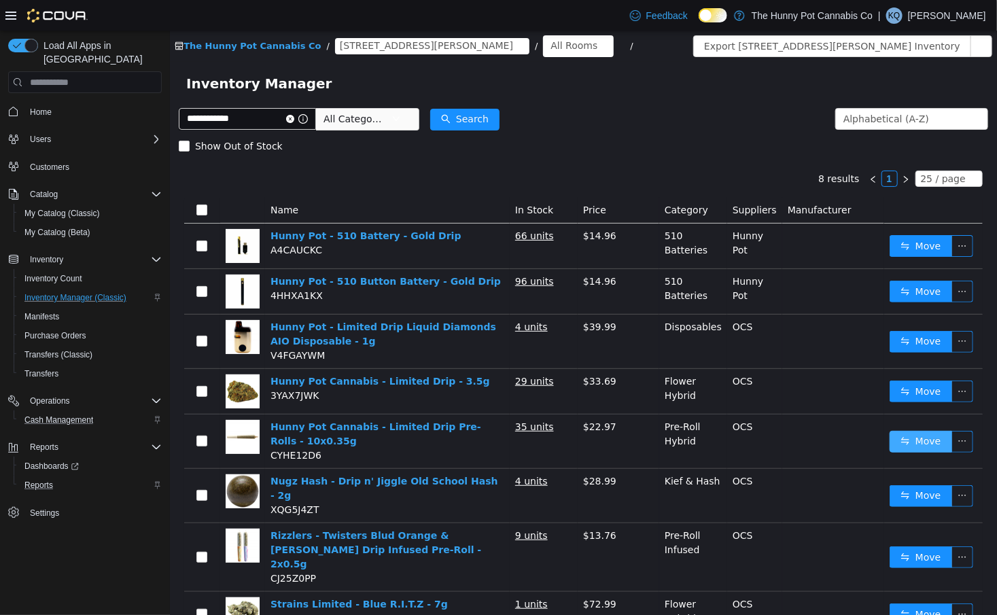
click at [901, 445] on button "Move" at bounding box center [920, 442] width 63 height 22
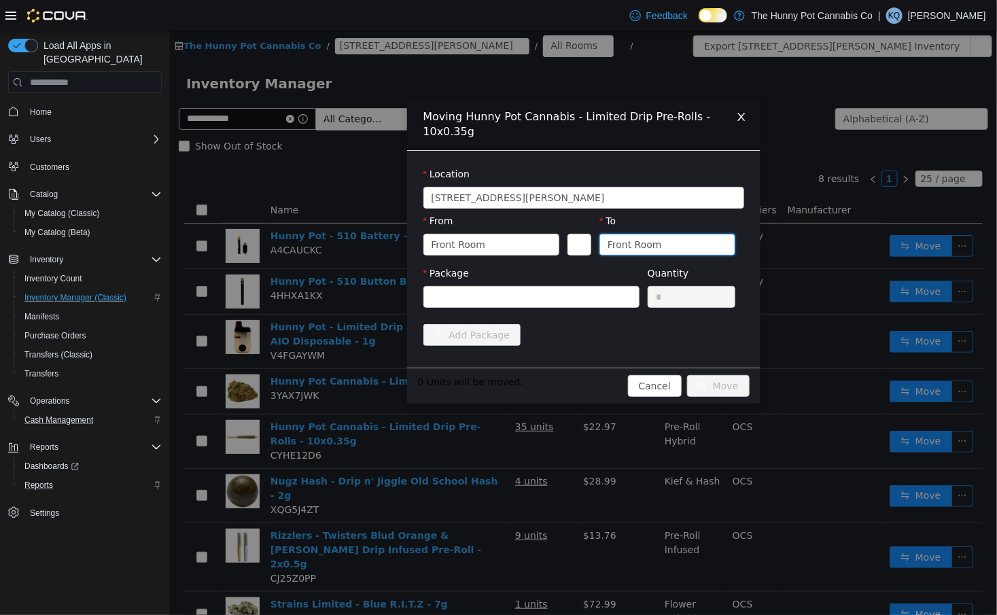
click at [649, 238] on div "Front Room" at bounding box center [634, 244] width 54 height 20
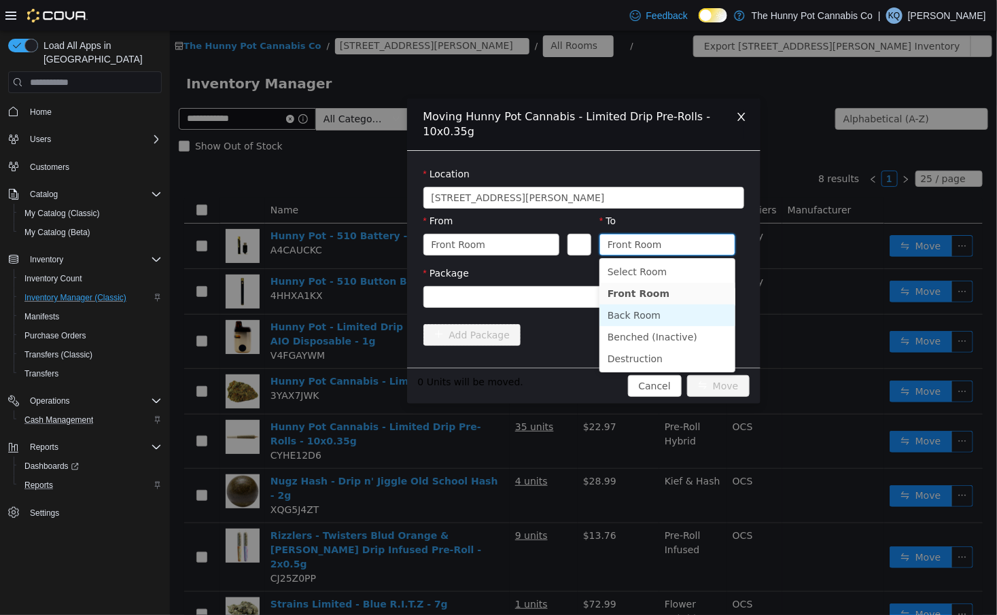
click at [607, 315] on li "Back Room" at bounding box center [667, 315] width 136 height 22
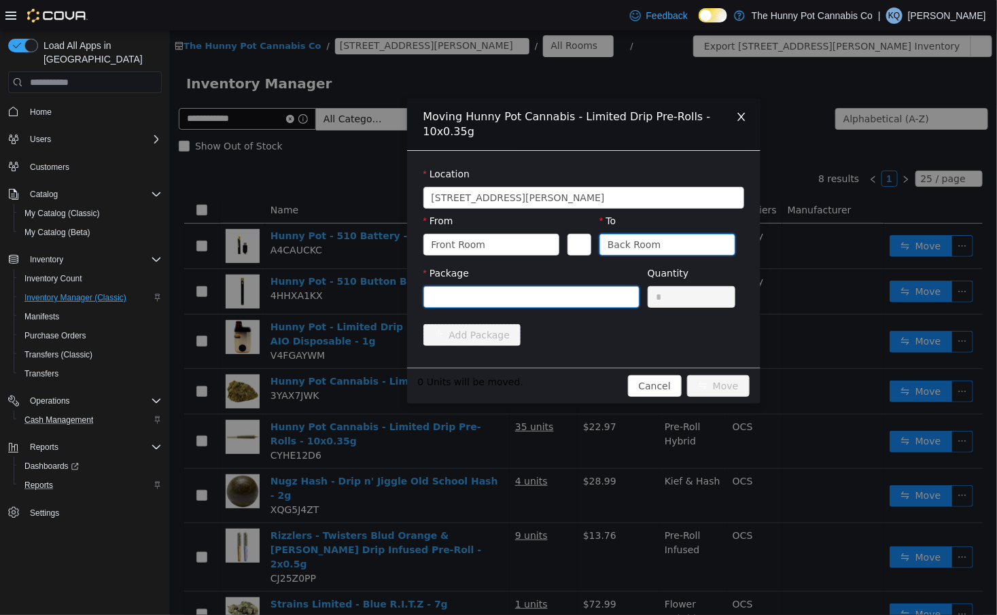
click at [565, 298] on div at bounding box center [526, 297] width 191 height 20
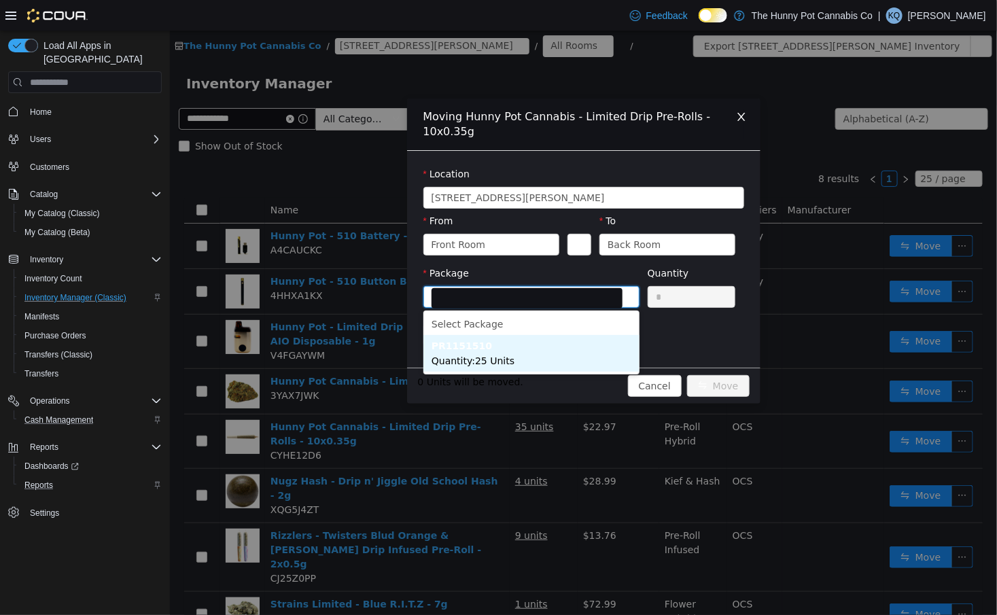
click at [552, 362] on li "PR1151510 Quantity : 25 Units" at bounding box center [531, 353] width 216 height 37
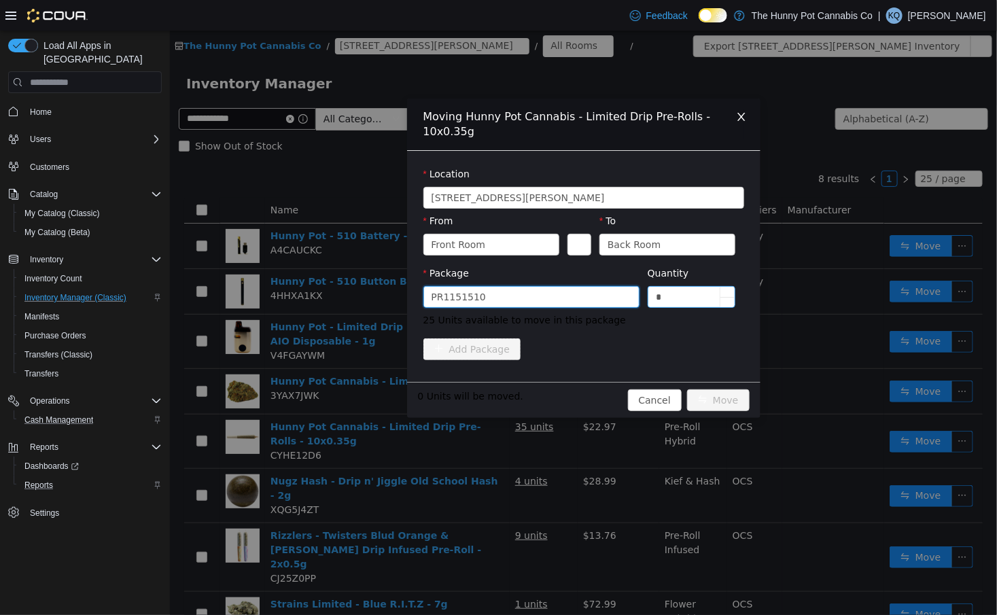
click at [707, 295] on input "*" at bounding box center [691, 297] width 87 height 20
type input "**"
click at [707, 405] on button "Move" at bounding box center [717, 400] width 63 height 22
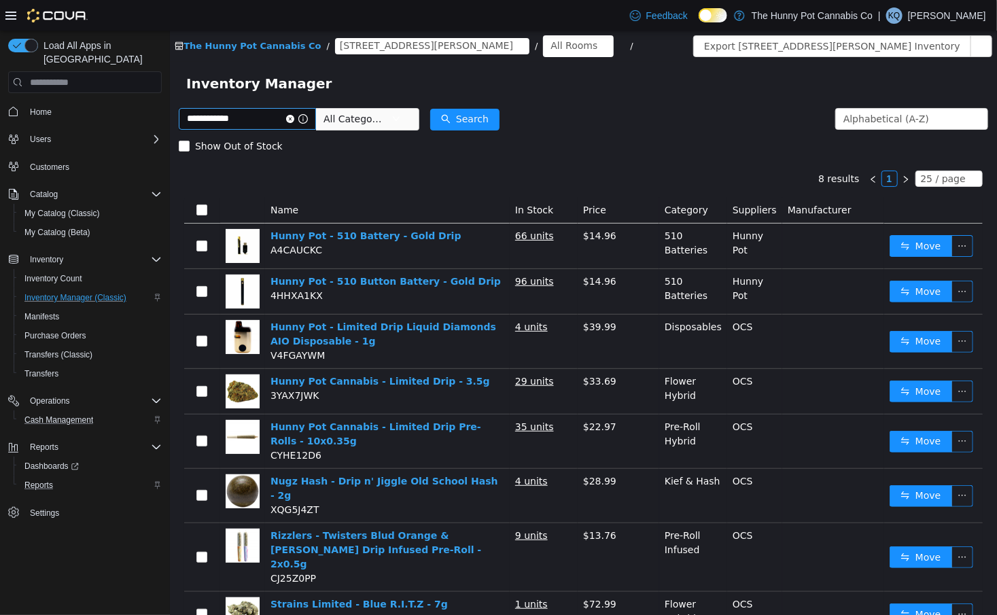
click at [294, 118] on icon "icon: close-circle" at bounding box center [289, 119] width 8 height 8
click at [298, 118] on input "text" at bounding box center [246, 119] width 137 height 22
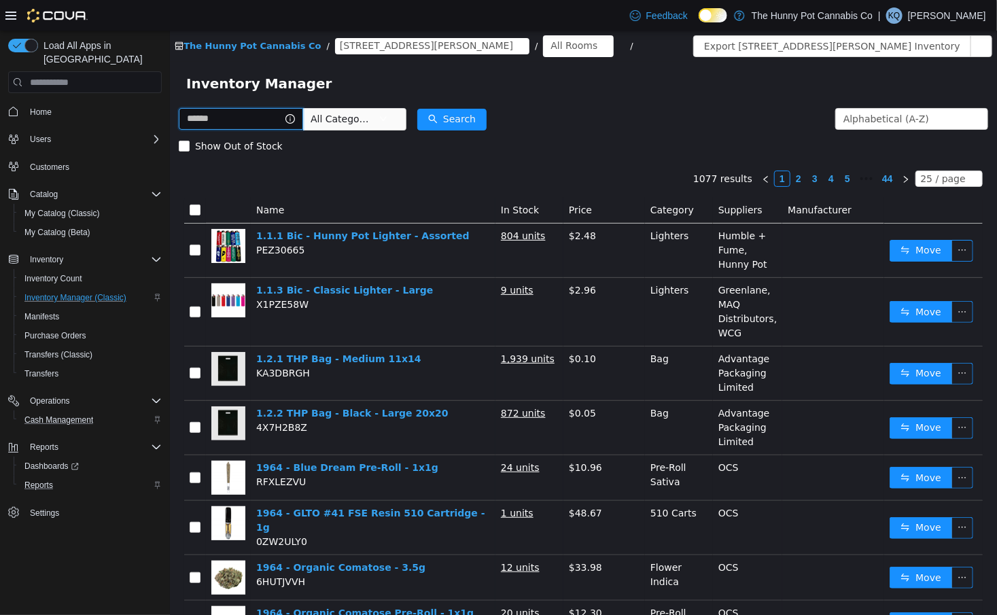
click at [234, 116] on input "text" at bounding box center [240, 119] width 124 height 22
type input "**********"
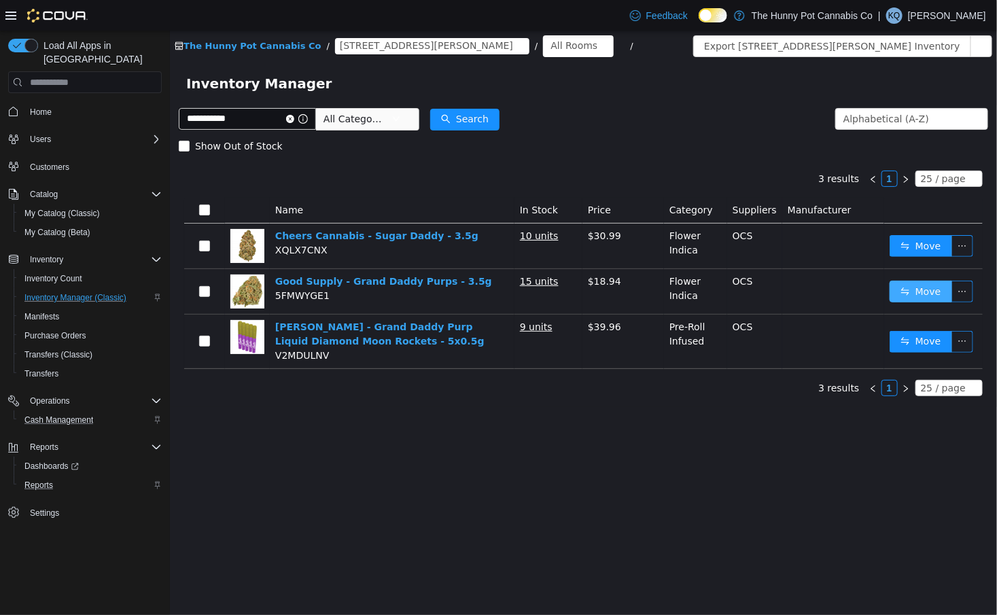
click at [893, 298] on button "Move" at bounding box center [920, 292] width 63 height 22
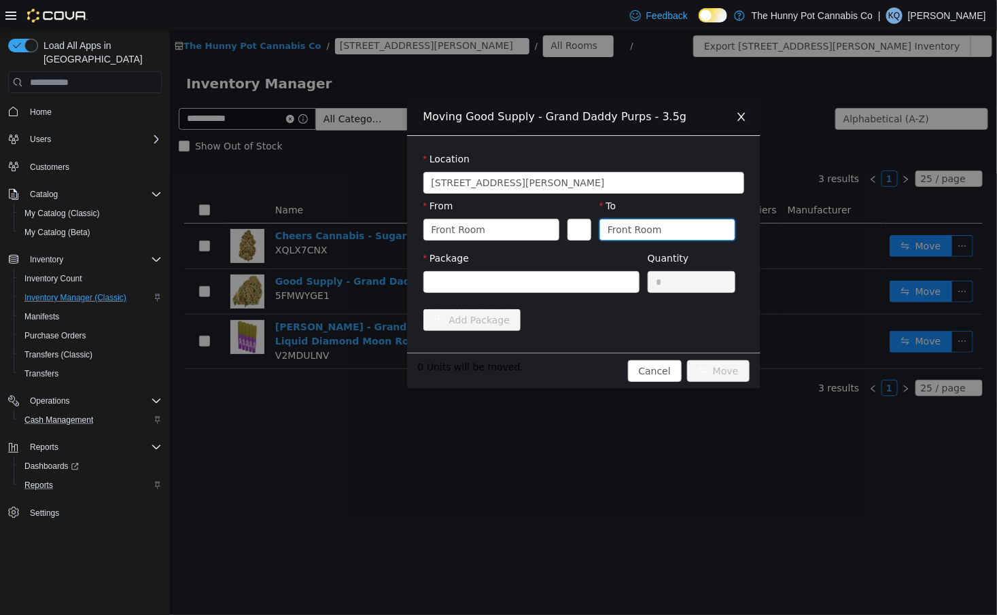
click at [690, 224] on div "Front Room" at bounding box center [662, 229] width 111 height 20
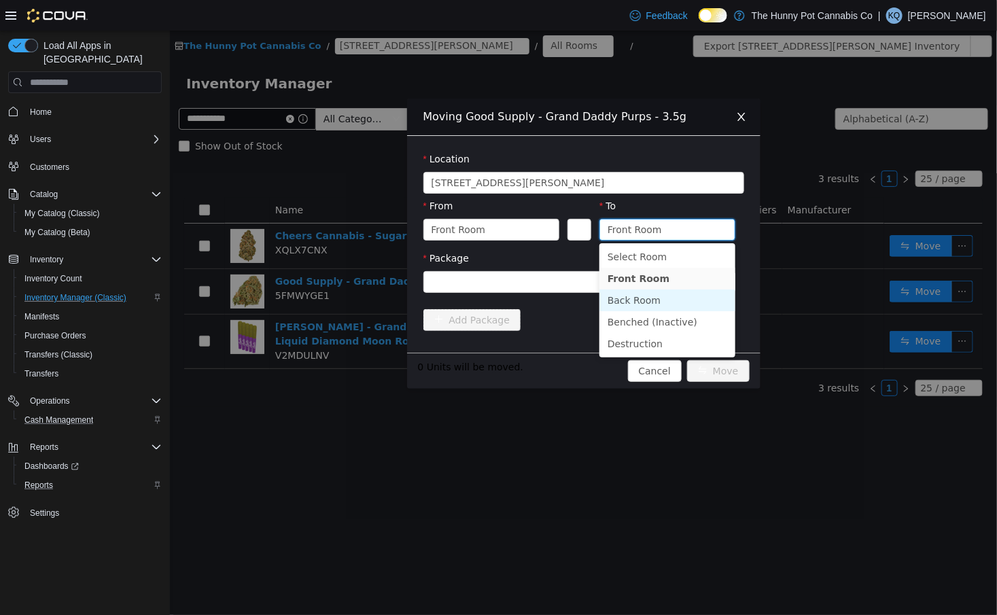
click at [625, 300] on li "Back Room" at bounding box center [667, 300] width 136 height 22
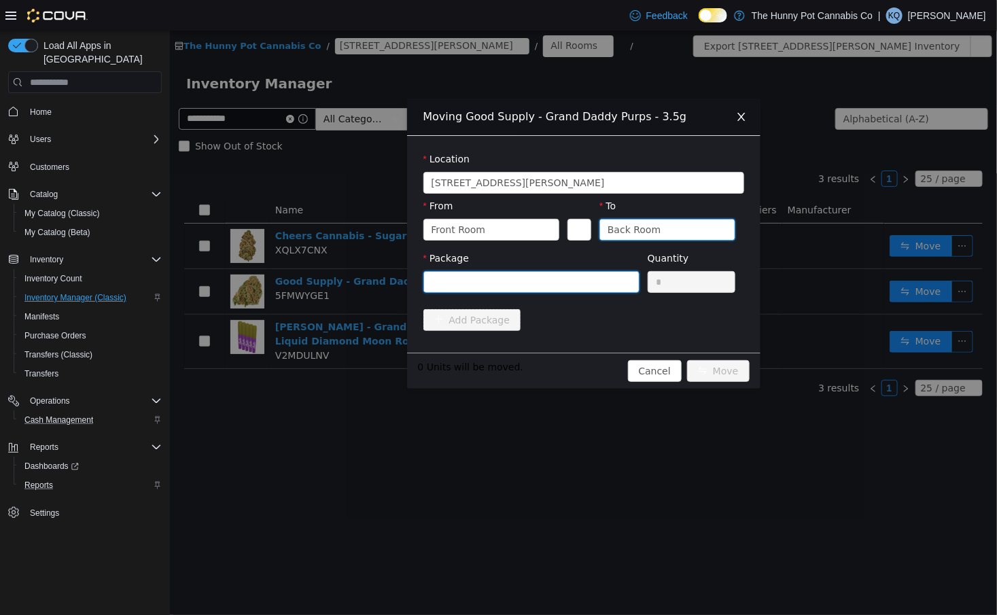
click at [585, 278] on div at bounding box center [526, 282] width 191 height 20
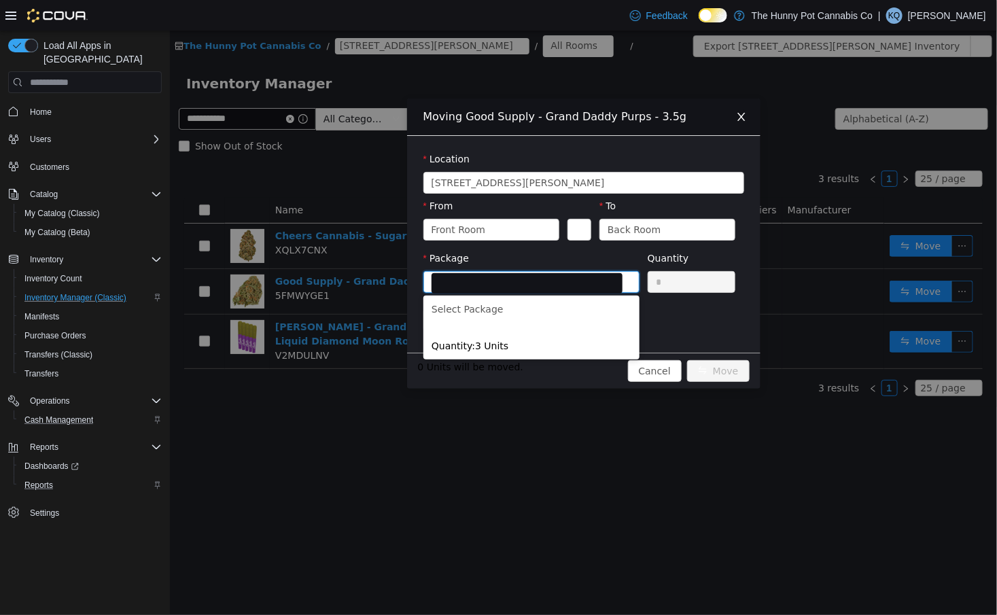
click at [739, 116] on icon "icon: close" at bounding box center [740, 117] width 7 height 8
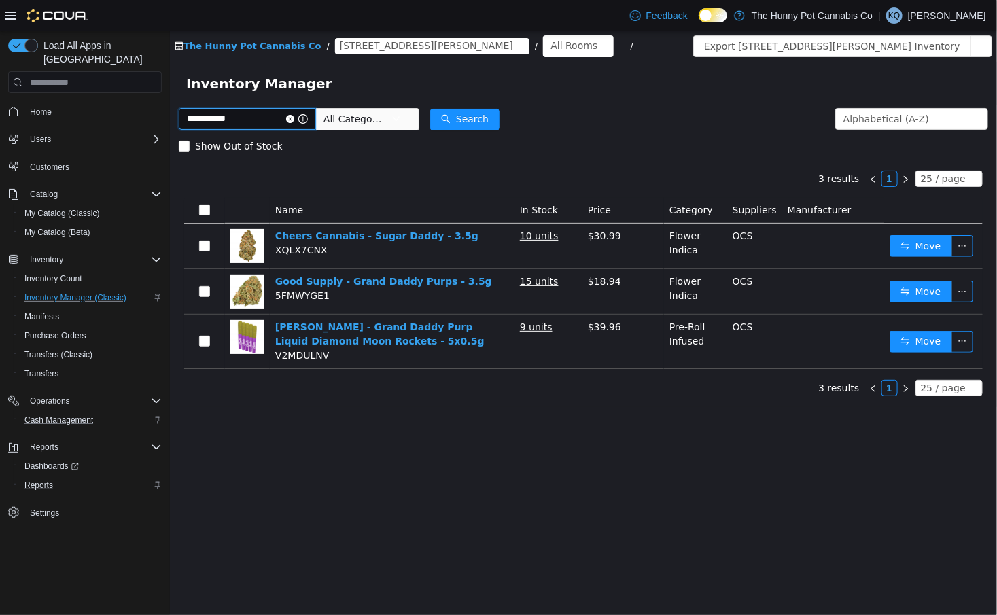
click at [233, 120] on input "**********" at bounding box center [246, 119] width 137 height 22
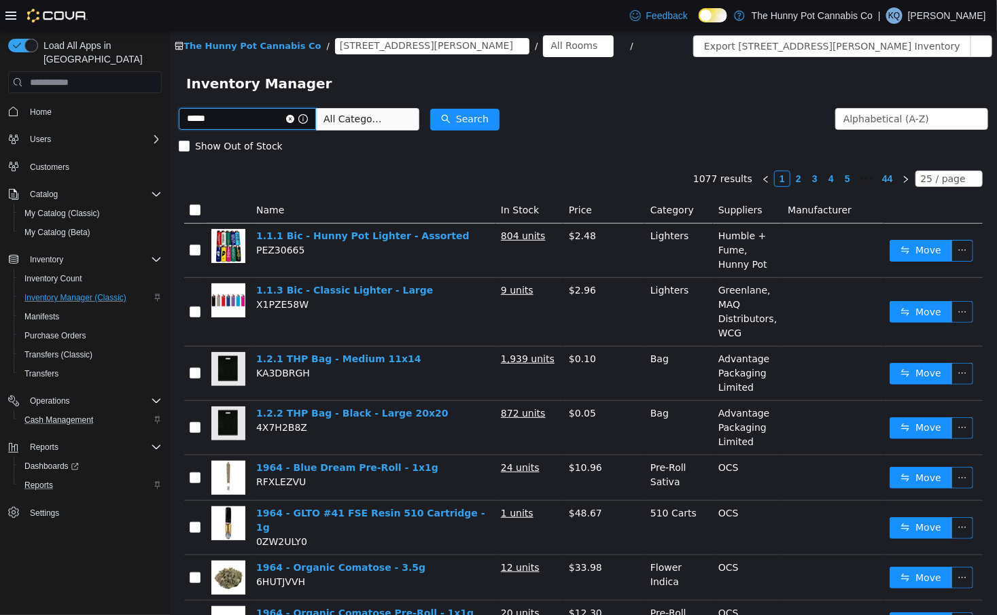
type input "*****"
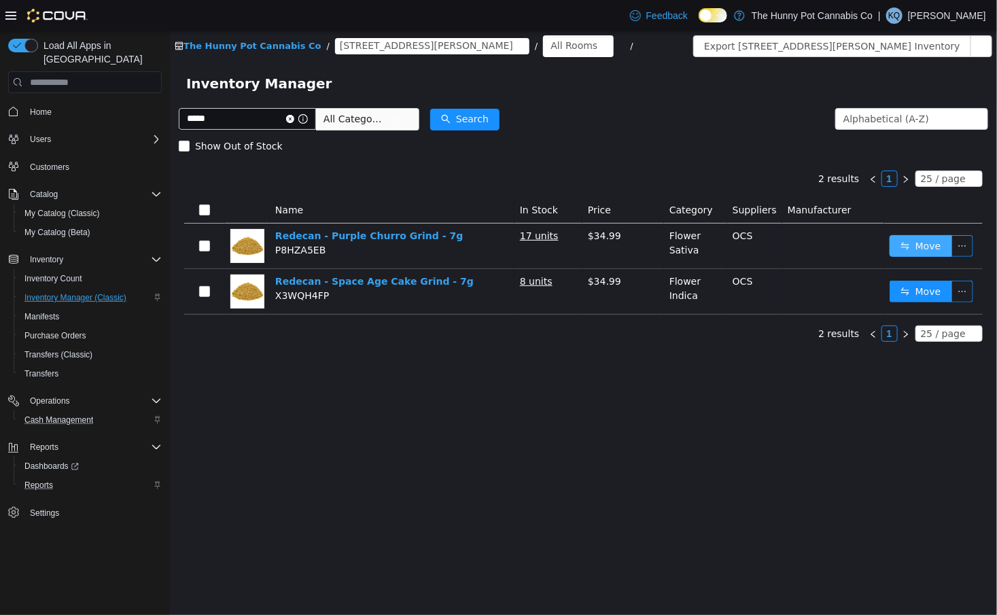
click at [926, 247] on button "Move" at bounding box center [920, 246] width 63 height 22
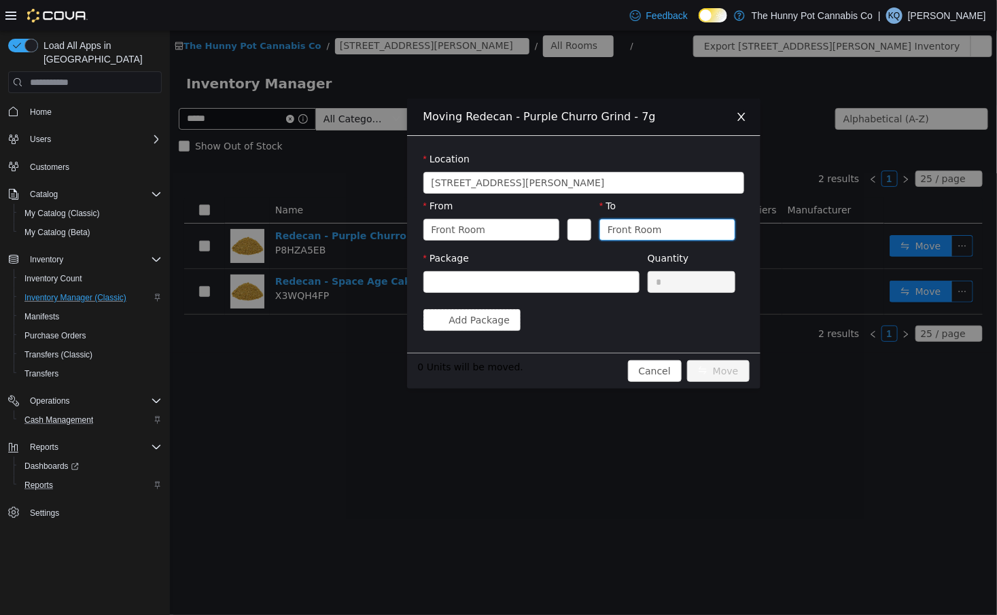
click at [625, 232] on div "Front Room" at bounding box center [634, 229] width 54 height 20
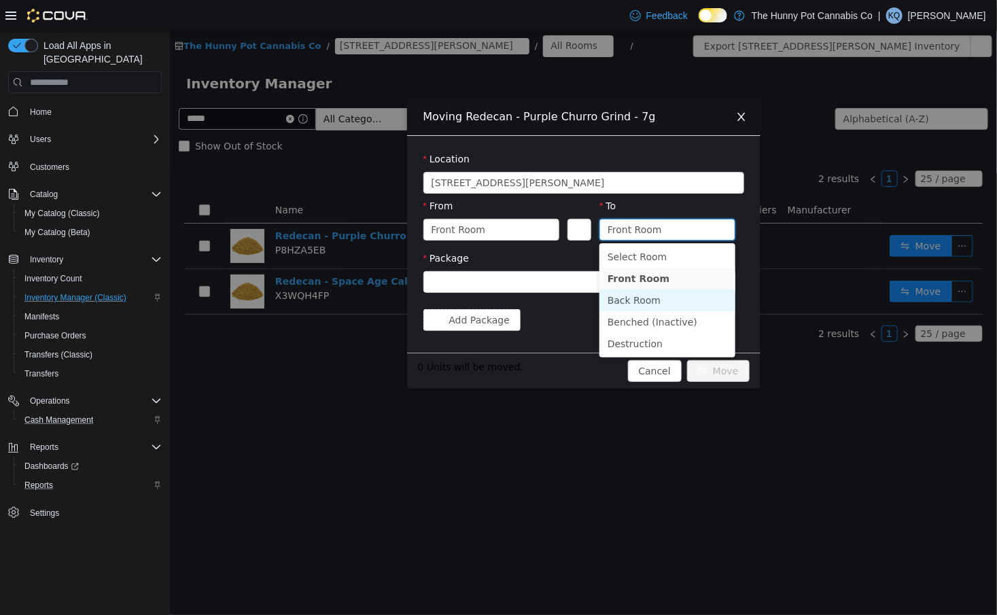
click at [633, 301] on li "Back Room" at bounding box center [667, 300] width 136 height 22
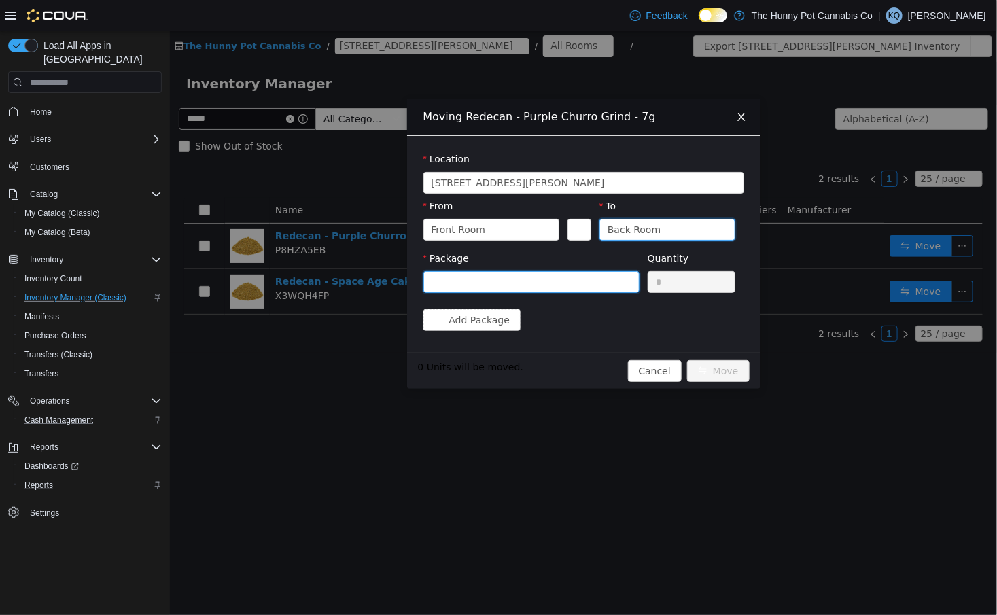
click at [595, 291] on div at bounding box center [526, 282] width 191 height 20
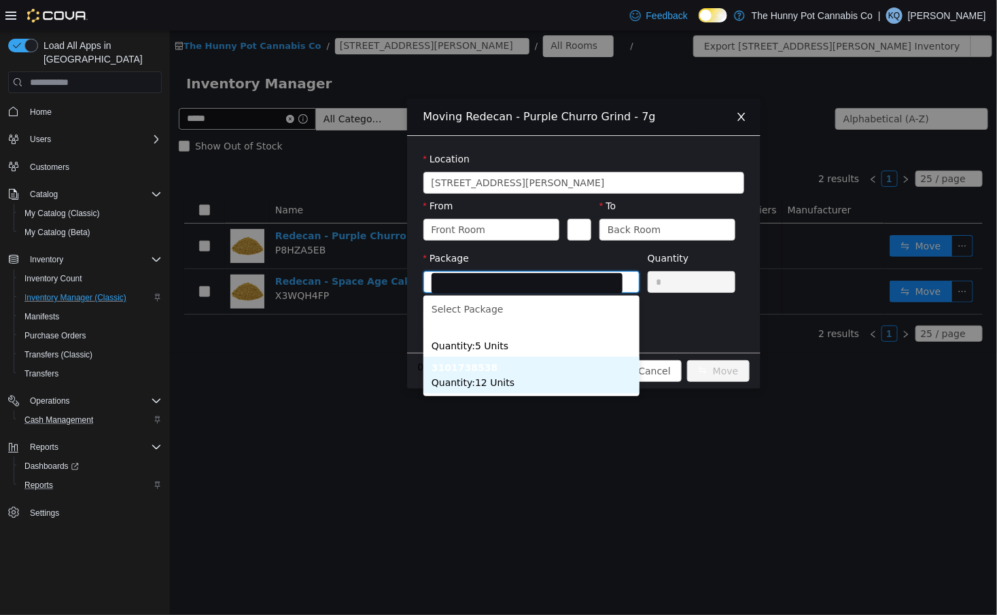
click at [584, 376] on li "3101738538 Quantity : 12 Units" at bounding box center [531, 375] width 216 height 37
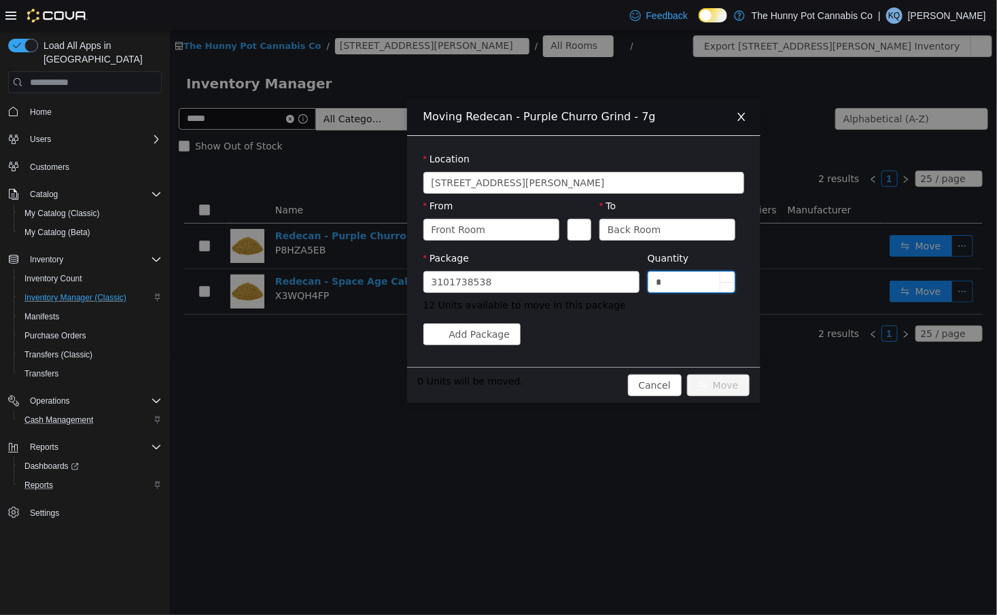
click at [688, 280] on input "*" at bounding box center [691, 282] width 87 height 20
type input "**"
click at [717, 391] on button "Move" at bounding box center [717, 385] width 63 height 22
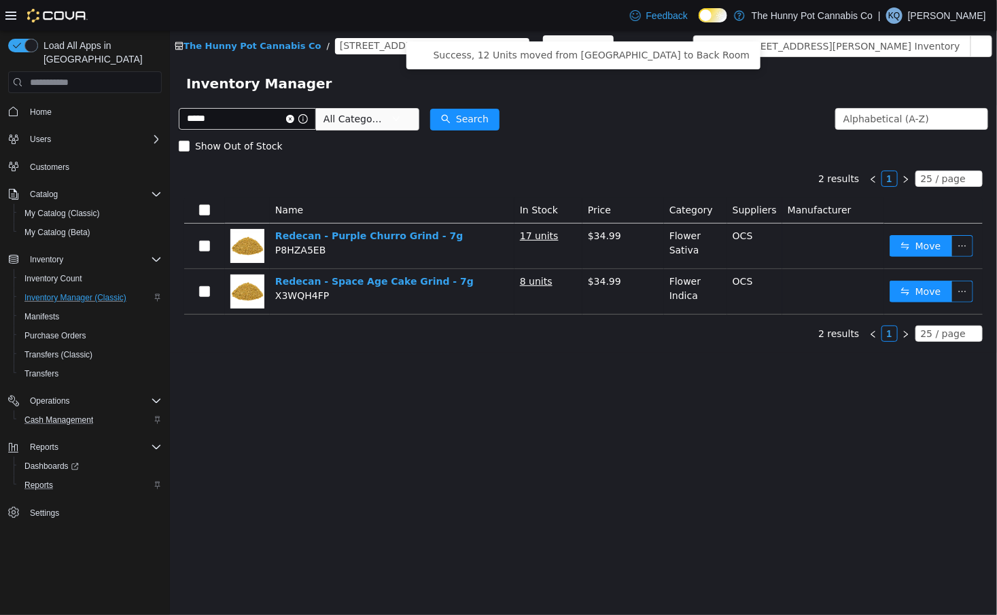
click at [294, 119] on icon "icon: close-circle" at bounding box center [289, 119] width 8 height 8
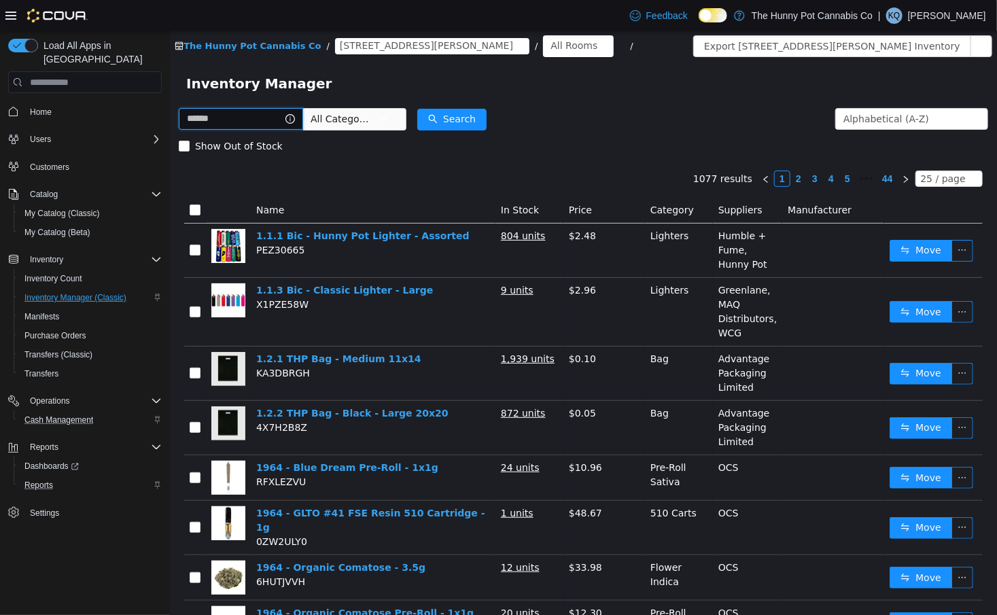
click at [238, 122] on input "text" at bounding box center [240, 119] width 124 height 22
type input "*********"
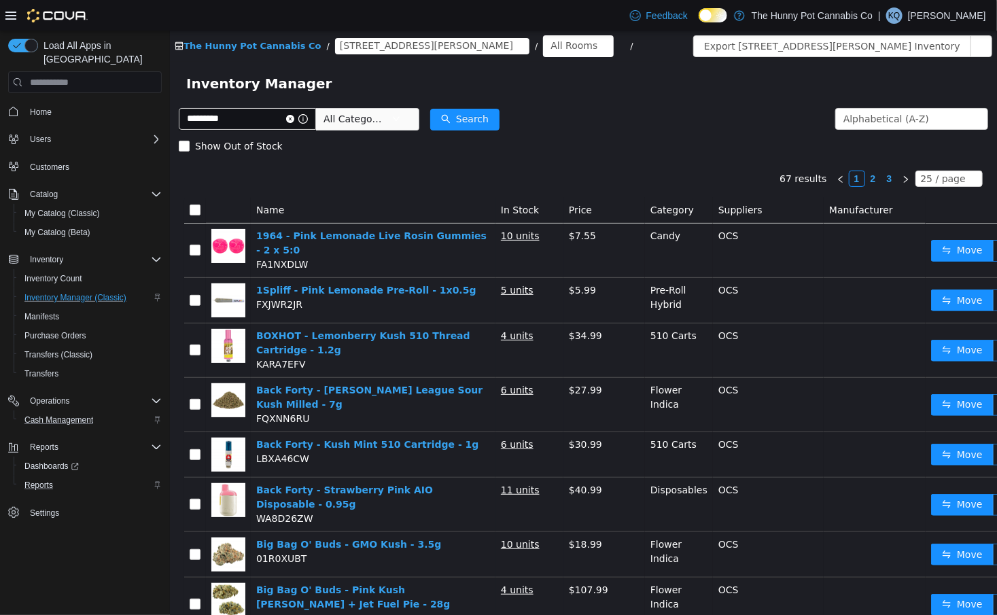
click at [890, 183] on link "3" at bounding box center [888, 178] width 15 height 15
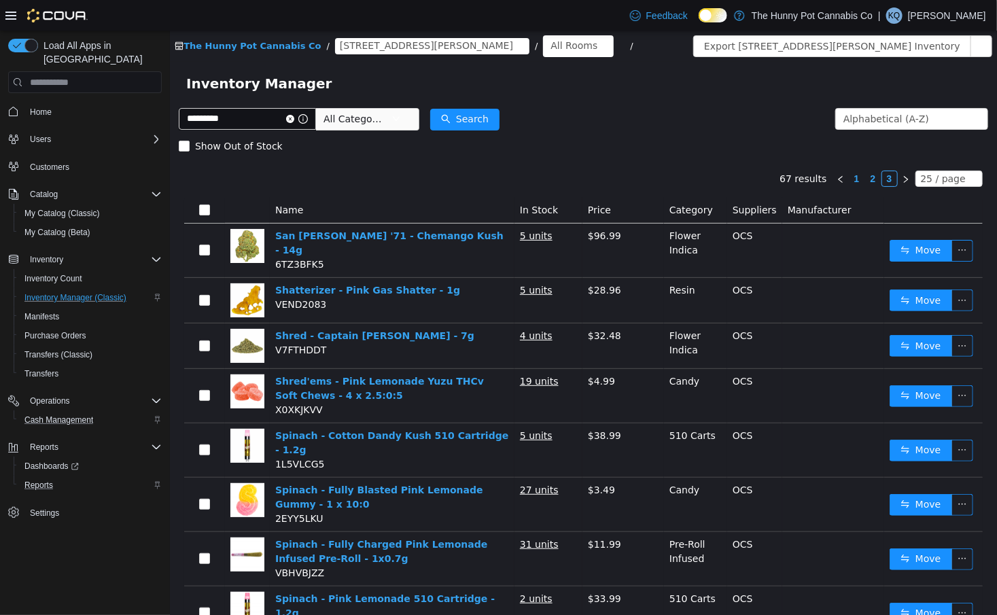
click at [892, 185] on link "3" at bounding box center [888, 178] width 15 height 15
click at [874, 184] on link "2" at bounding box center [872, 178] width 15 height 15
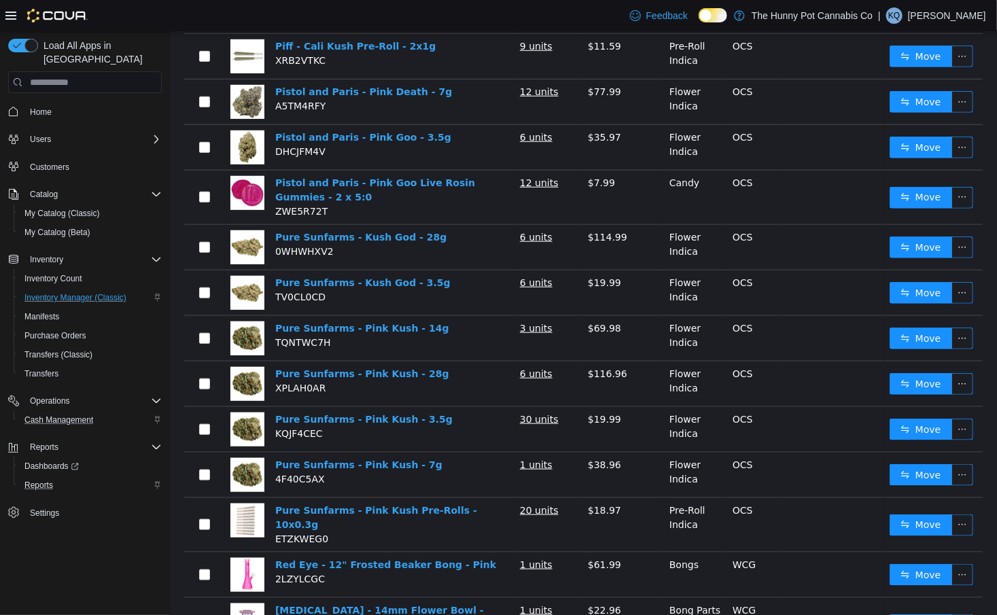
scroll to position [423, 0]
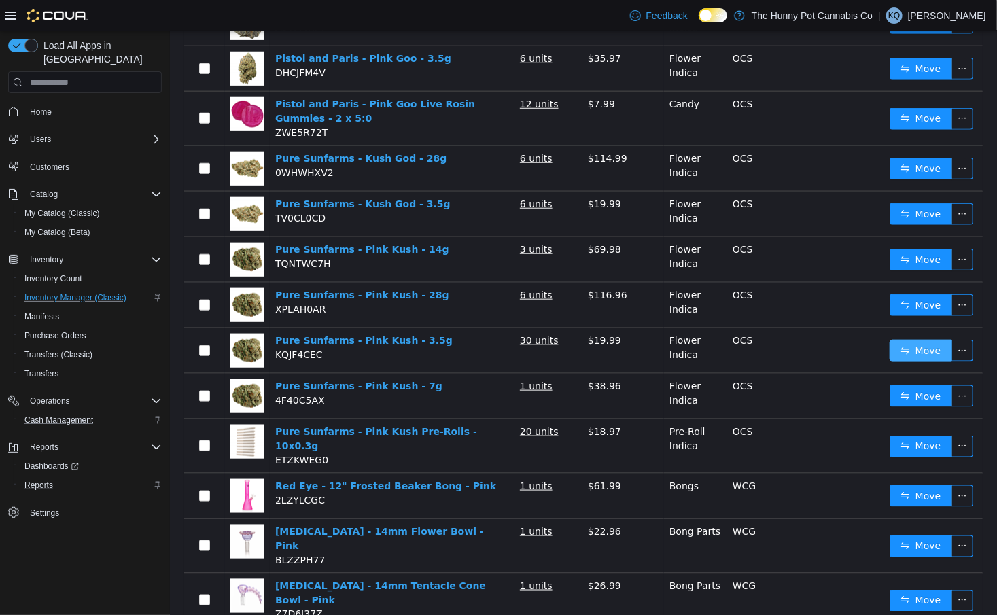
click at [918, 340] on button "Move" at bounding box center [920, 351] width 63 height 22
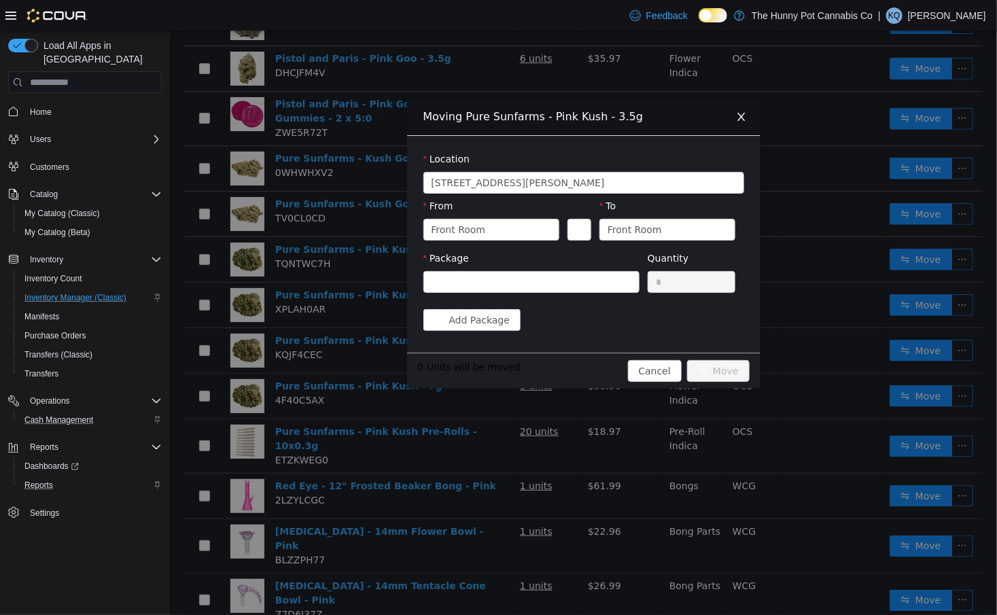
click at [639, 240] on div "To Front Room" at bounding box center [667, 222] width 136 height 47
click at [631, 229] on div "Front Room" at bounding box center [634, 229] width 54 height 20
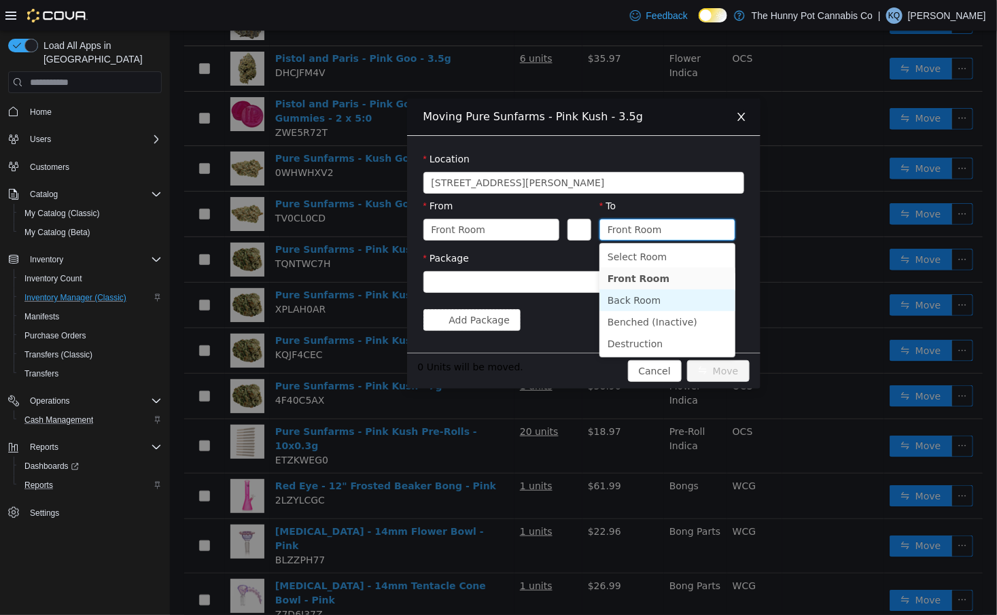
click at [644, 302] on li "Back Room" at bounding box center [667, 300] width 136 height 22
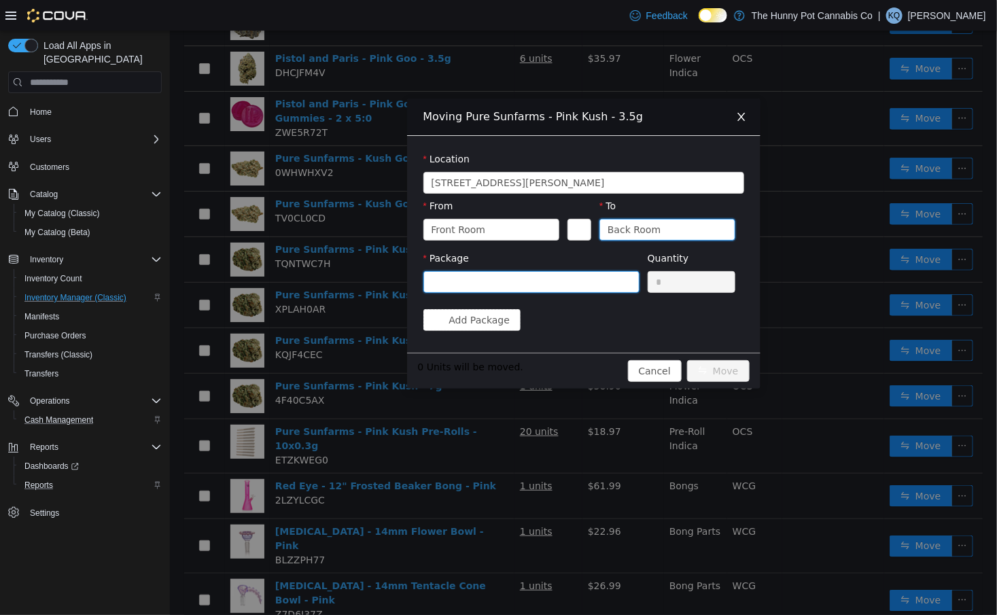
click at [584, 281] on div at bounding box center [526, 282] width 191 height 20
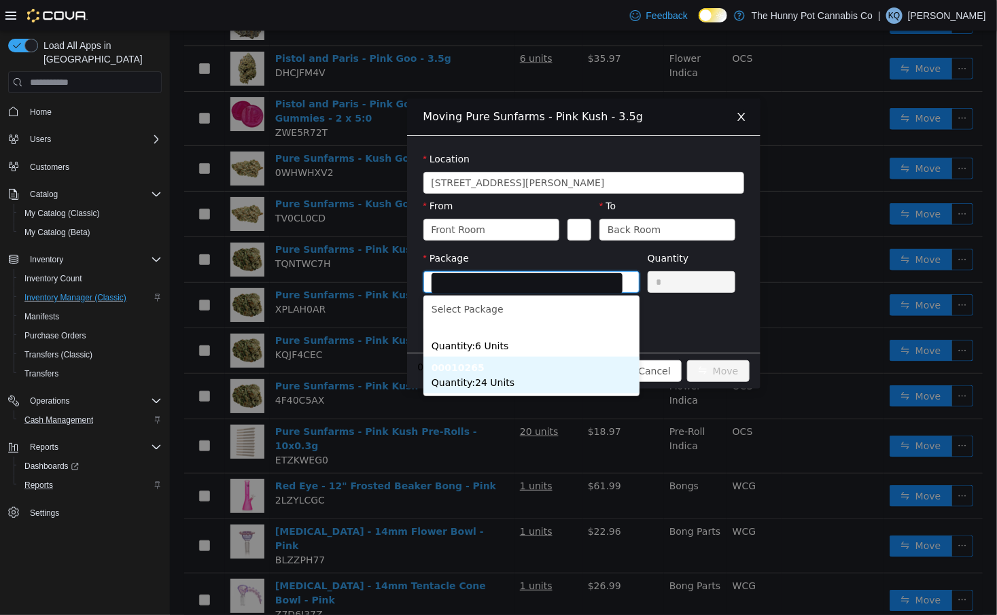
click at [584, 374] on li "00010265 Quantity : 24 Units" at bounding box center [531, 375] width 216 height 37
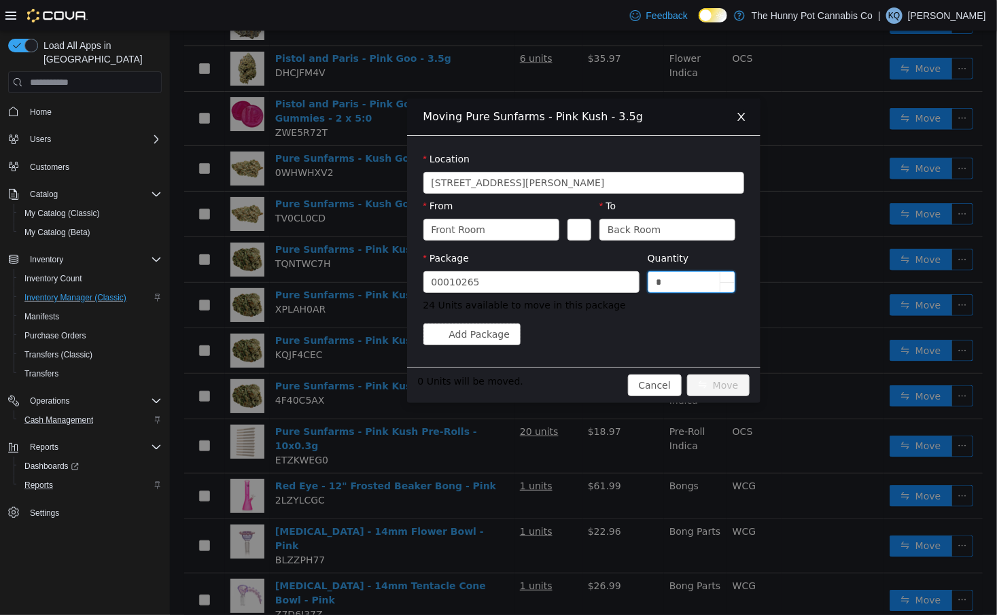
click at [714, 281] on input "*" at bounding box center [691, 282] width 87 height 20
type input "**"
click at [718, 383] on button "Move" at bounding box center [717, 385] width 63 height 22
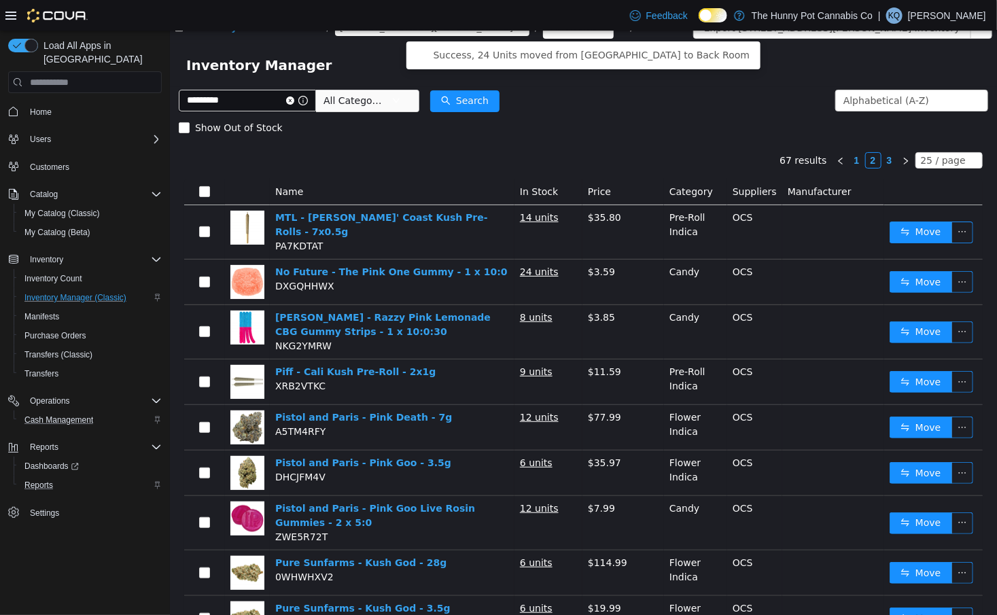
scroll to position [0, 0]
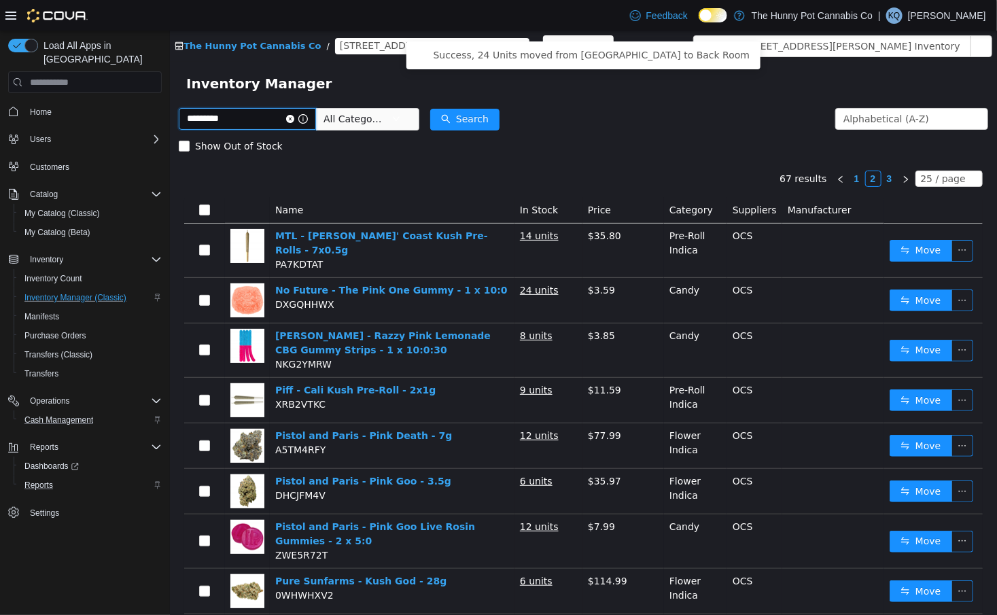
click at [246, 111] on input "*********" at bounding box center [246, 119] width 137 height 22
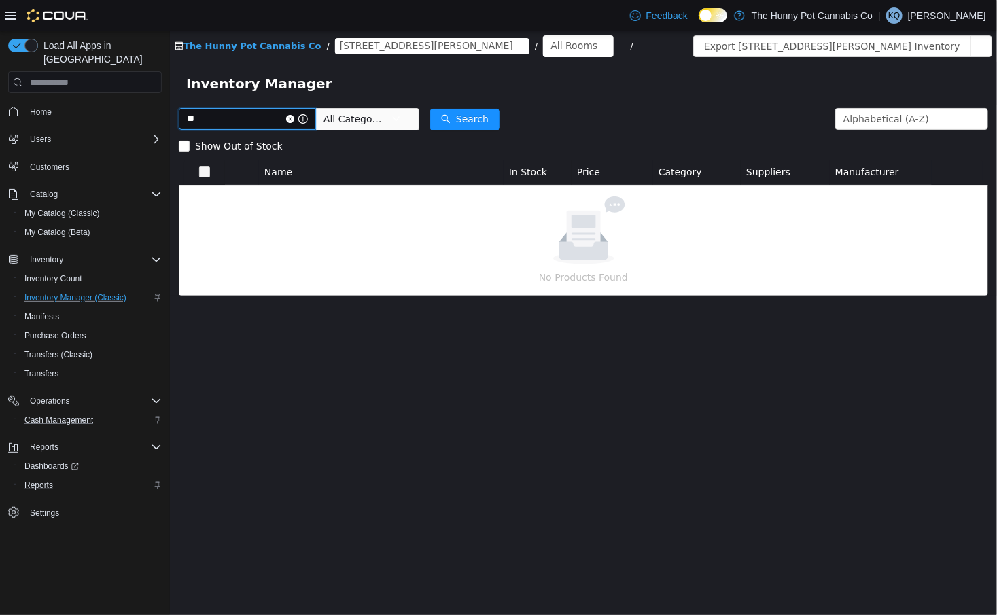
type input "*"
click at [202, 128] on input "****" at bounding box center [246, 119] width 137 height 22
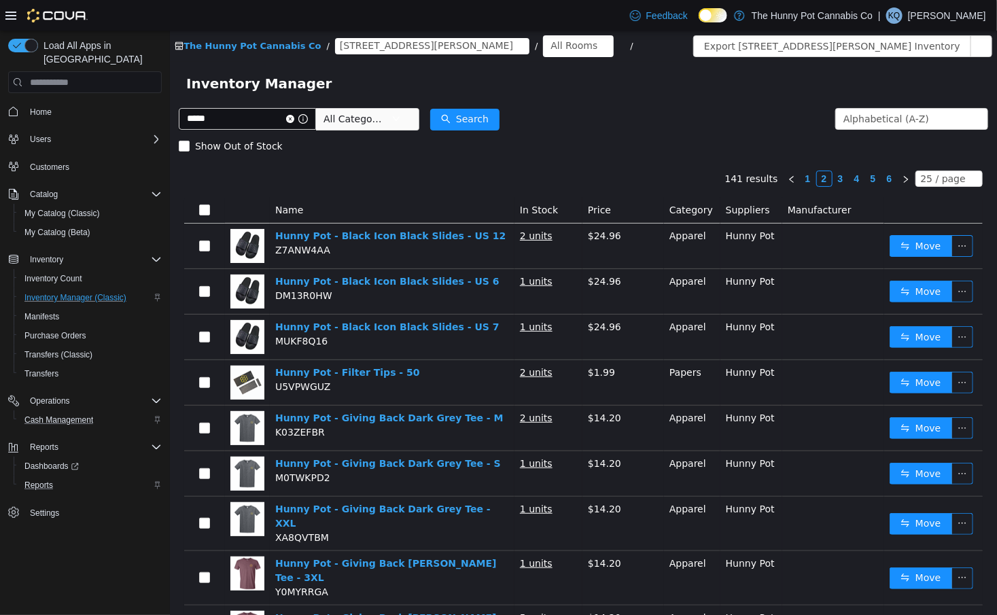
click at [813, 179] on link "1" at bounding box center [807, 178] width 15 height 15
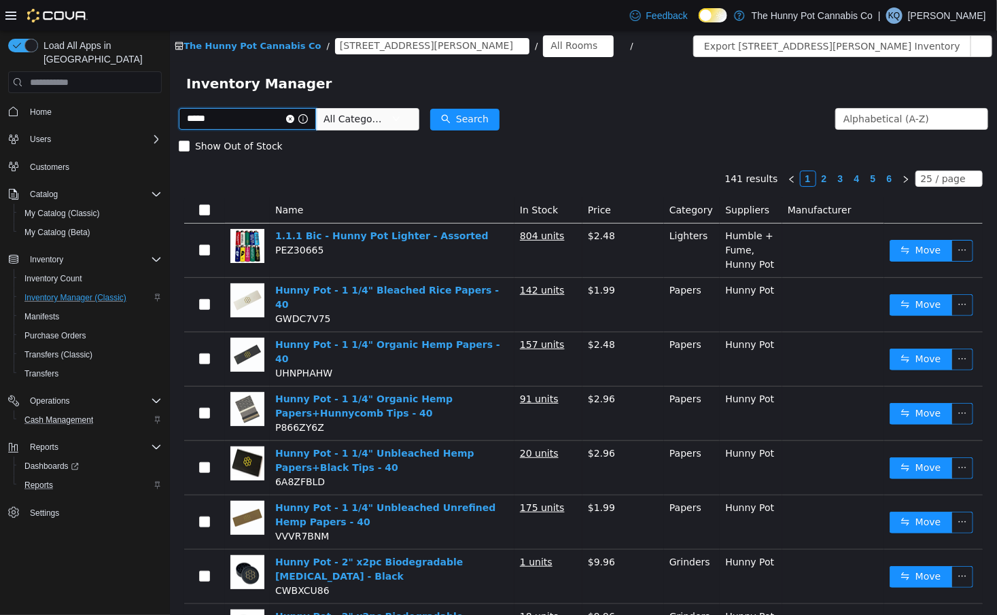
click at [247, 118] on input "*****" at bounding box center [246, 119] width 137 height 22
type input "*******"
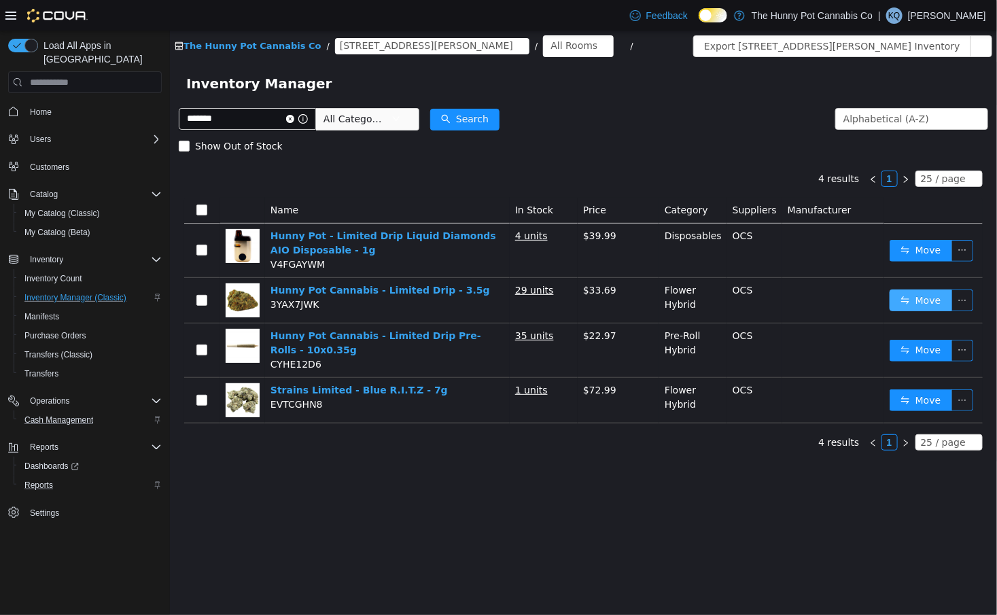
click at [911, 294] on button "Move" at bounding box center [920, 300] width 63 height 22
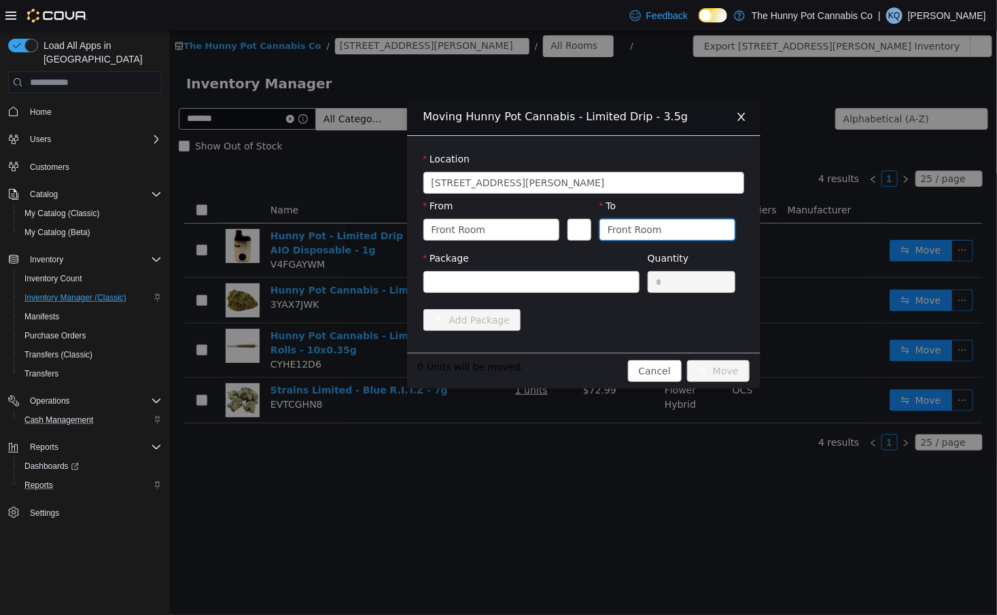
click at [661, 231] on div "Front Room" at bounding box center [662, 229] width 111 height 20
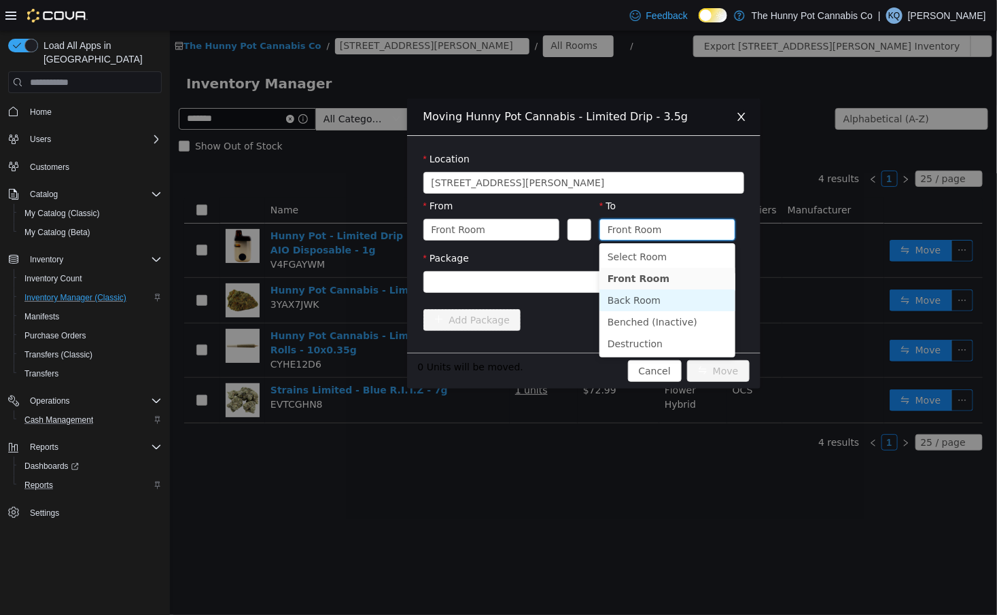
click at [620, 306] on li "Back Room" at bounding box center [667, 300] width 136 height 22
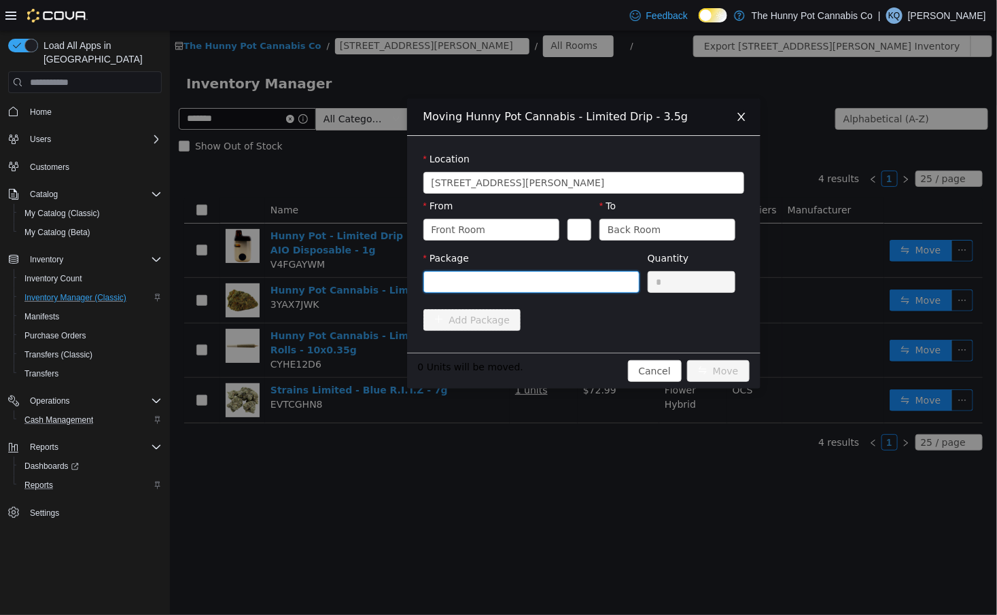
click at [555, 273] on div at bounding box center [526, 282] width 191 height 20
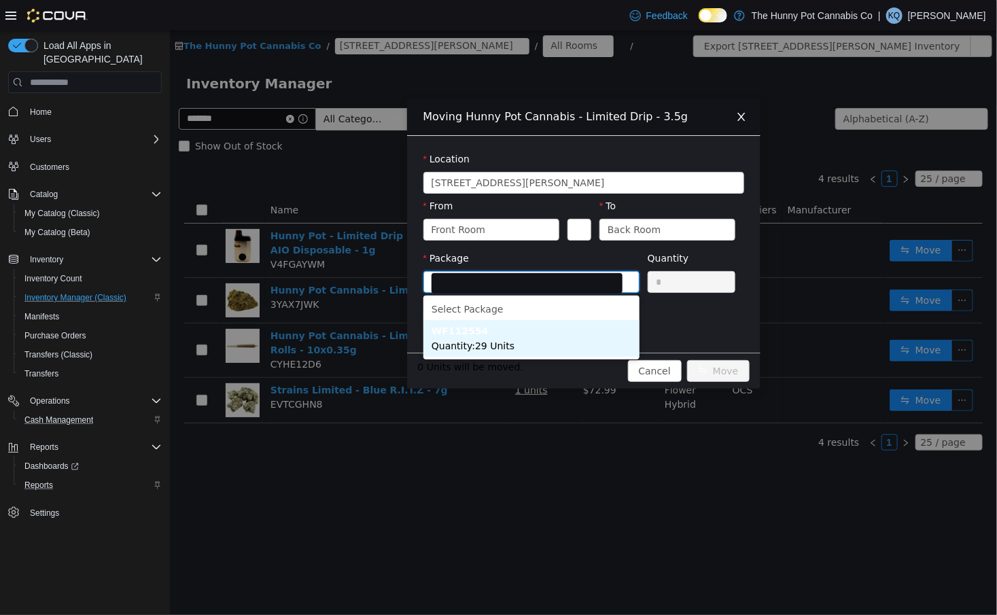
click at [514, 338] on li "WF112554 Quantity : 29 Units" at bounding box center [531, 338] width 216 height 37
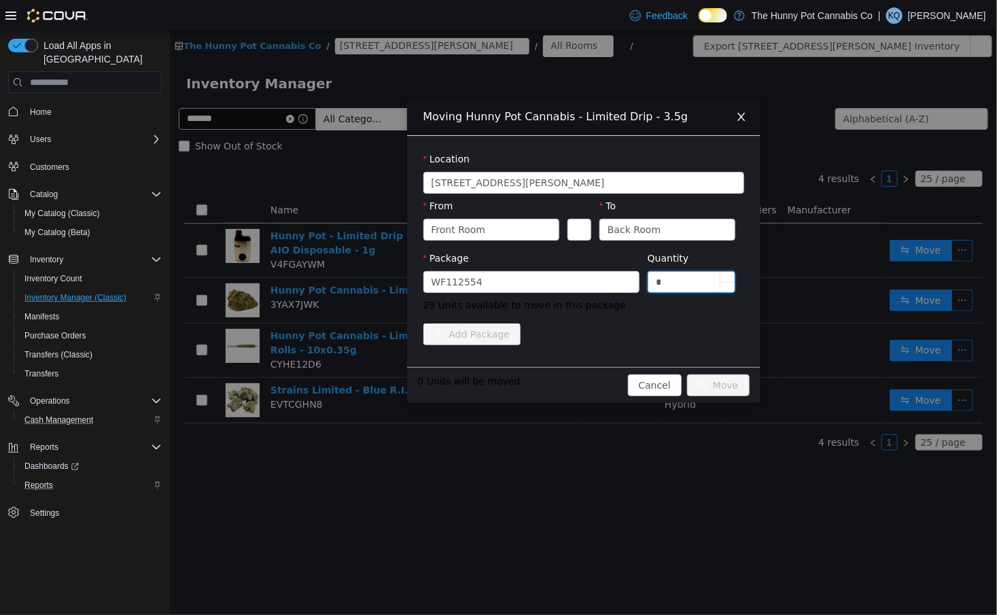
click at [673, 289] on input "*" at bounding box center [691, 282] width 87 height 20
type input "**"
click at [729, 385] on button "Move" at bounding box center [717, 385] width 63 height 22
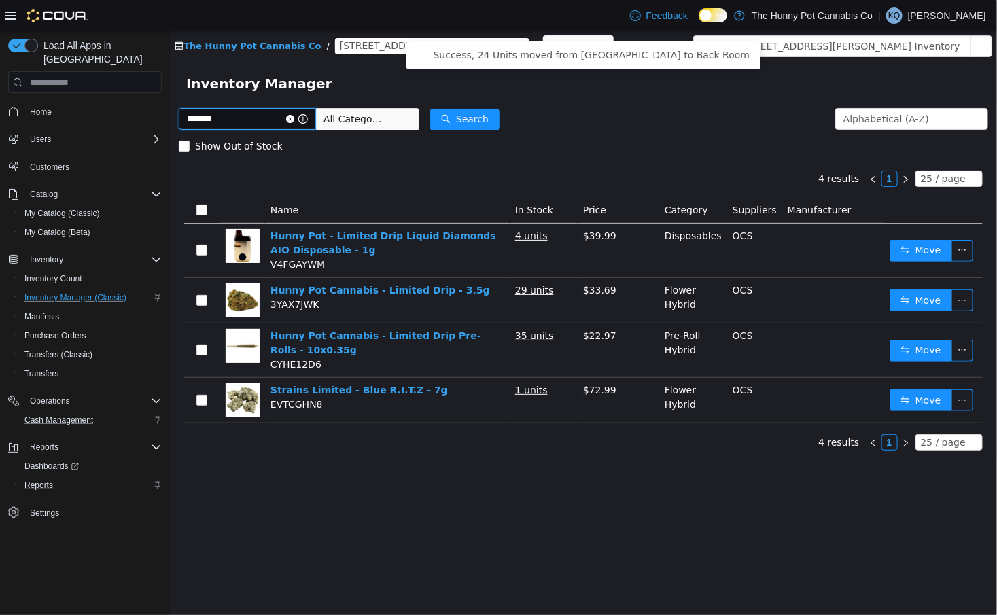
click at [269, 123] on input "*******" at bounding box center [246, 119] width 137 height 22
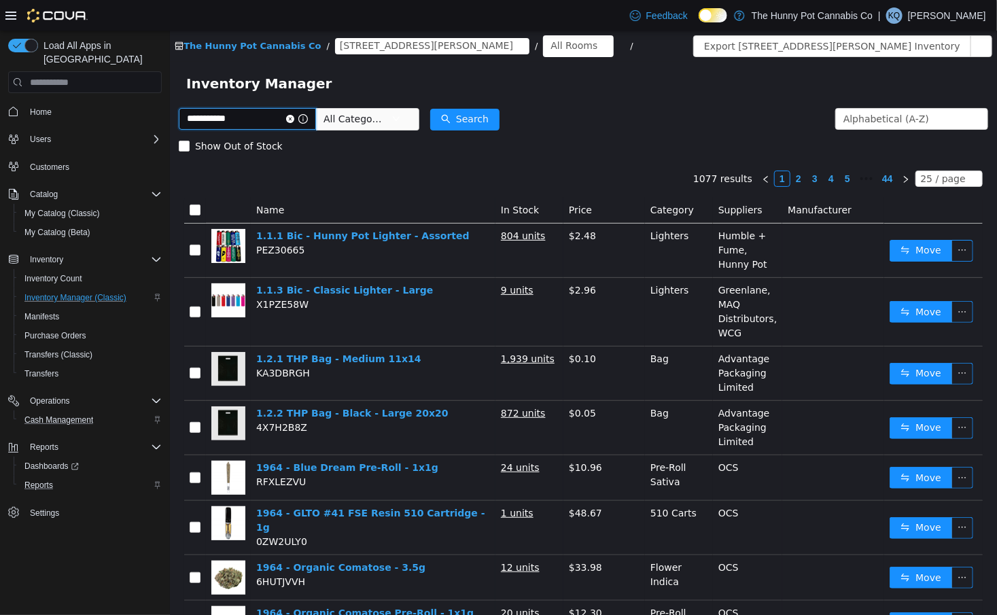
type input "**********"
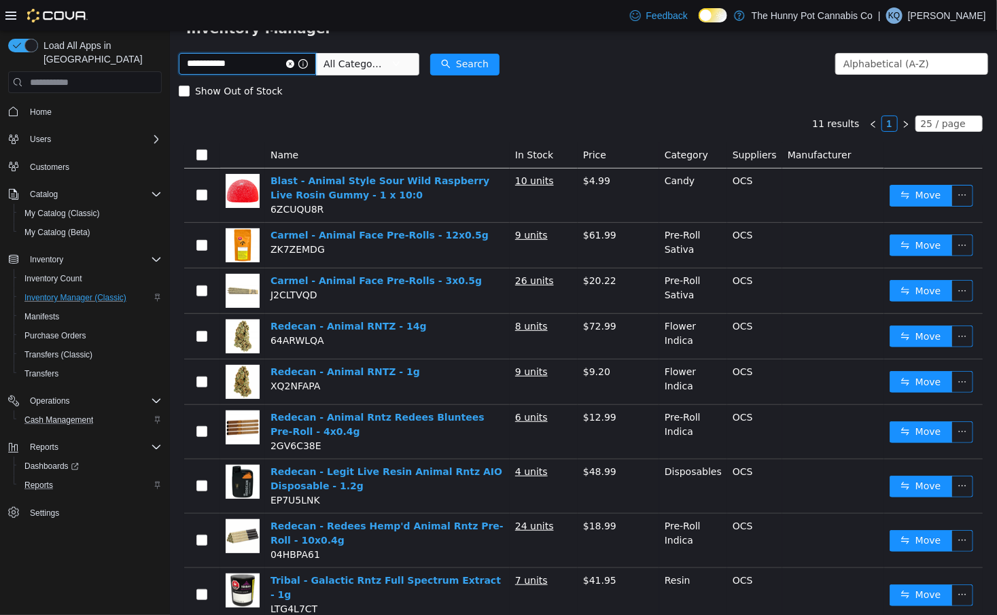
scroll to position [59, 0]
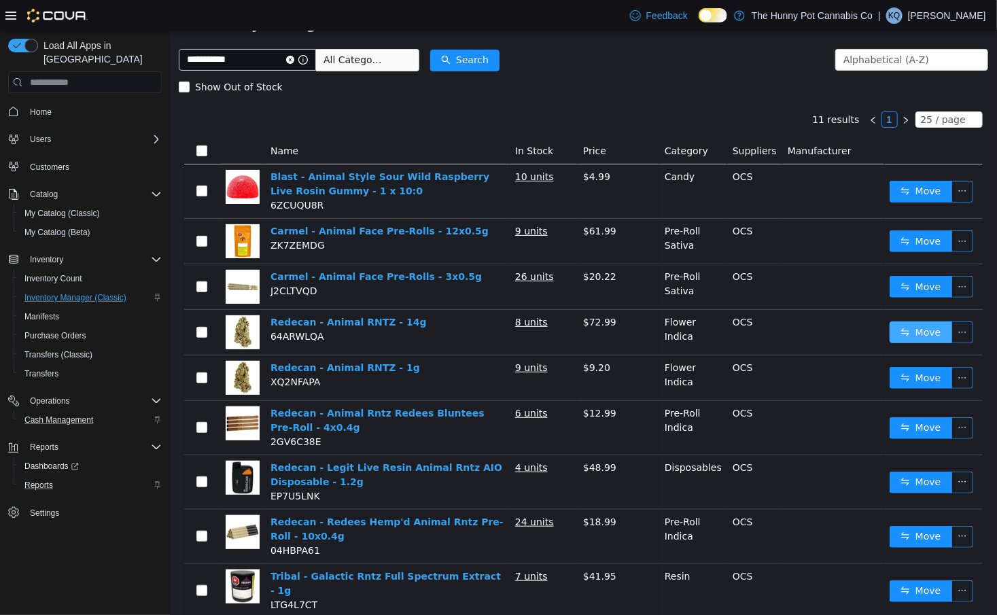
click at [936, 326] on button "Move" at bounding box center [920, 332] width 63 height 22
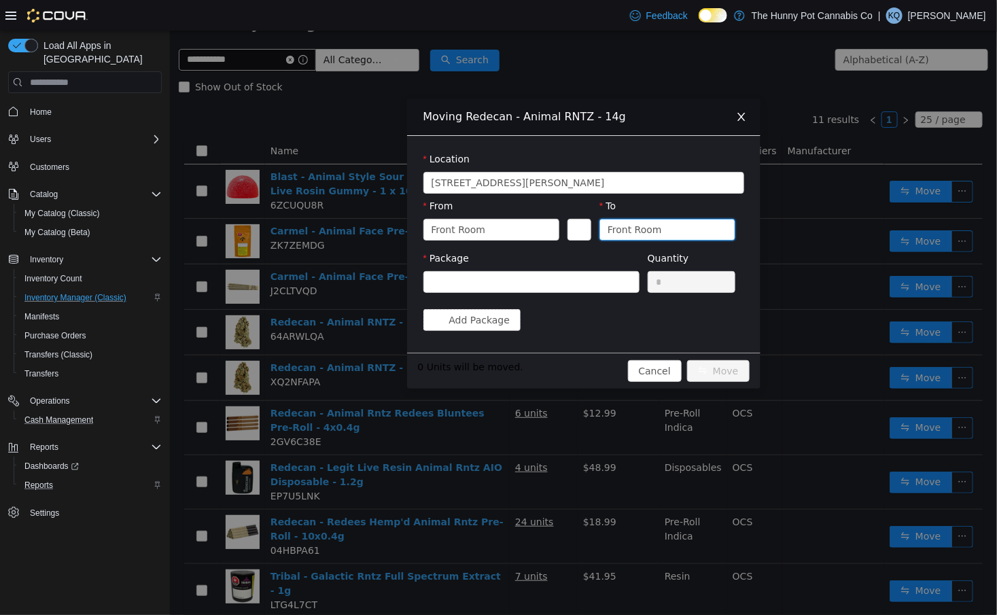
click at [663, 230] on div "Front Room" at bounding box center [662, 229] width 111 height 20
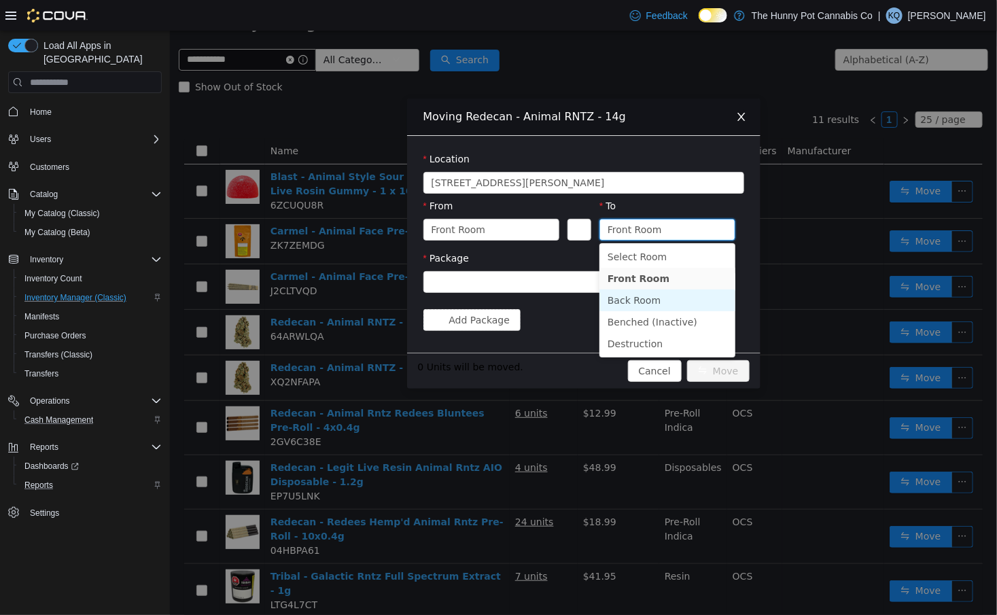
click at [628, 294] on li "Back Room" at bounding box center [667, 300] width 136 height 22
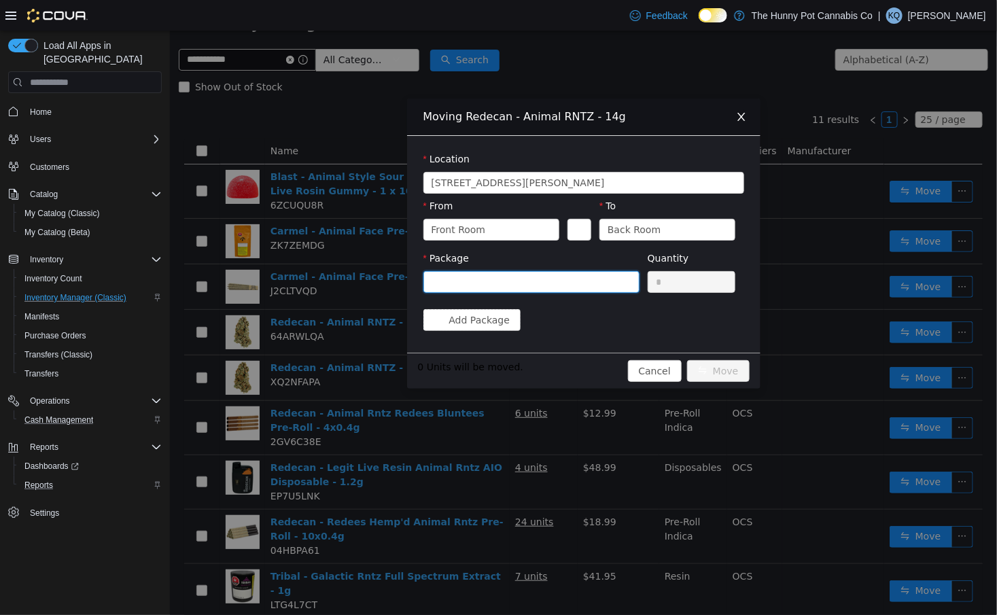
click at [591, 282] on div at bounding box center [526, 282] width 191 height 20
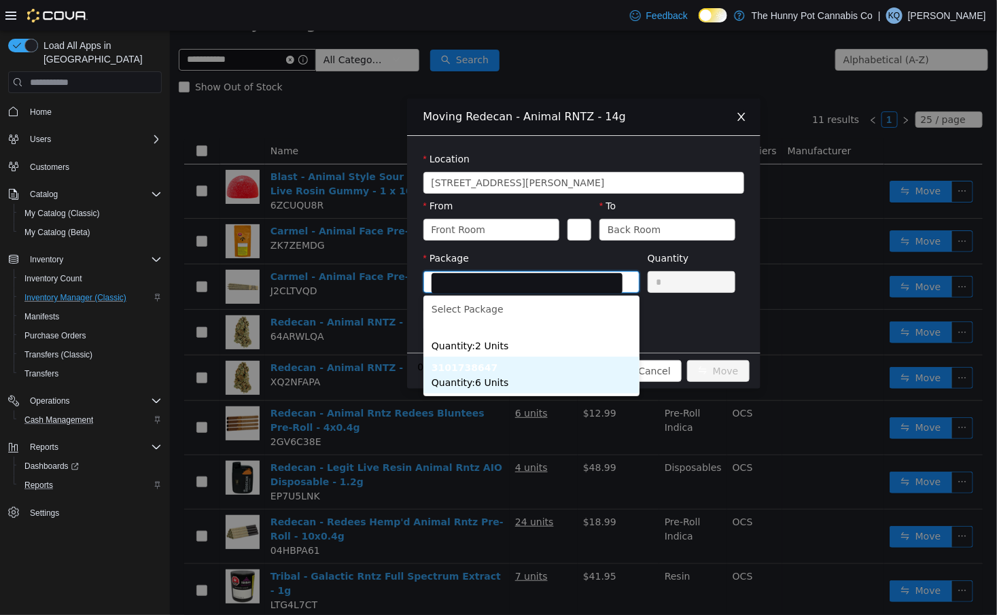
click at [558, 381] on li "3101738647 Quantity : 6 Units" at bounding box center [531, 375] width 216 height 37
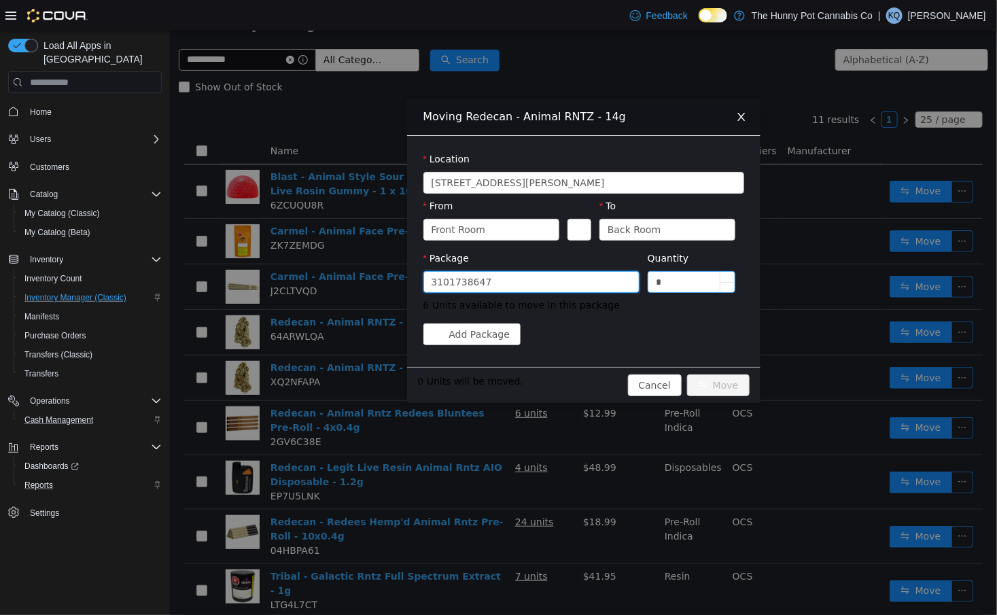
click at [692, 283] on input "*" at bounding box center [691, 282] width 87 height 20
type input "*"
click at [719, 389] on button "Move" at bounding box center [717, 385] width 63 height 22
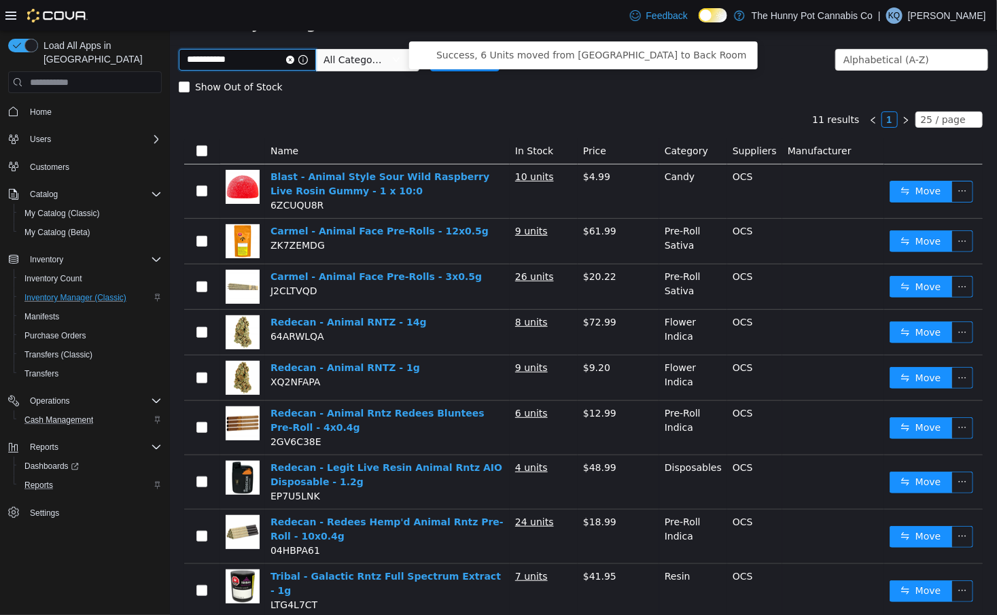
click at [228, 68] on input "**********" at bounding box center [246, 60] width 137 height 22
type input "**********"
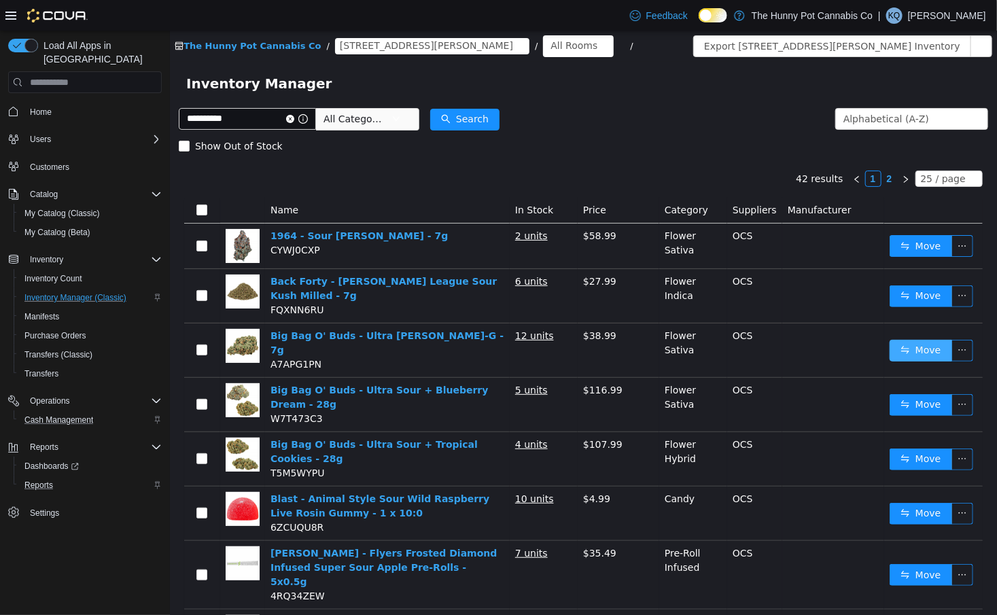
click at [913, 340] on button "Move" at bounding box center [920, 351] width 63 height 22
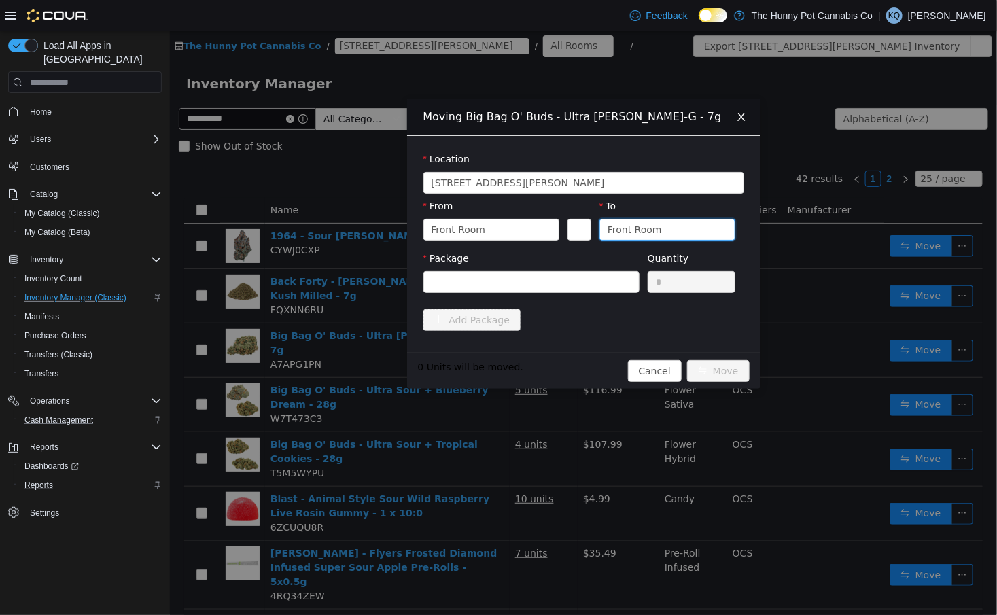
click at [605, 236] on div "Front Room" at bounding box center [667, 230] width 136 height 22
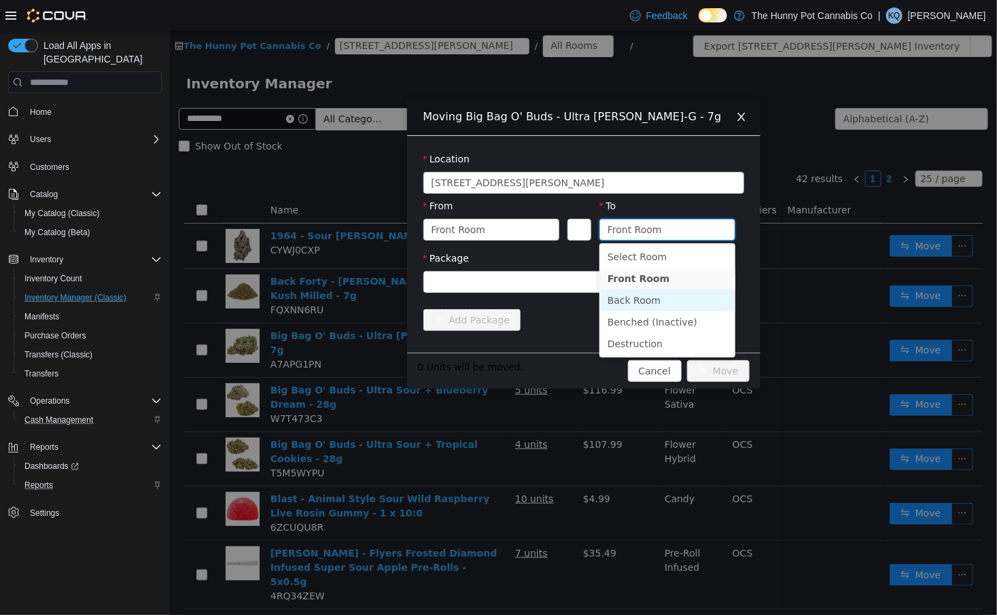
click at [628, 300] on li "Back Room" at bounding box center [667, 300] width 136 height 22
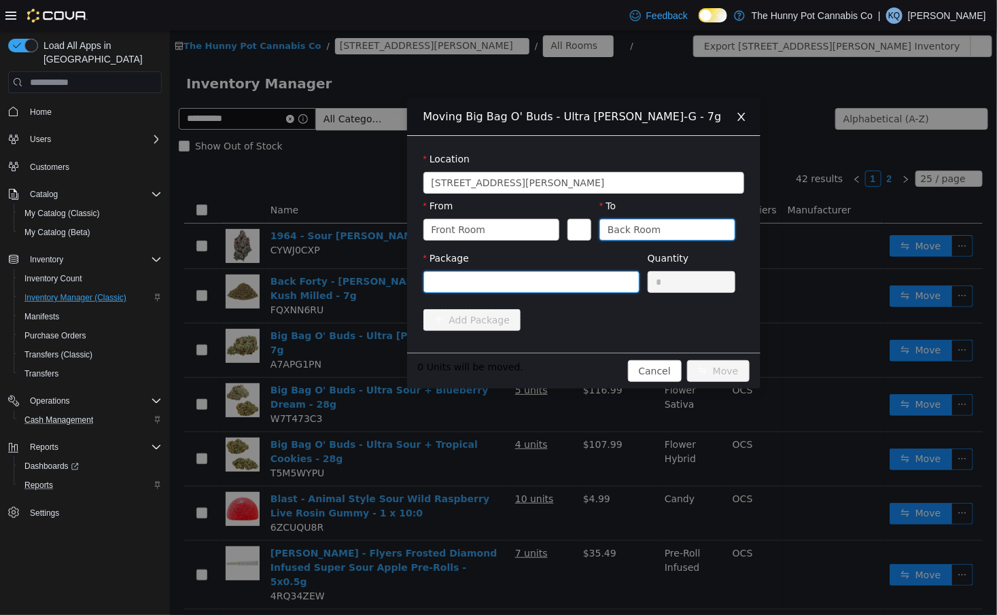
click at [535, 280] on div at bounding box center [526, 282] width 191 height 20
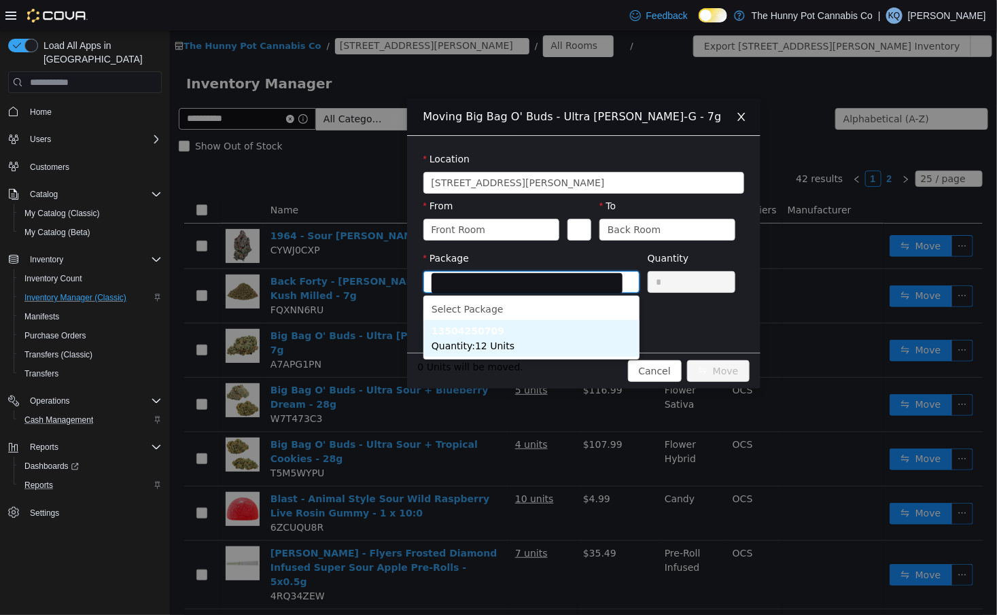
click at [539, 347] on li "13504250709 Quantity : 12 Units" at bounding box center [531, 338] width 216 height 37
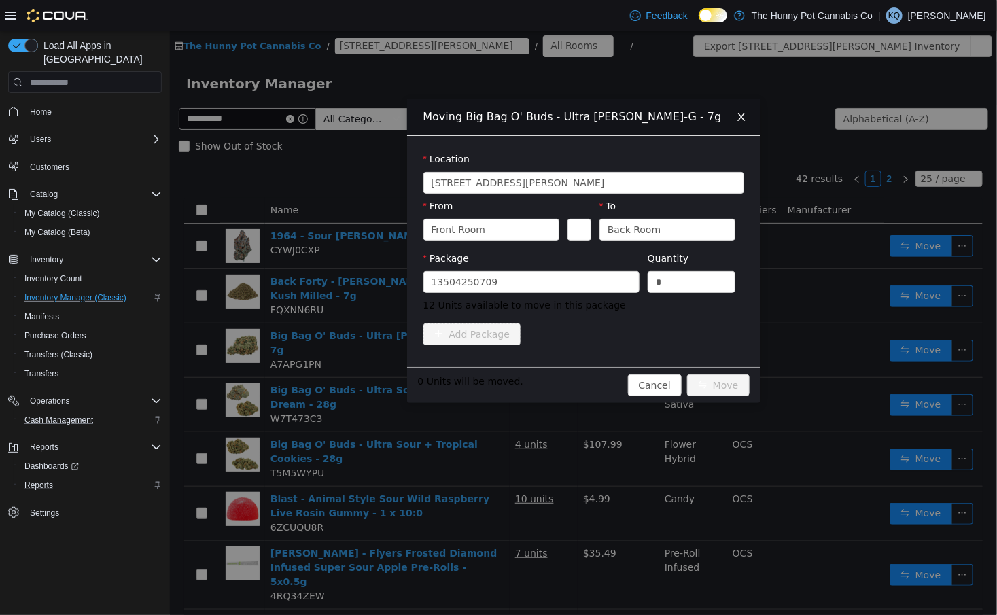
click at [675, 298] on div "Quantity *" at bounding box center [691, 274] width 88 height 47
click at [679, 288] on input "*" at bounding box center [691, 282] width 87 height 20
type input "*"
click at [722, 381] on button "Move" at bounding box center [717, 385] width 63 height 22
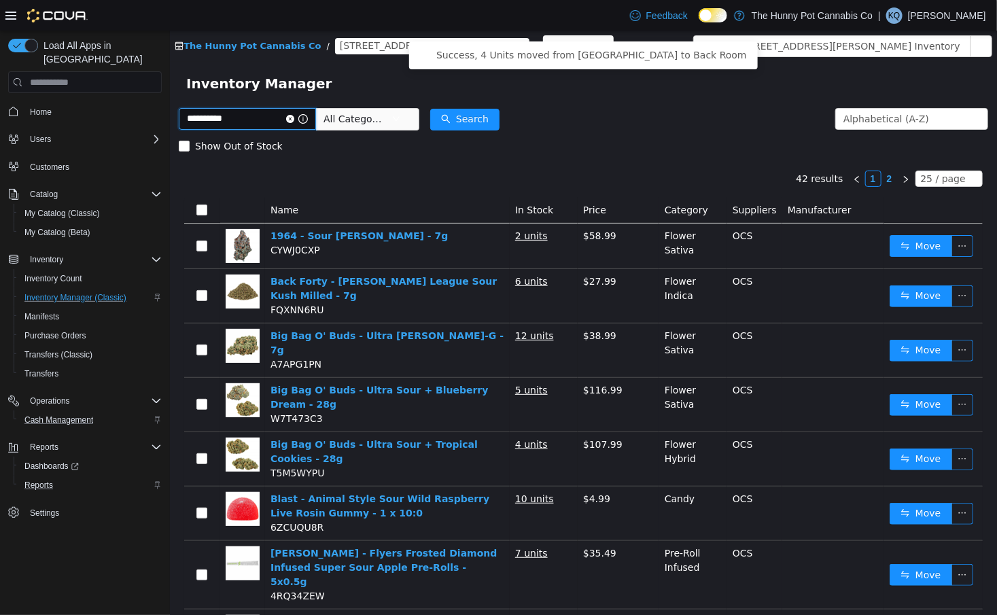
click at [238, 109] on input "**********" at bounding box center [246, 119] width 137 height 22
type input "********"
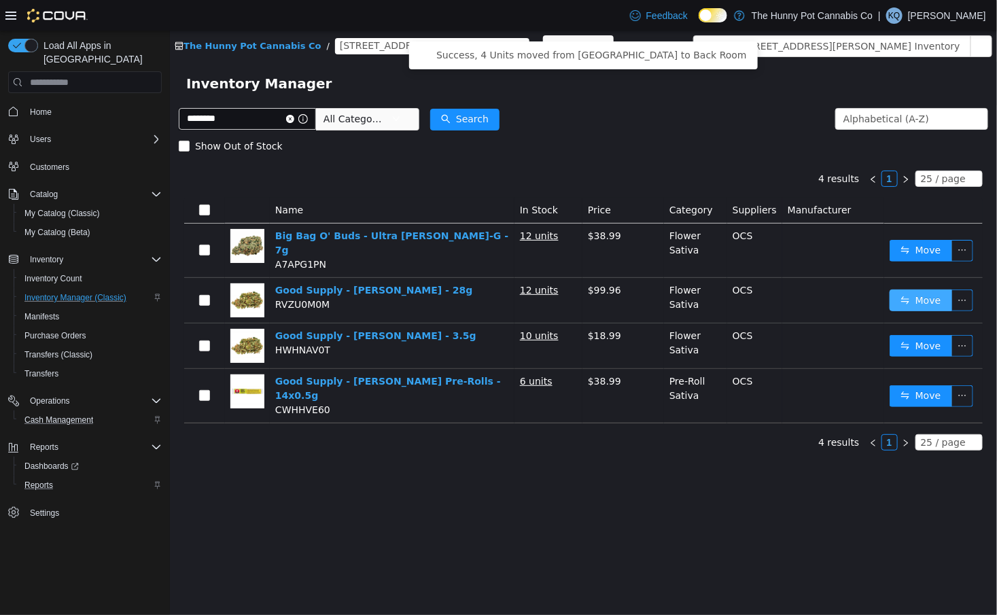
click at [909, 299] on button "Move" at bounding box center [920, 300] width 63 height 22
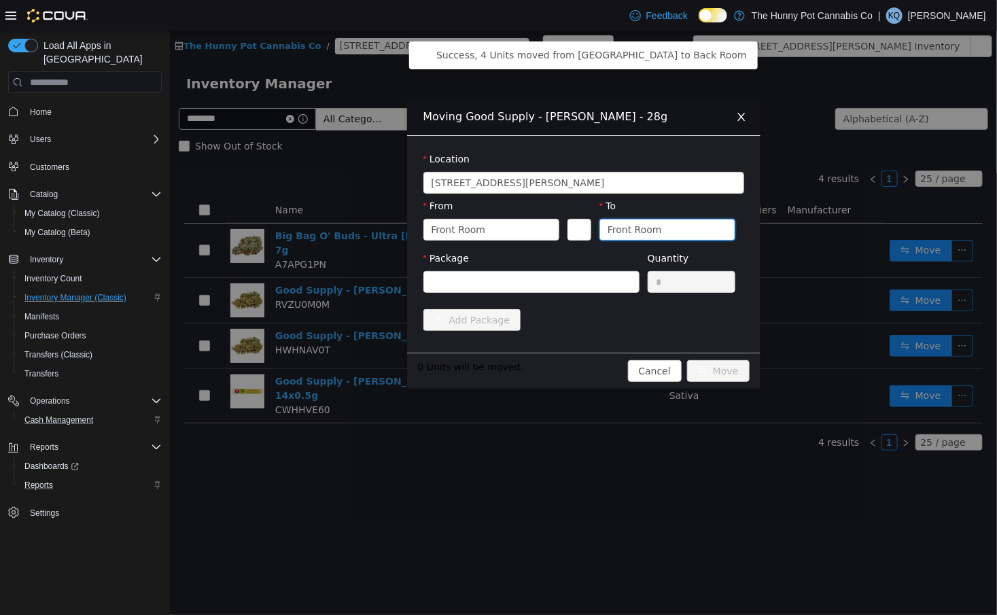
click at [649, 232] on div "Front Room" at bounding box center [634, 229] width 54 height 20
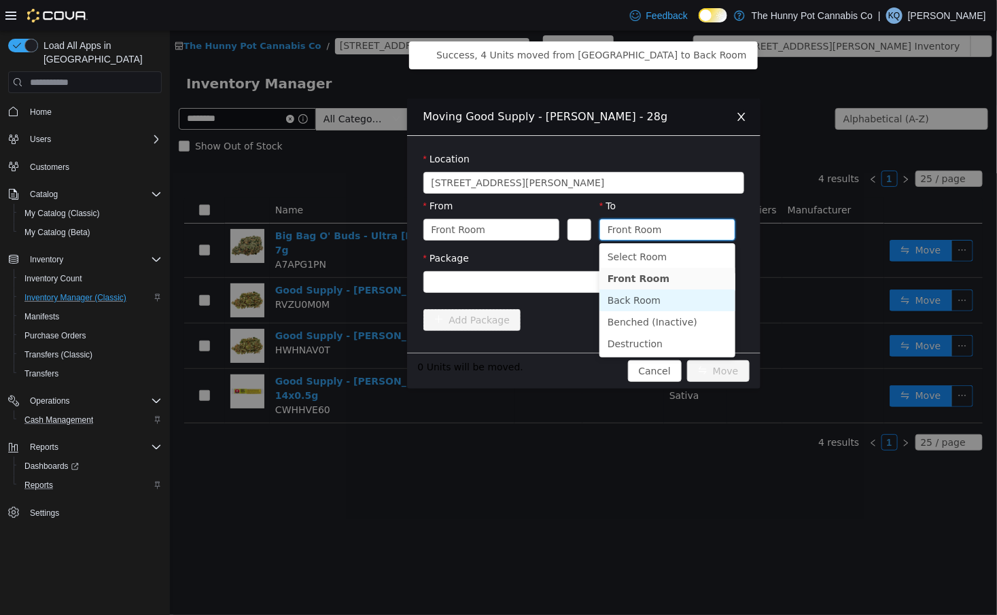
click at [652, 297] on li "Back Room" at bounding box center [667, 300] width 136 height 22
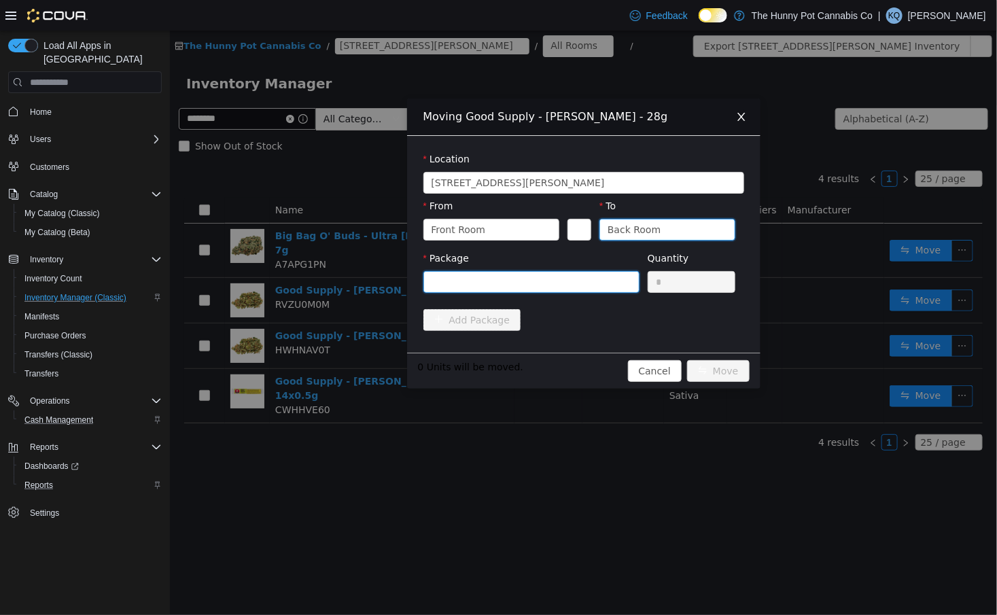
click at [612, 285] on div at bounding box center [526, 282] width 191 height 20
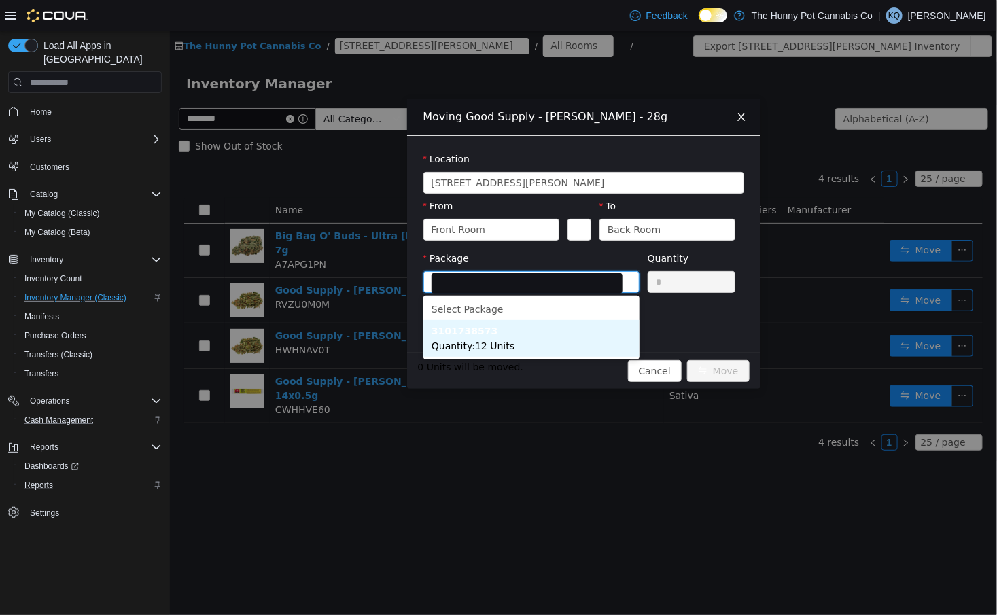
click at [561, 342] on li "3101738573 Quantity : 12 Units" at bounding box center [531, 338] width 216 height 37
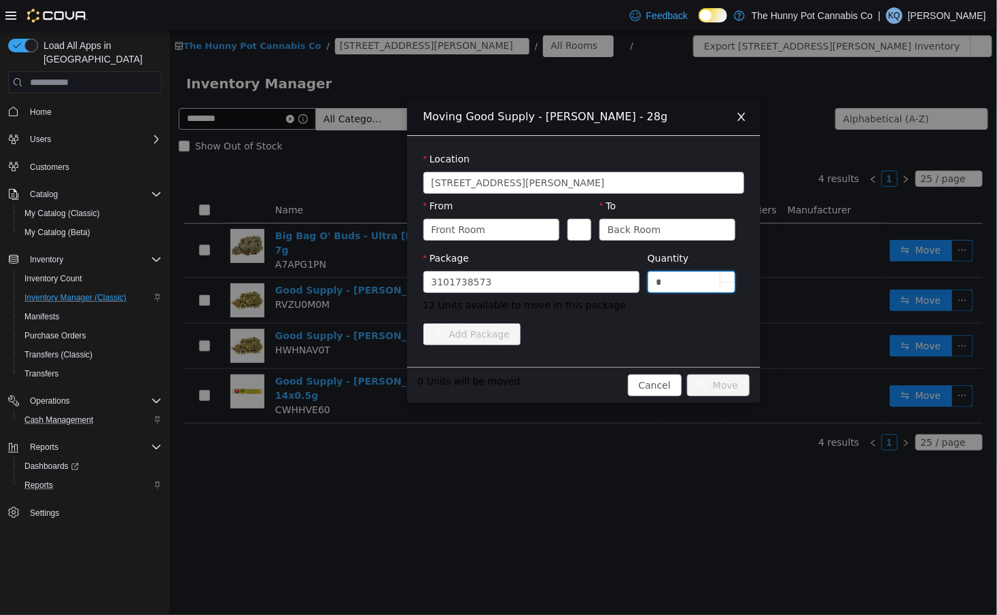
click at [684, 281] on input "*" at bounding box center [691, 282] width 87 height 20
type input "*"
click at [733, 385] on button "Move" at bounding box center [717, 385] width 63 height 22
